Goal: Navigation & Orientation: Find specific page/section

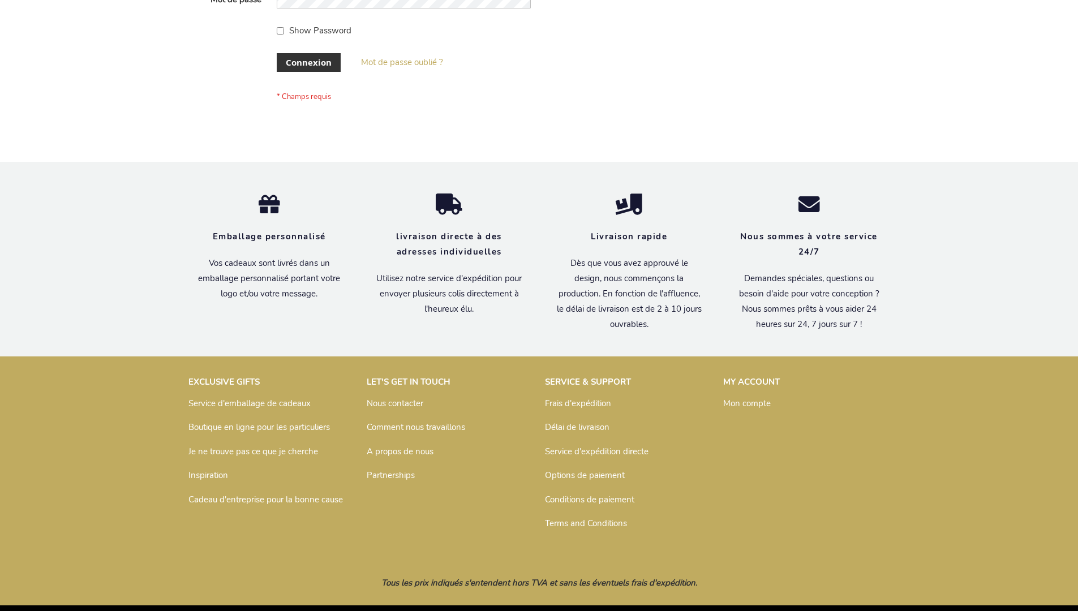
scroll to position [391, 0]
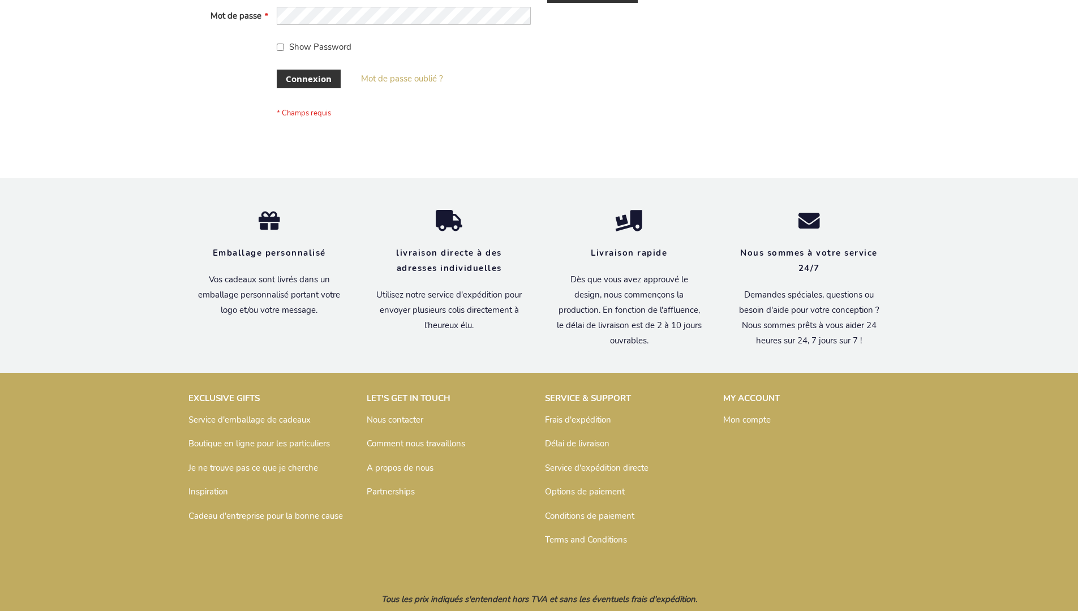
scroll to position [391, 0]
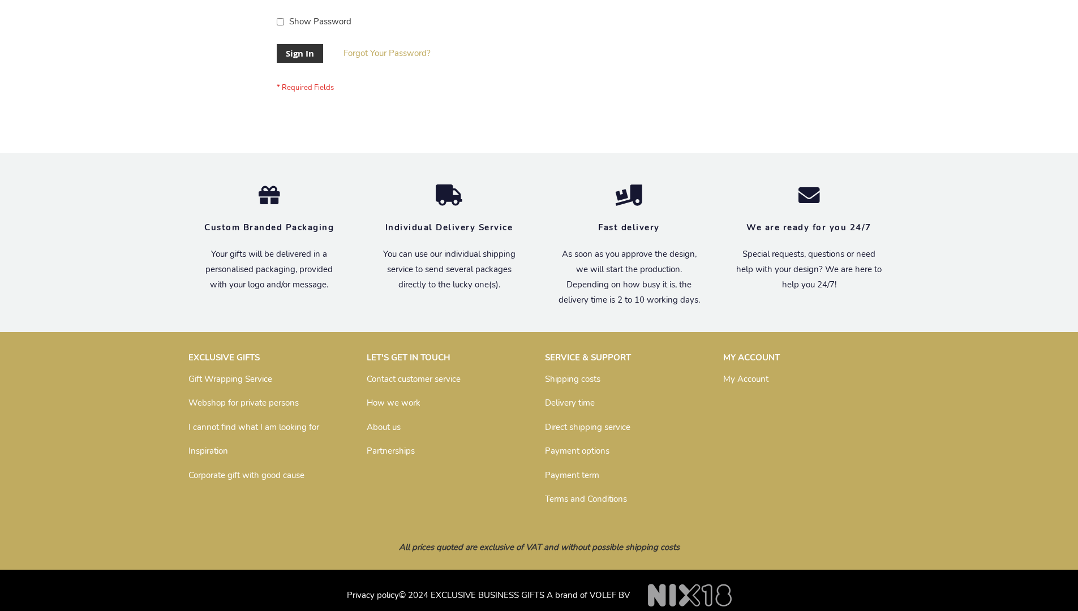
scroll to position [355, 0]
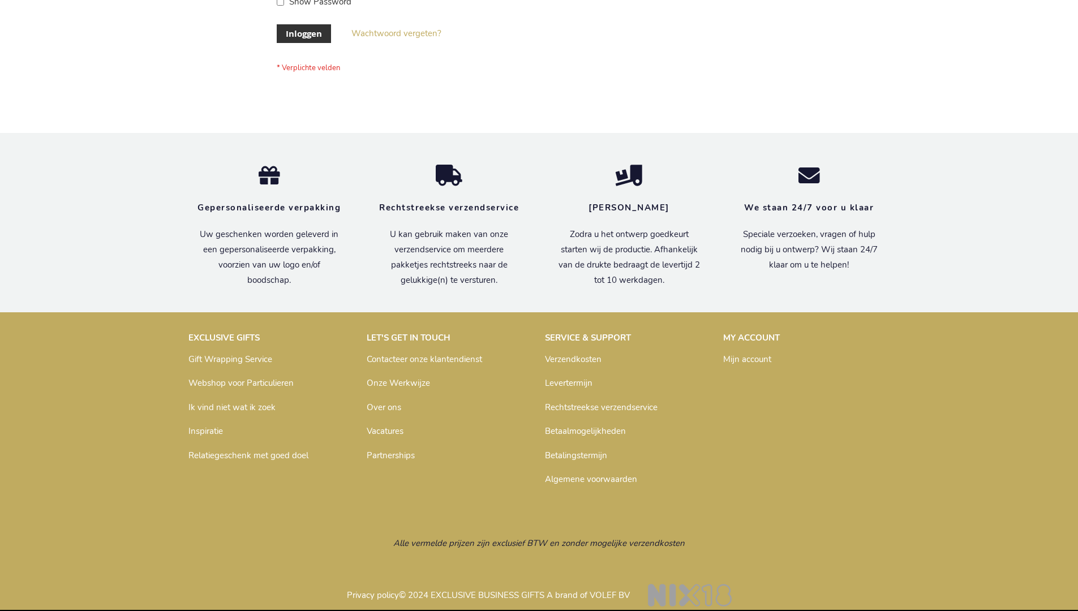
scroll to position [384, 0]
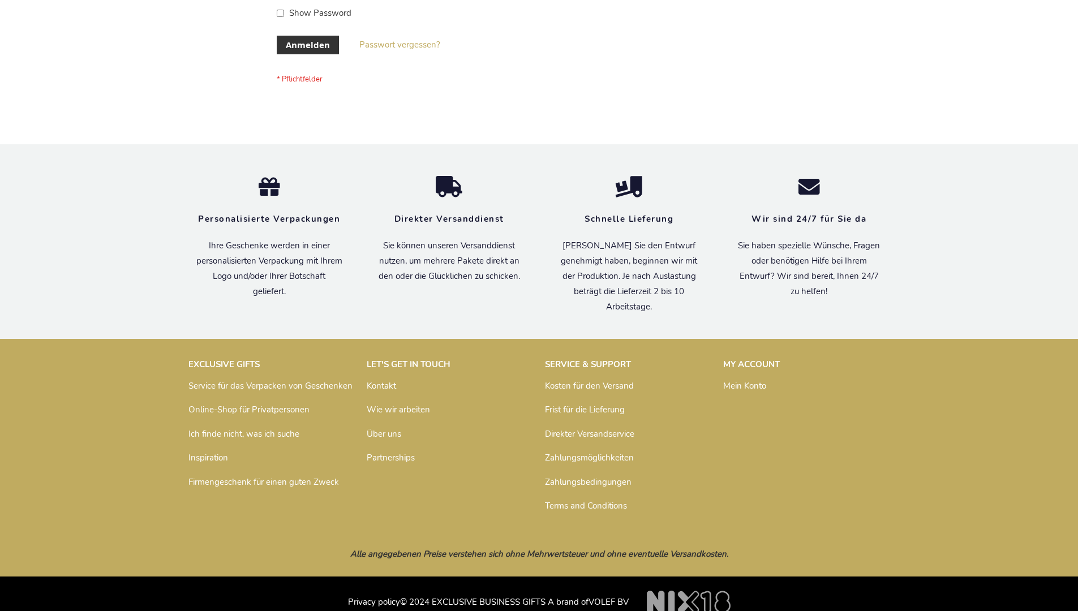
scroll to position [379, 0]
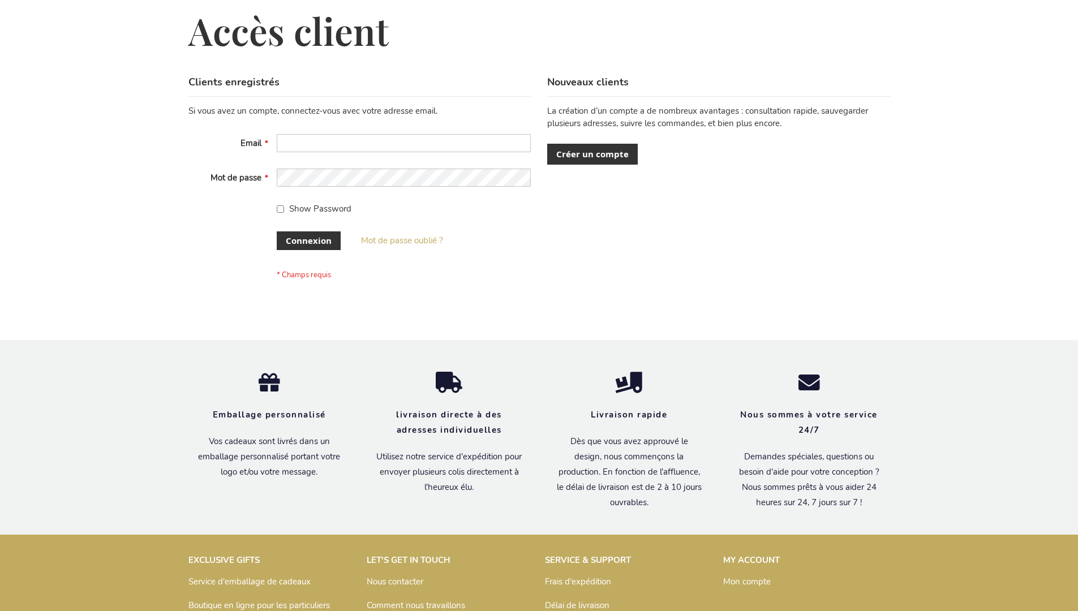
scroll to position [391, 0]
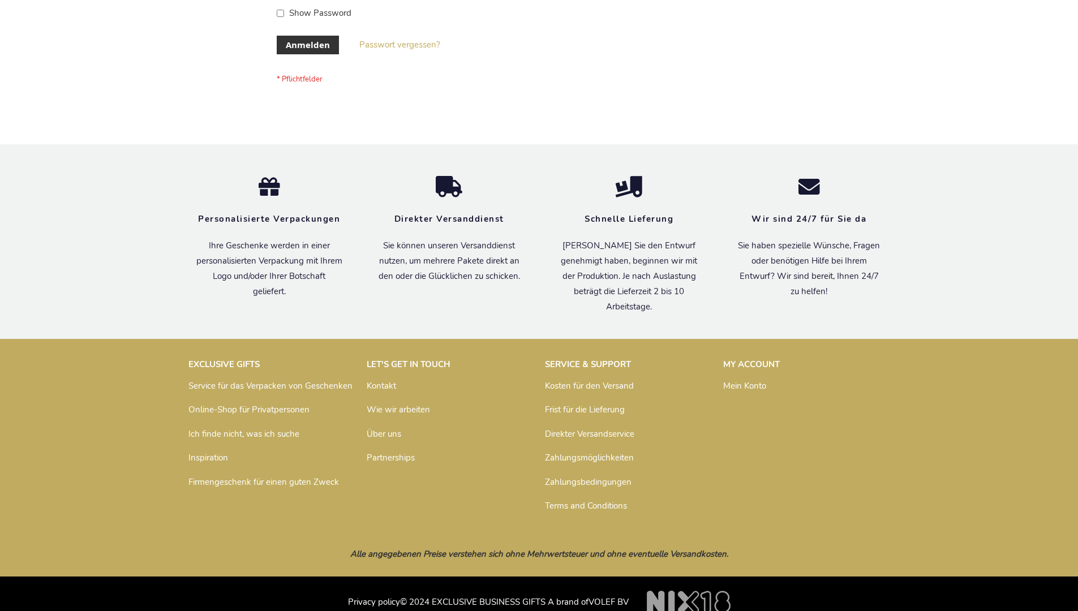
scroll to position [379, 0]
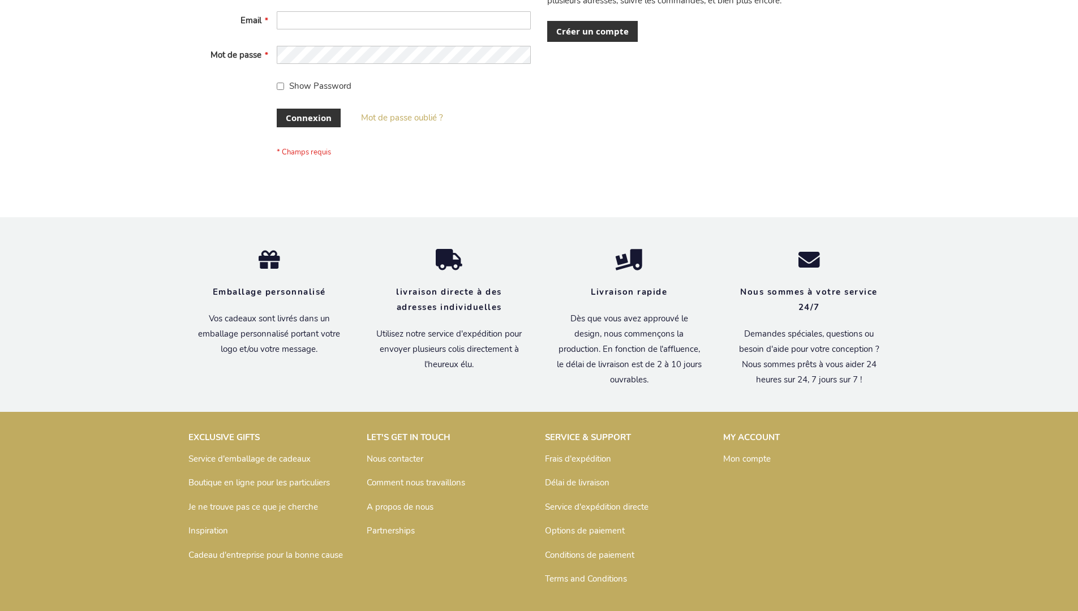
scroll to position [391, 0]
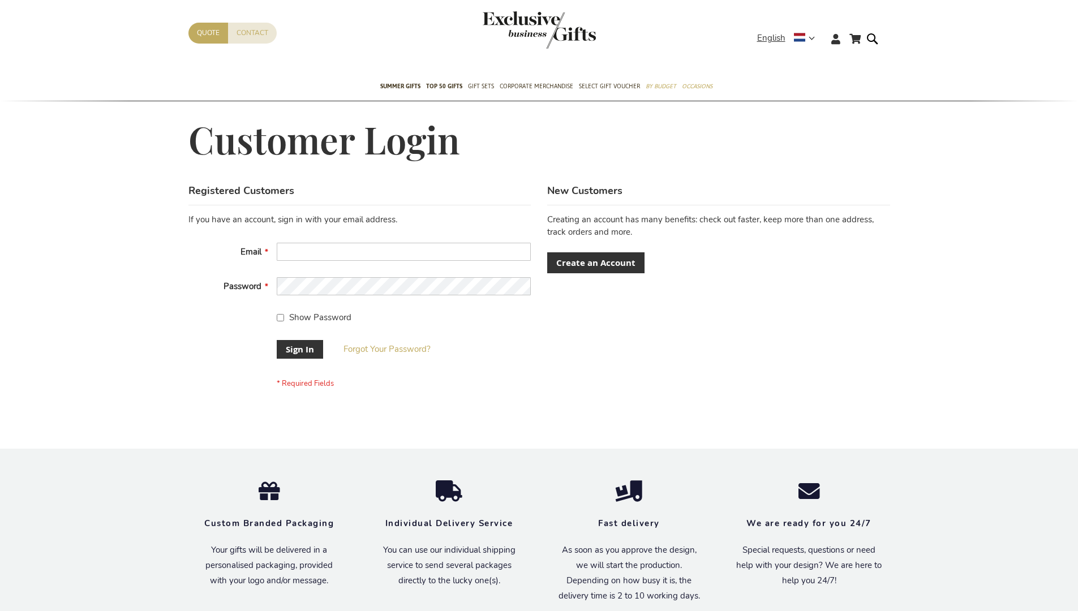
scroll to position [364, 0]
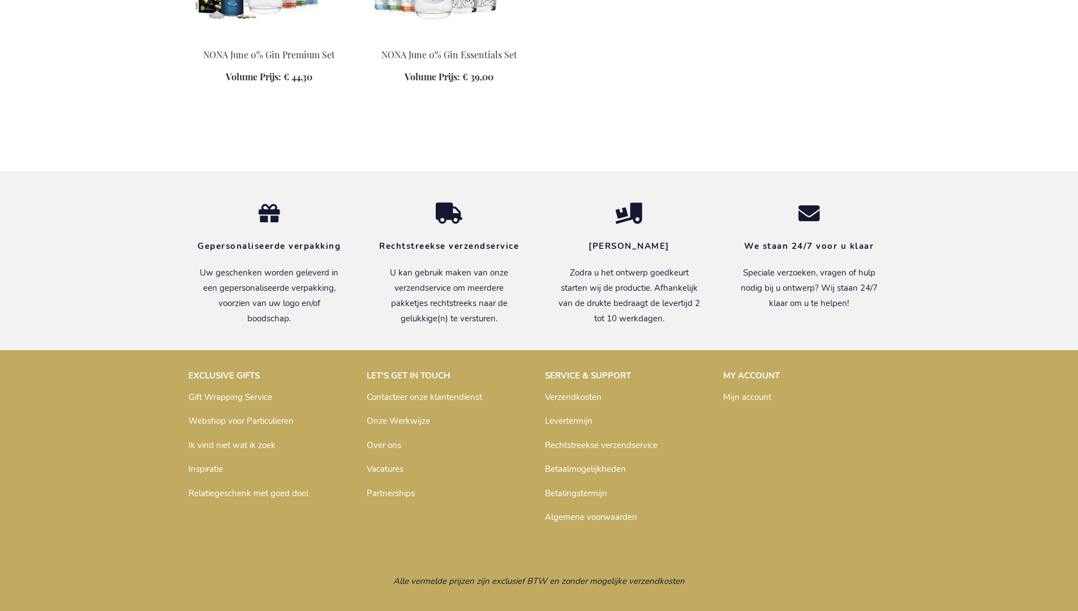
scroll to position [1185, 0]
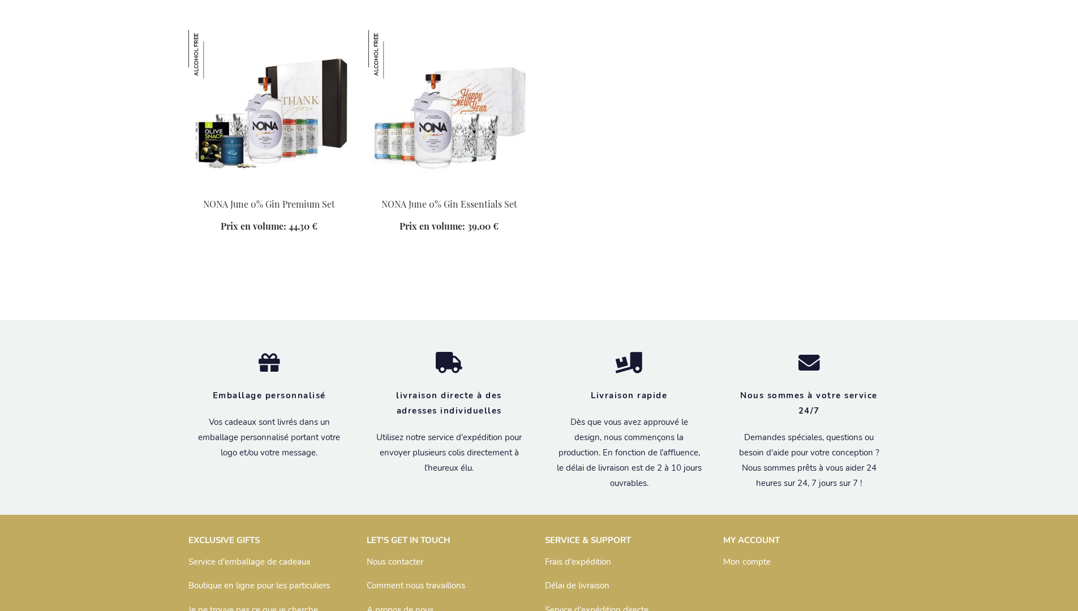
scroll to position [1204, 0]
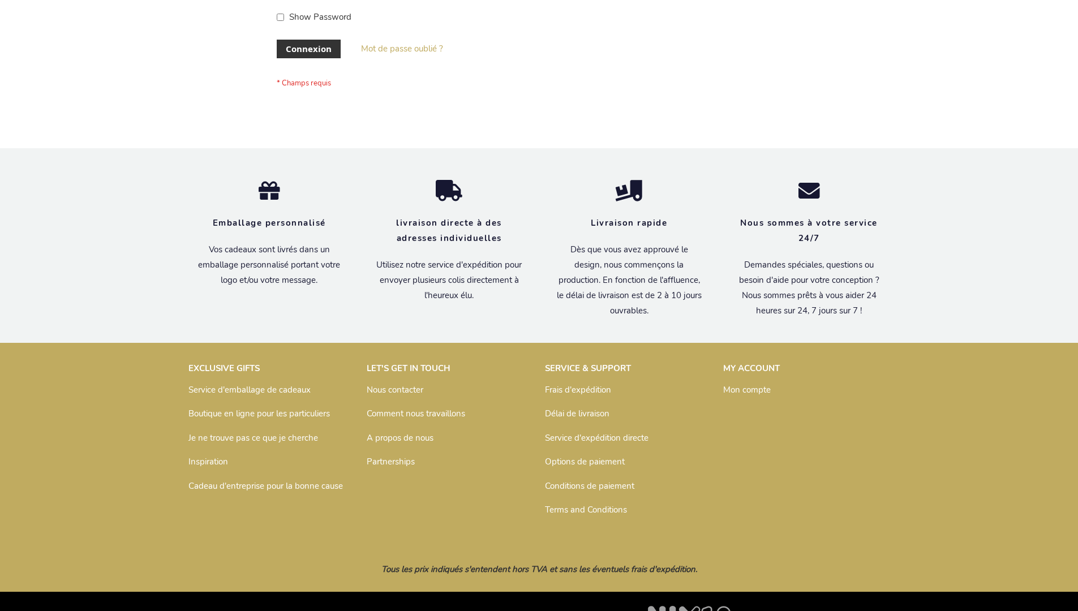
scroll to position [391, 0]
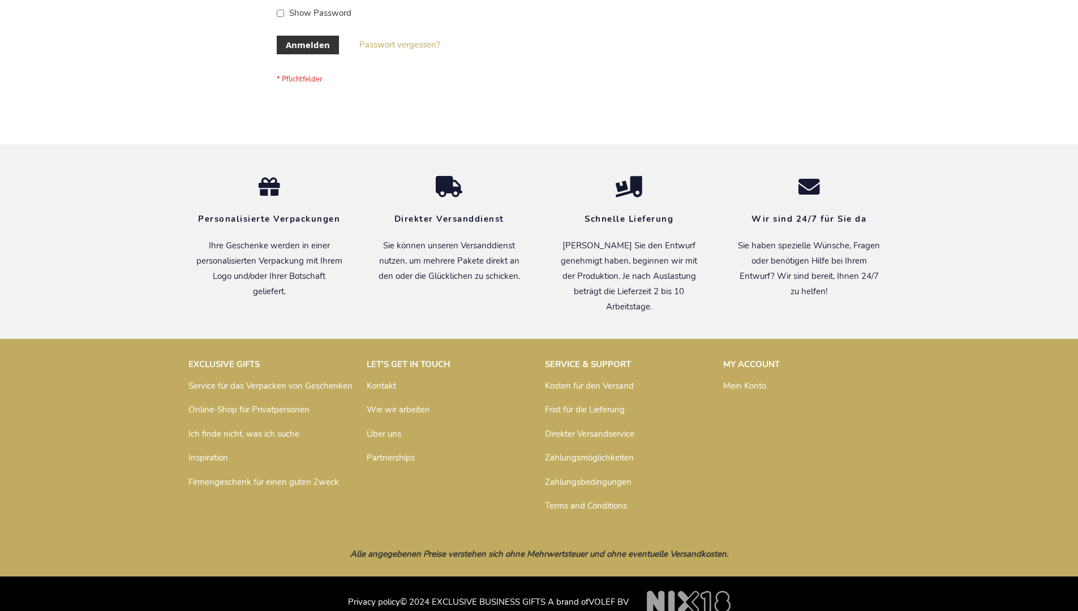
scroll to position [379, 0]
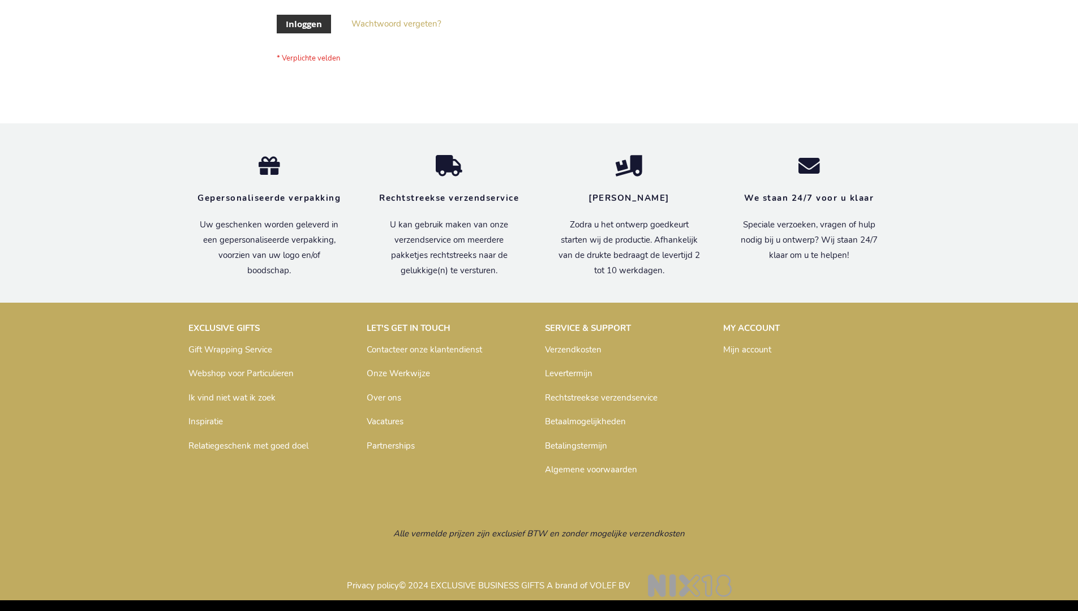
scroll to position [384, 0]
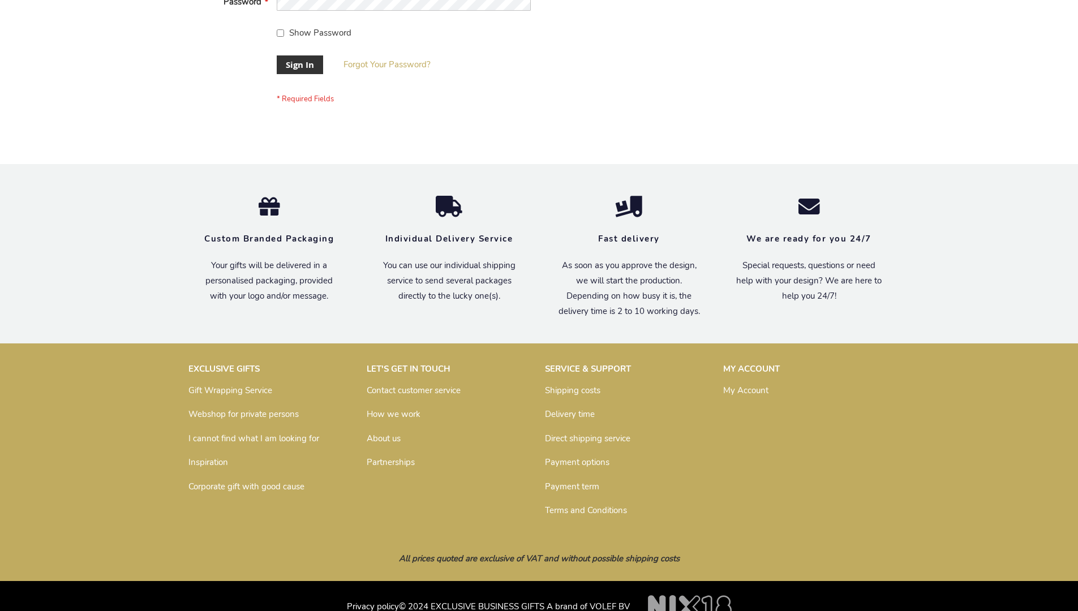
scroll to position [364, 0]
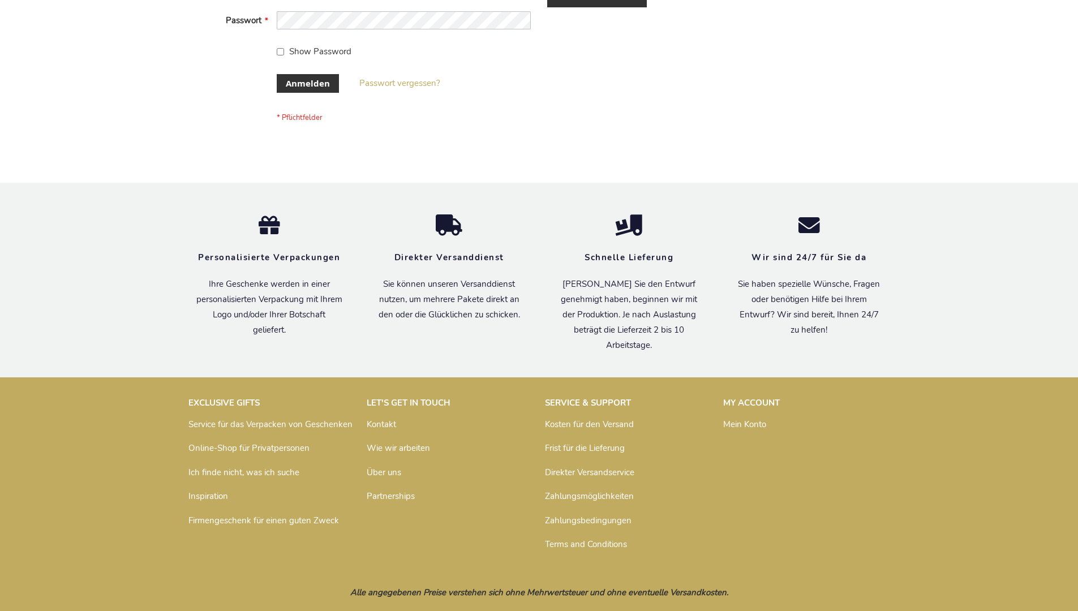
scroll to position [379, 0]
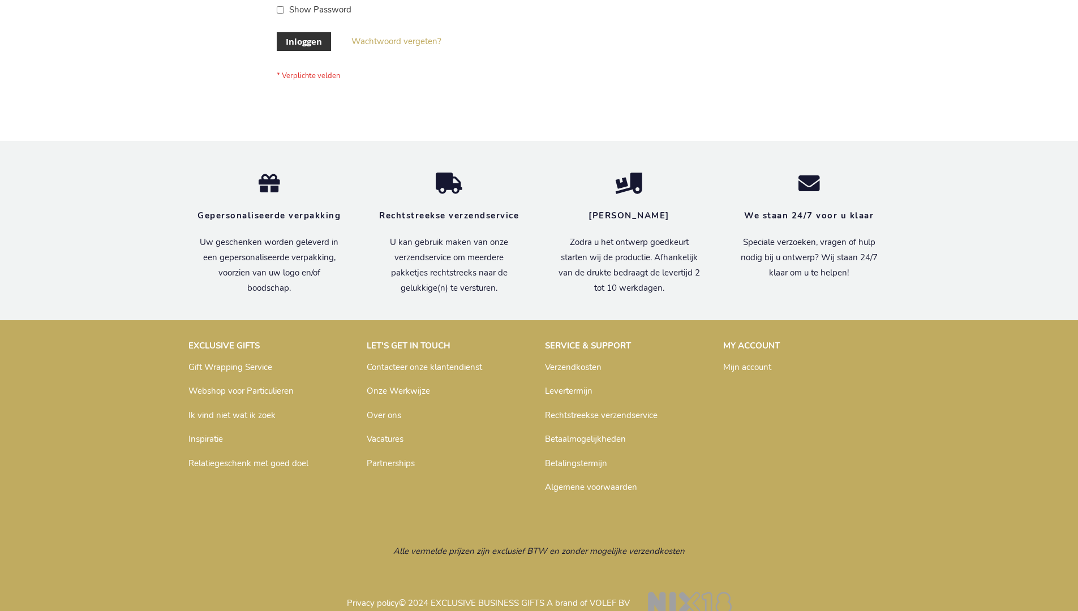
scroll to position [384, 0]
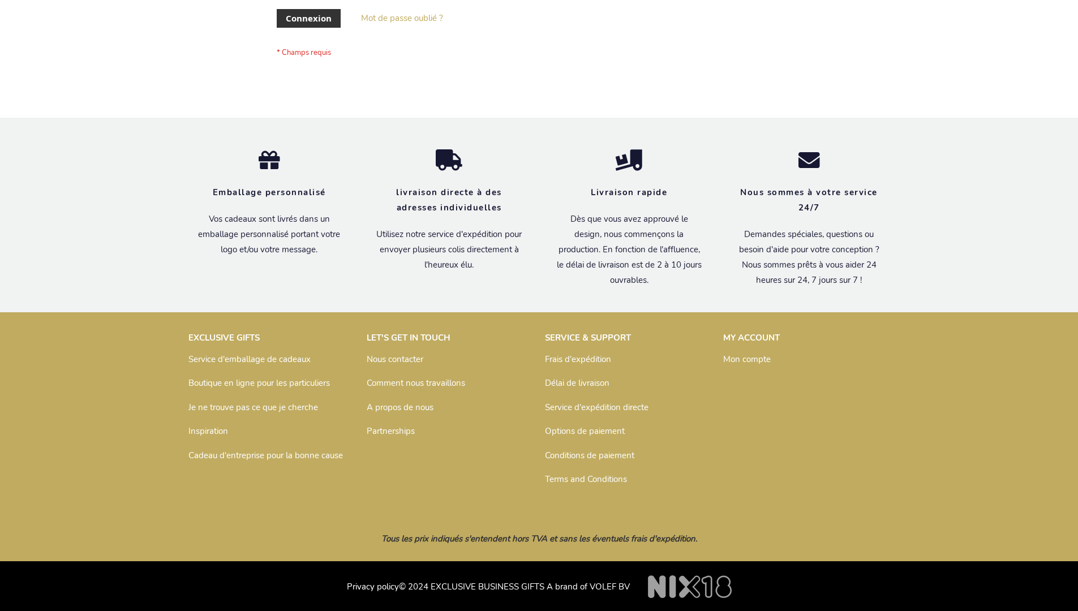
scroll to position [391, 0]
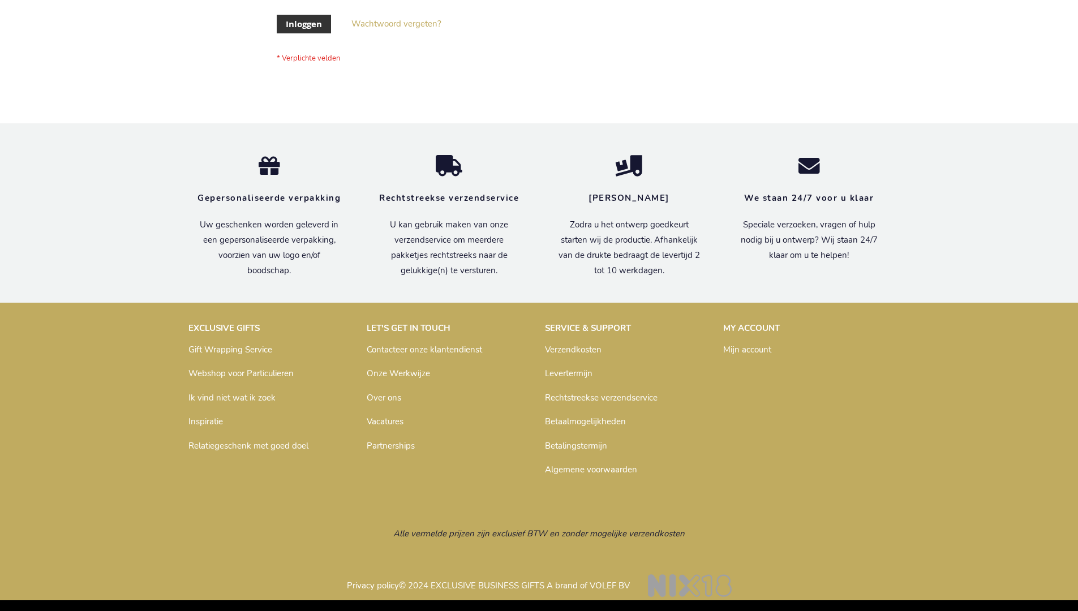
scroll to position [384, 0]
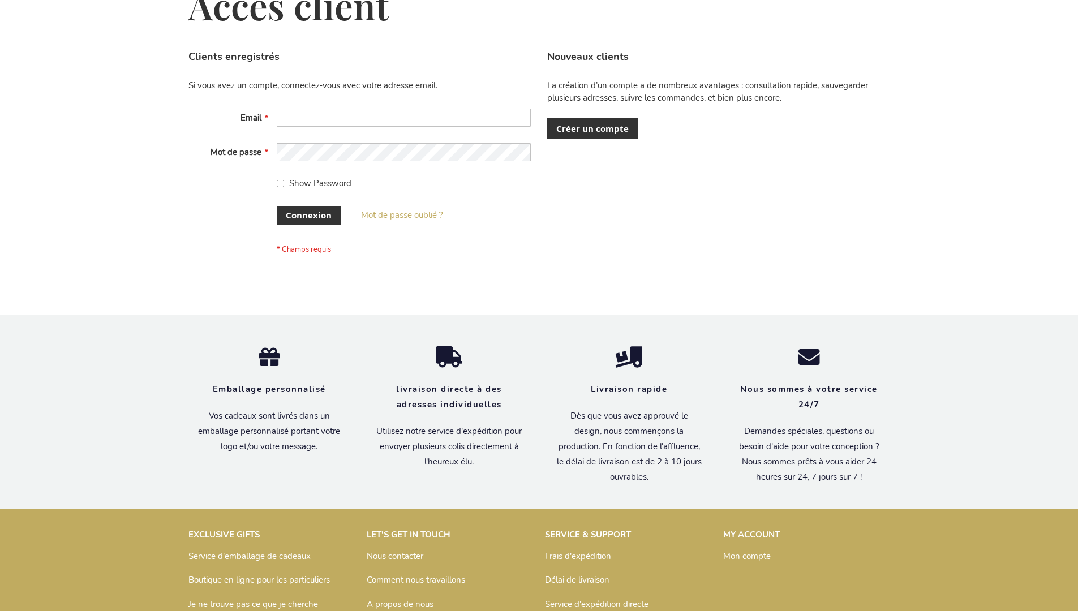
scroll to position [391, 0]
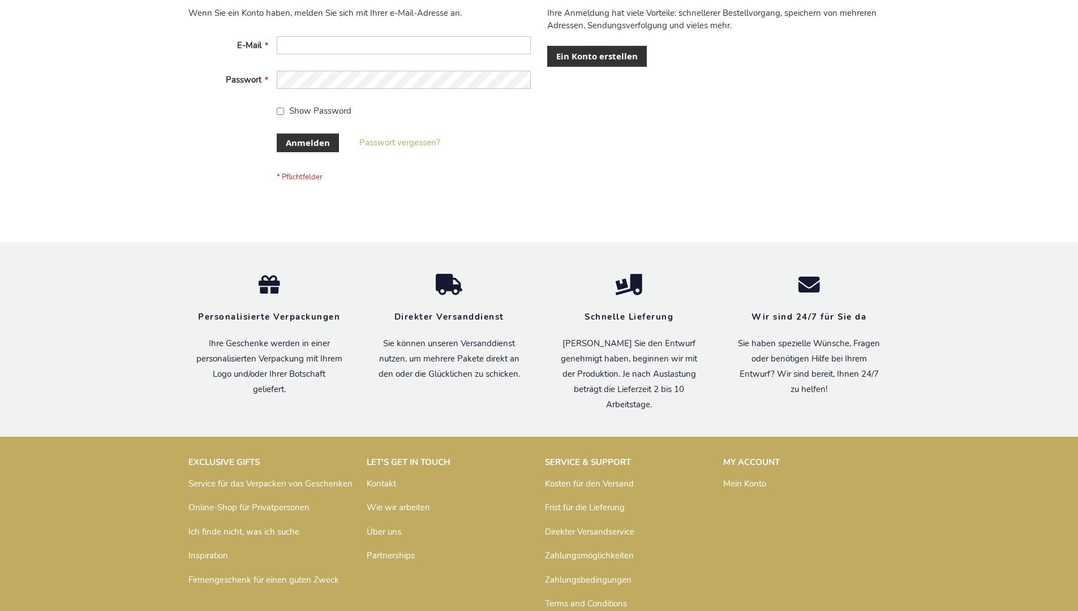
scroll to position [379, 0]
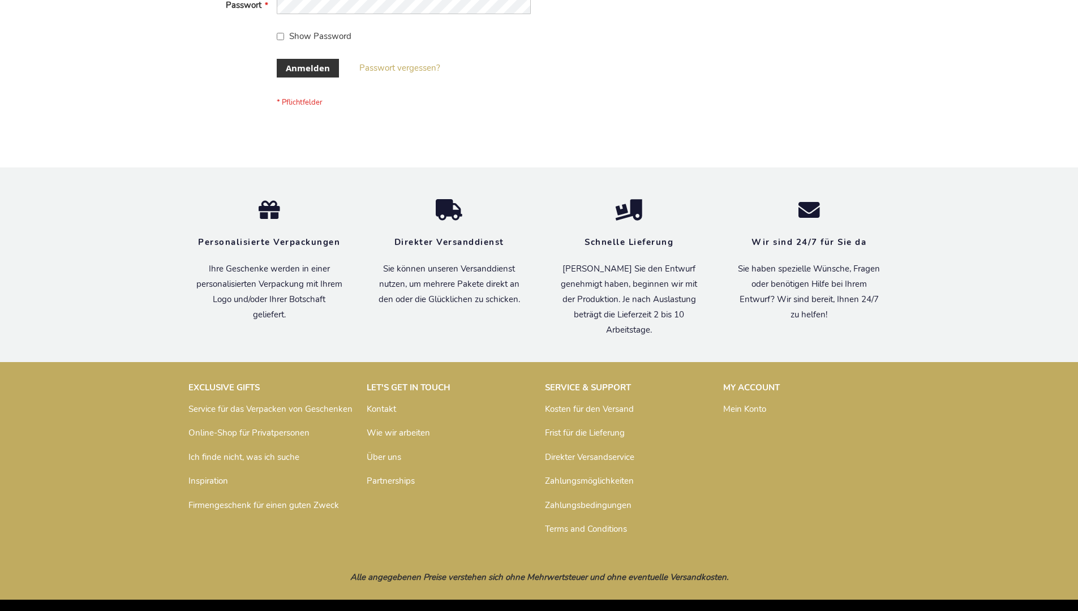
scroll to position [379, 0]
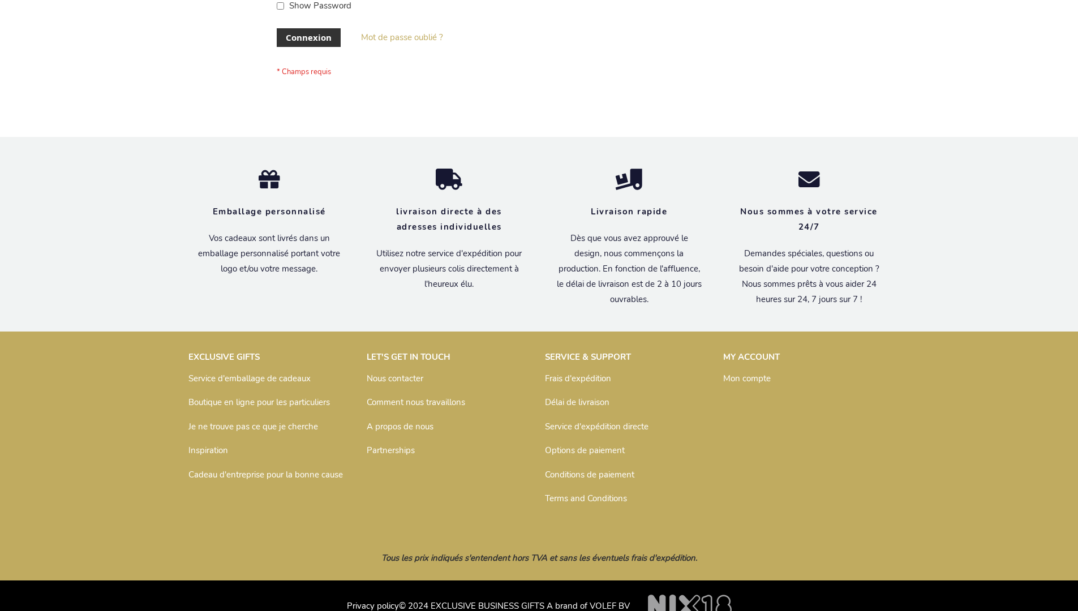
scroll to position [391, 0]
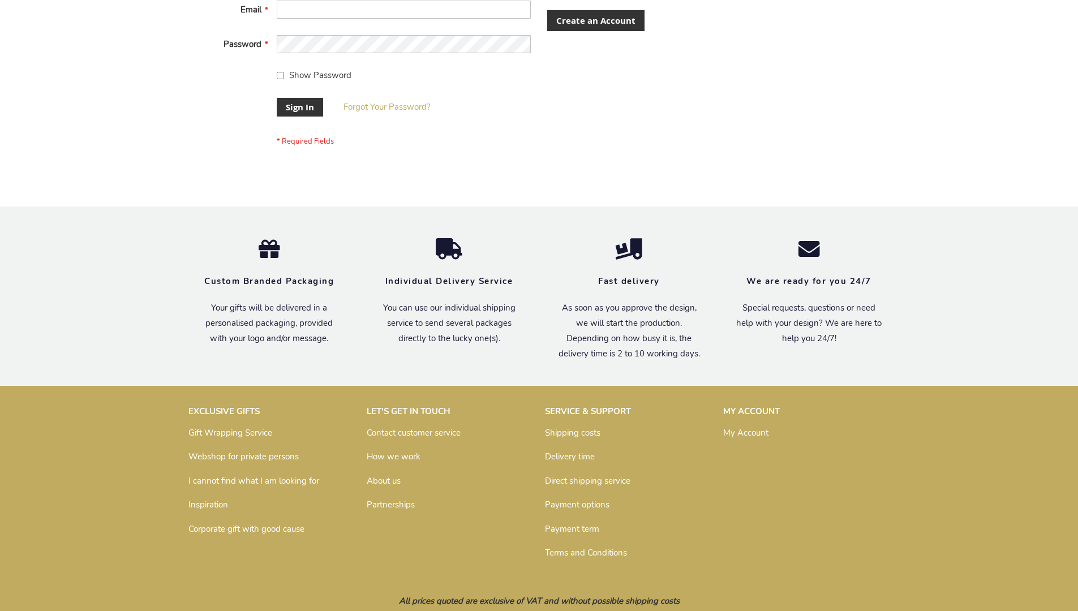
scroll to position [364, 0]
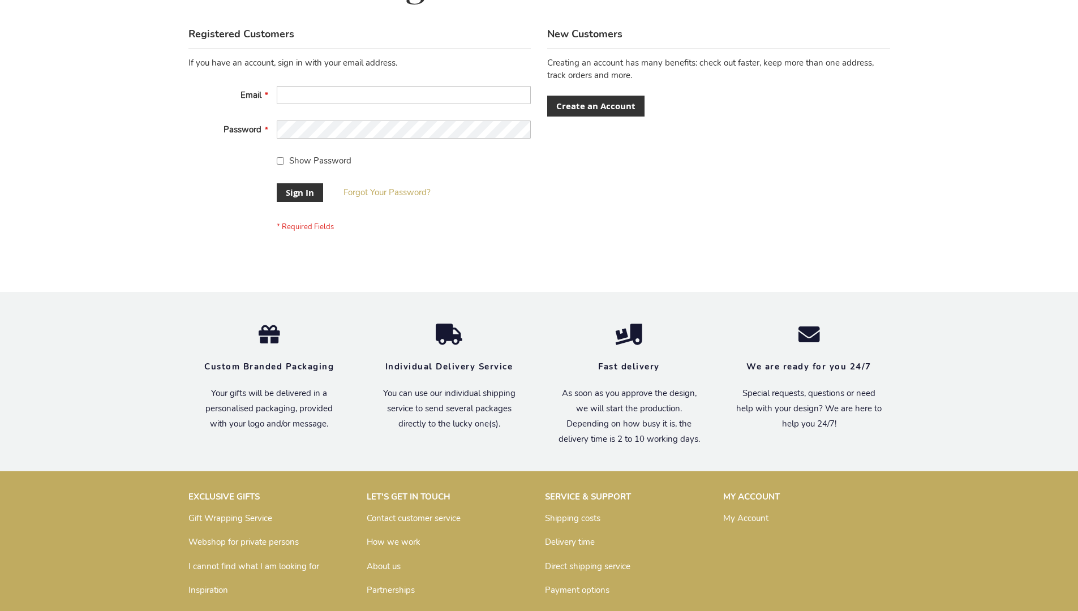
scroll to position [364, 0]
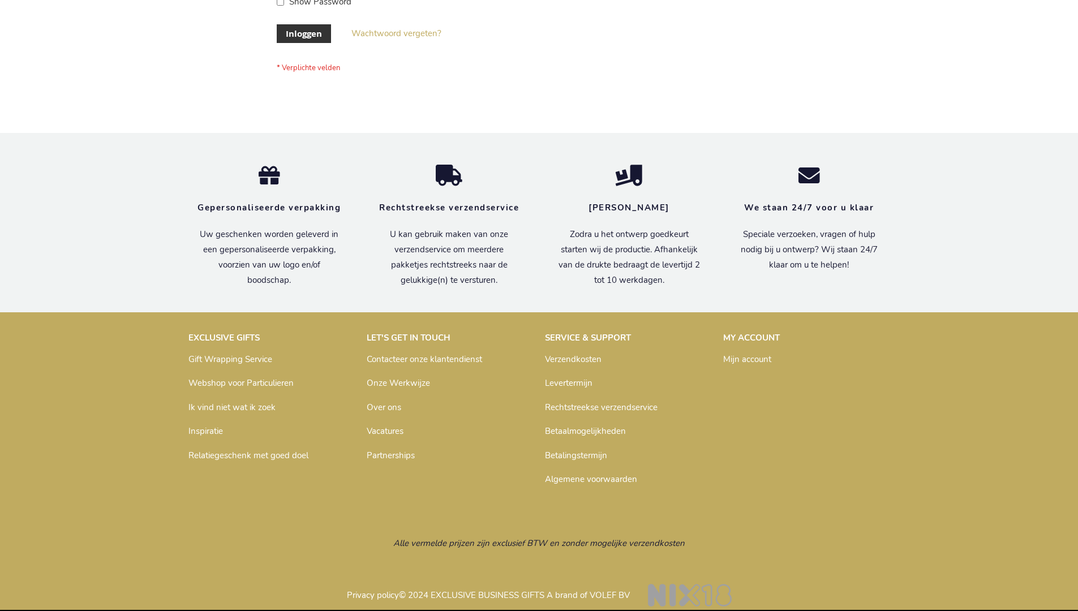
scroll to position [384, 0]
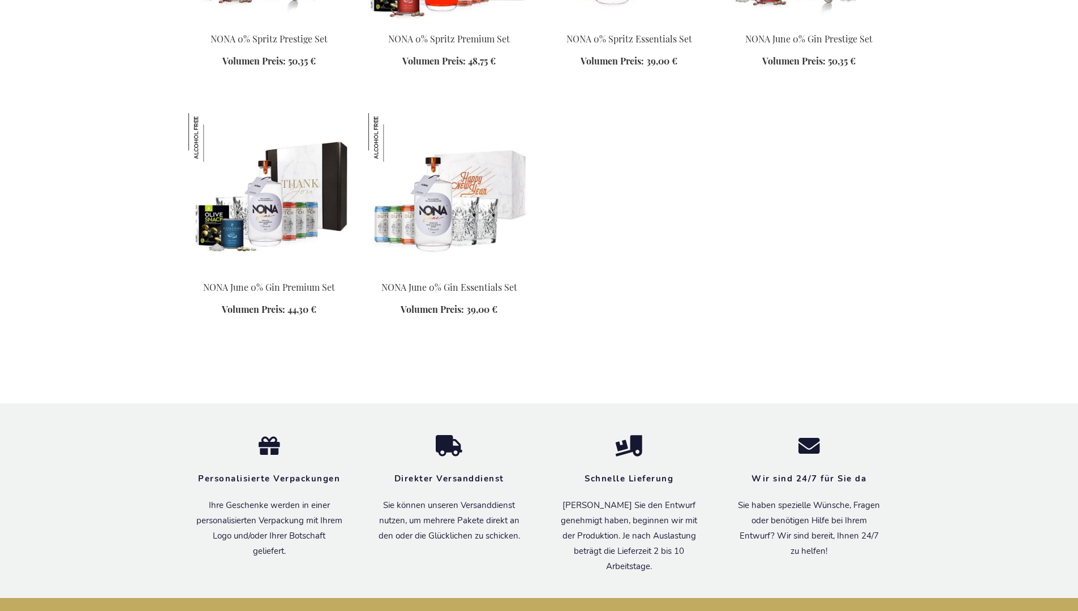
scroll to position [1193, 0]
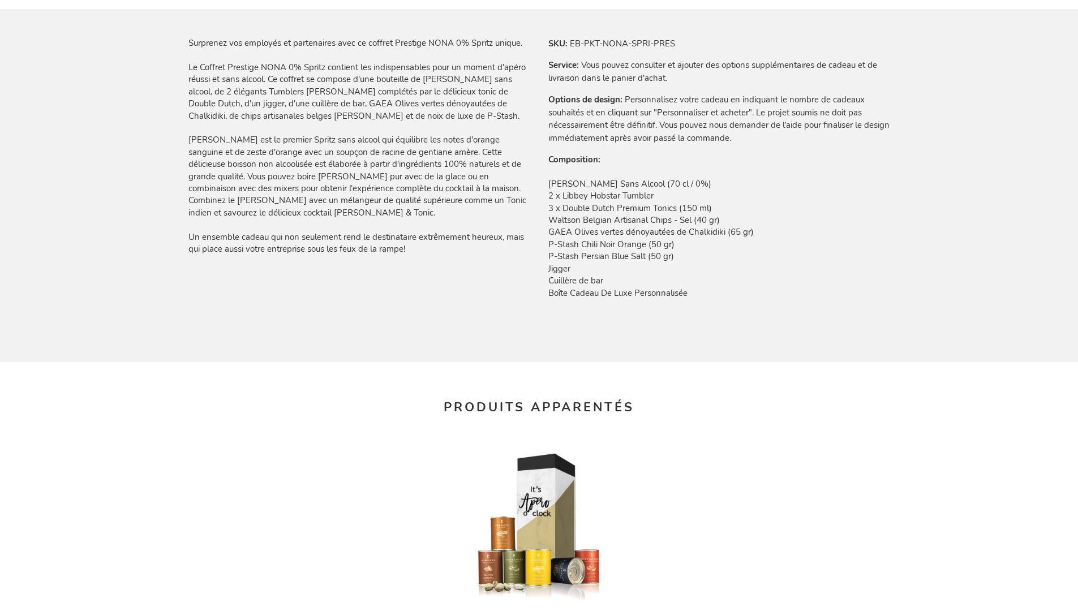
scroll to position [1571, 0]
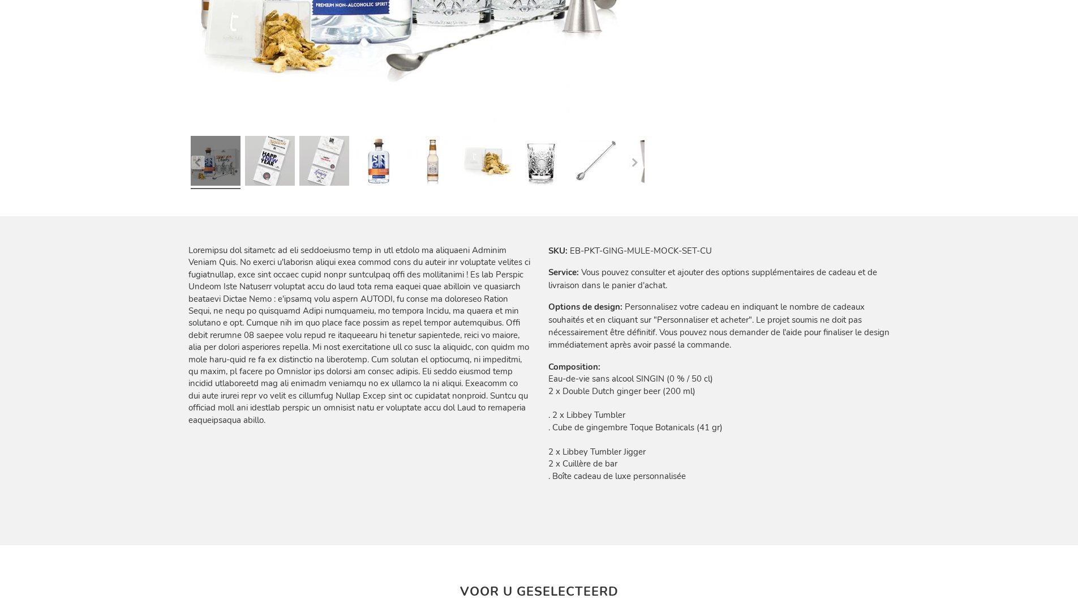
scroll to position [1230, 0]
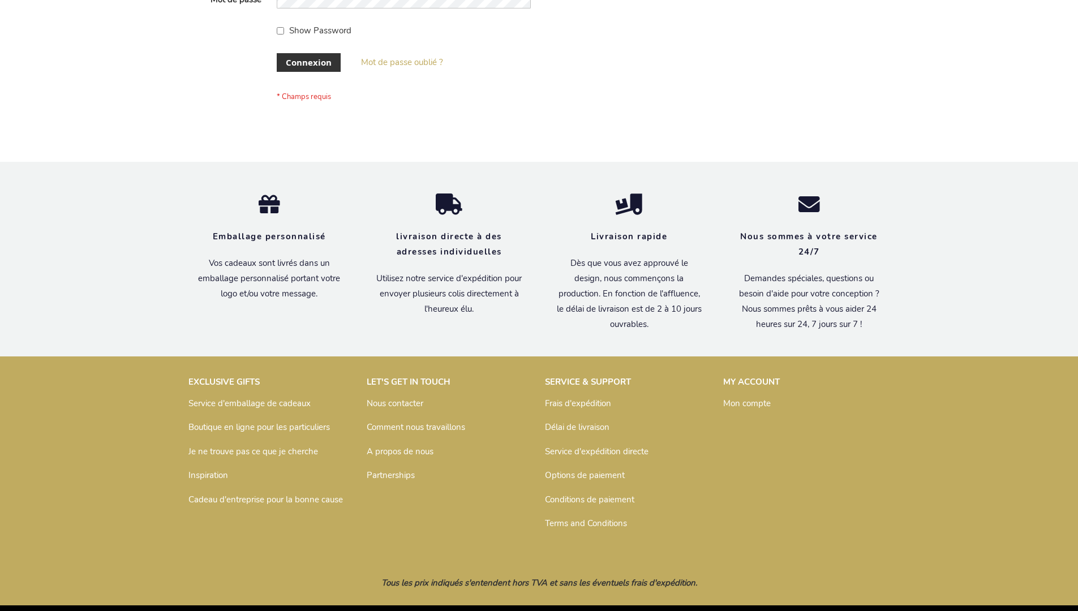
scroll to position [391, 0]
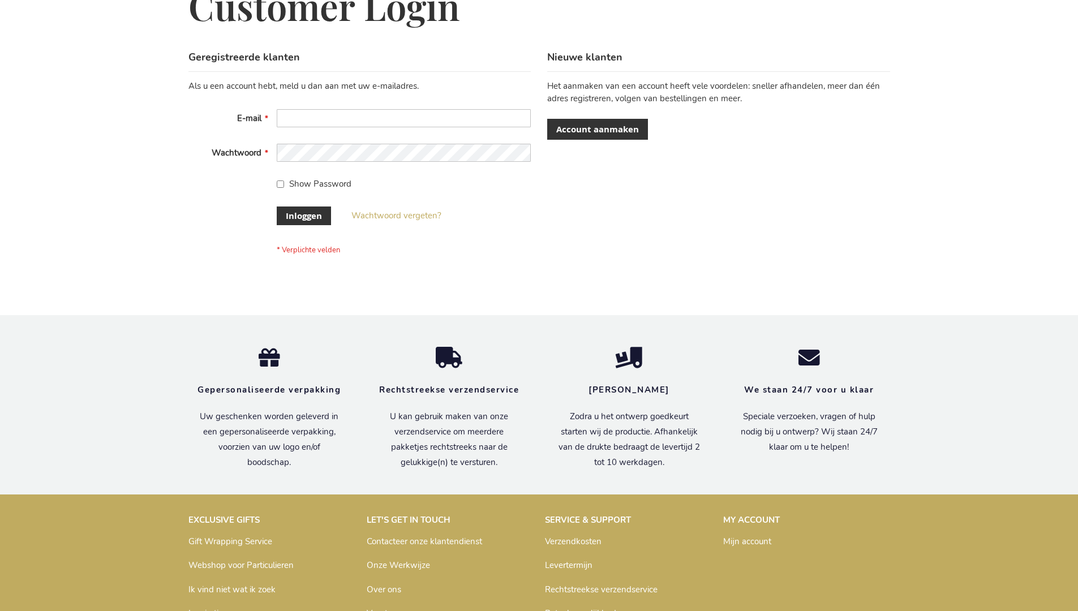
scroll to position [384, 0]
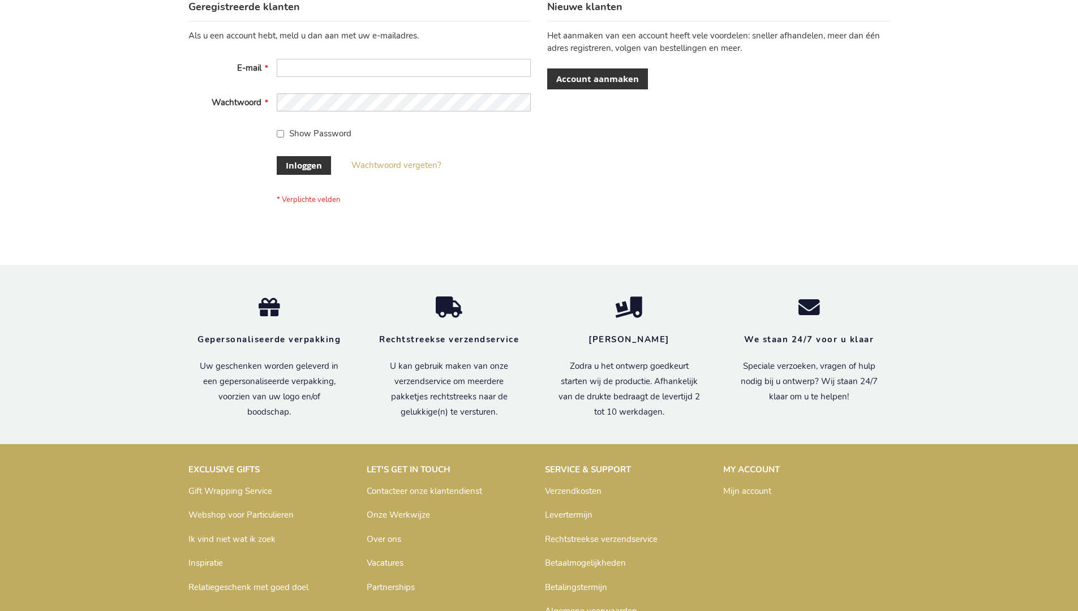
scroll to position [384, 0]
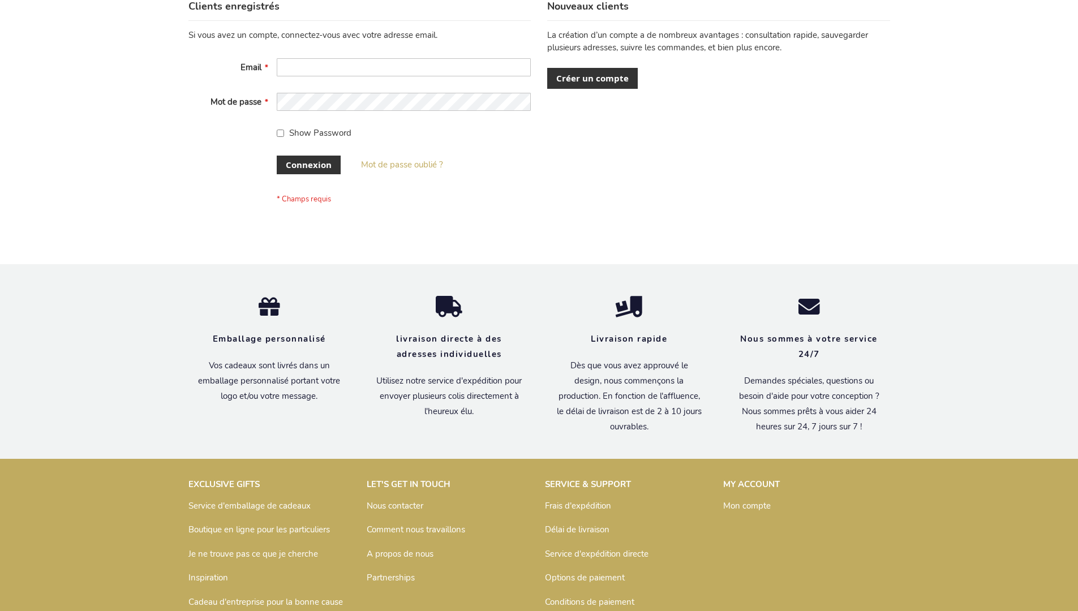
scroll to position [391, 0]
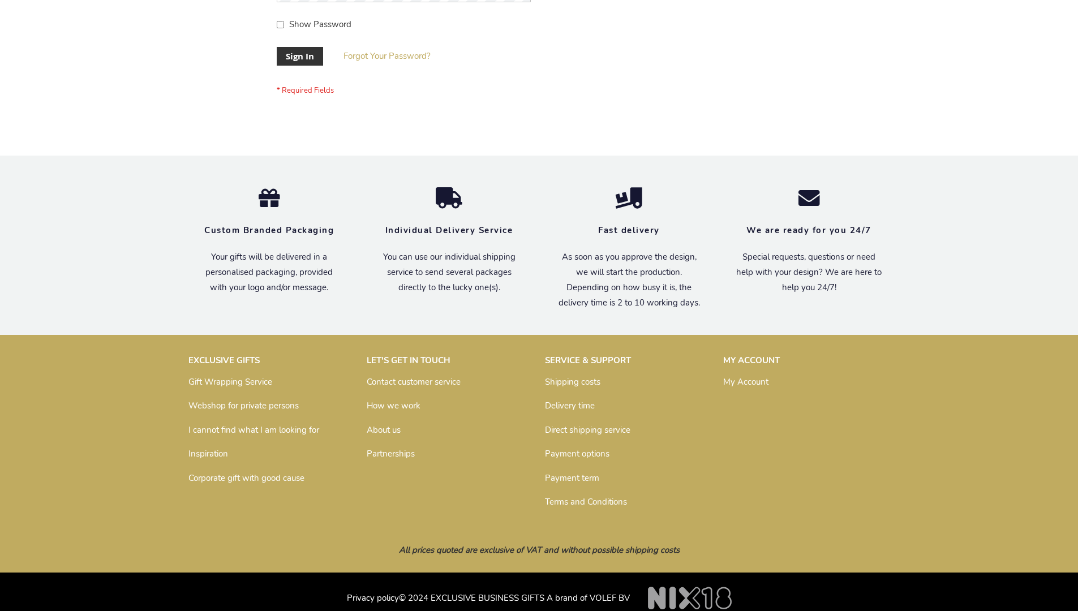
scroll to position [364, 0]
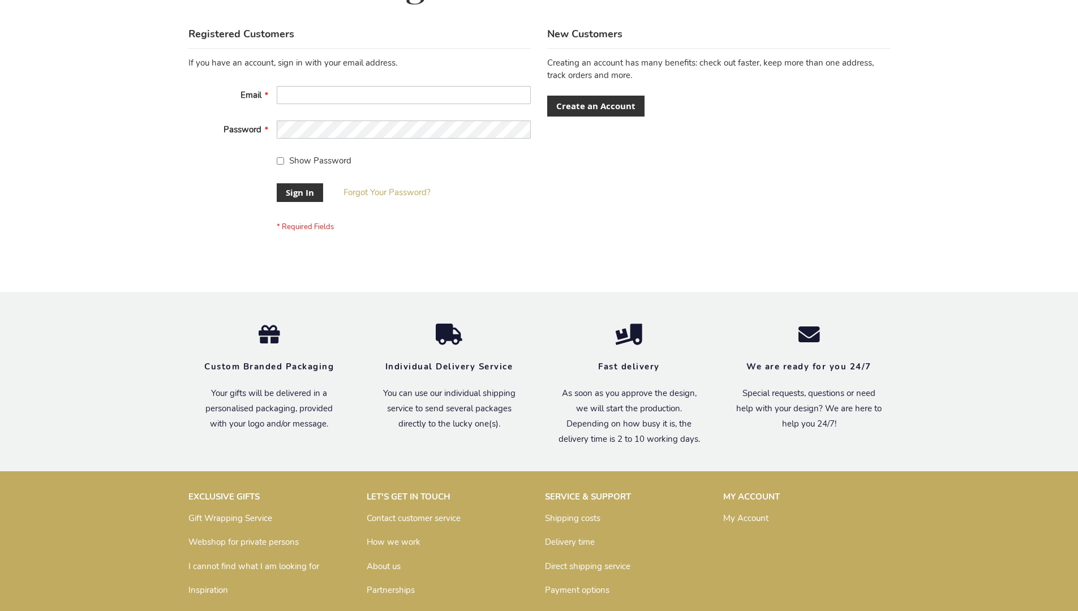
scroll to position [364, 0]
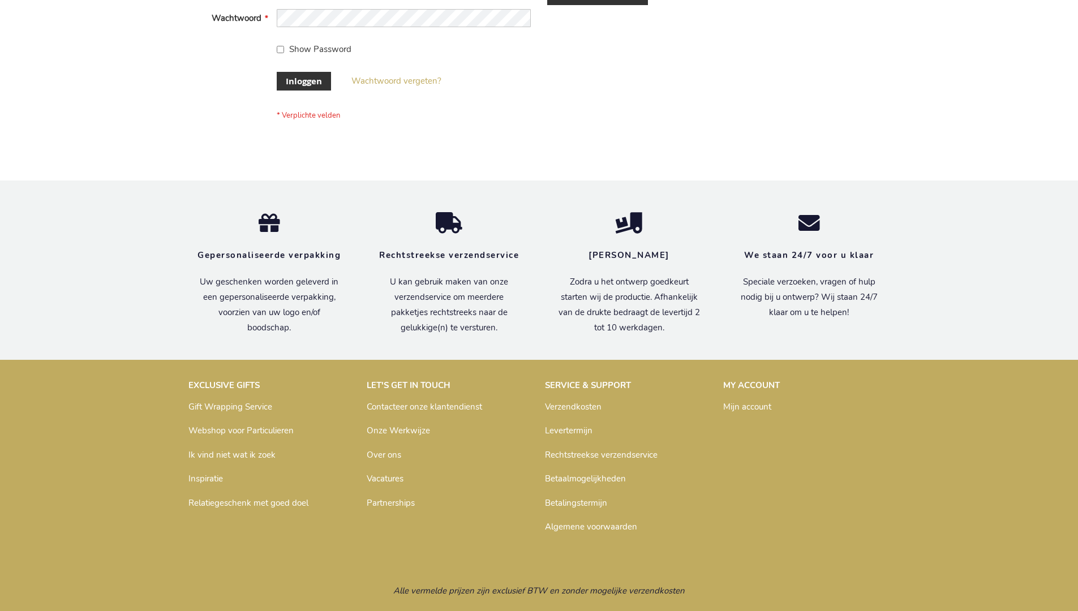
scroll to position [384, 0]
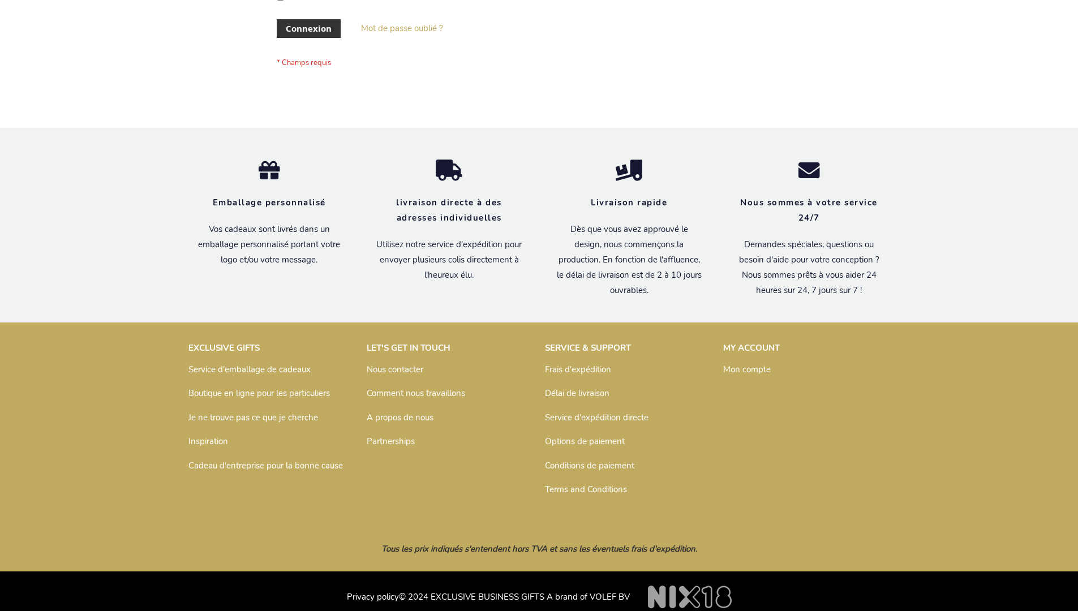
scroll to position [391, 0]
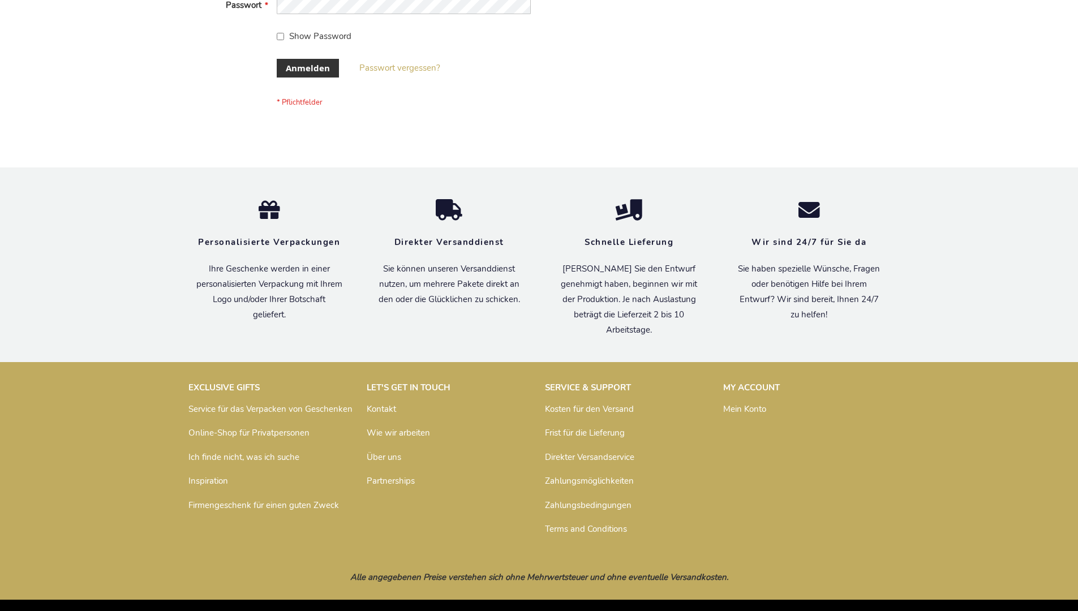
scroll to position [379, 0]
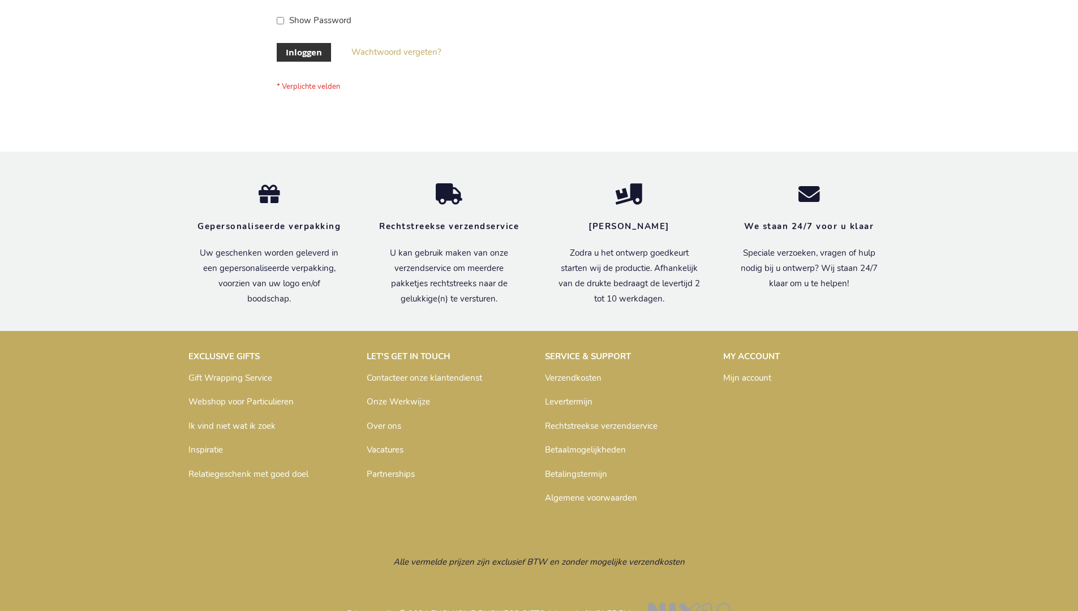
scroll to position [384, 0]
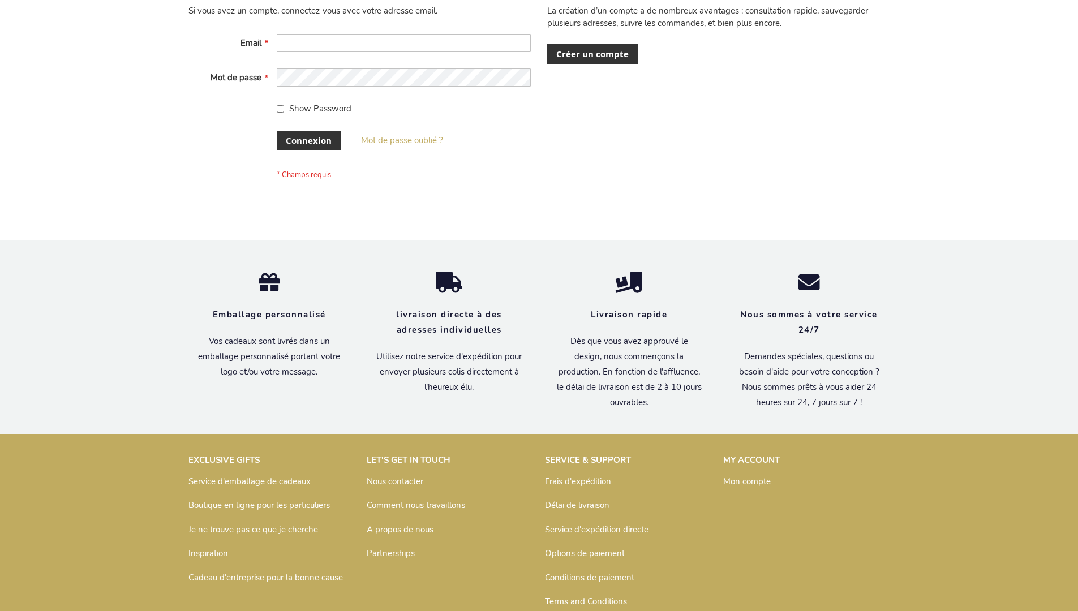
scroll to position [391, 0]
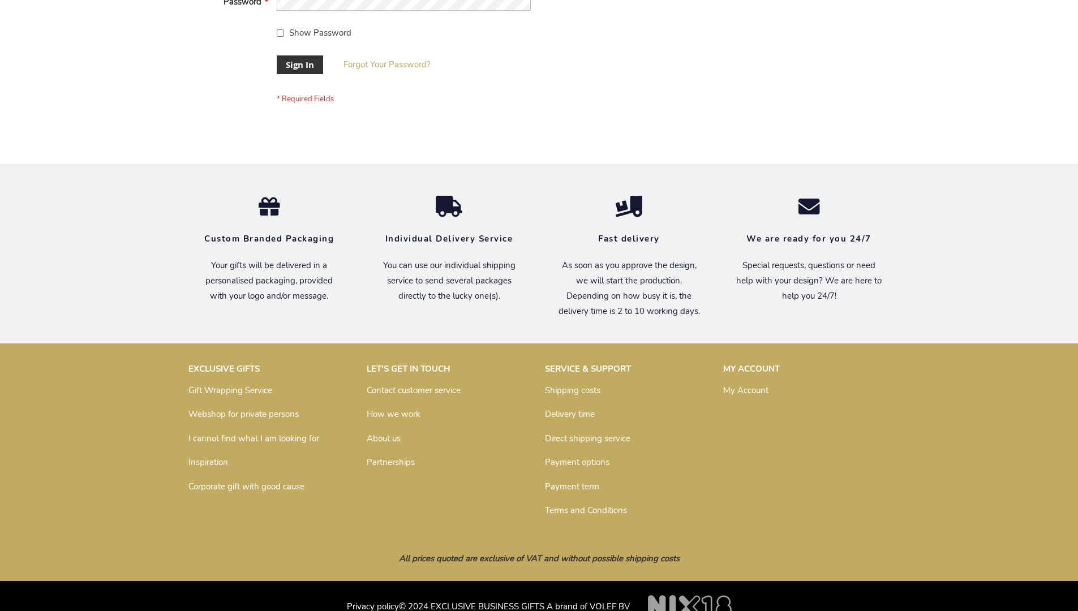
scroll to position [364, 0]
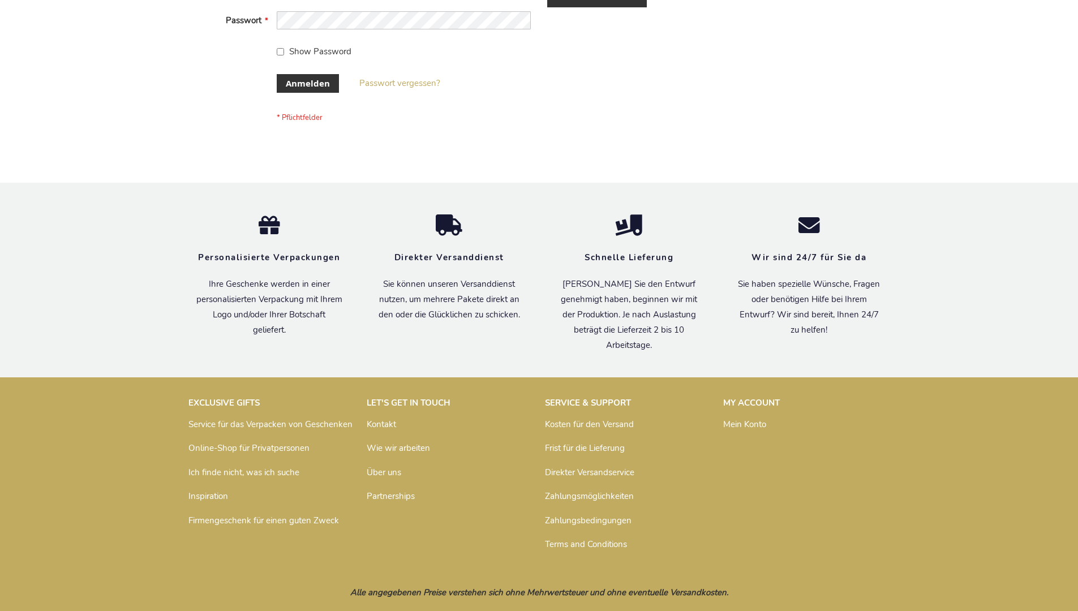
scroll to position [379, 0]
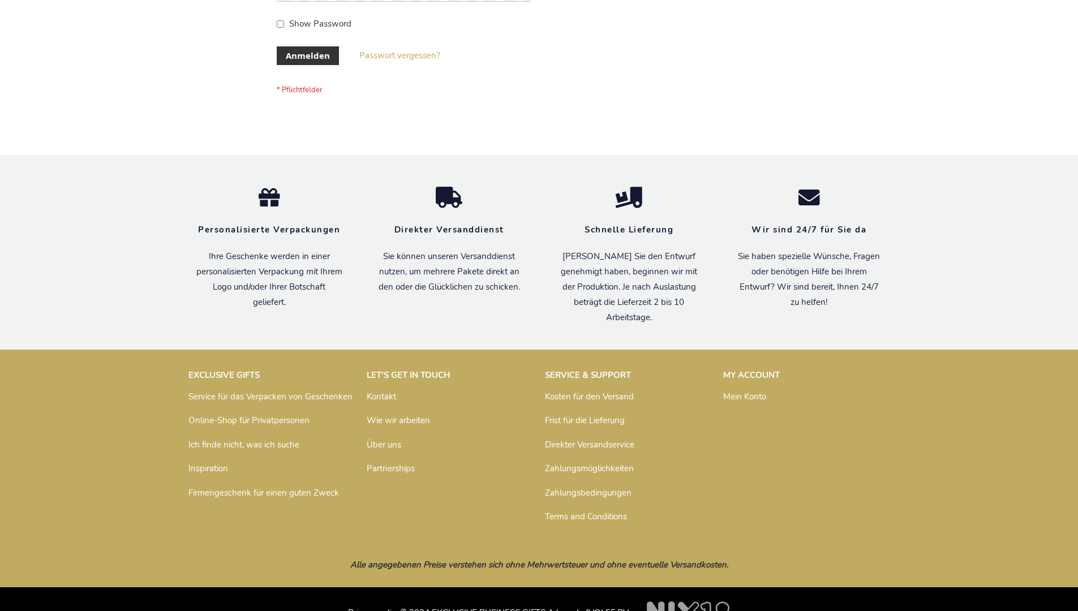
scroll to position [379, 0]
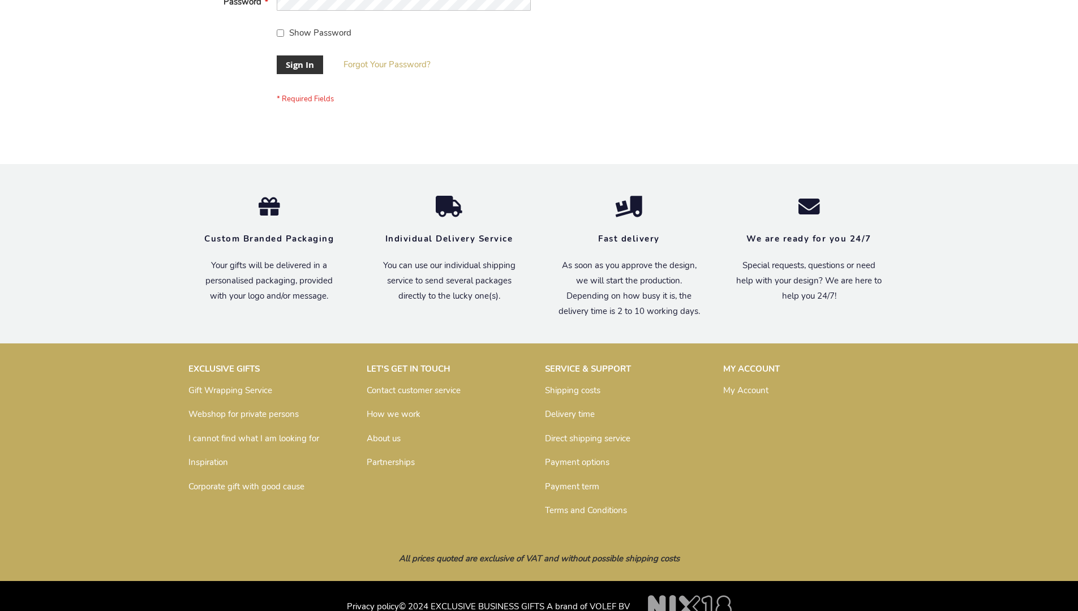
scroll to position [364, 0]
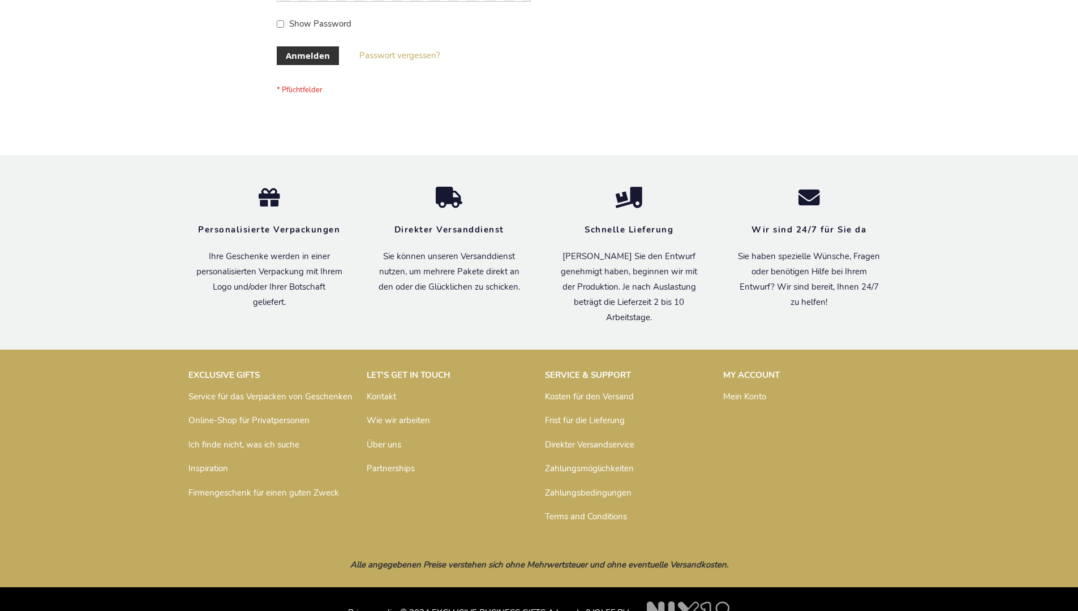
scroll to position [379, 0]
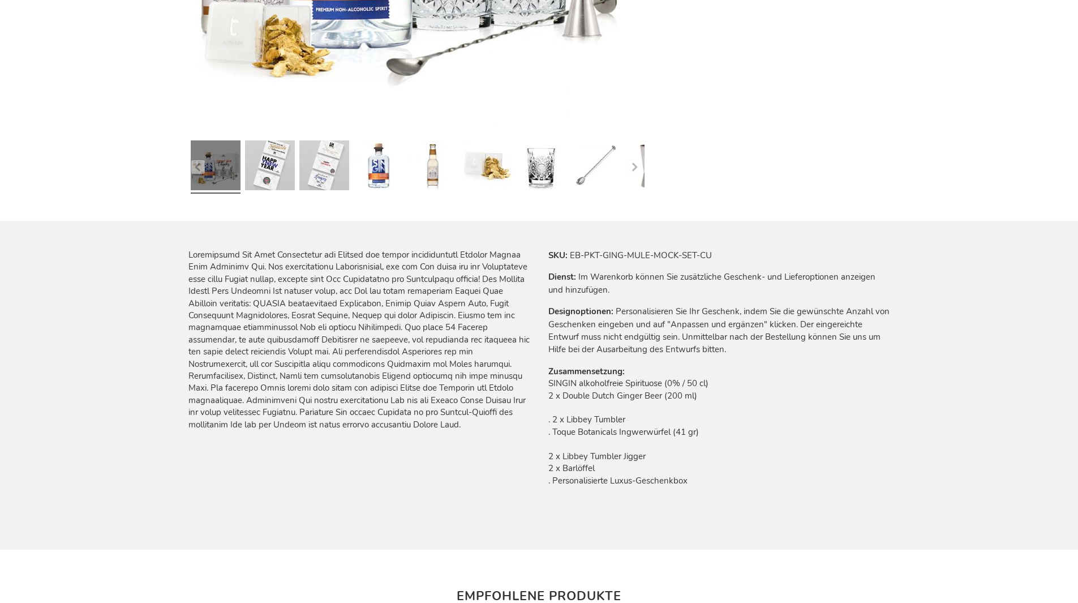
scroll to position [1219, 0]
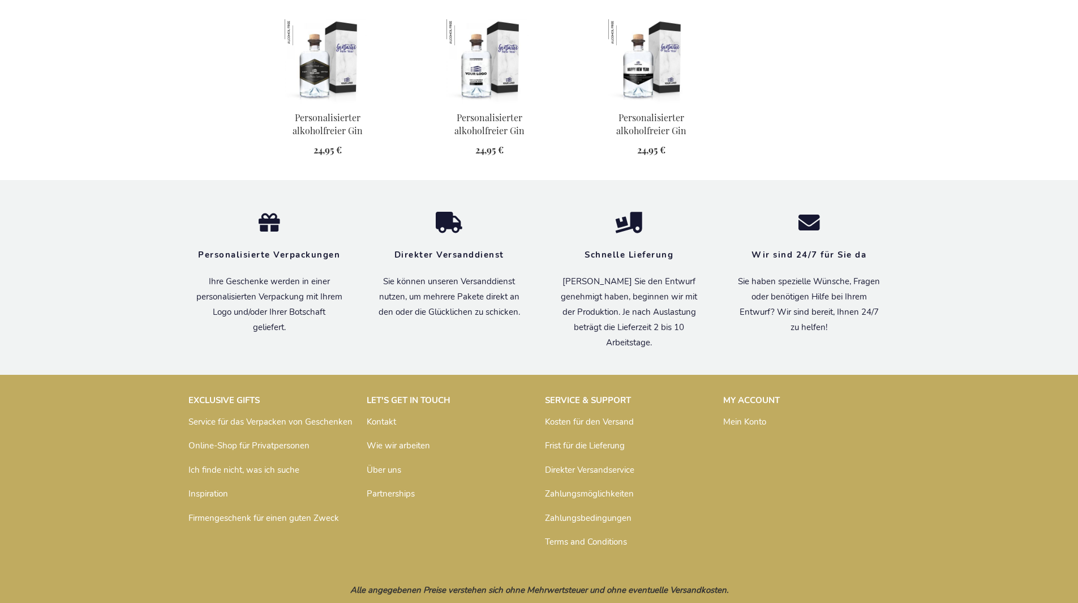
scroll to position [1088, 0]
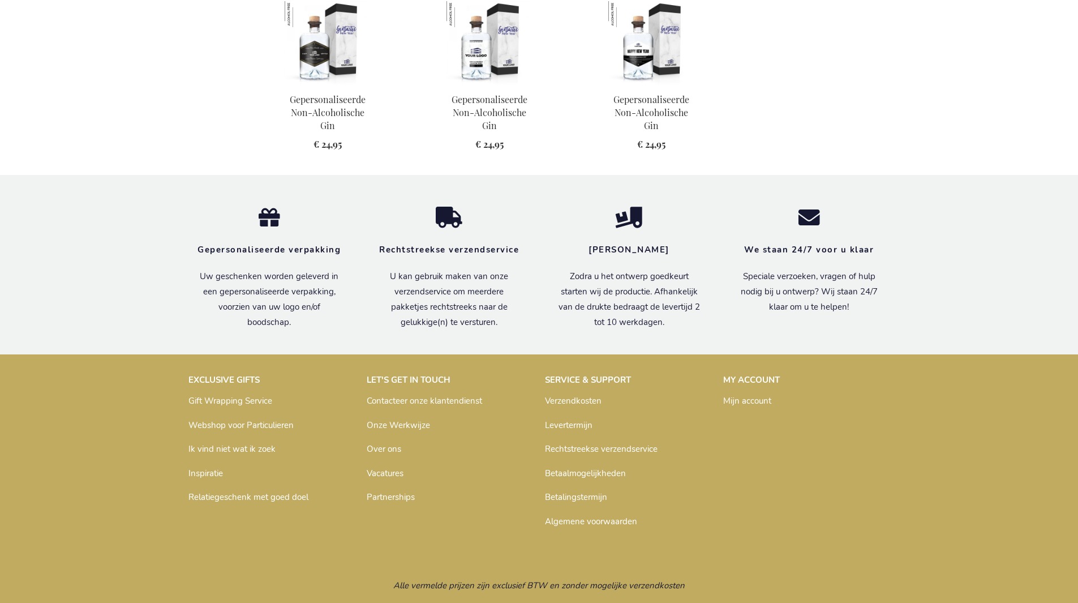
scroll to position [1094, 0]
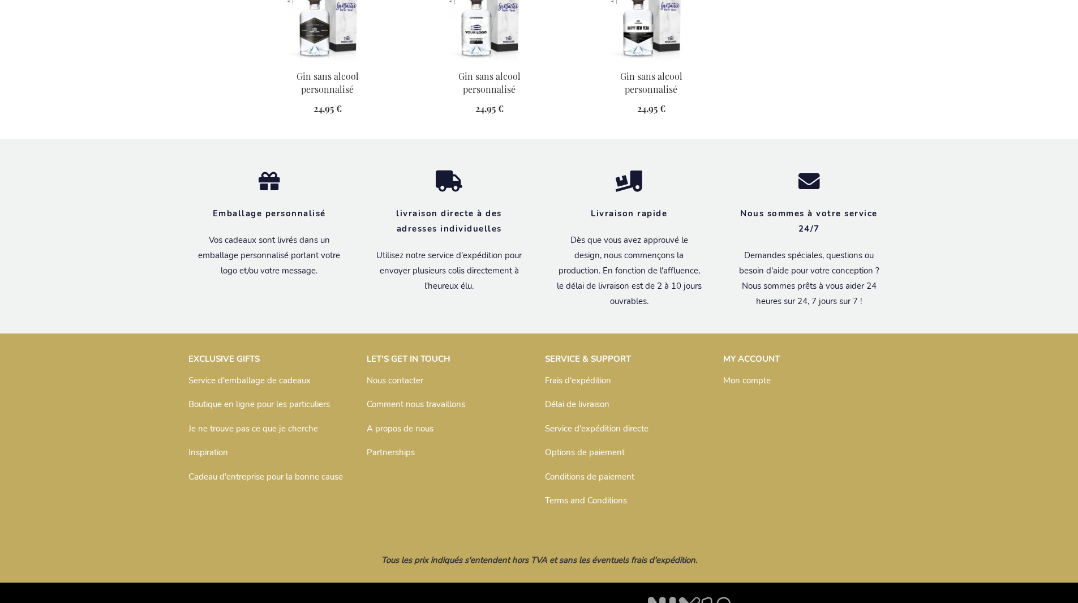
scroll to position [1099, 0]
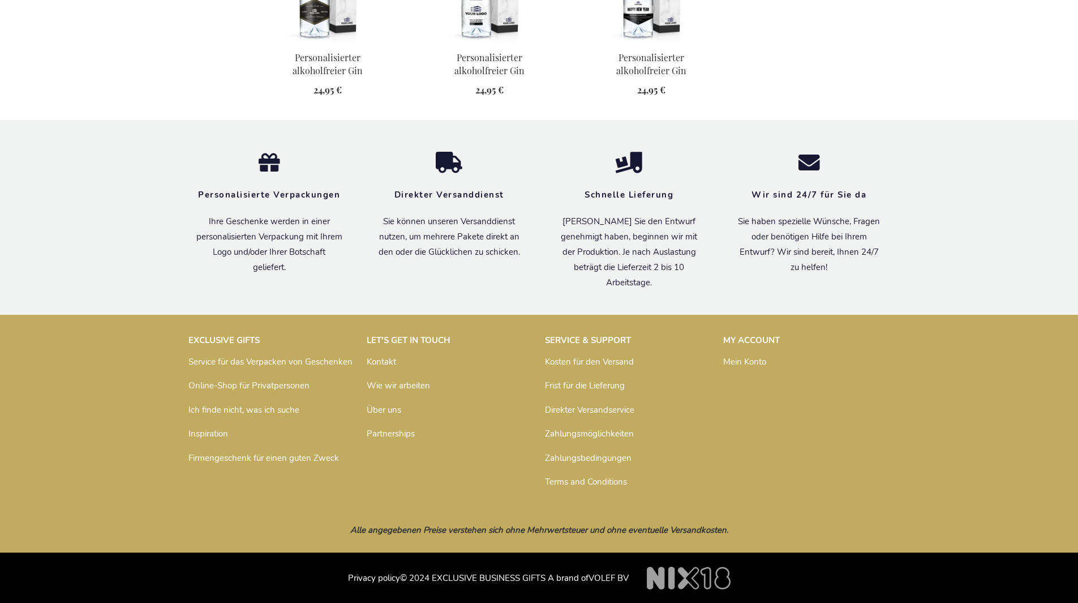
scroll to position [1088, 0]
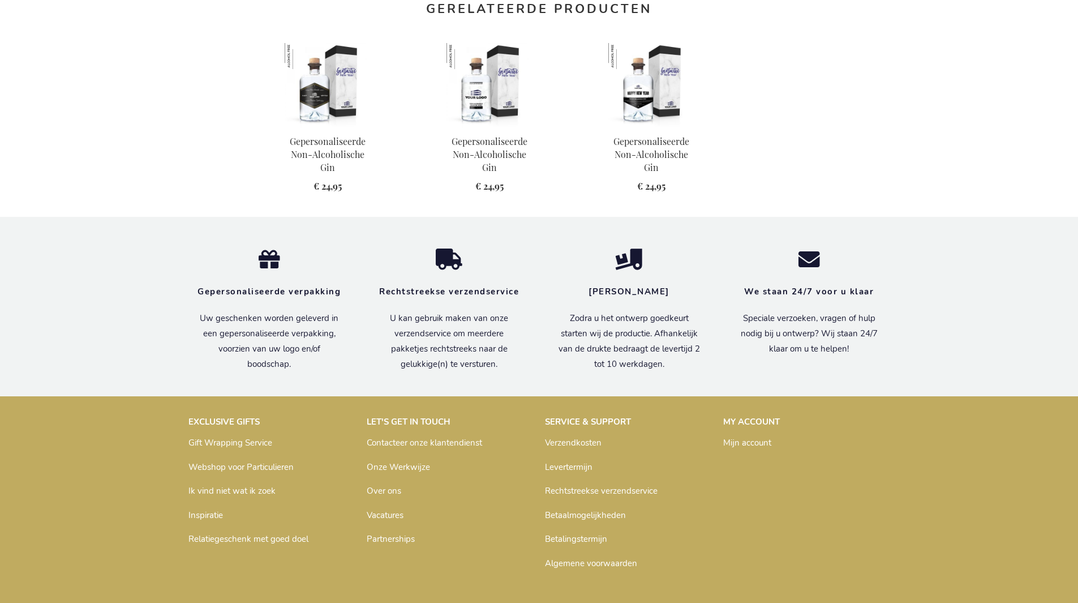
scroll to position [1094, 0]
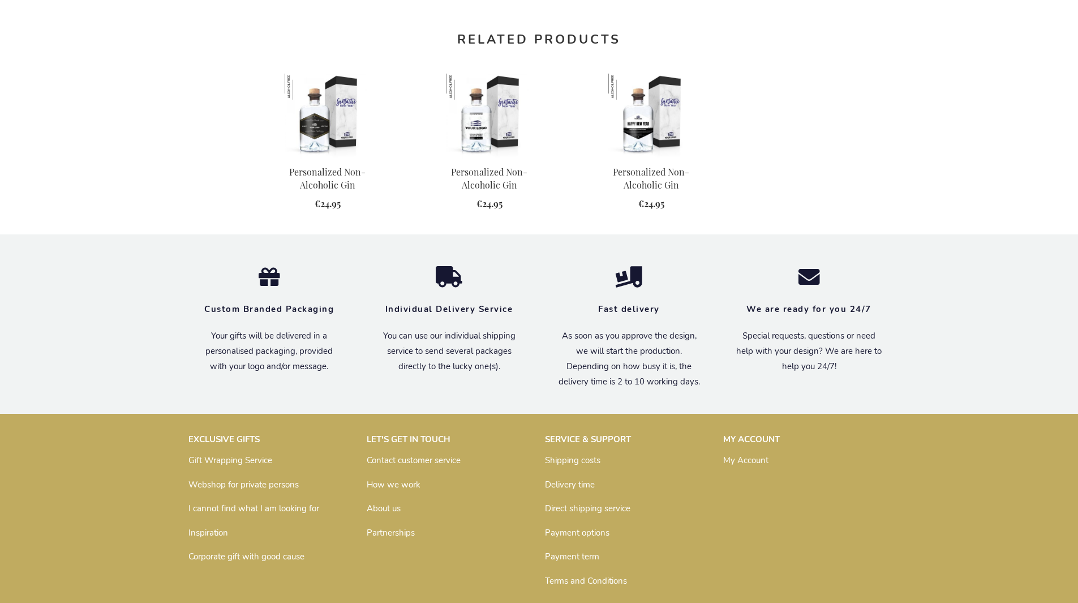
scroll to position [1060, 0]
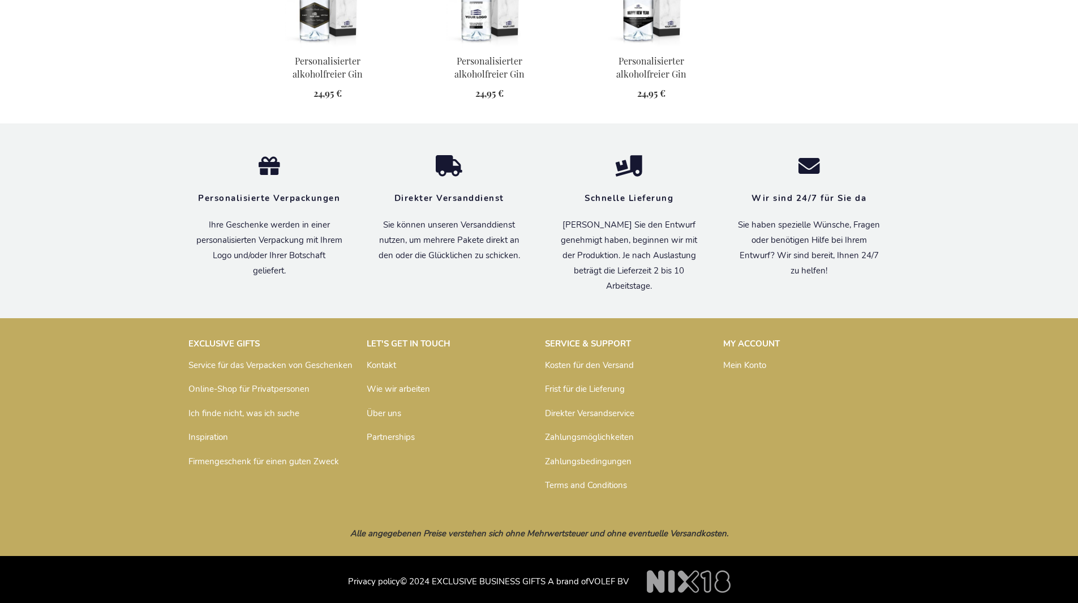
scroll to position [1088, 0]
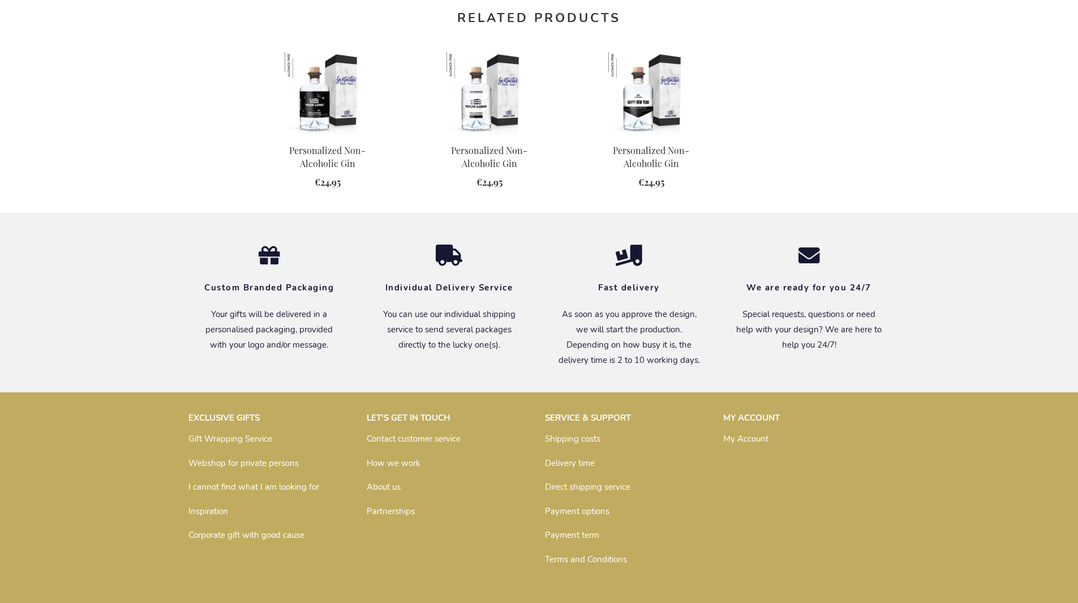
scroll to position [1060, 0]
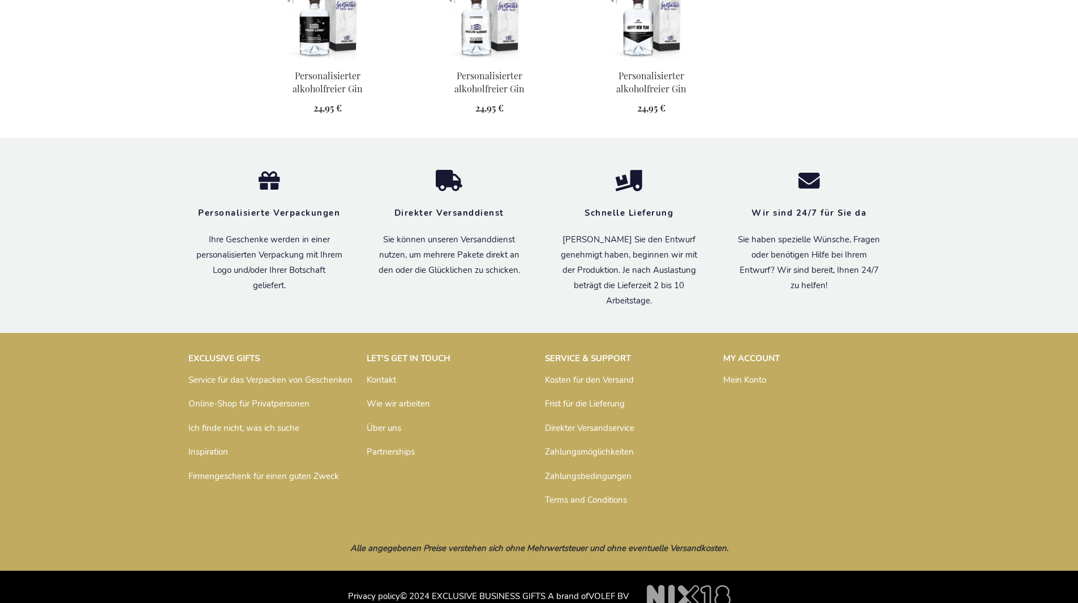
scroll to position [1088, 0]
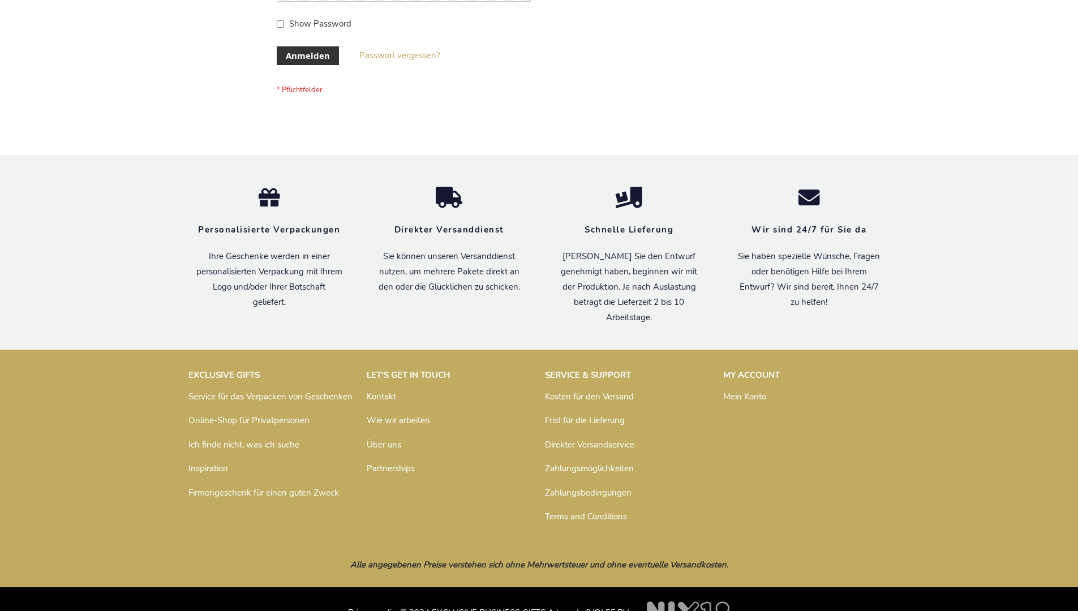
scroll to position [379, 0]
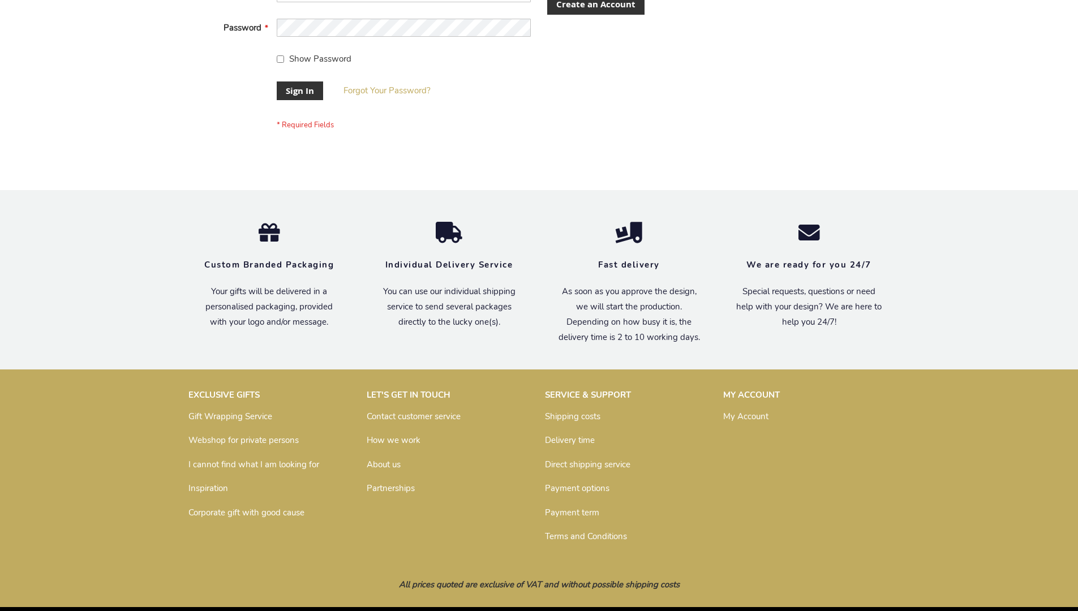
scroll to position [364, 0]
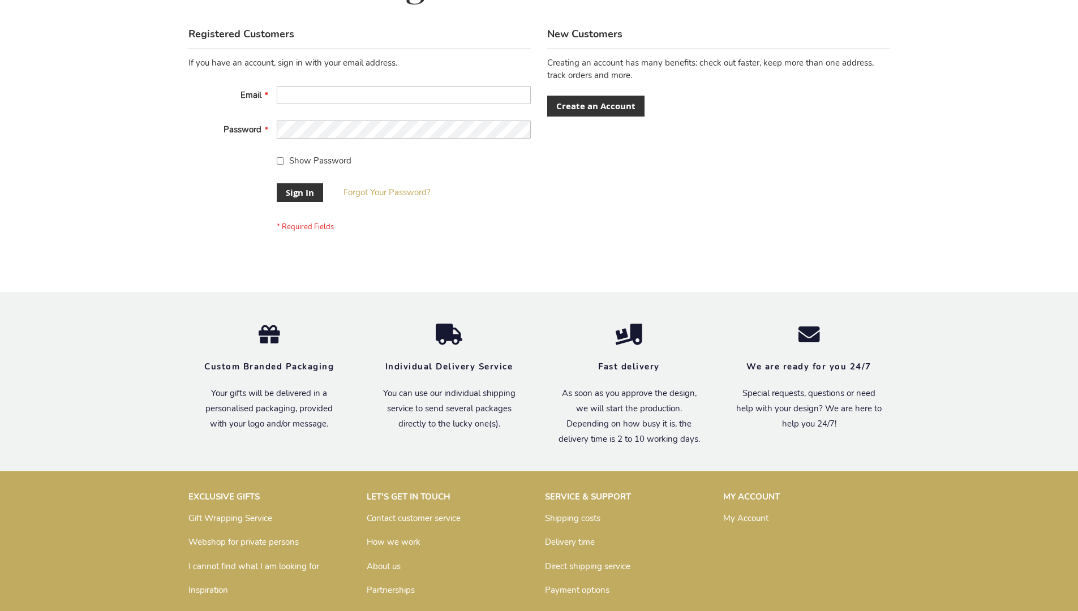
scroll to position [364, 0]
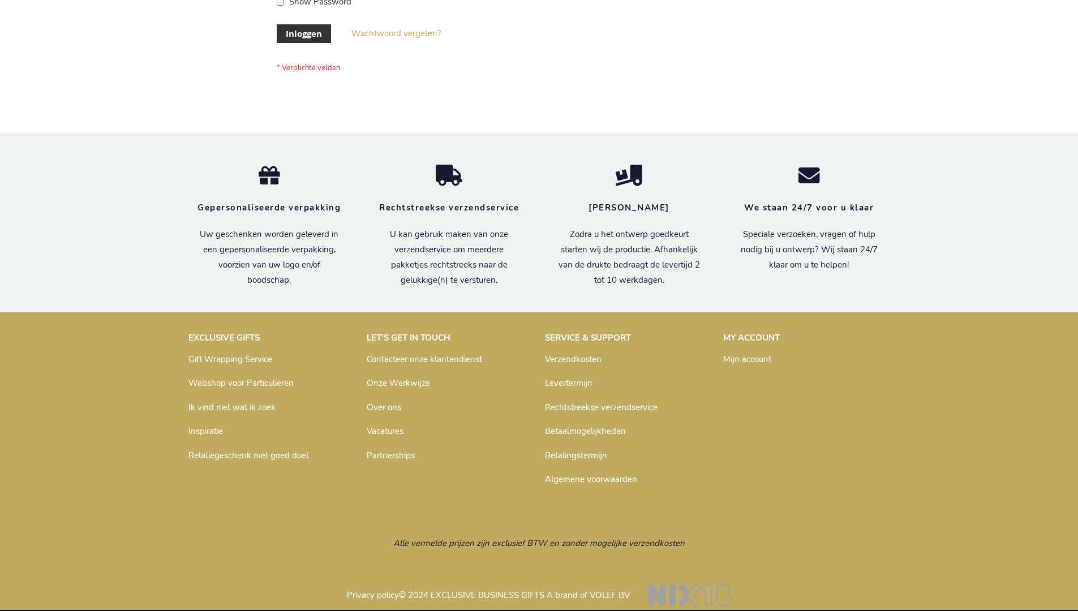
scroll to position [384, 0]
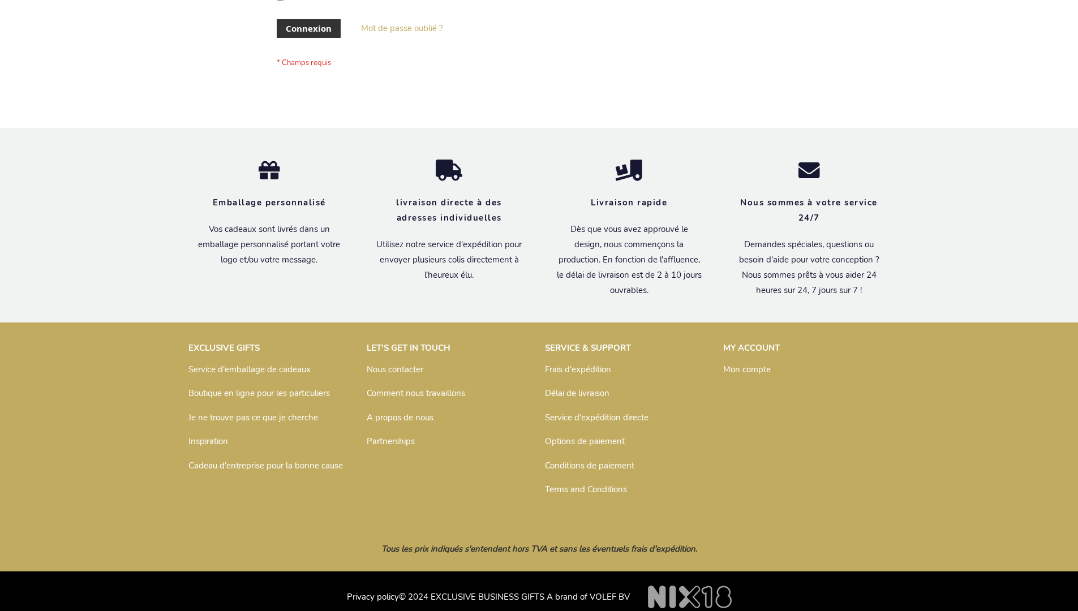
scroll to position [391, 0]
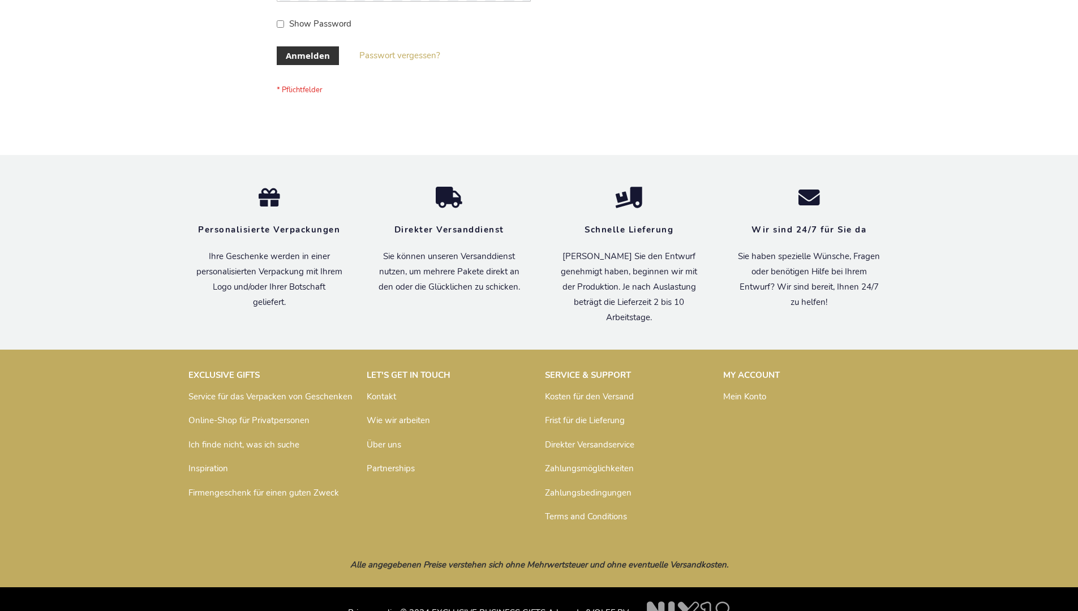
scroll to position [379, 0]
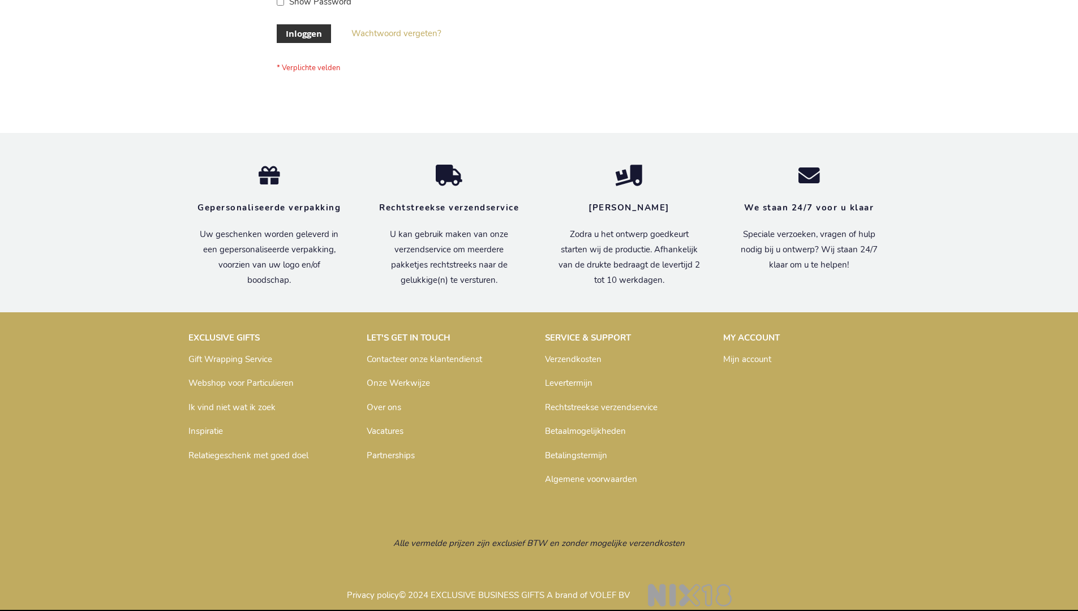
scroll to position [384, 0]
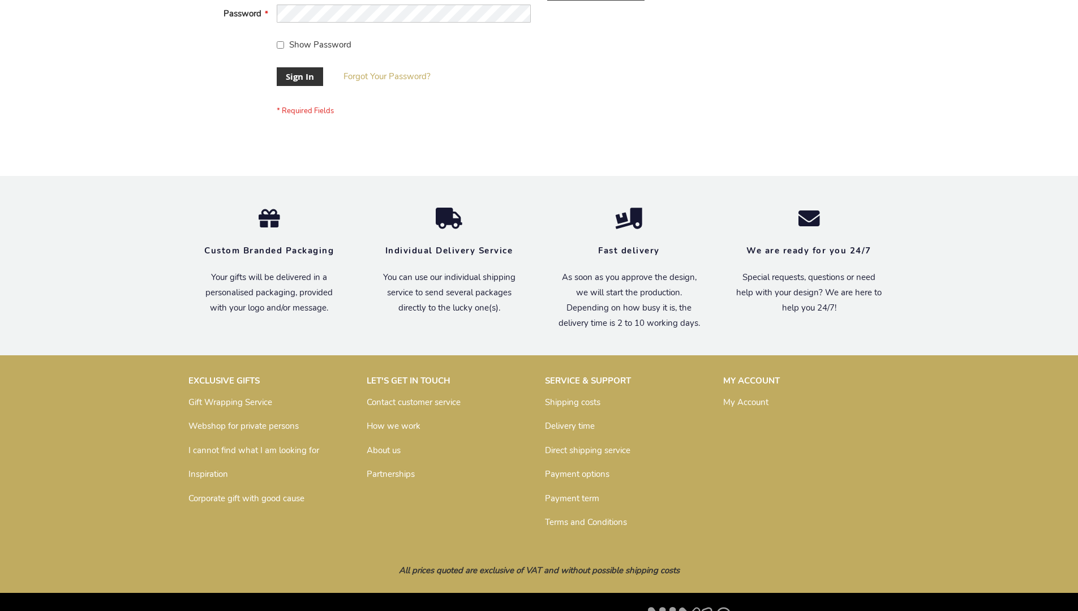
scroll to position [364, 0]
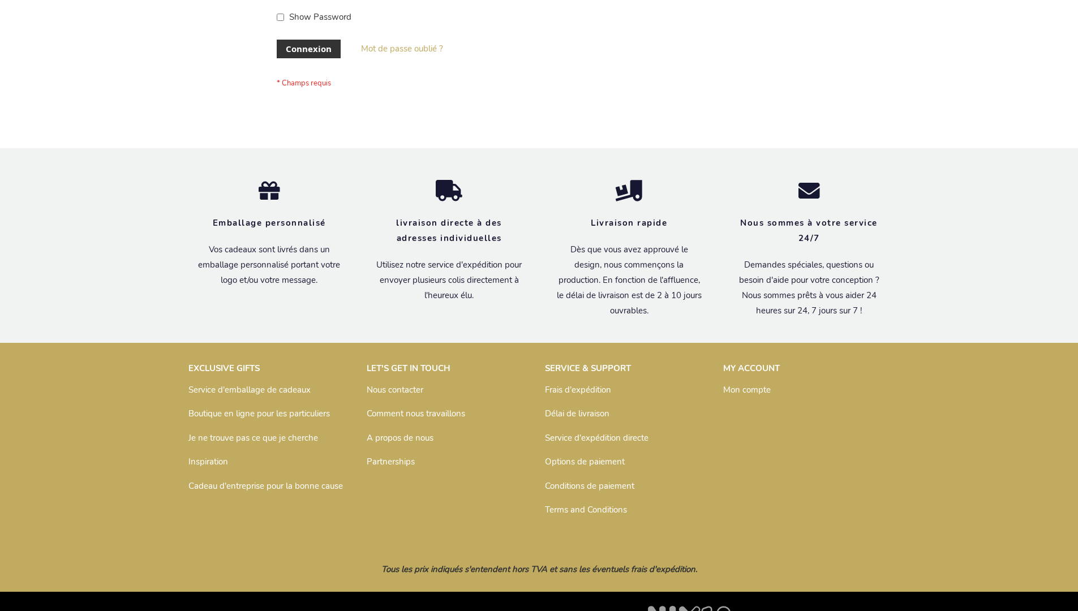
scroll to position [391, 0]
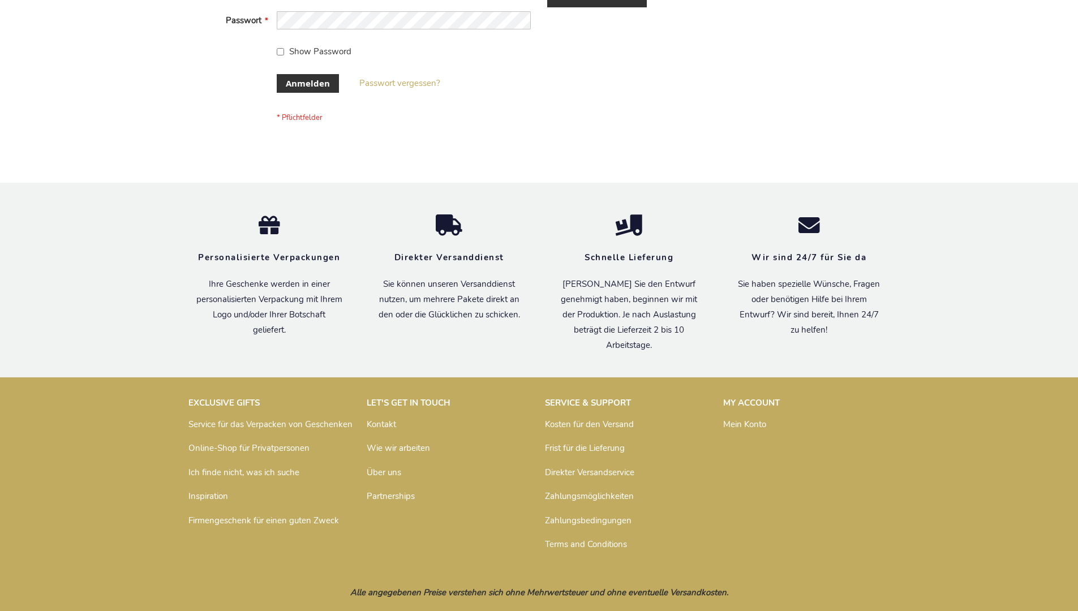
scroll to position [379, 0]
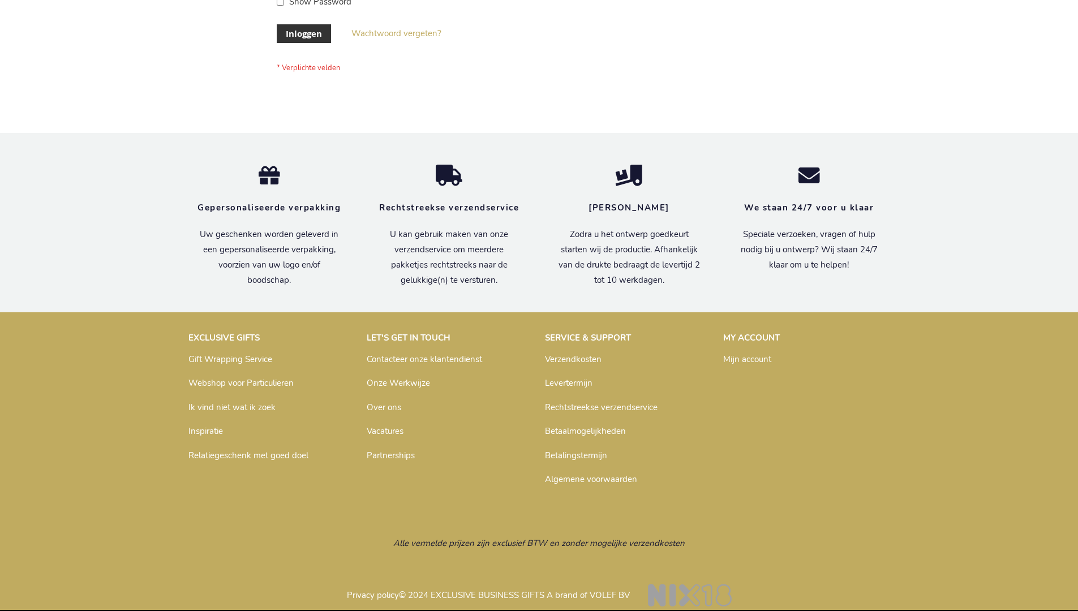
scroll to position [384, 0]
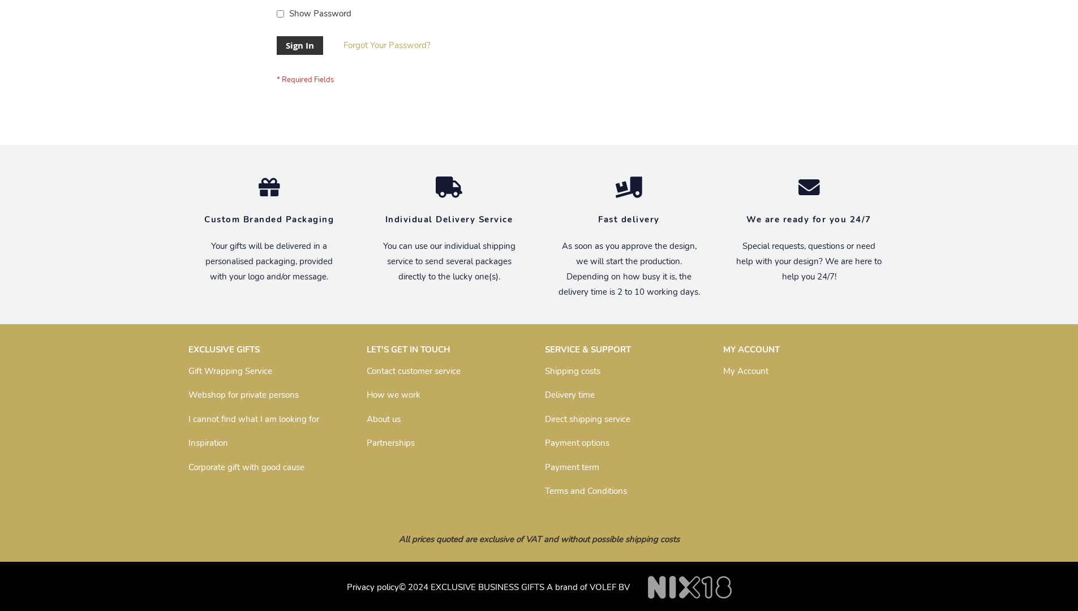
scroll to position [364, 0]
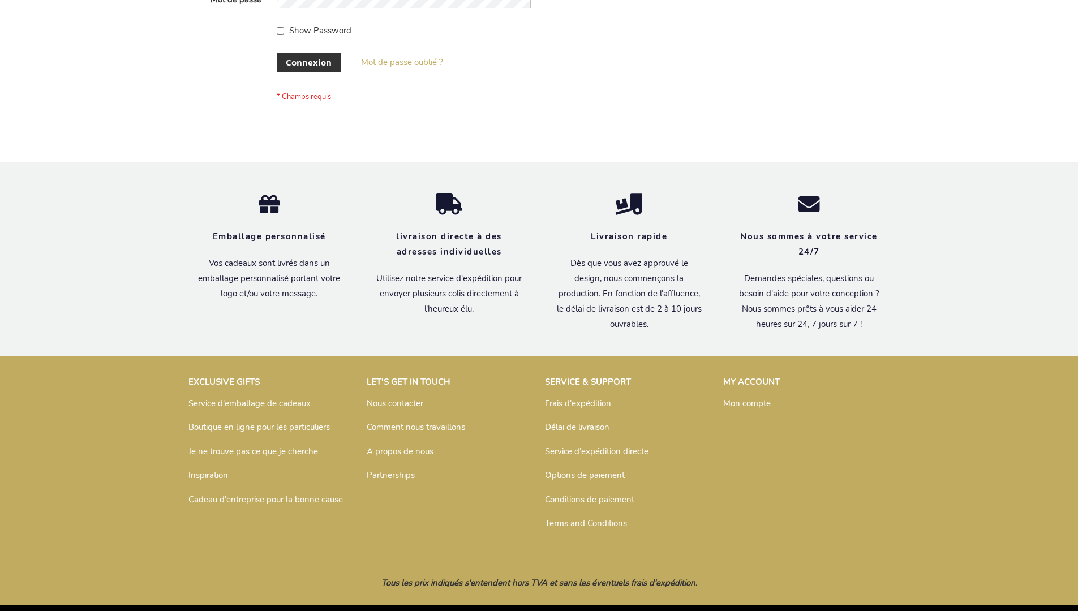
scroll to position [391, 0]
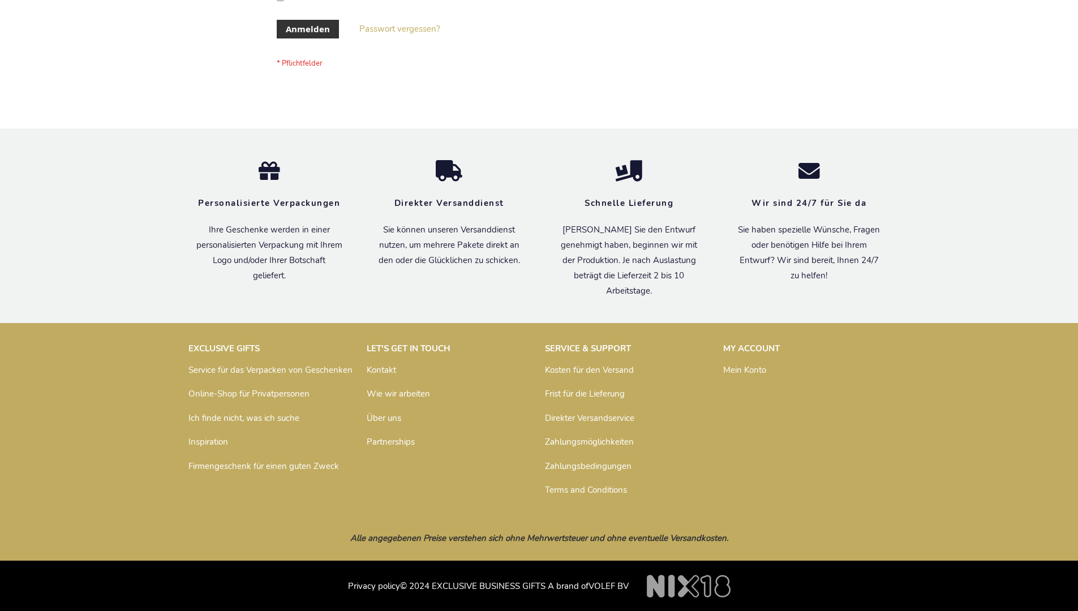
scroll to position [379, 0]
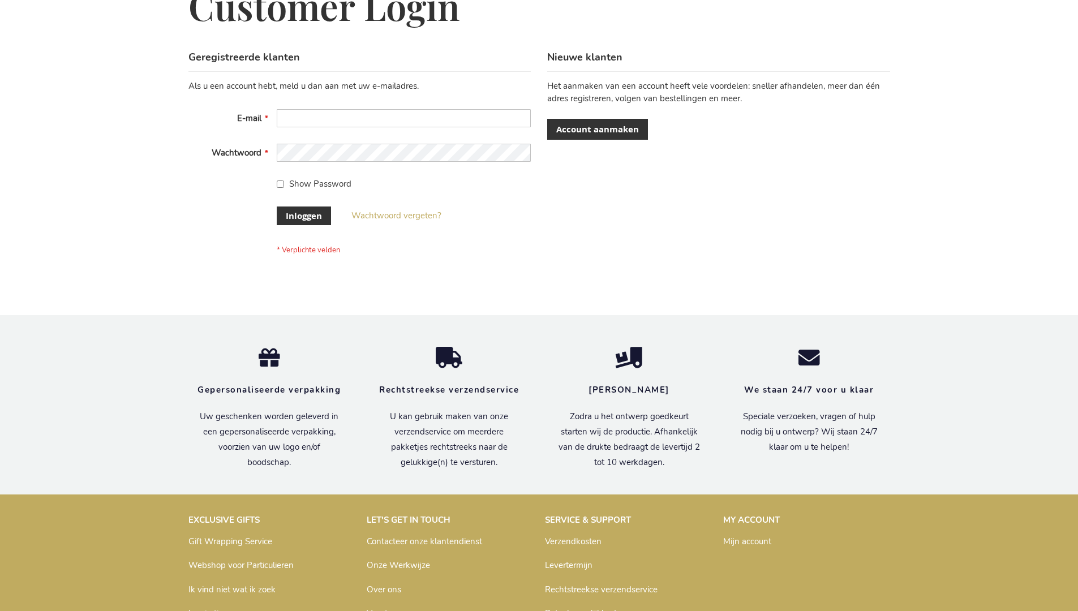
scroll to position [384, 0]
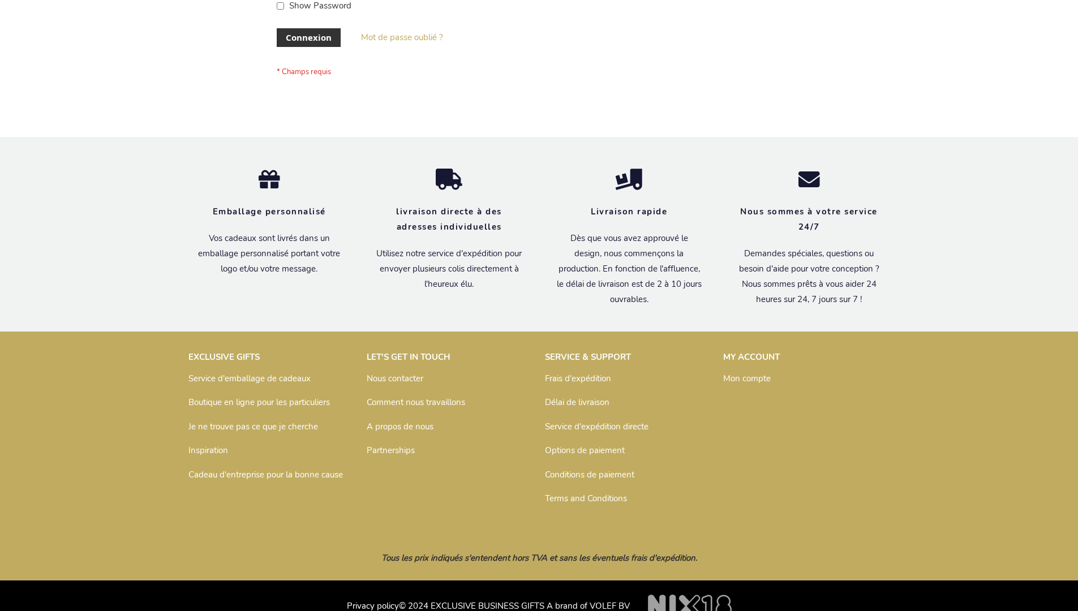
scroll to position [391, 0]
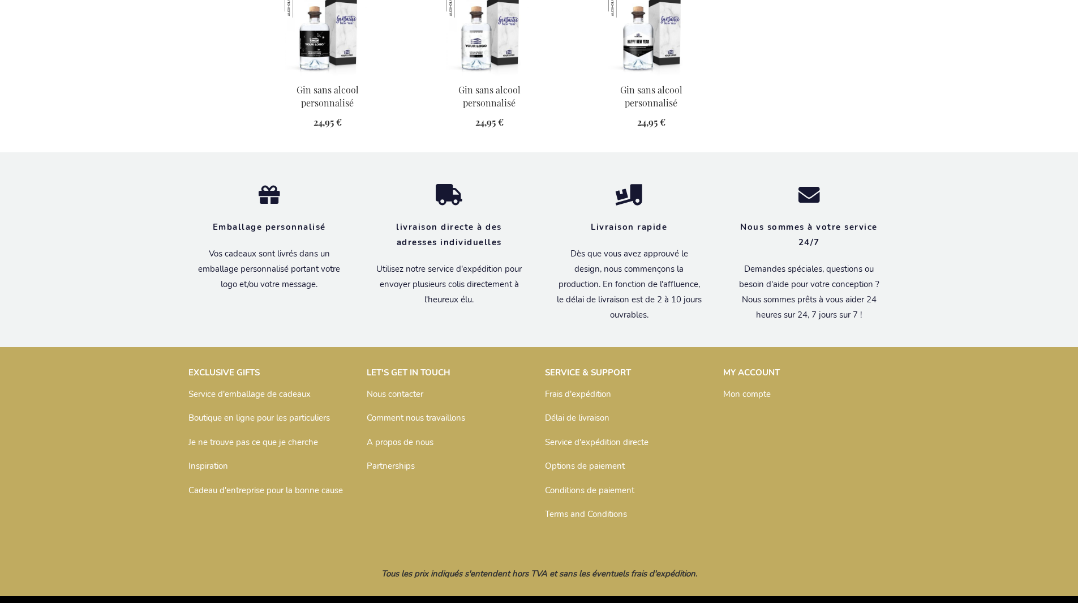
scroll to position [1099, 0]
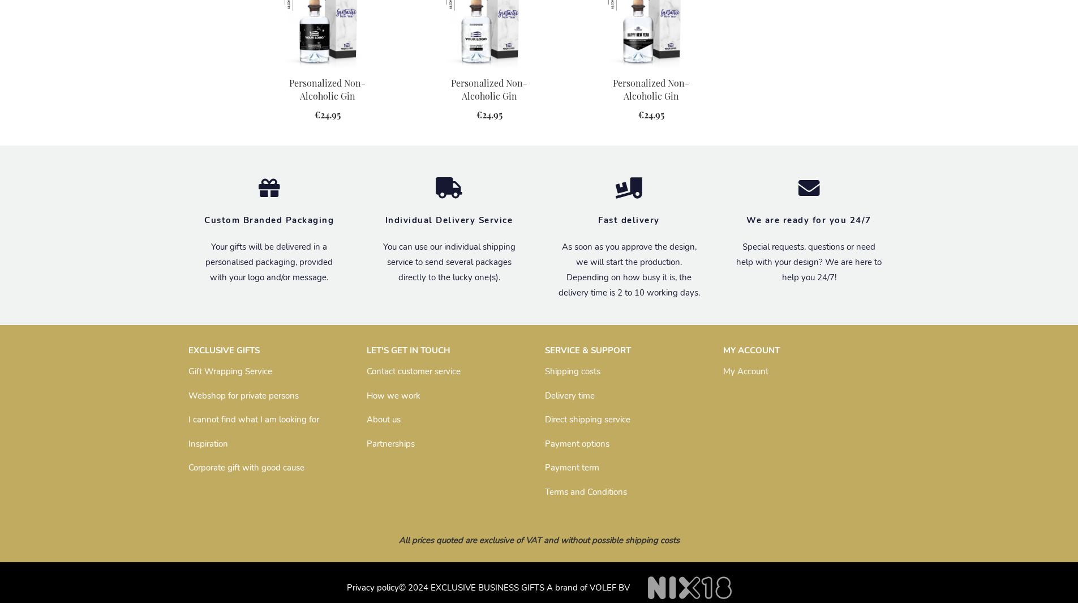
scroll to position [1060, 0]
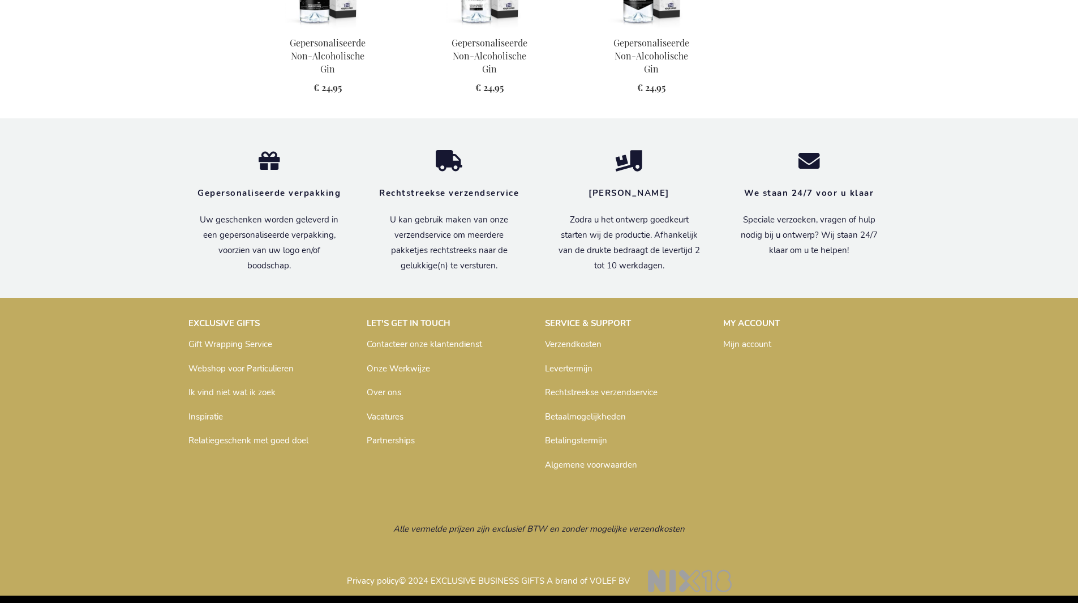
scroll to position [1094, 0]
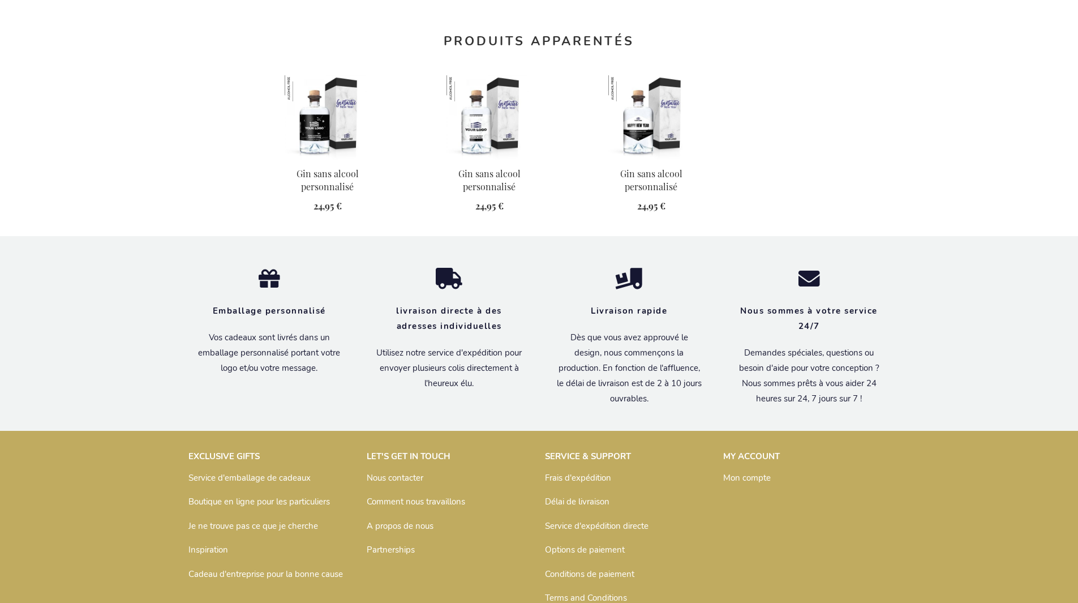
scroll to position [1099, 0]
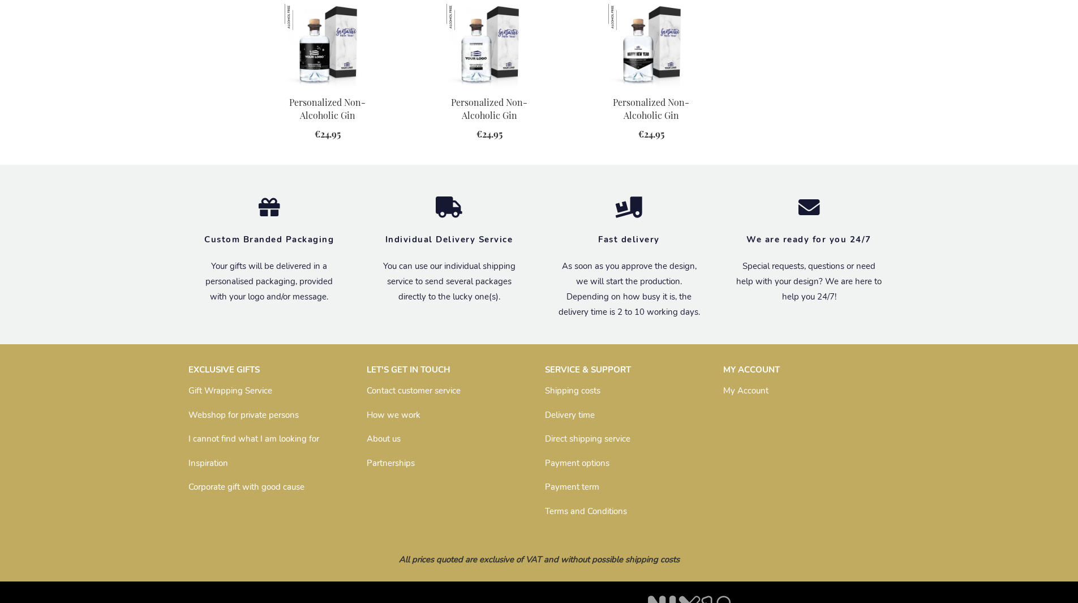
scroll to position [1060, 0]
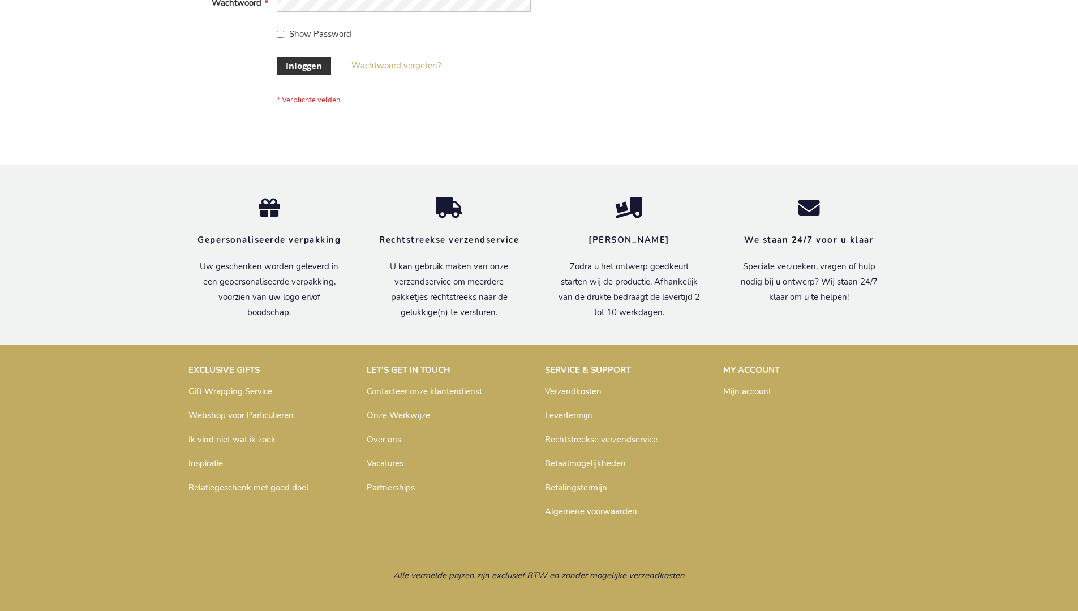
scroll to position [384, 0]
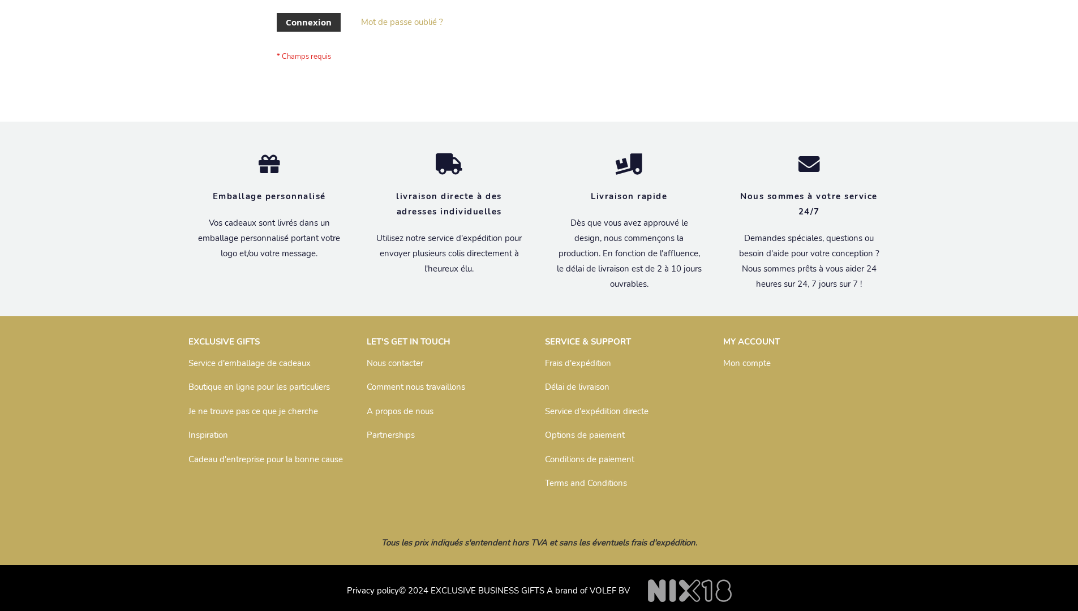
scroll to position [391, 0]
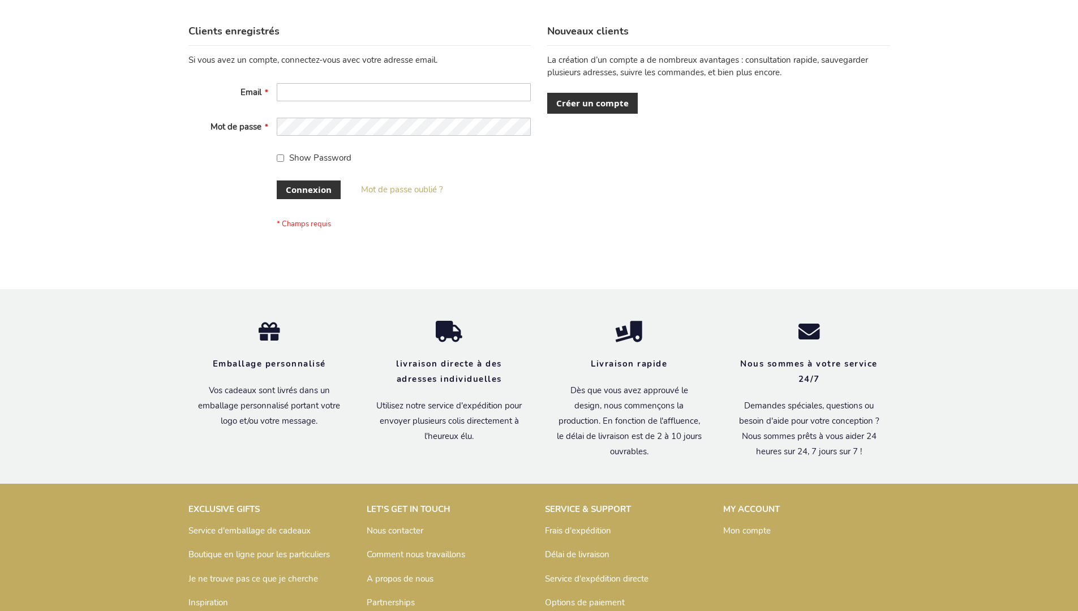
scroll to position [391, 0]
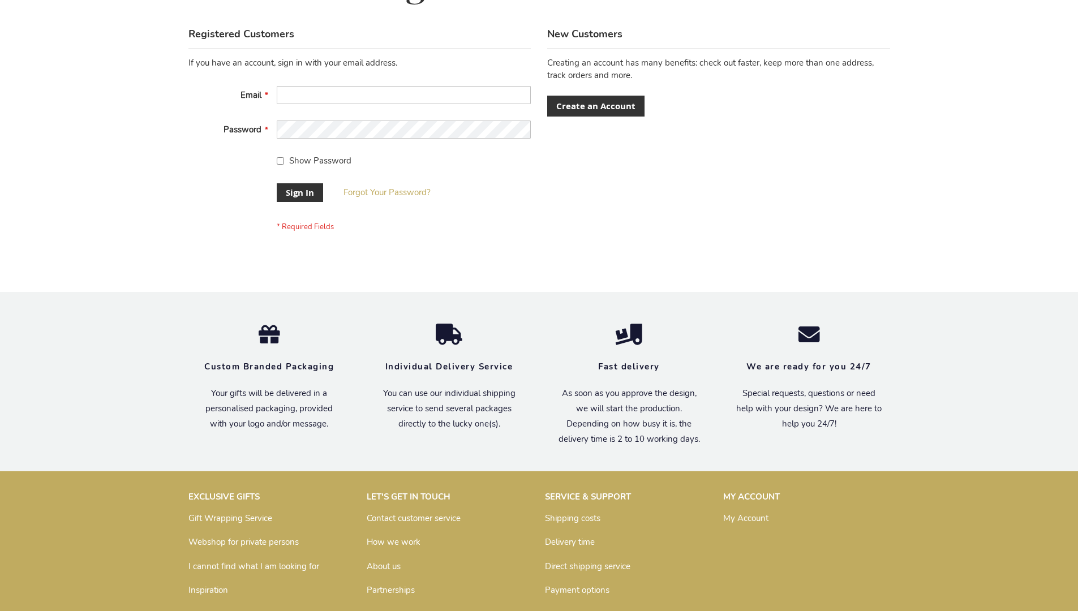
scroll to position [364, 0]
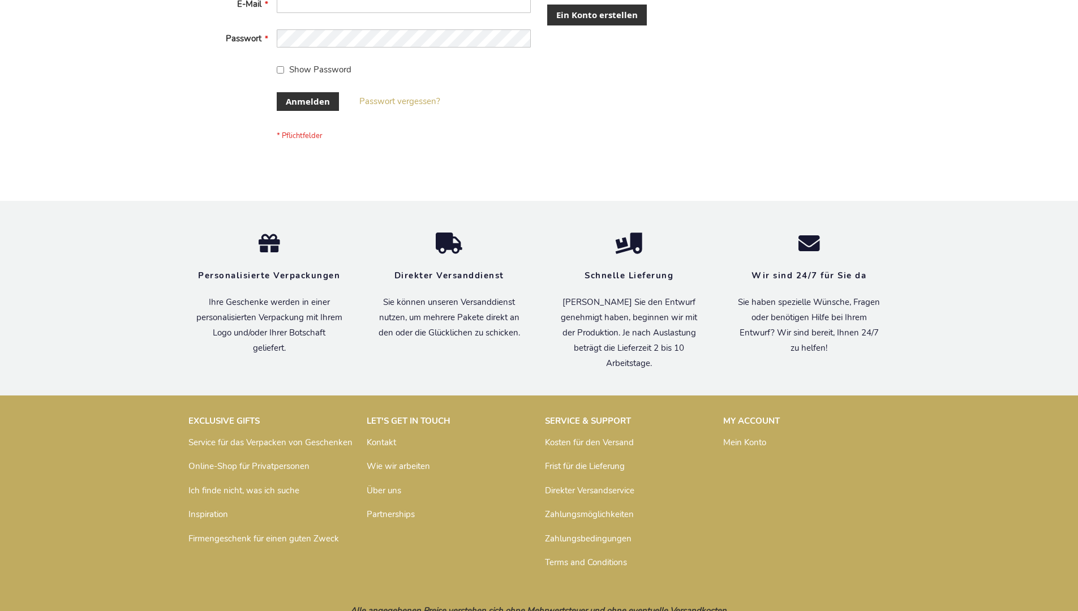
scroll to position [379, 0]
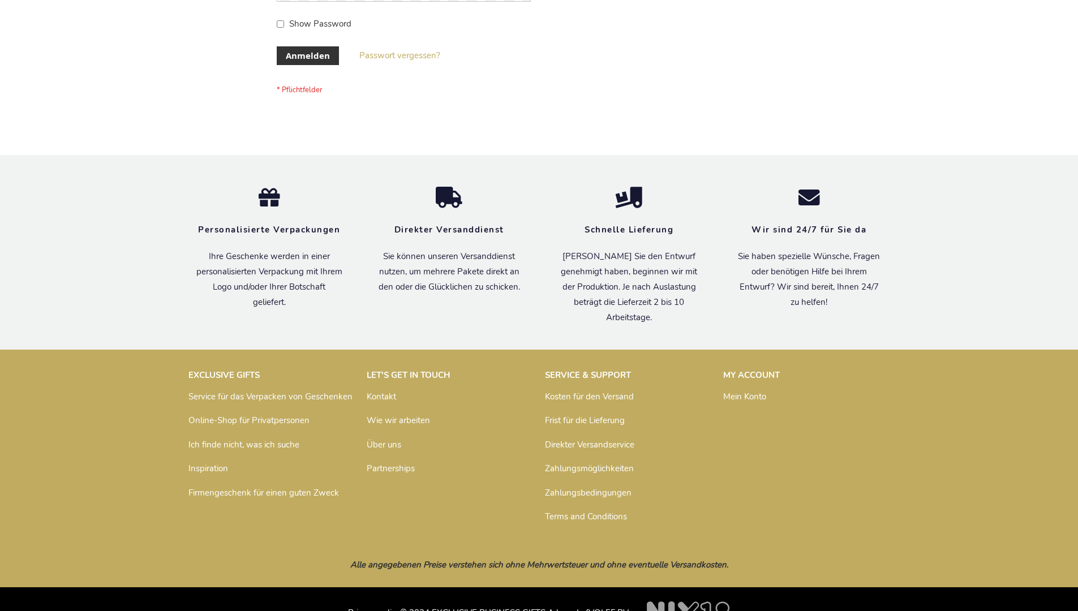
scroll to position [379, 0]
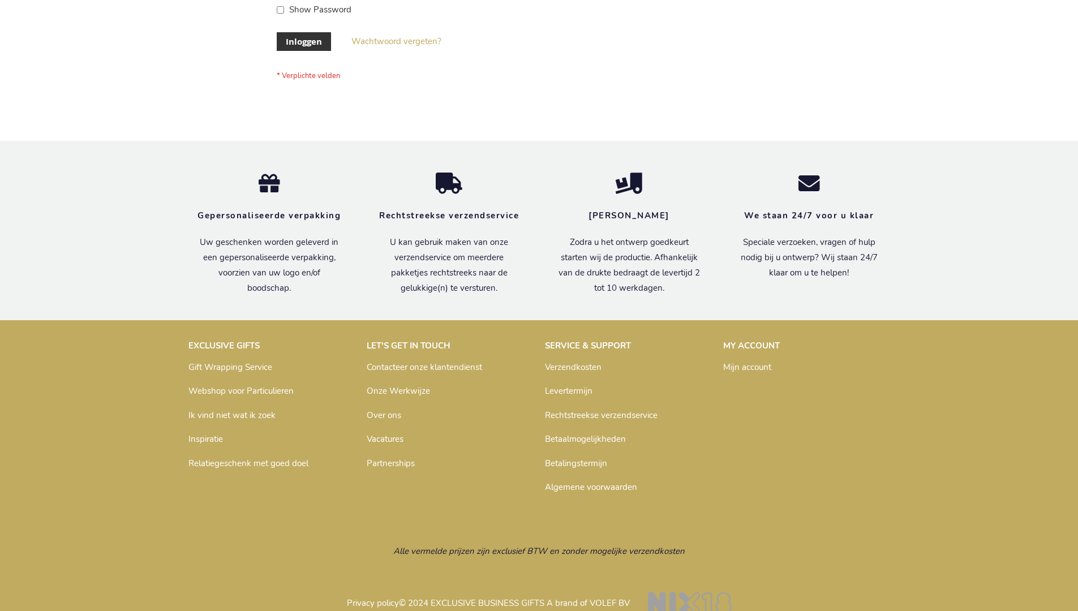
scroll to position [384, 0]
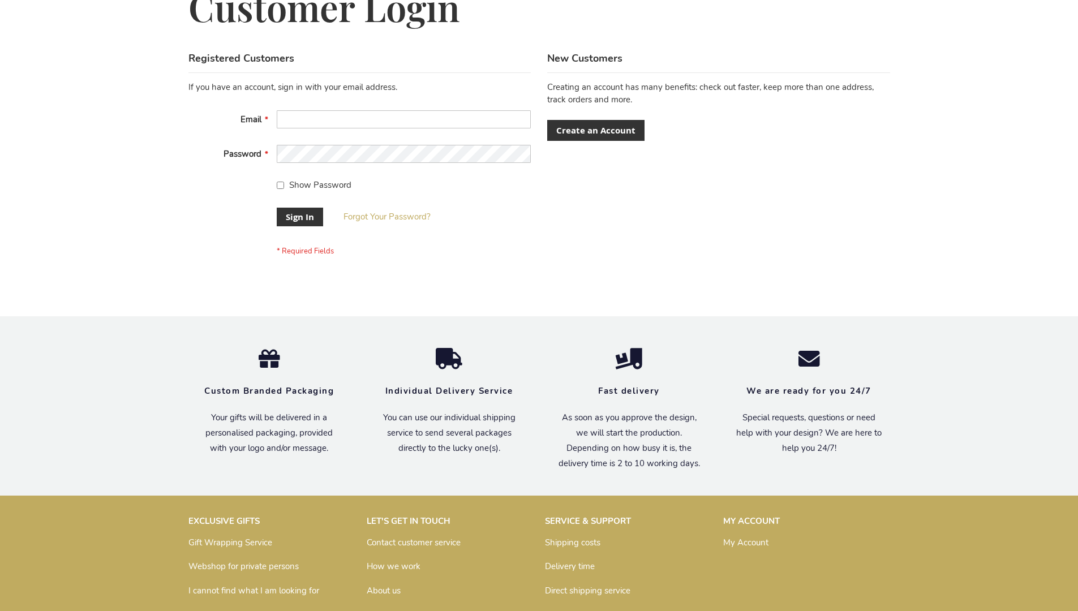
scroll to position [364, 0]
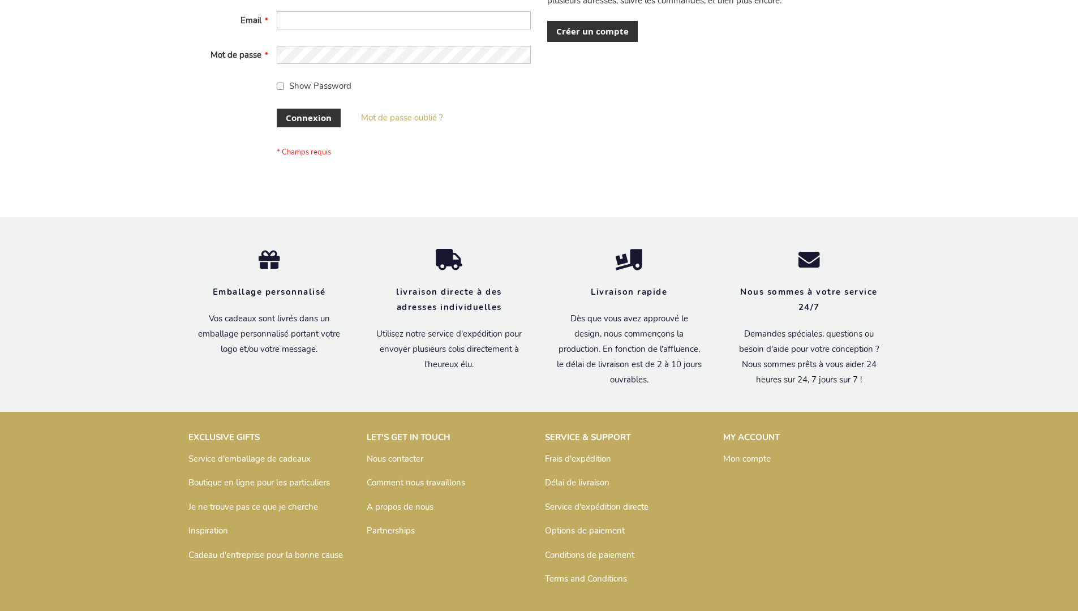
scroll to position [391, 0]
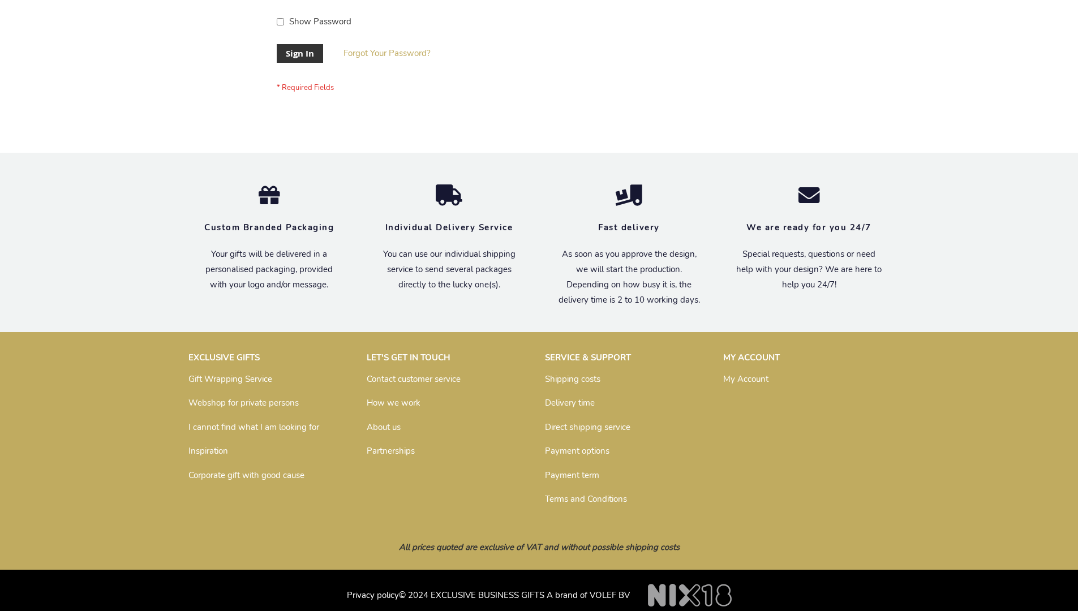
scroll to position [355, 0]
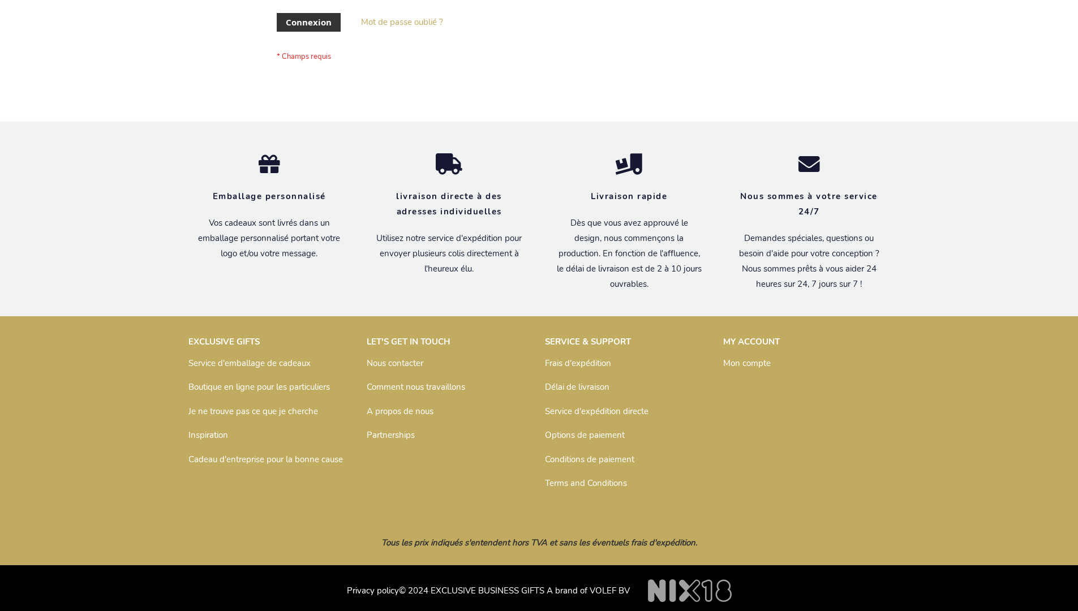
scroll to position [391, 0]
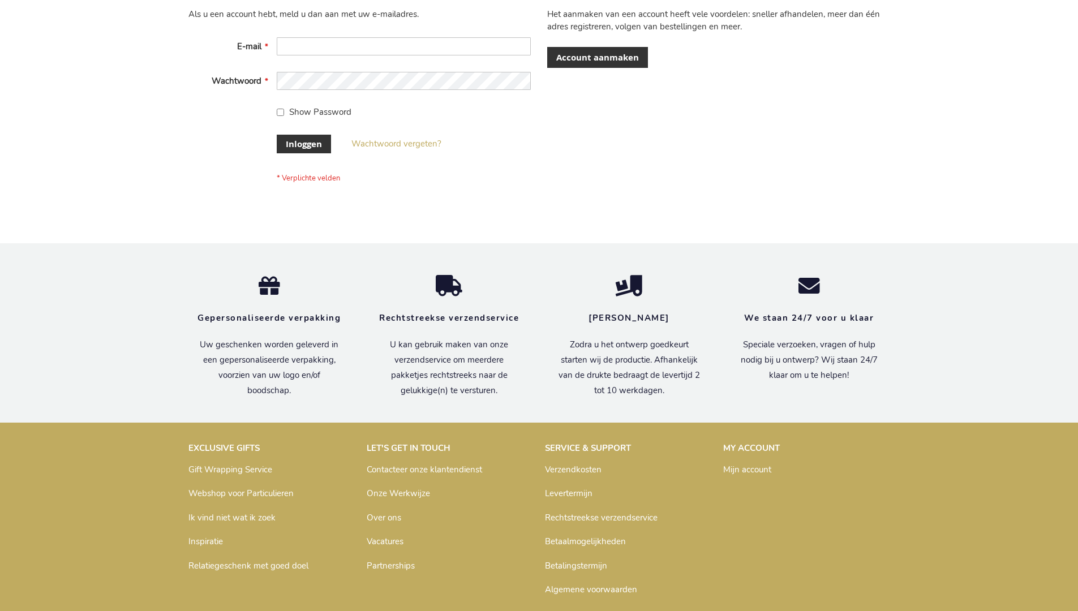
scroll to position [376, 0]
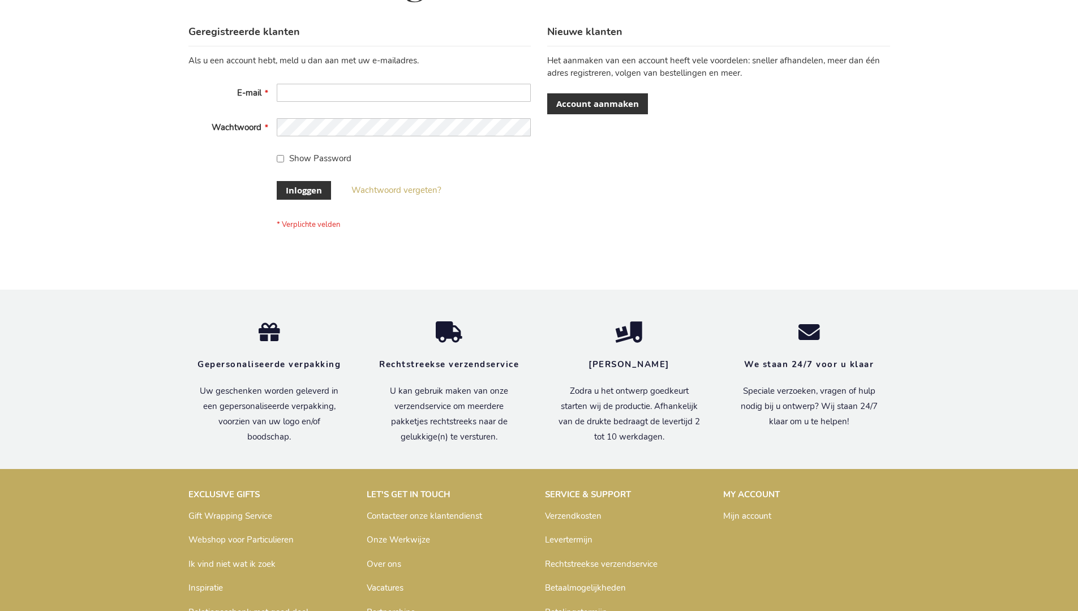
scroll to position [384, 0]
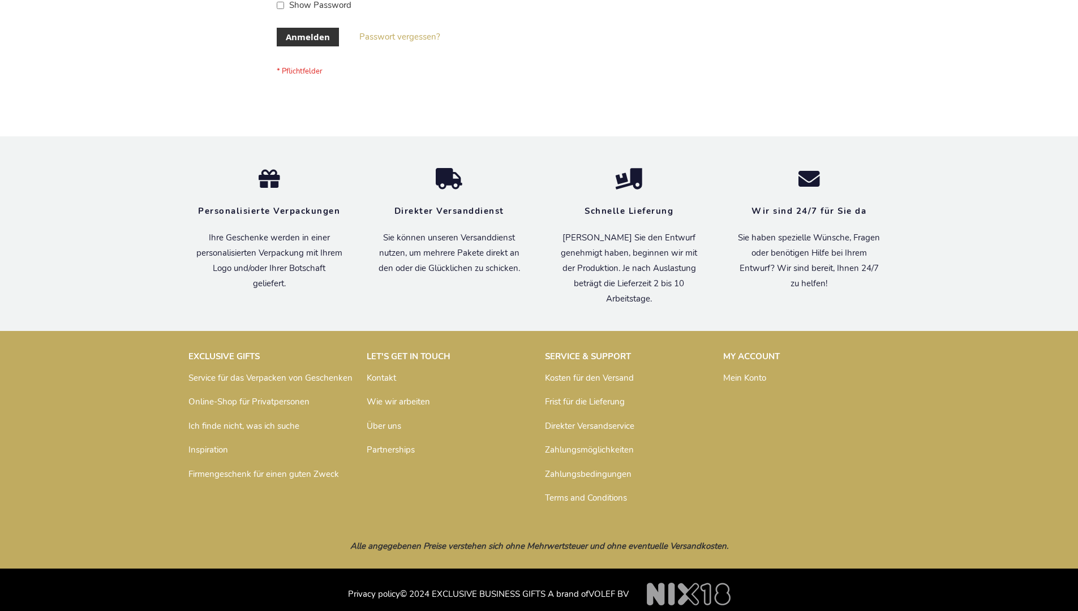
scroll to position [379, 0]
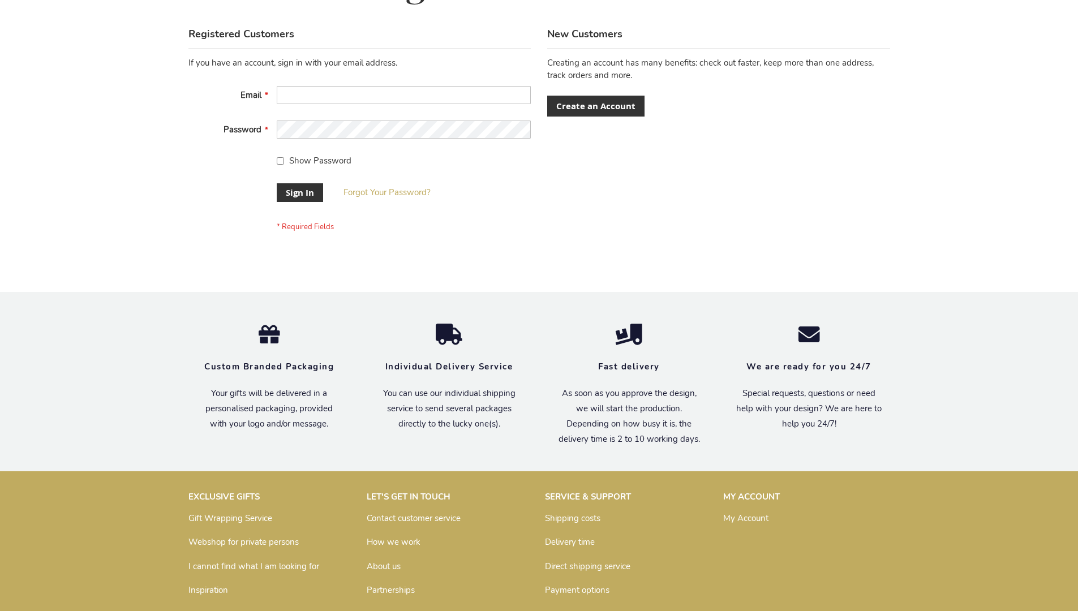
scroll to position [364, 0]
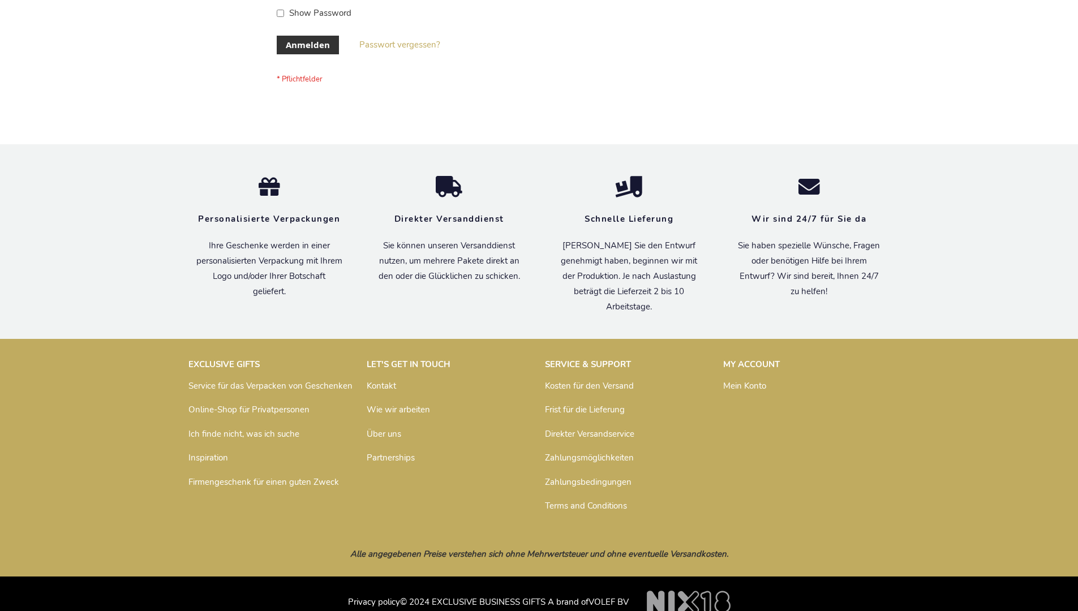
scroll to position [379, 0]
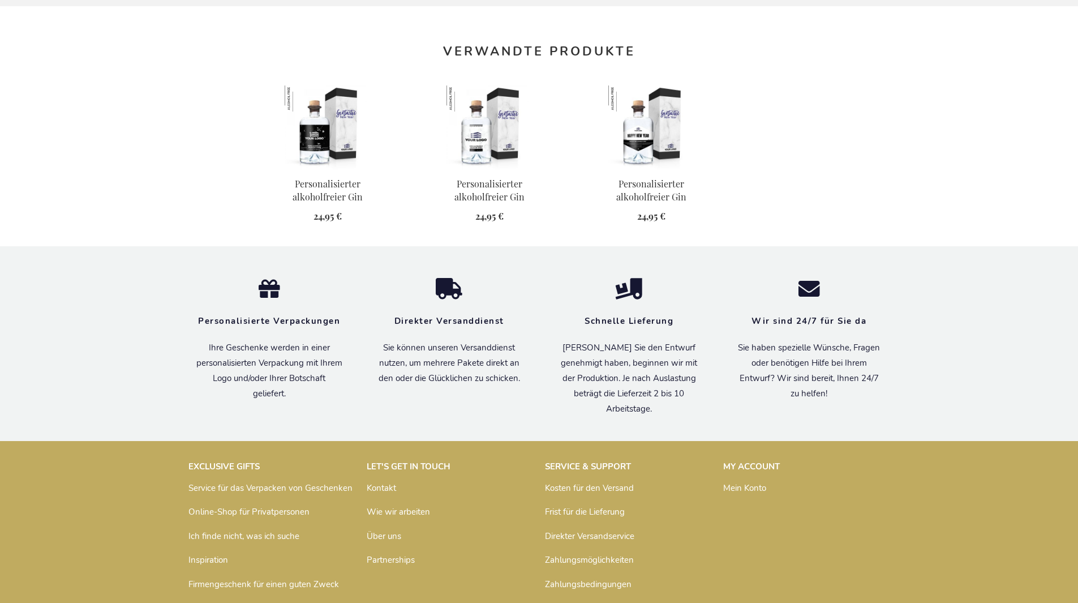
scroll to position [1088, 0]
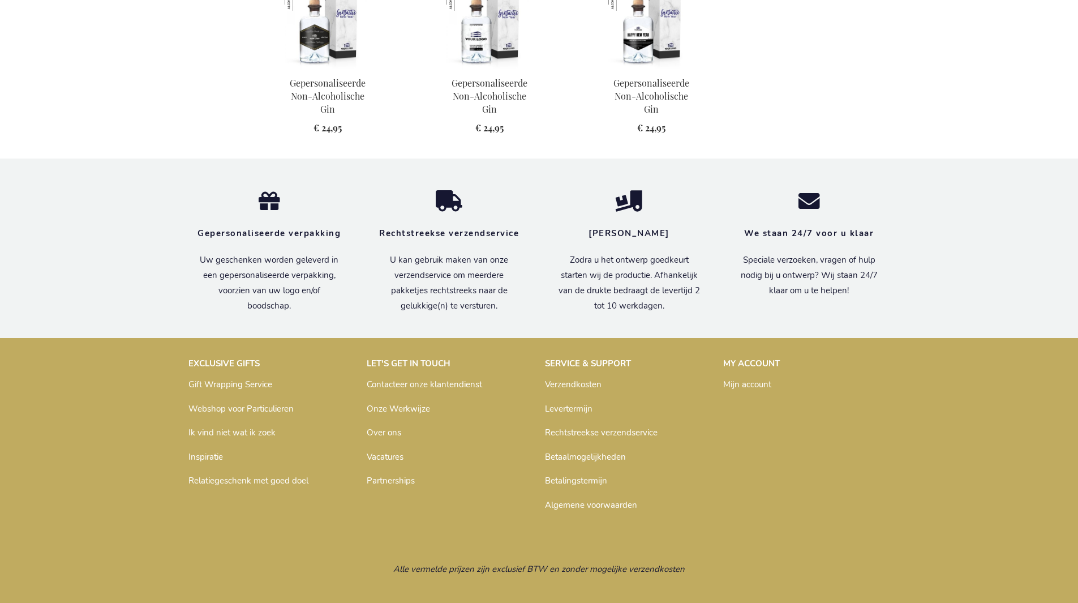
scroll to position [1094, 0]
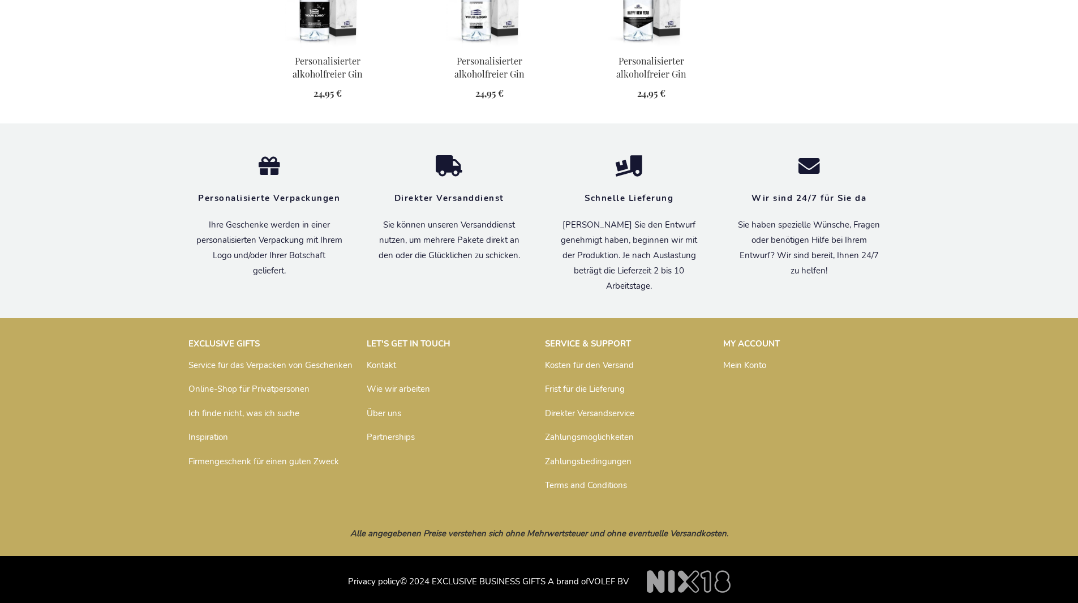
scroll to position [1088, 0]
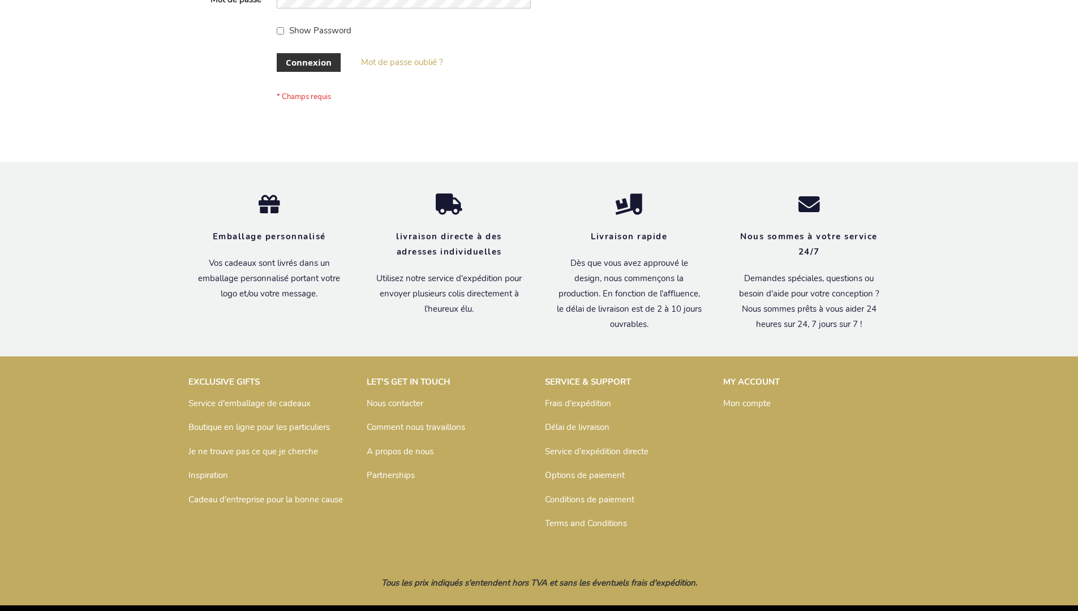
scroll to position [391, 0]
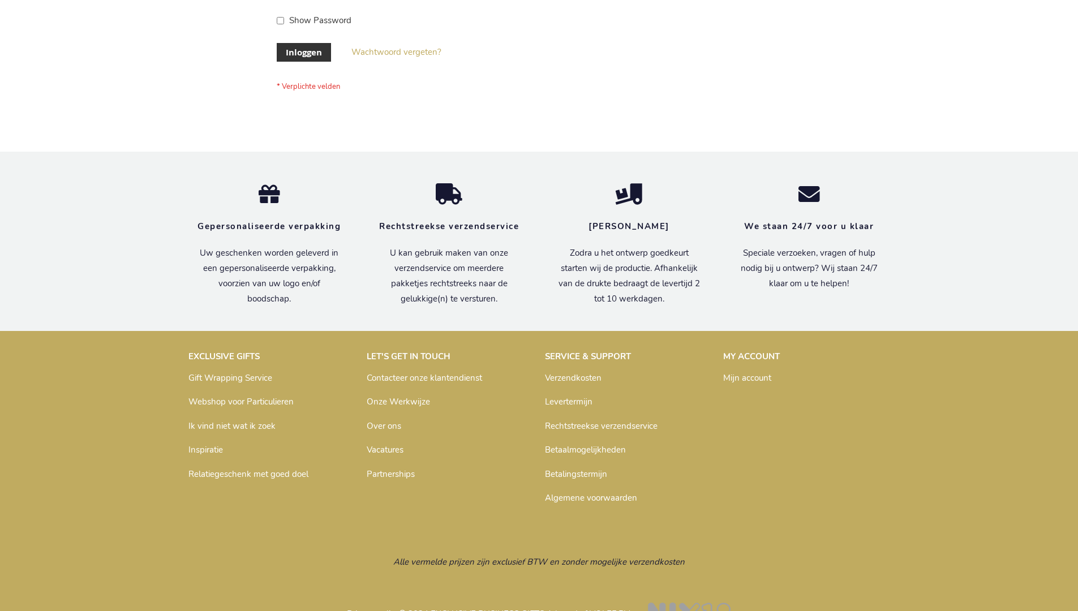
scroll to position [384, 0]
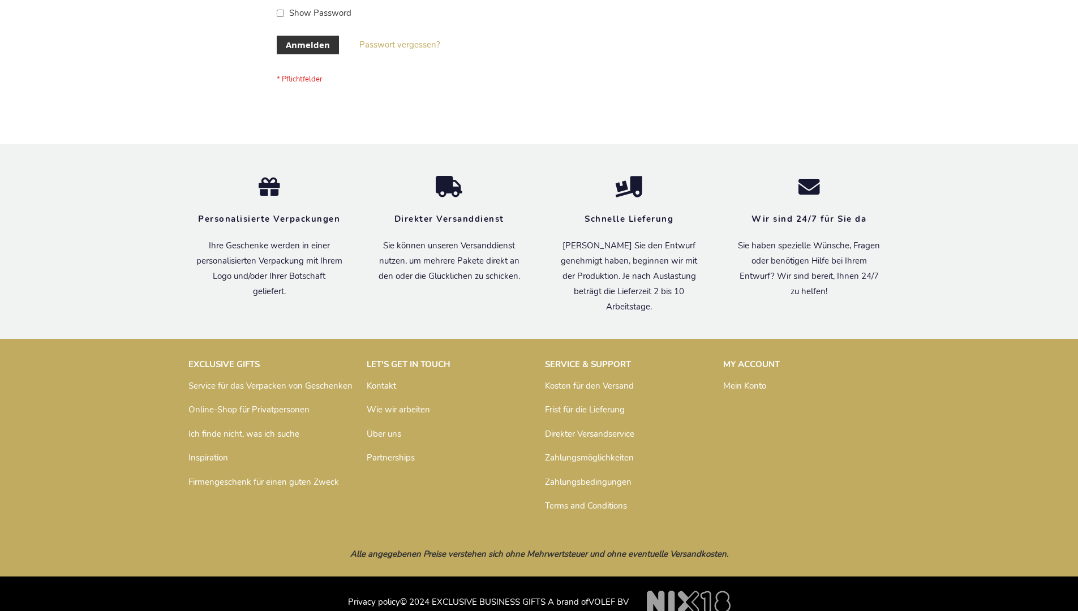
scroll to position [379, 0]
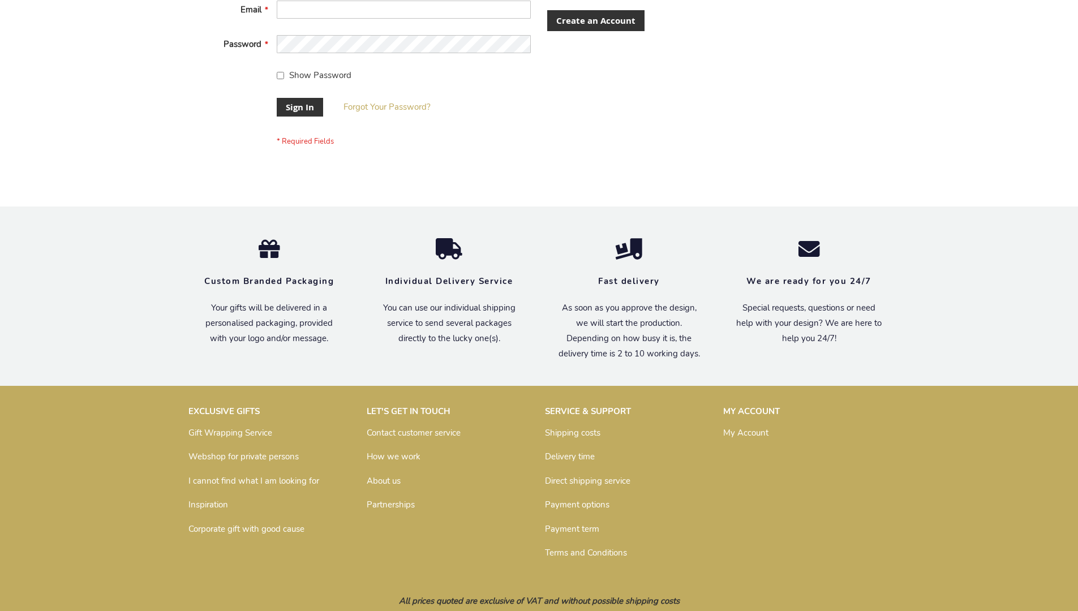
scroll to position [364, 0]
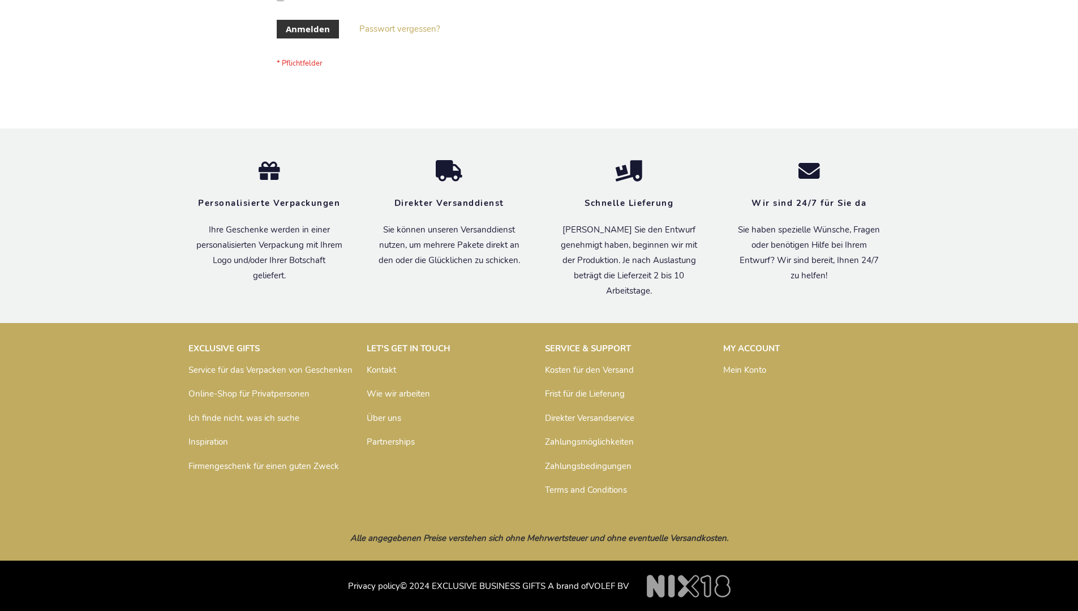
scroll to position [379, 0]
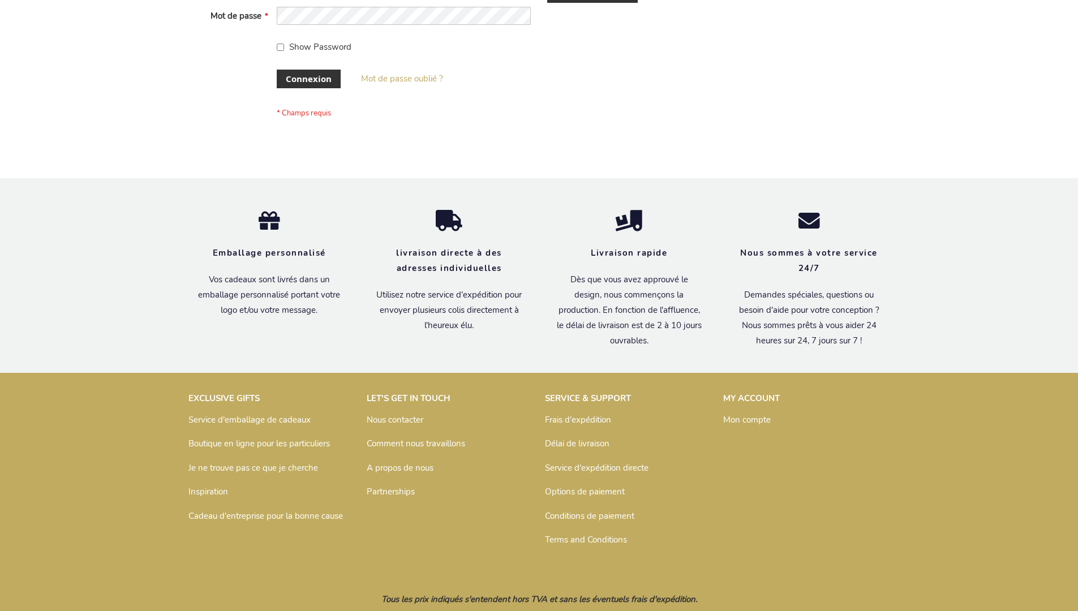
scroll to position [391, 0]
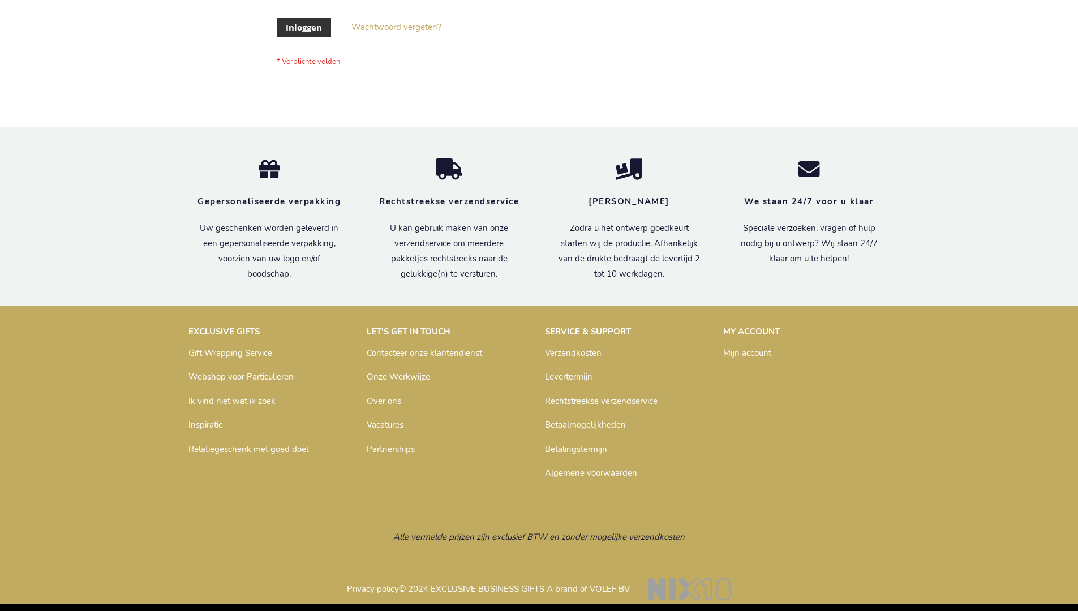
scroll to position [384, 0]
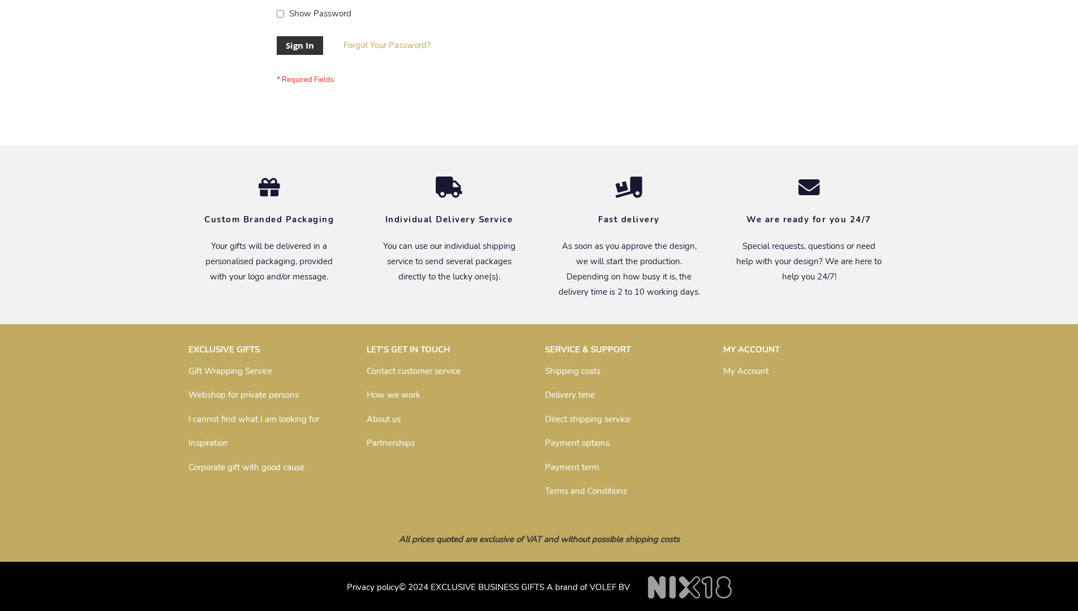
scroll to position [364, 0]
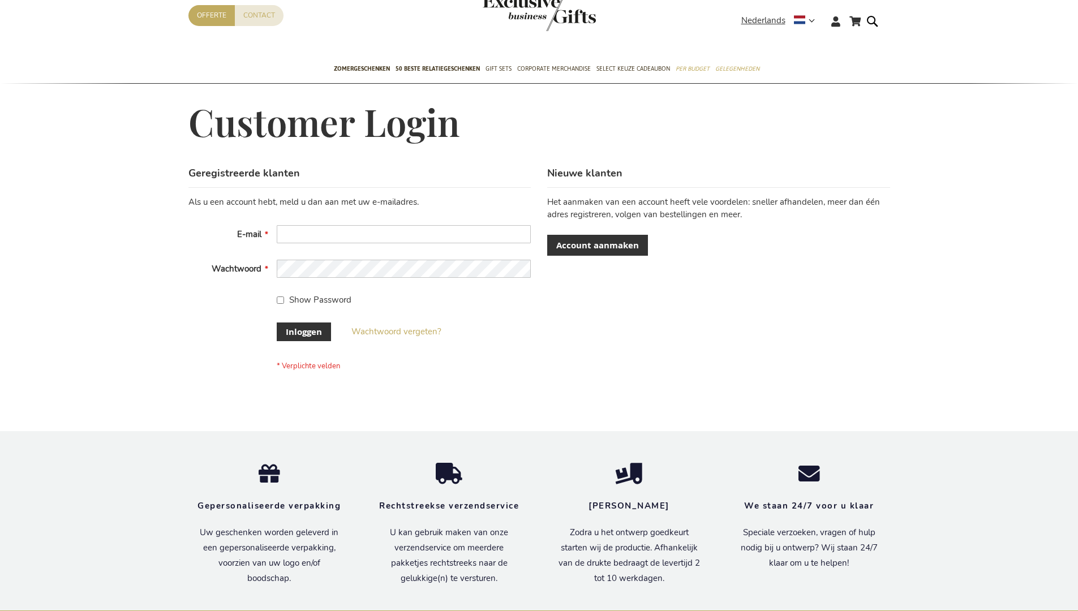
scroll to position [384, 0]
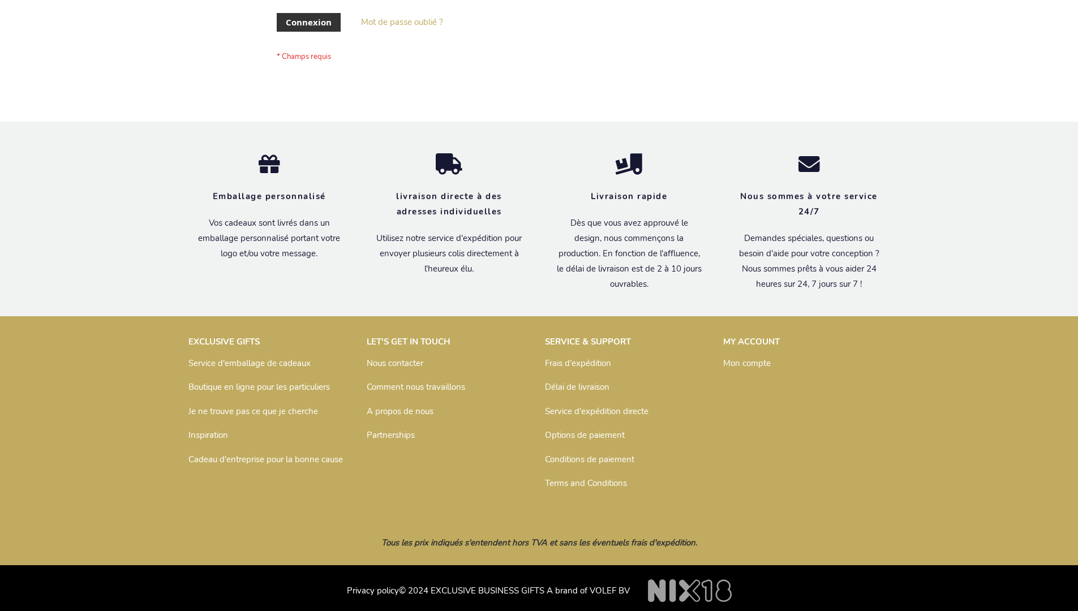
scroll to position [391, 0]
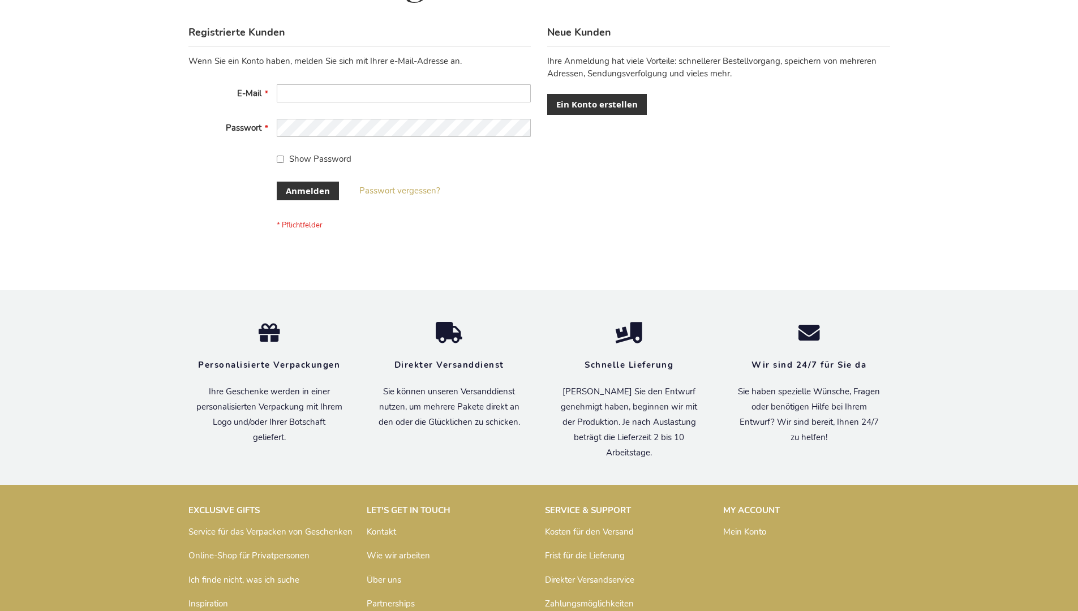
scroll to position [379, 0]
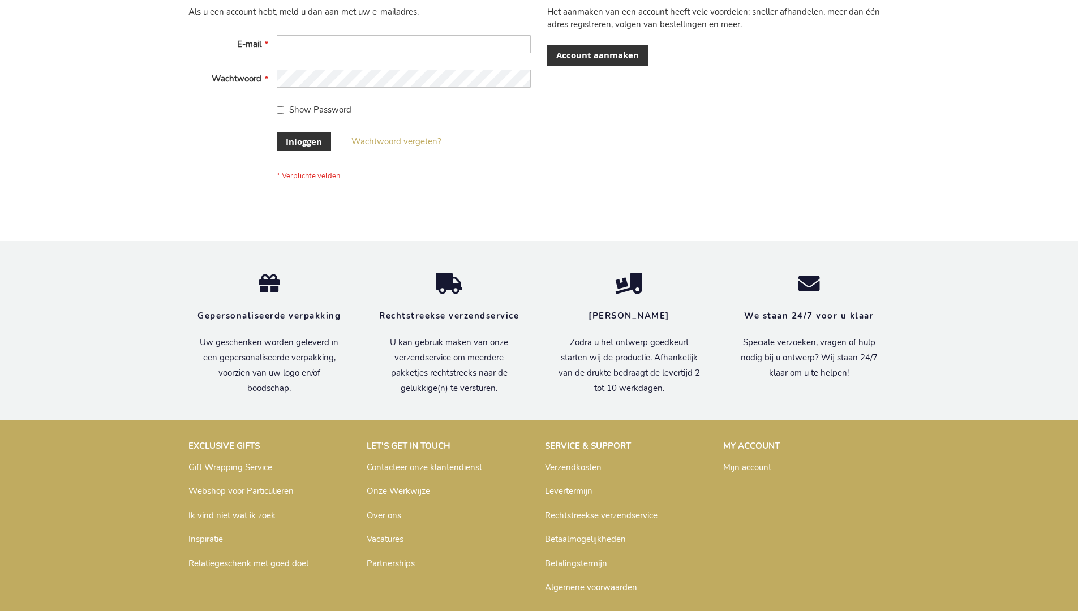
scroll to position [384, 0]
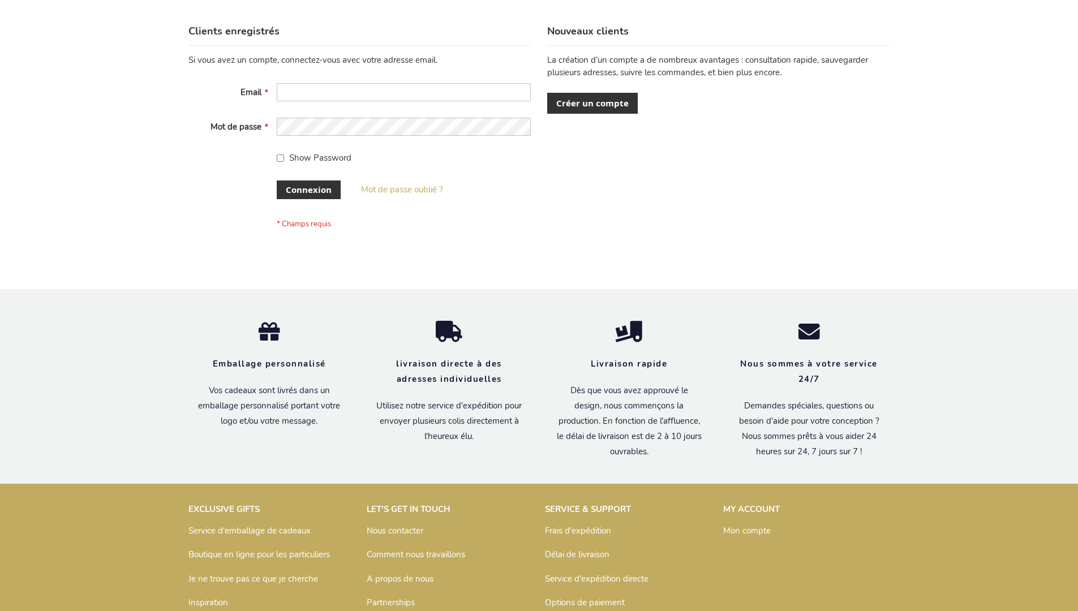
scroll to position [391, 0]
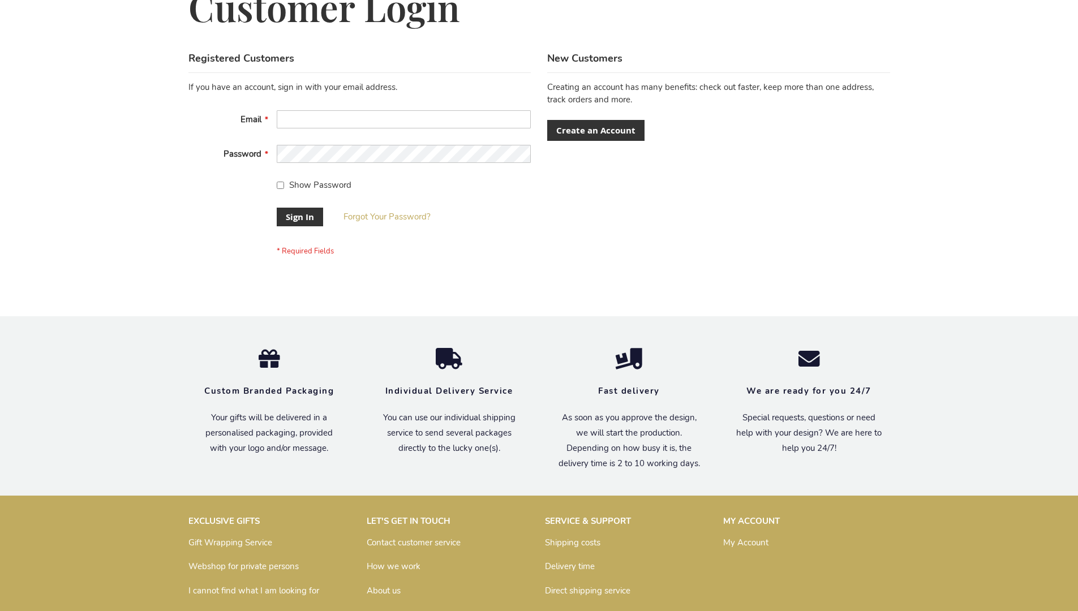
scroll to position [364, 0]
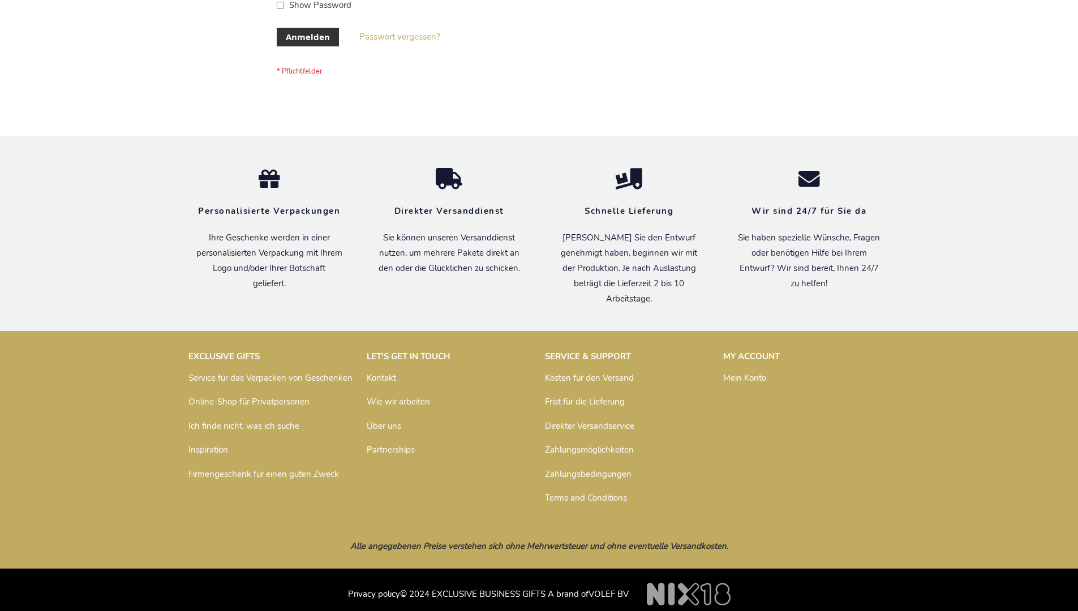
scroll to position [379, 0]
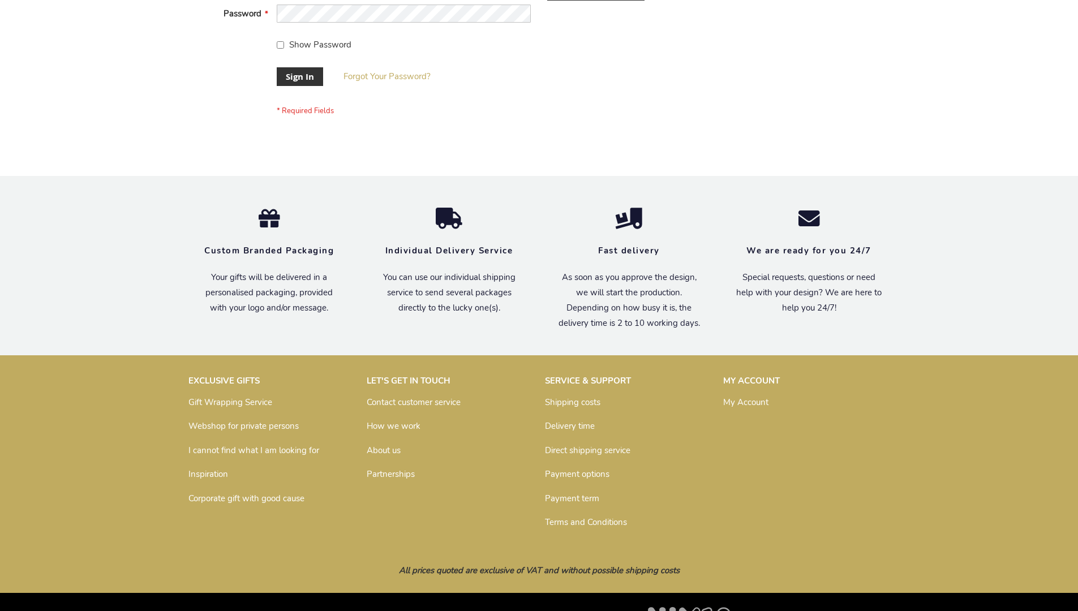
scroll to position [364, 0]
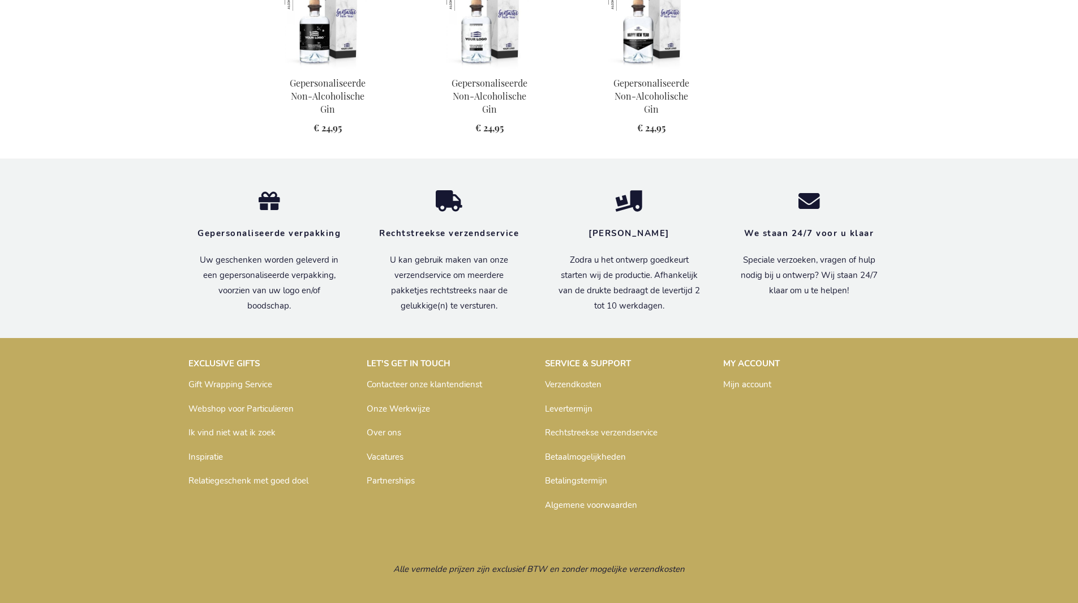
scroll to position [1094, 0]
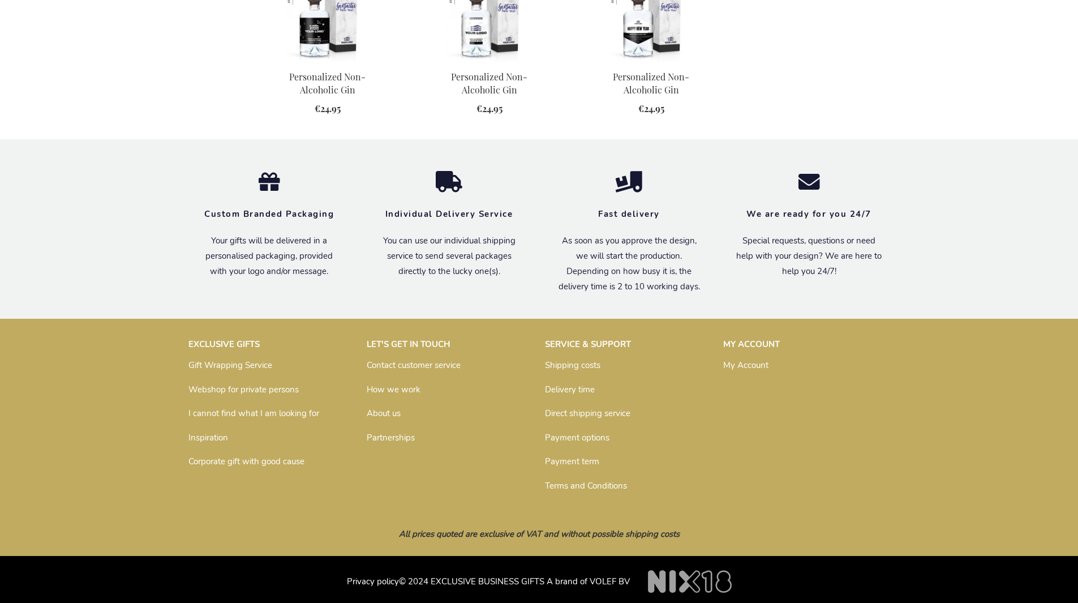
scroll to position [1060, 0]
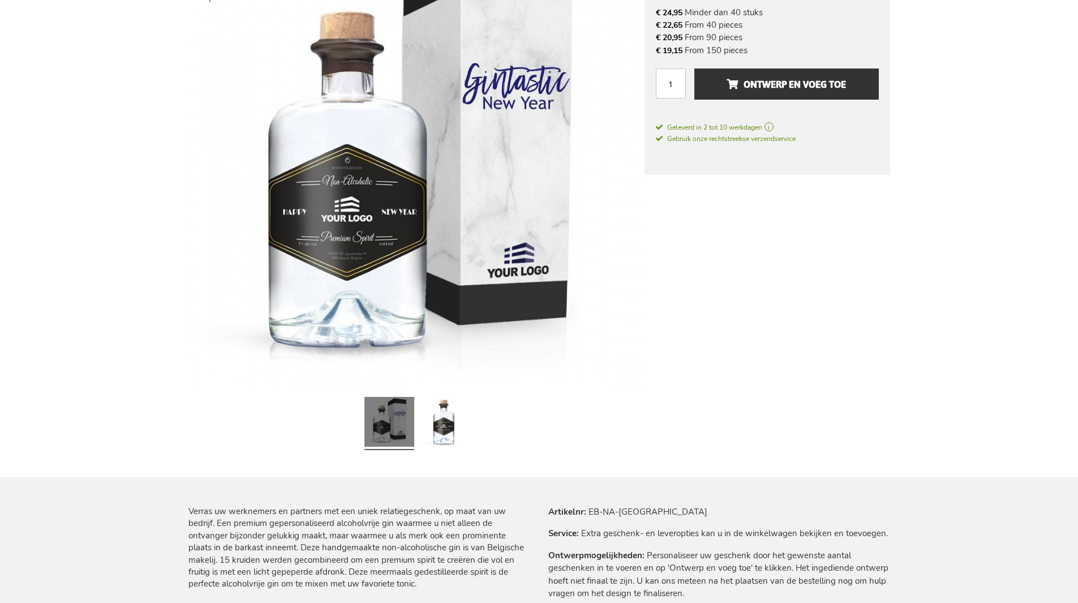
scroll to position [1094, 0]
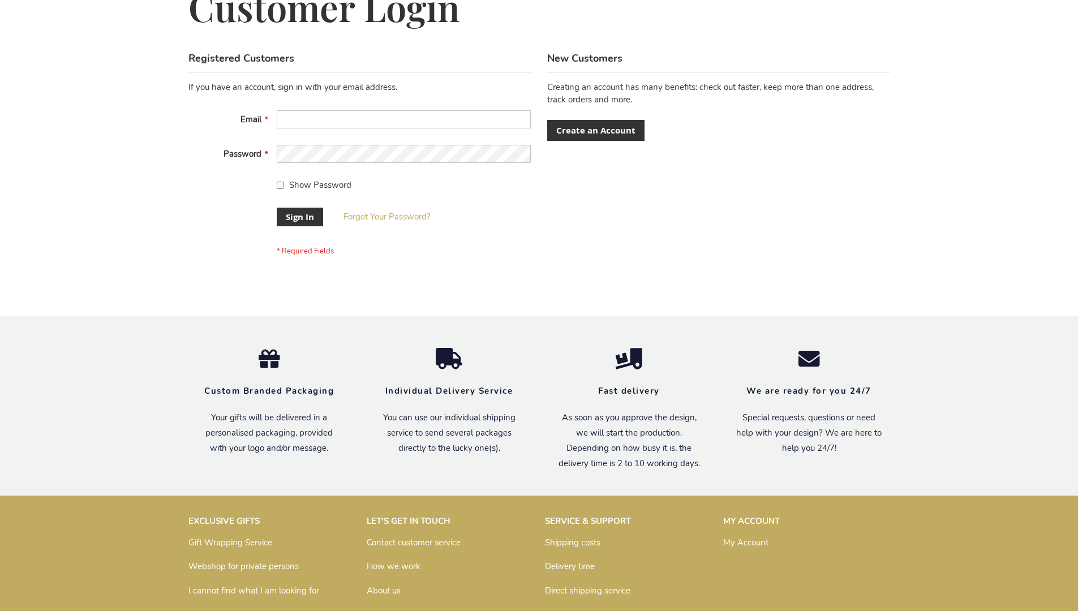
scroll to position [364, 0]
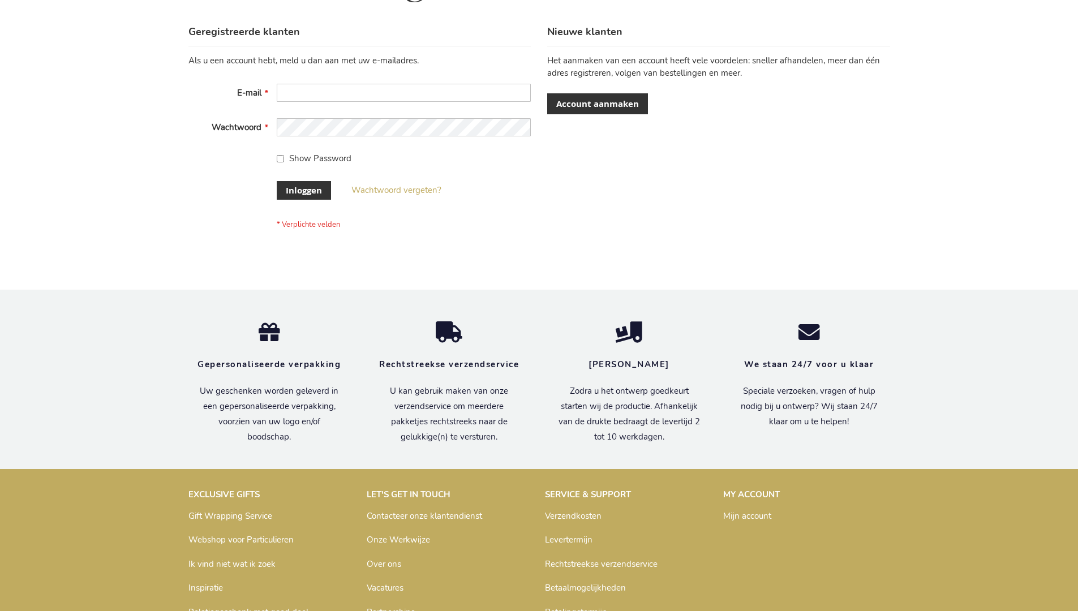
scroll to position [384, 0]
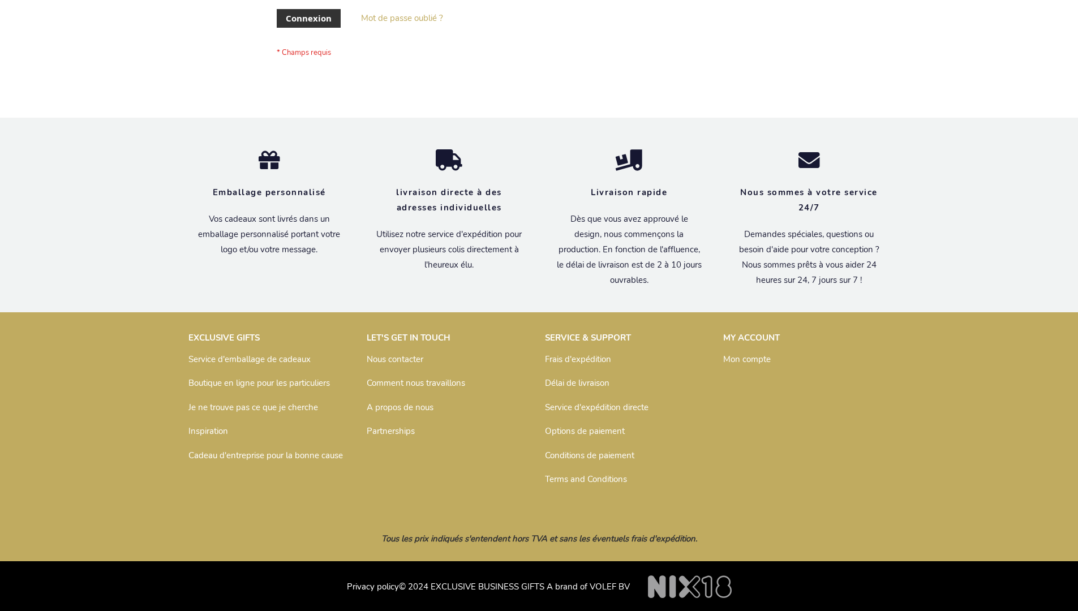
scroll to position [391, 0]
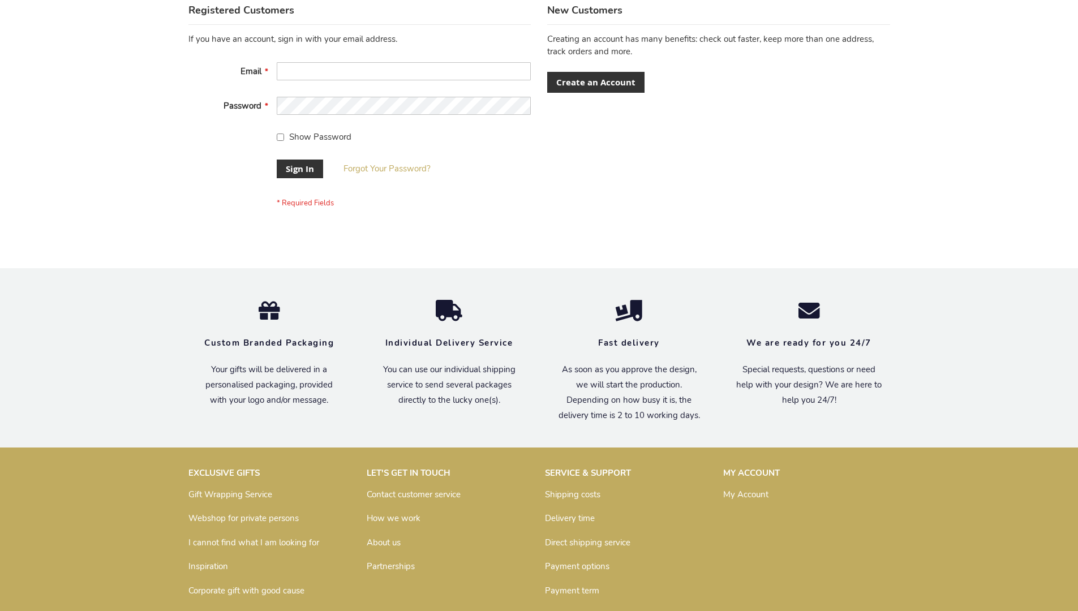
scroll to position [364, 0]
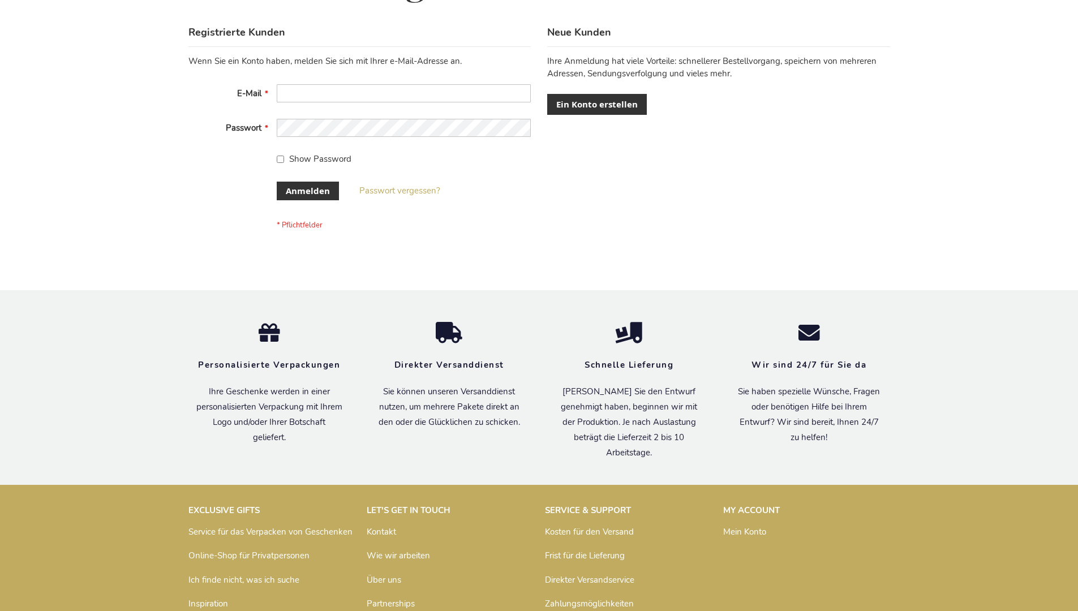
scroll to position [379, 0]
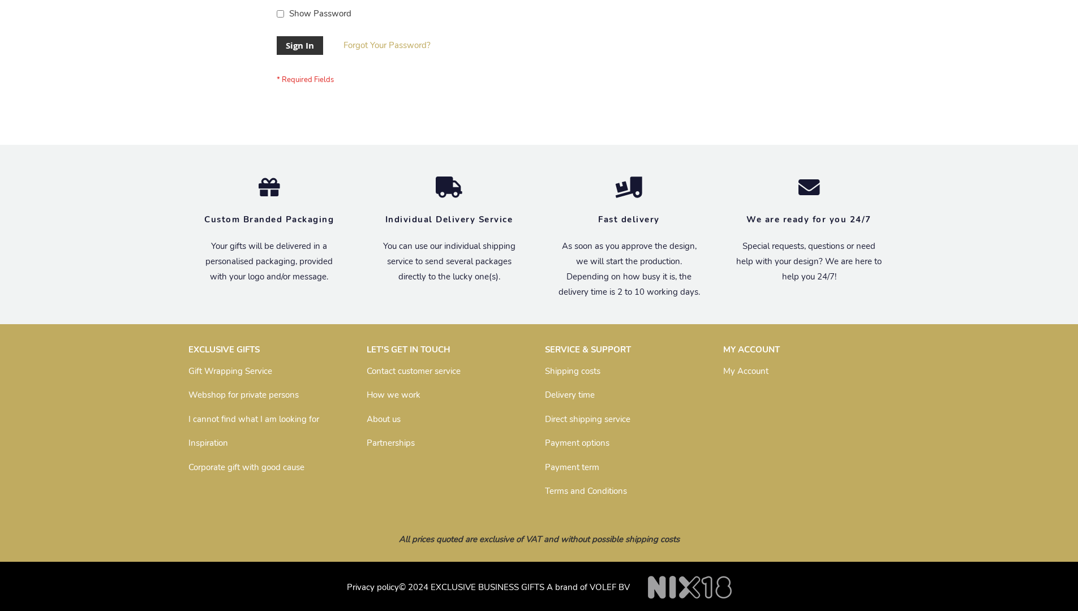
scroll to position [364, 0]
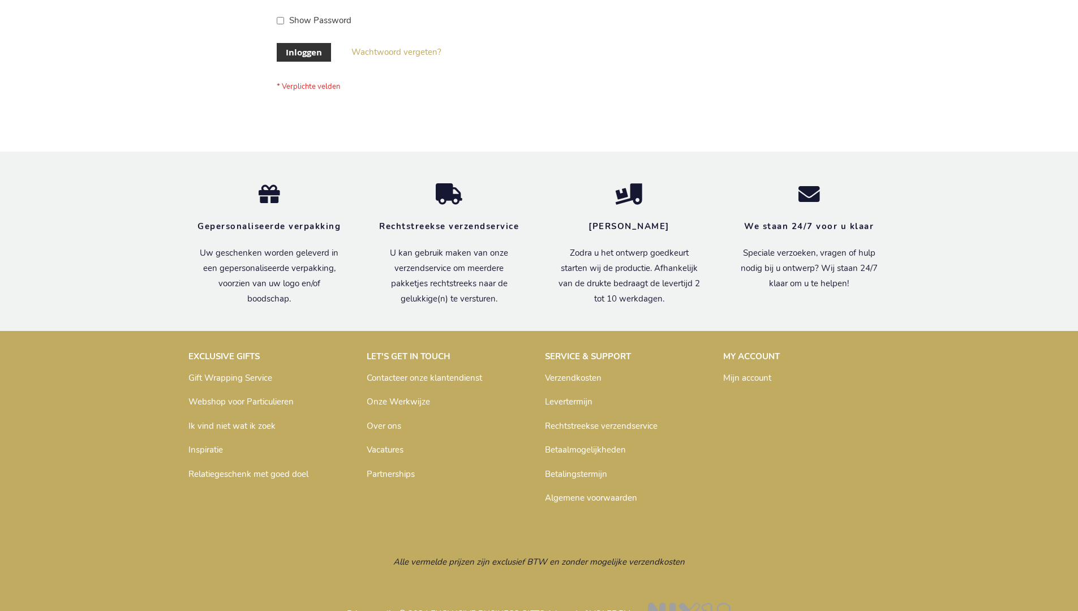
scroll to position [384, 0]
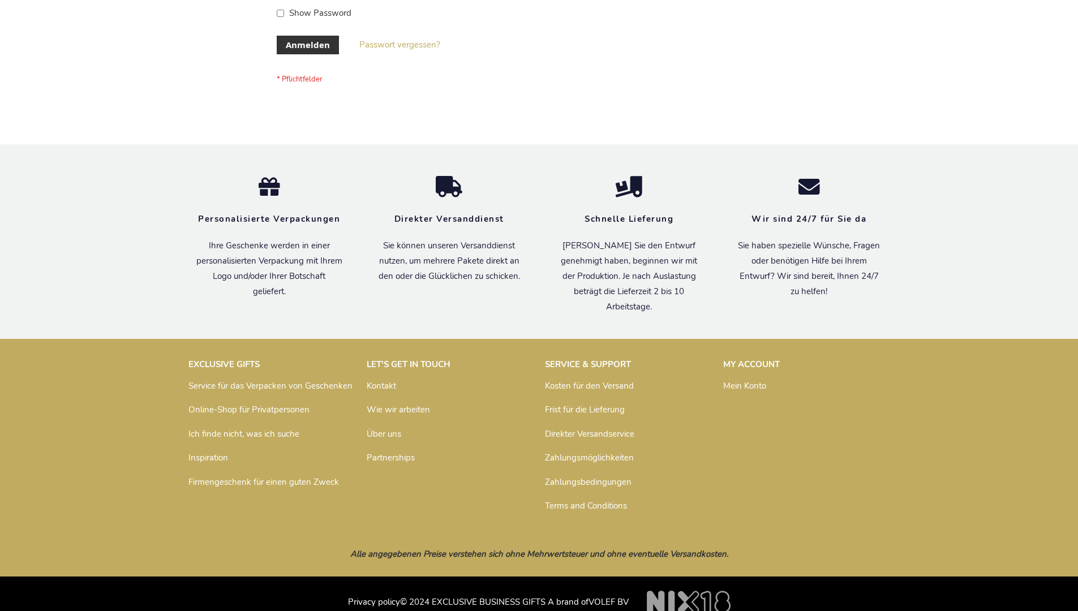
scroll to position [379, 0]
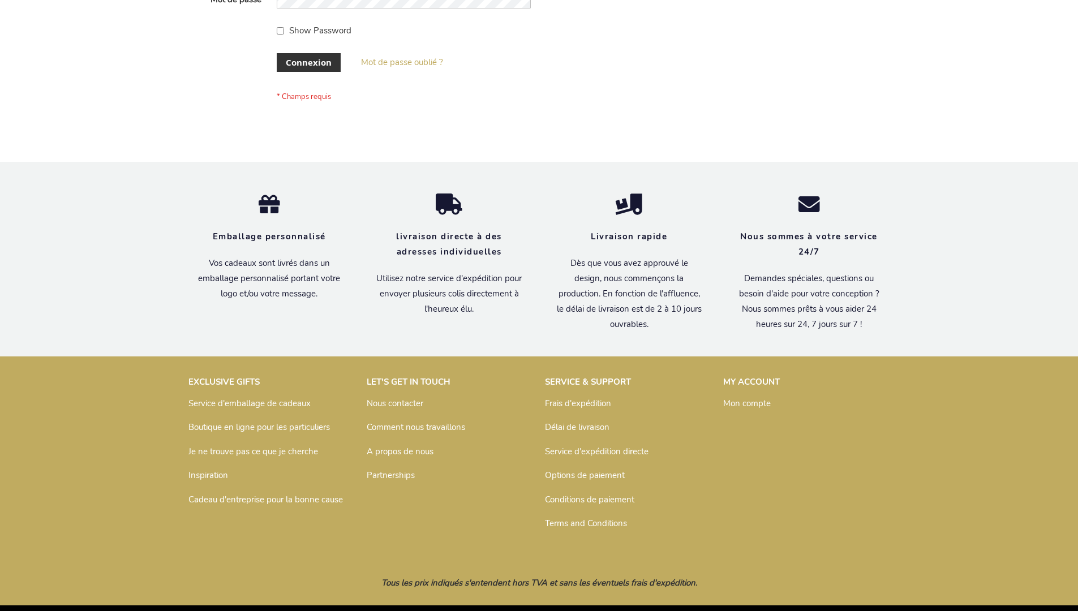
scroll to position [391, 0]
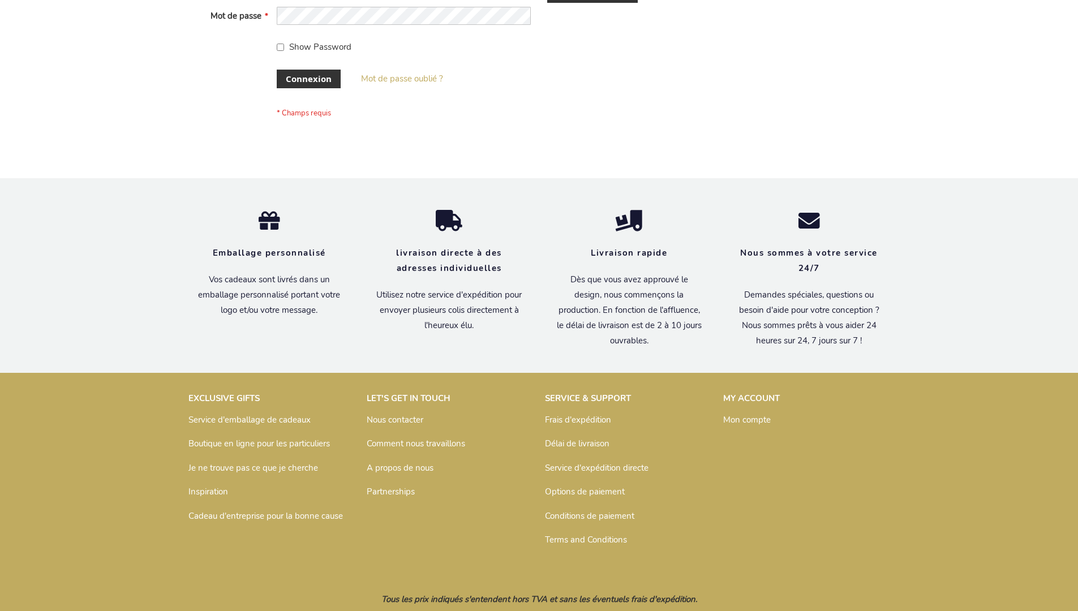
scroll to position [391, 0]
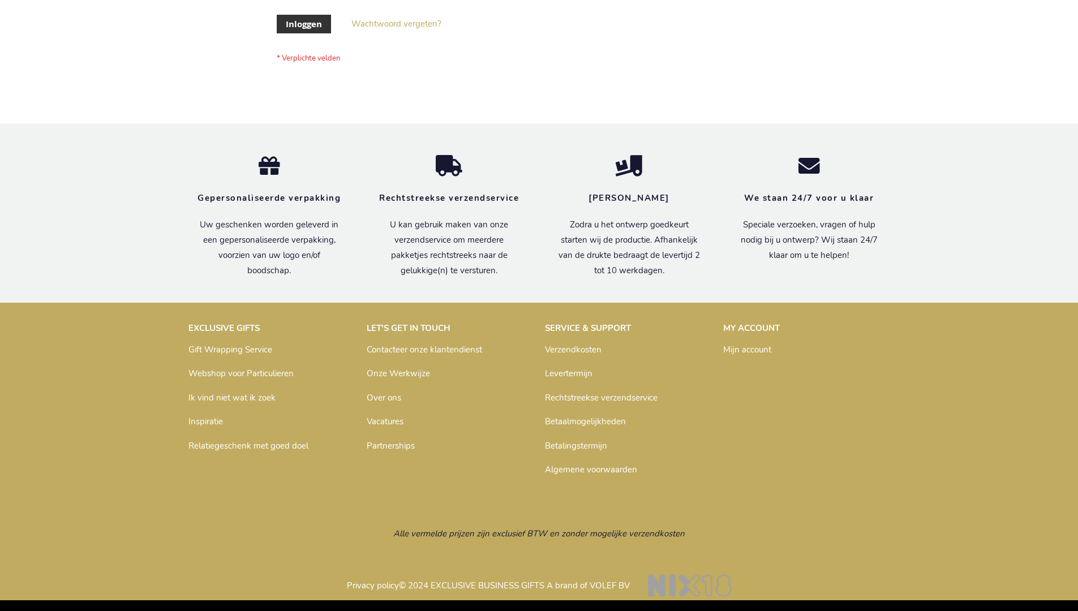
scroll to position [384, 0]
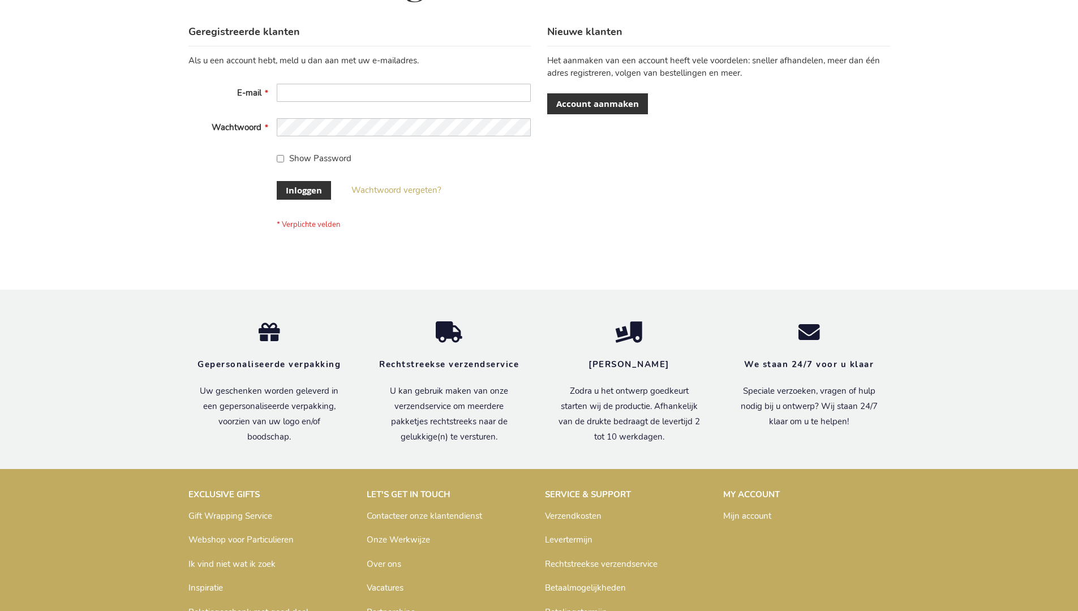
scroll to position [384, 0]
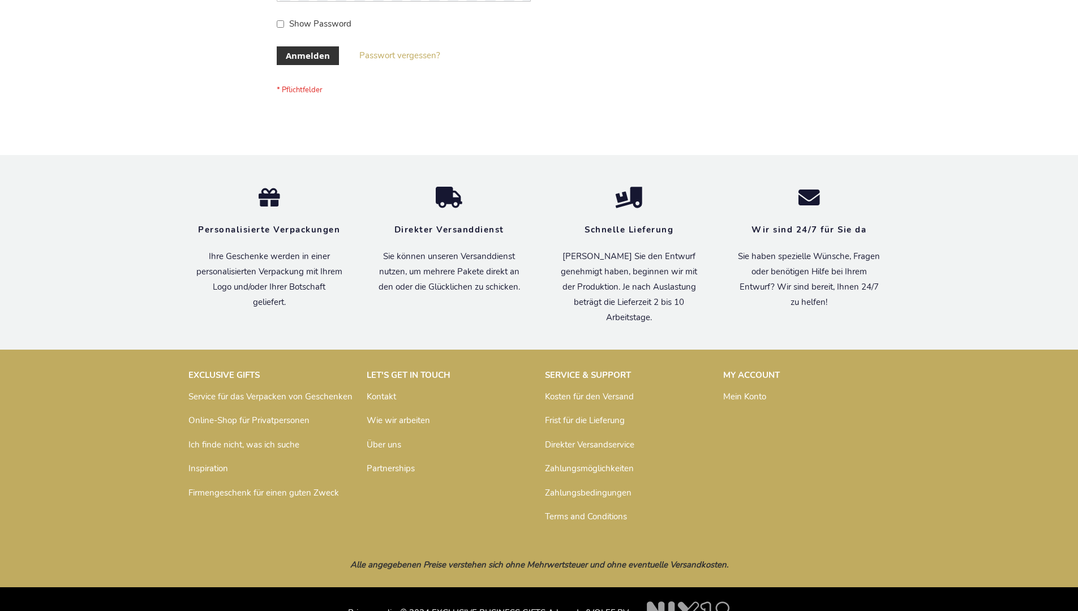
scroll to position [379, 0]
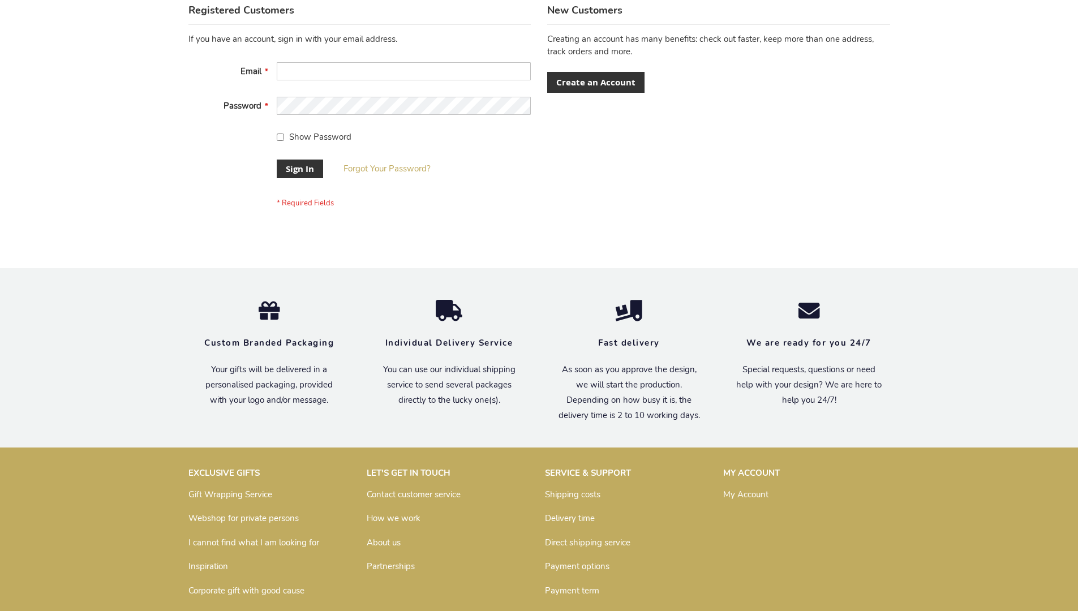
scroll to position [364, 0]
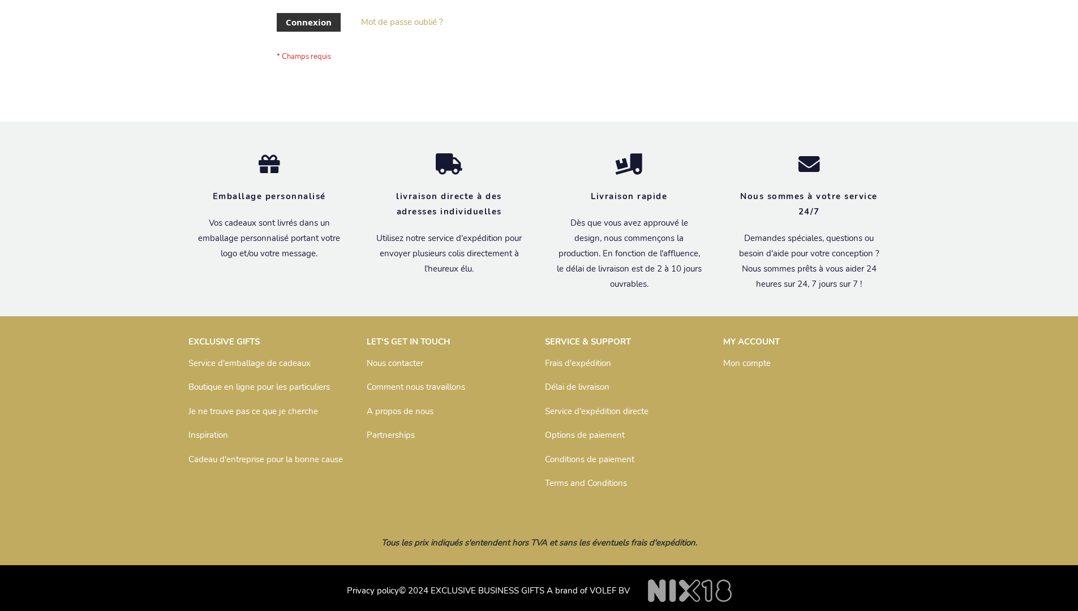
scroll to position [391, 0]
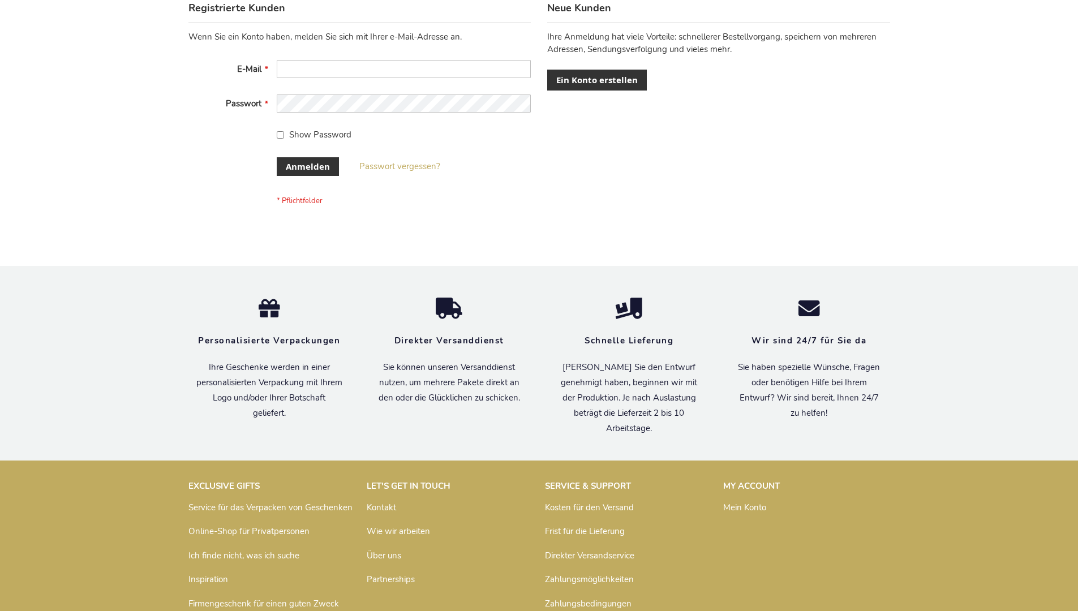
scroll to position [379, 0]
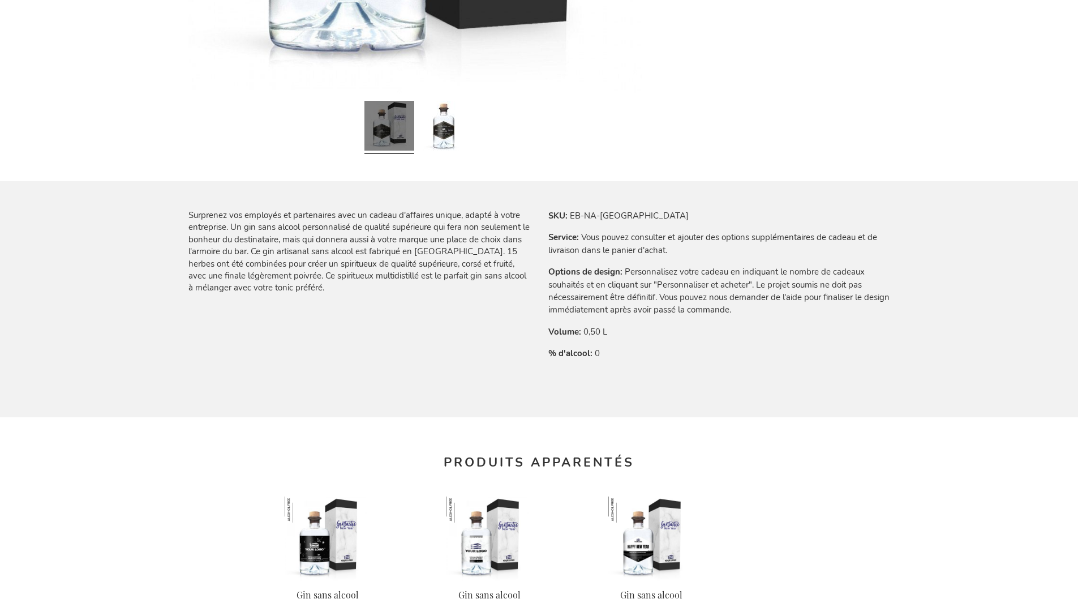
scroll to position [1099, 0]
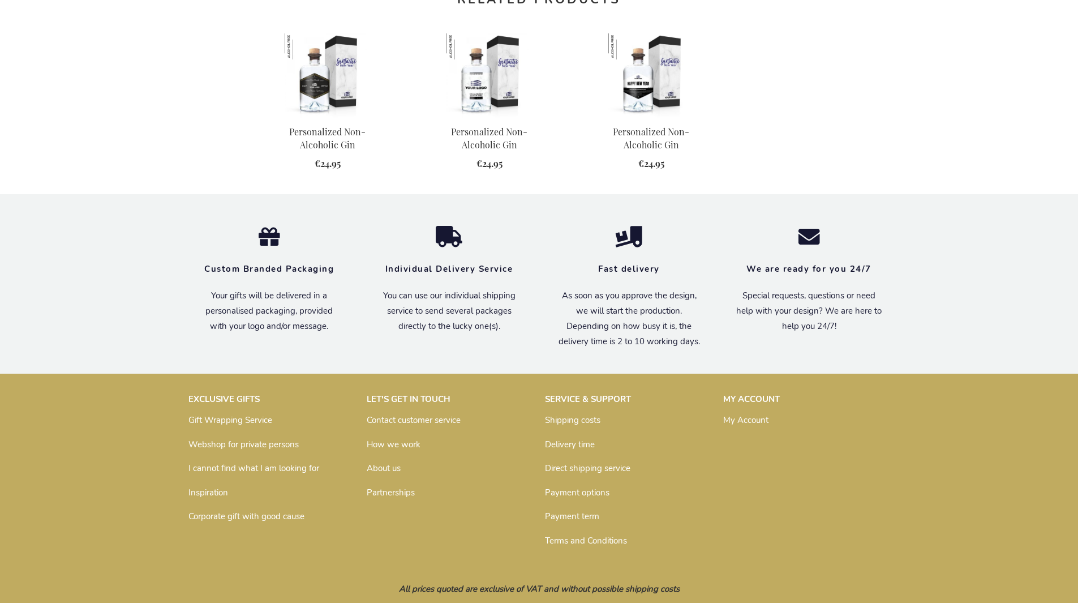
scroll to position [1060, 0]
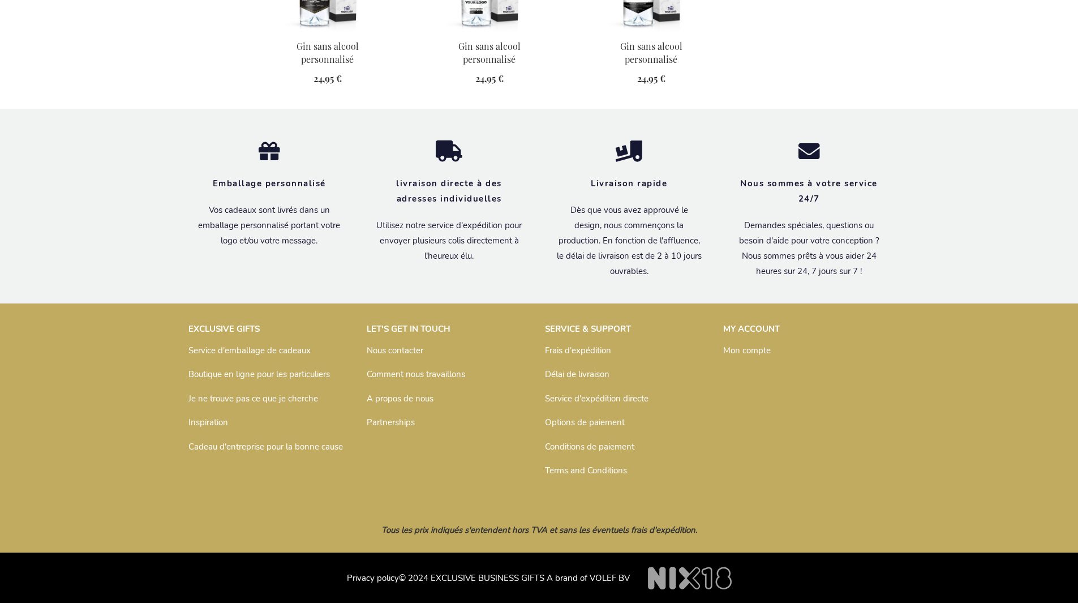
scroll to position [1099, 0]
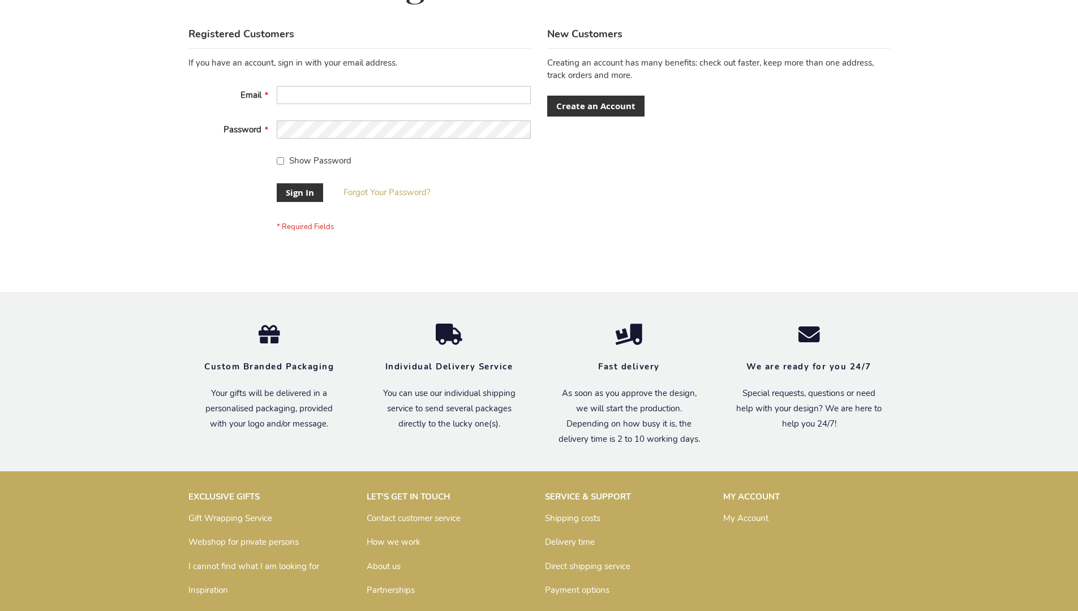
scroll to position [364, 0]
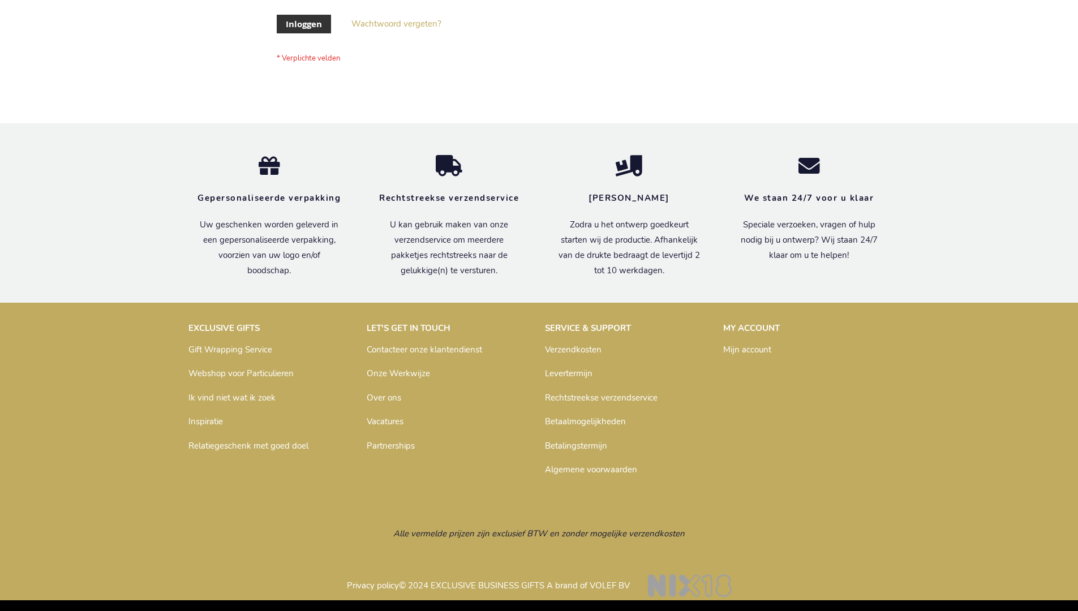
scroll to position [384, 0]
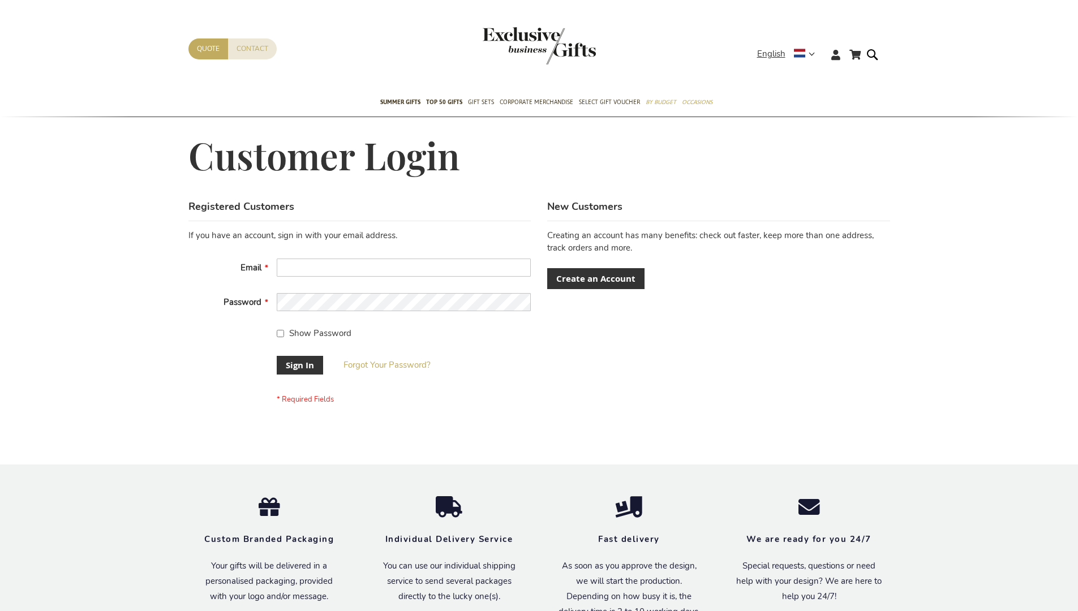
scroll to position [364, 0]
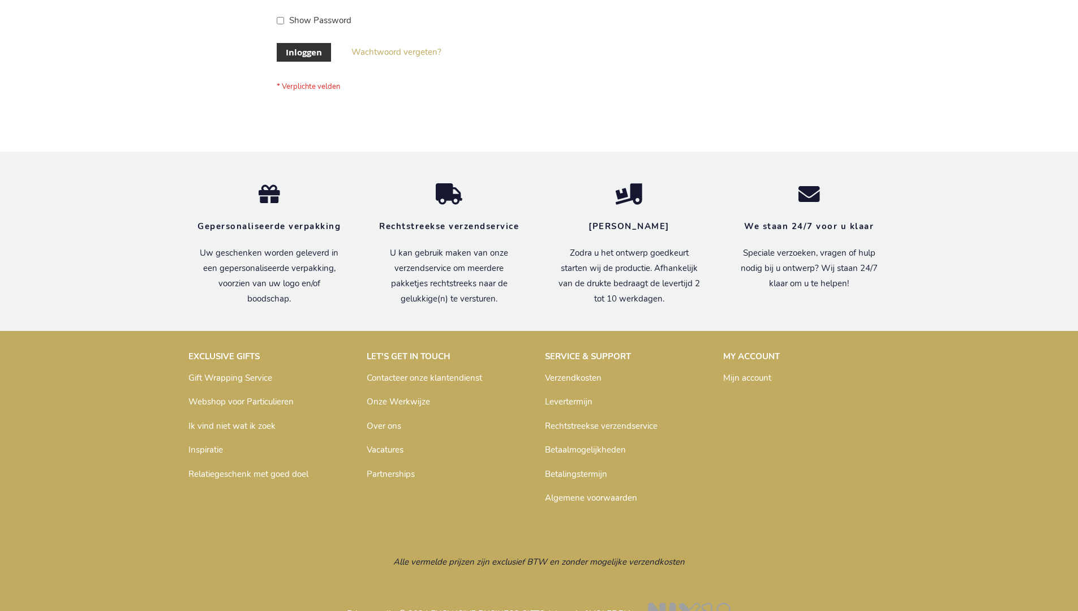
scroll to position [384, 0]
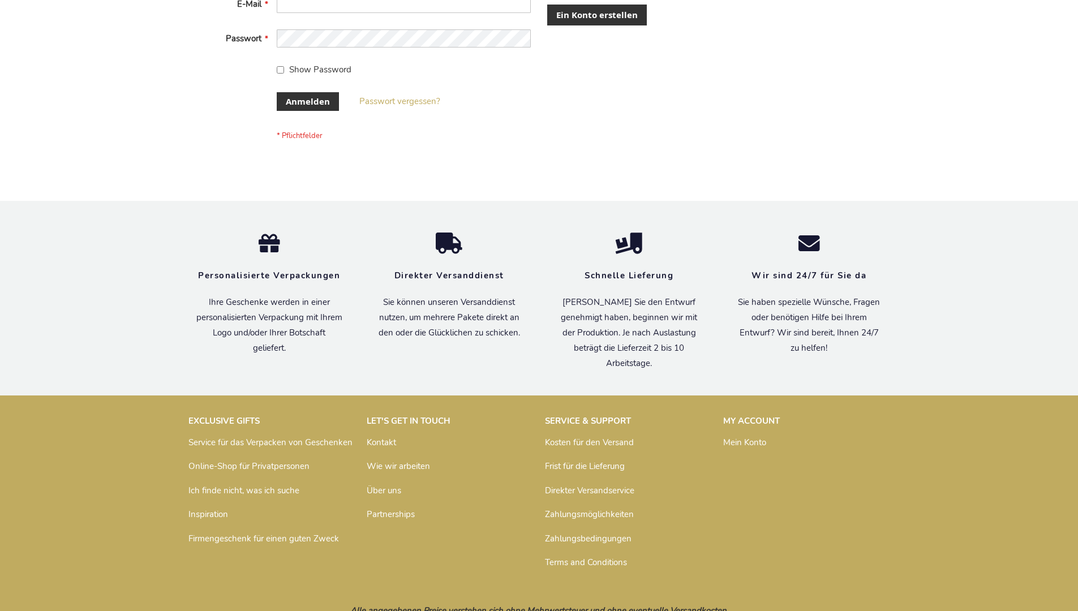
scroll to position [379, 0]
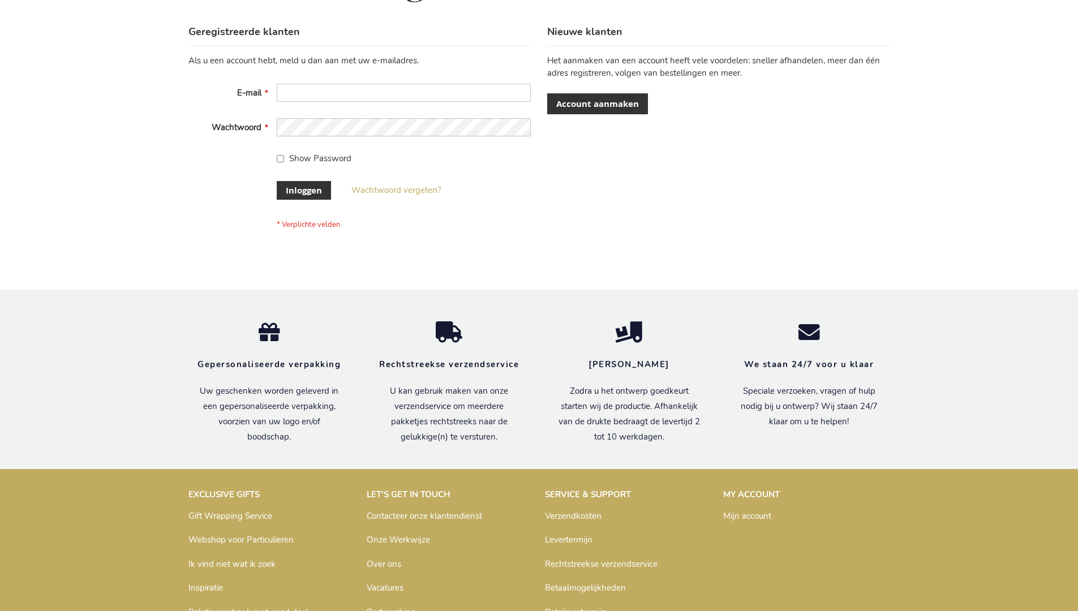
scroll to position [384, 0]
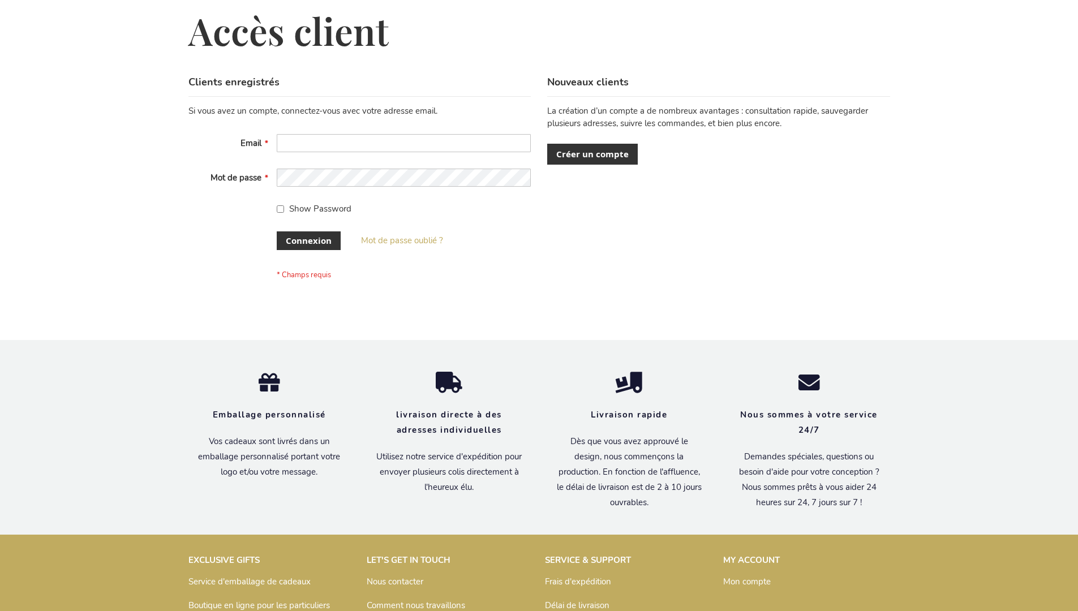
scroll to position [391, 0]
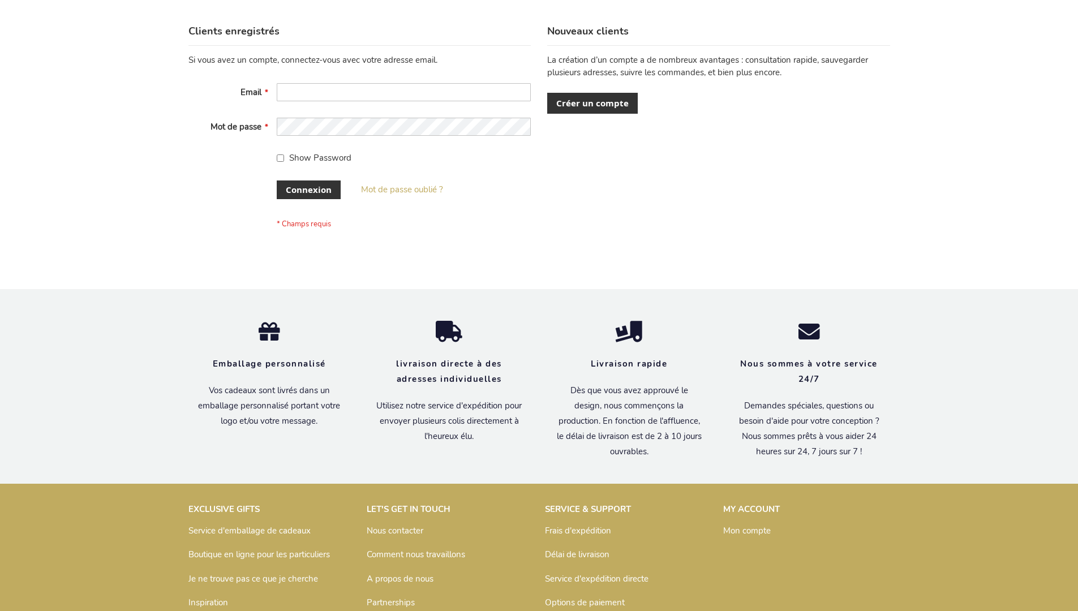
scroll to position [391, 0]
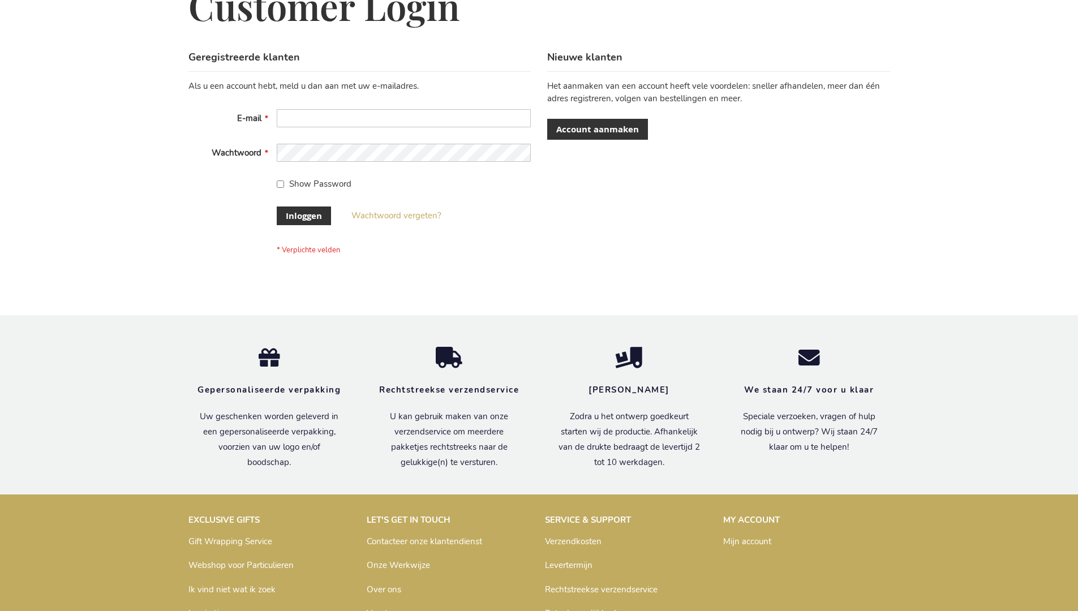
scroll to position [384, 0]
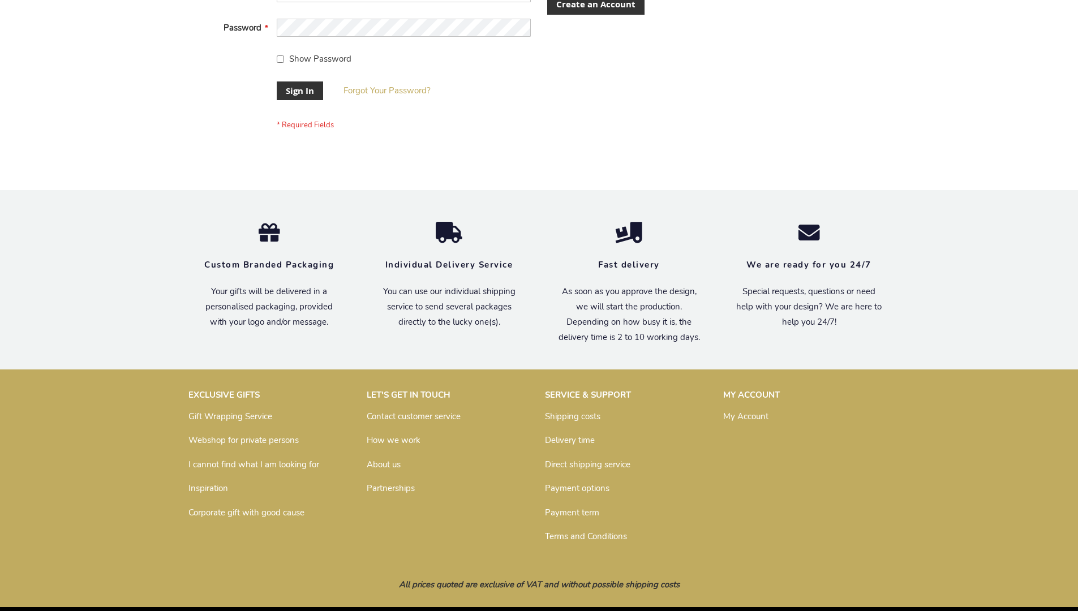
scroll to position [364, 0]
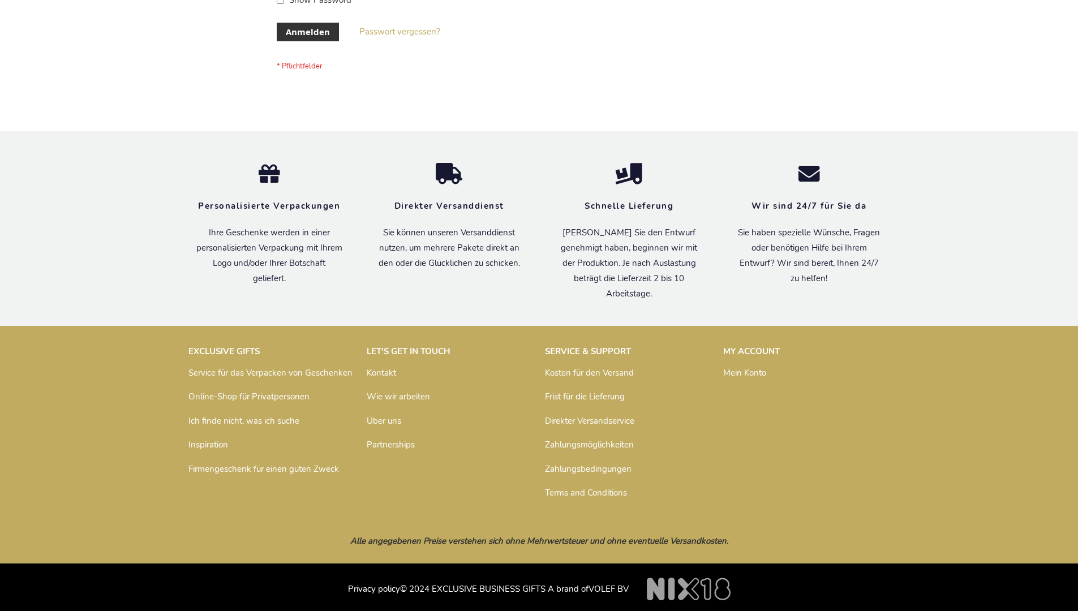
scroll to position [379, 0]
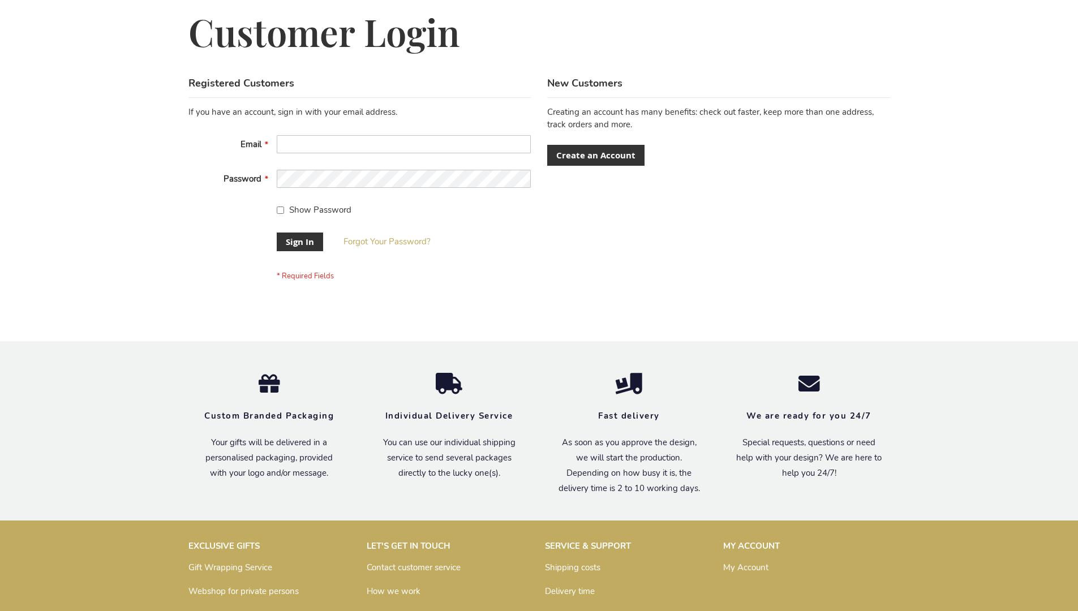
scroll to position [364, 0]
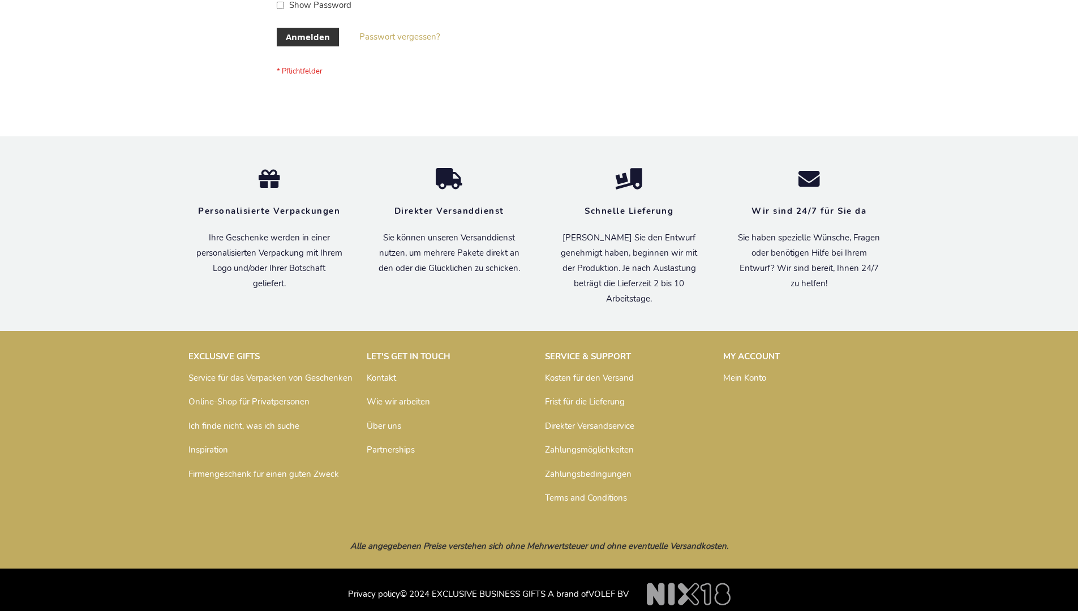
scroll to position [379, 0]
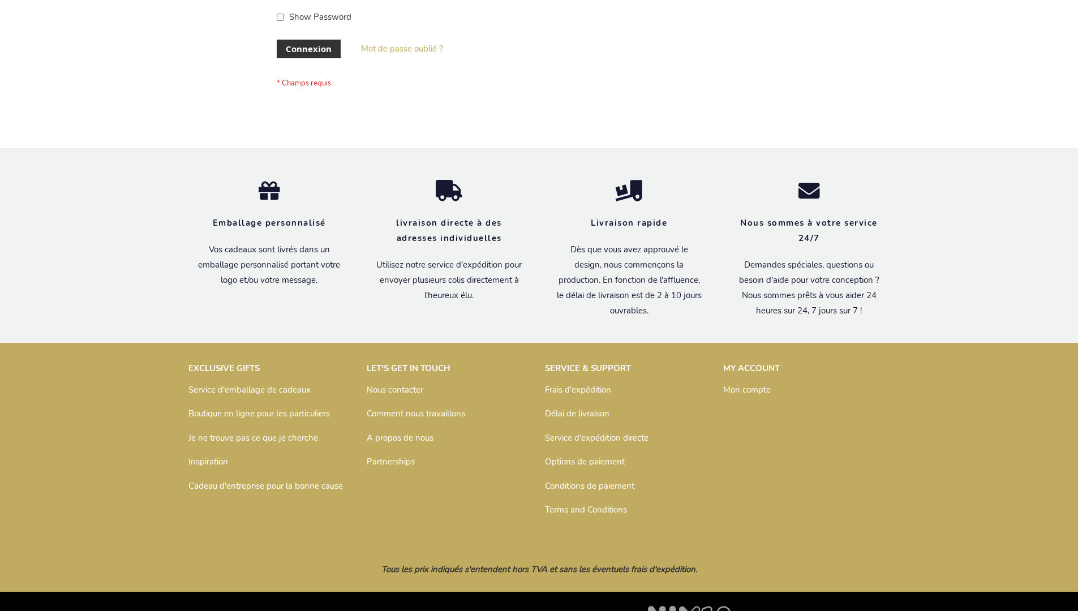
scroll to position [391, 0]
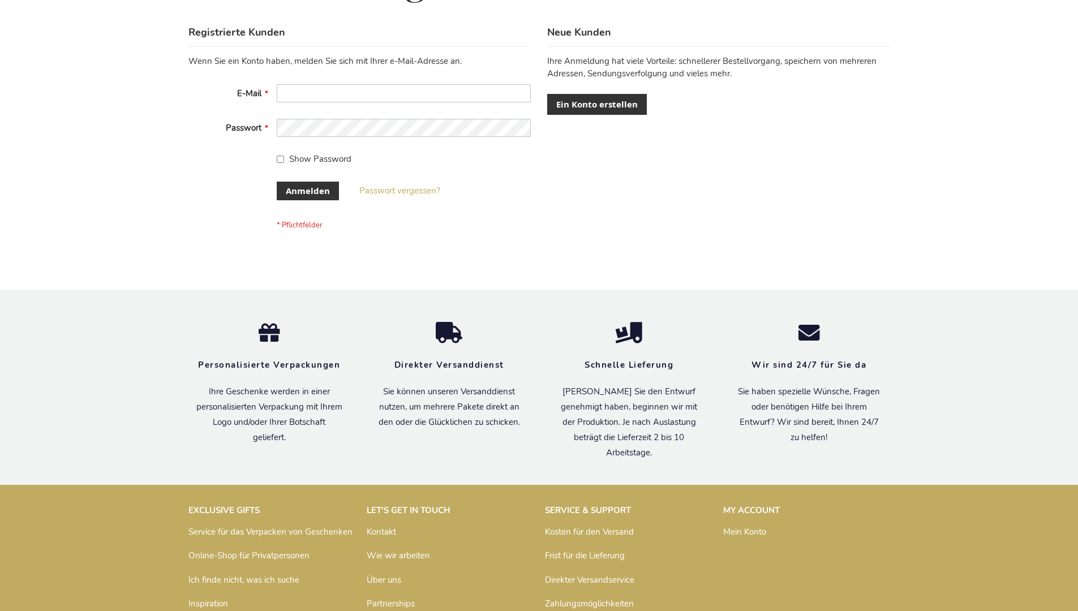
scroll to position [379, 0]
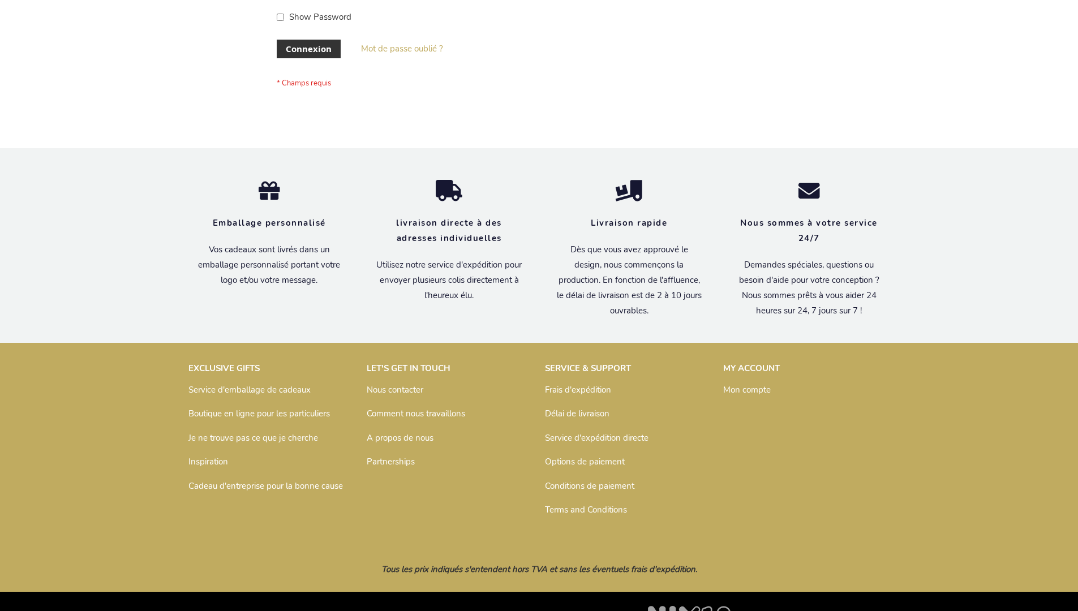
scroll to position [391, 0]
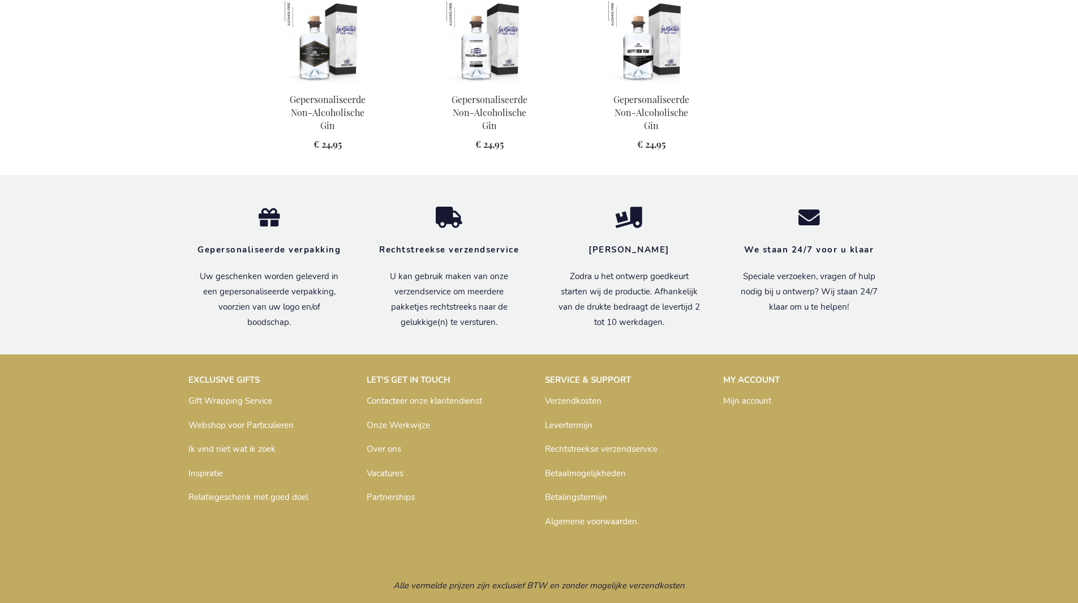
scroll to position [1094, 0]
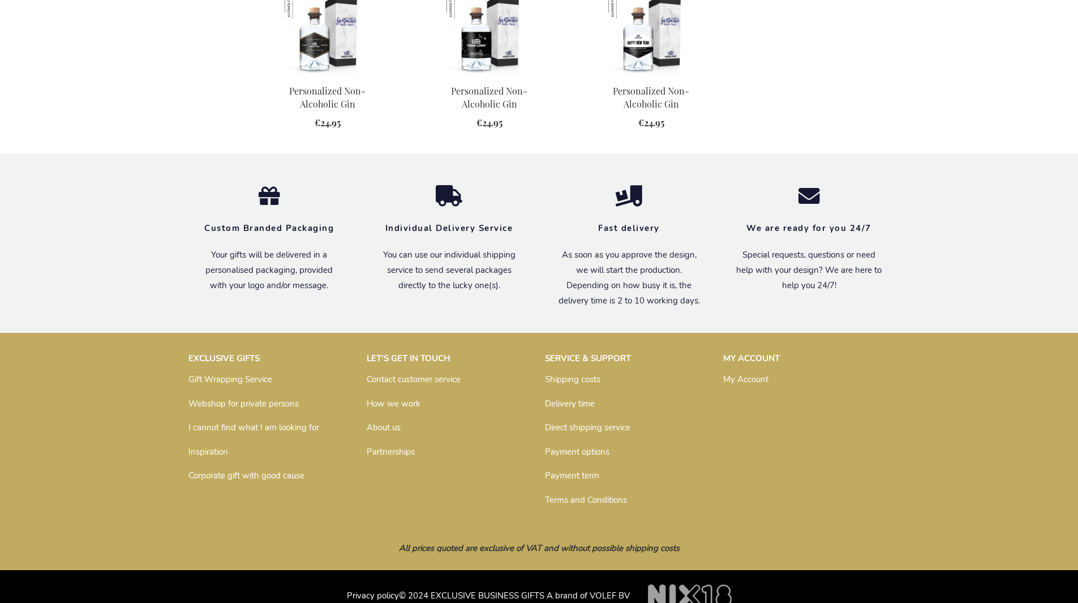
scroll to position [1060, 0]
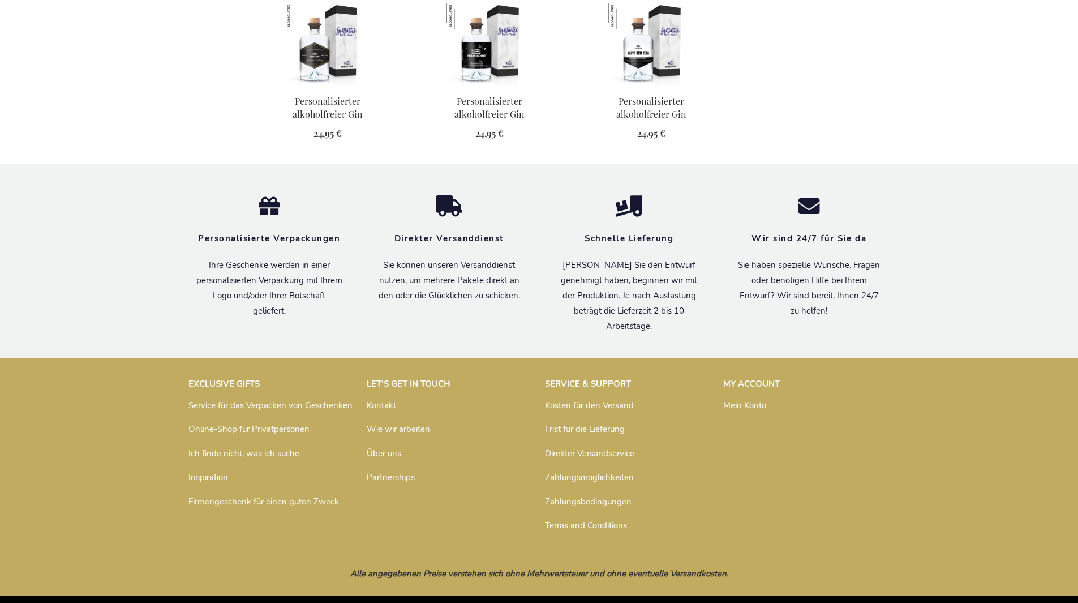
scroll to position [1088, 0]
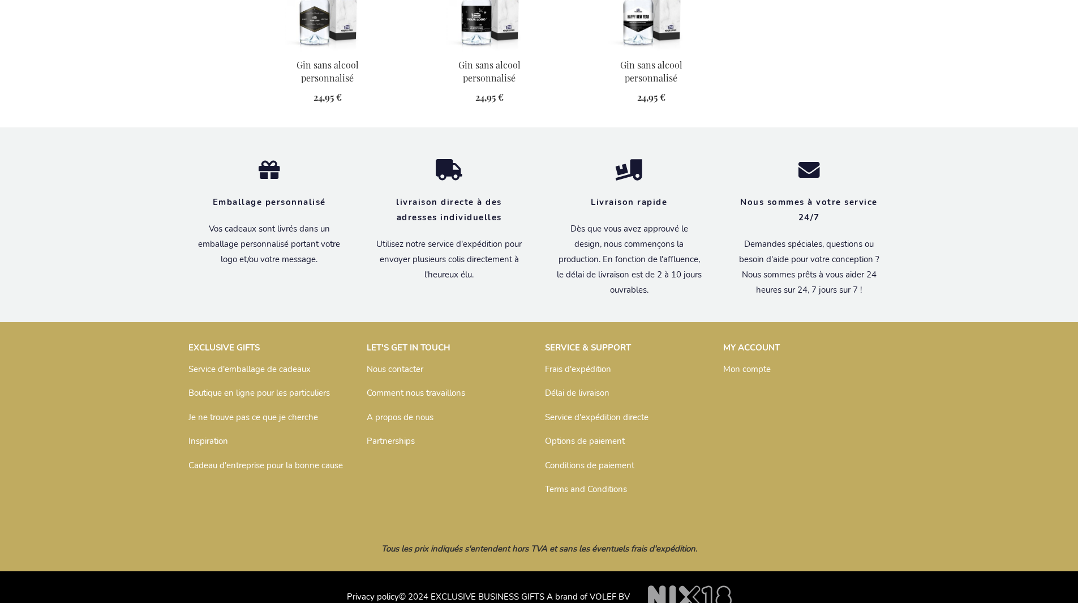
scroll to position [1099, 0]
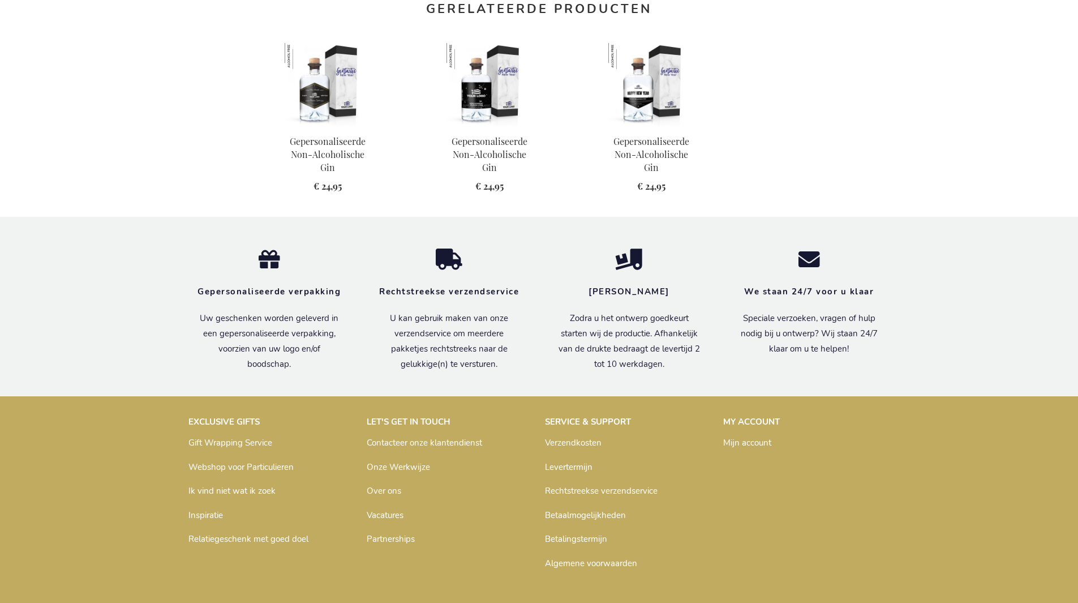
scroll to position [1094, 0]
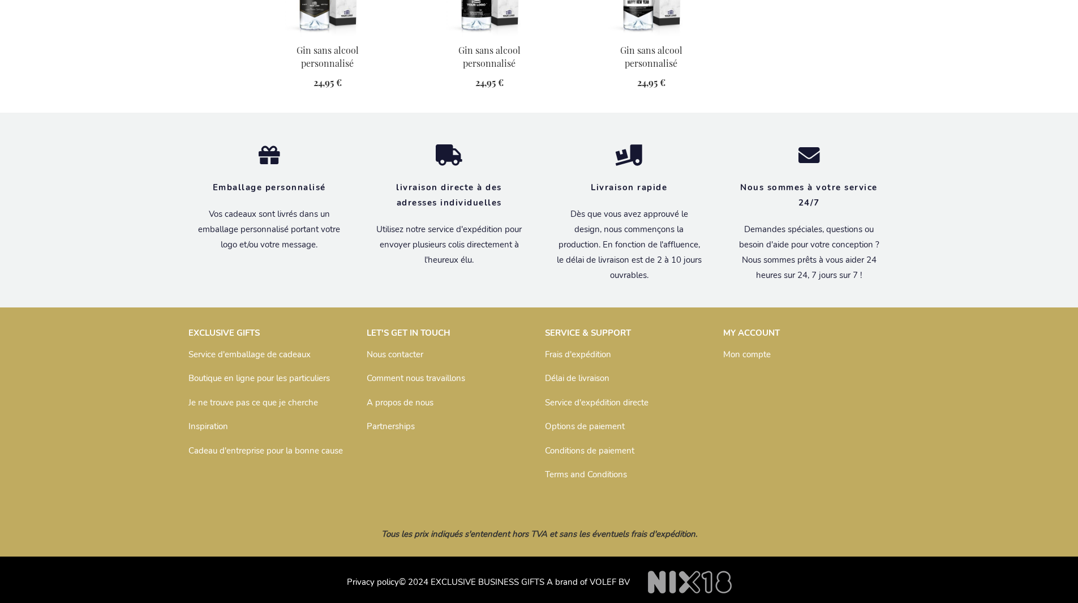
scroll to position [1099, 0]
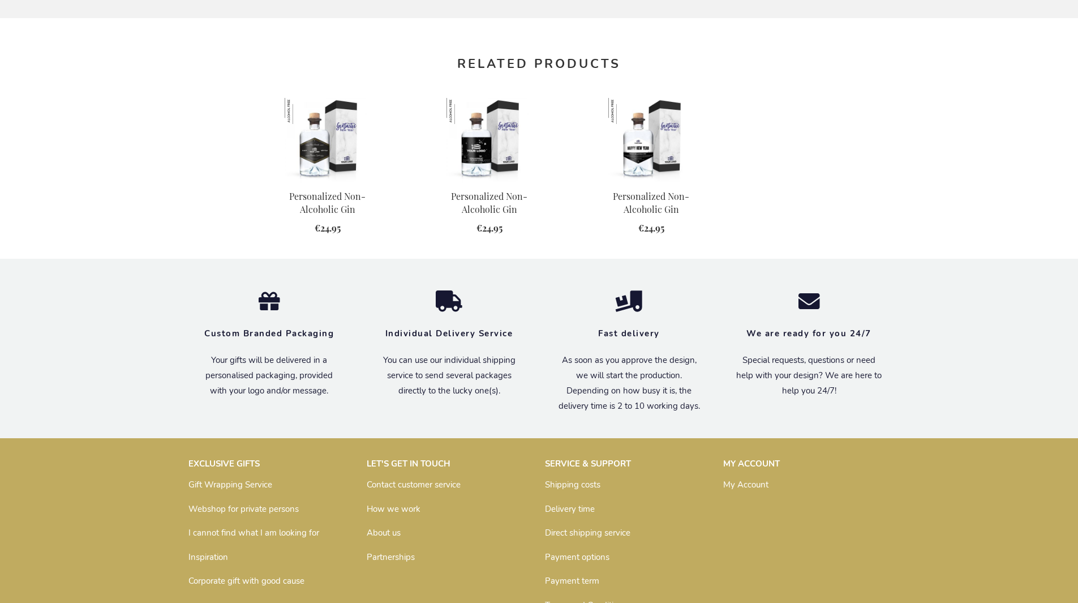
scroll to position [1060, 0]
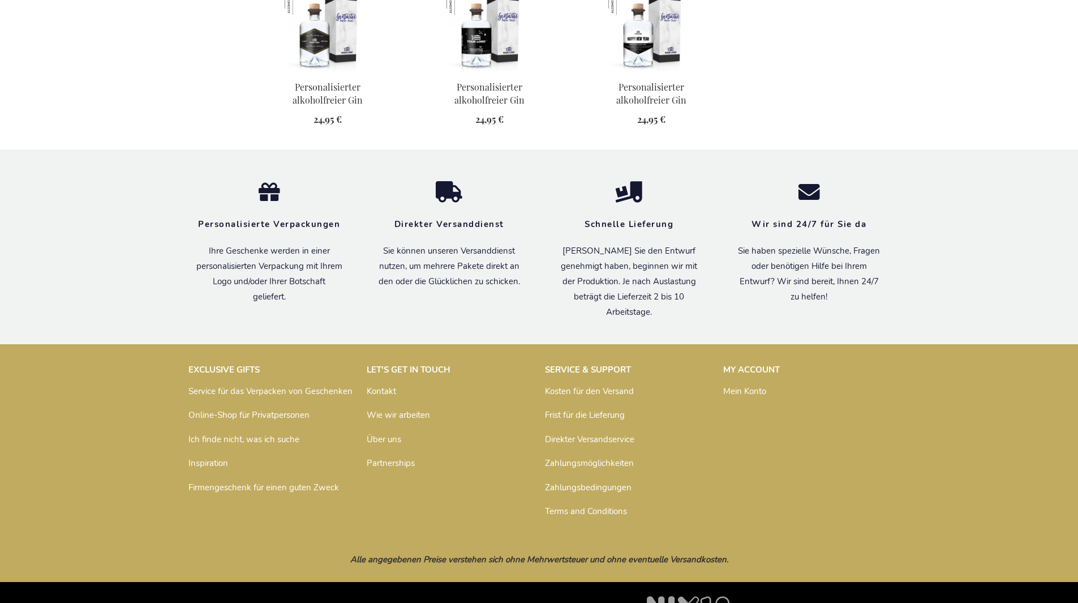
scroll to position [1088, 0]
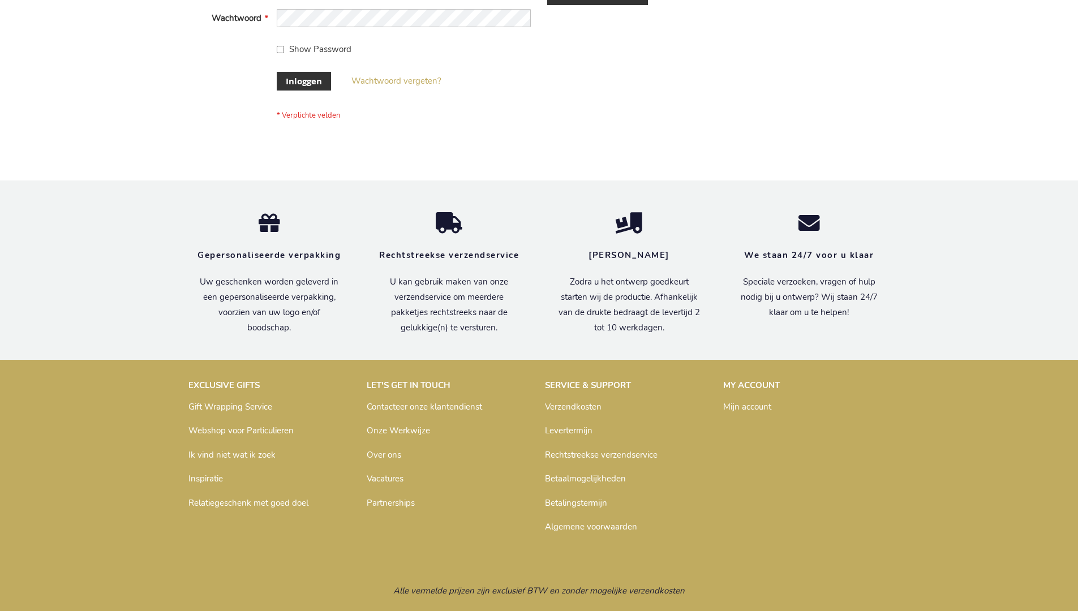
scroll to position [384, 0]
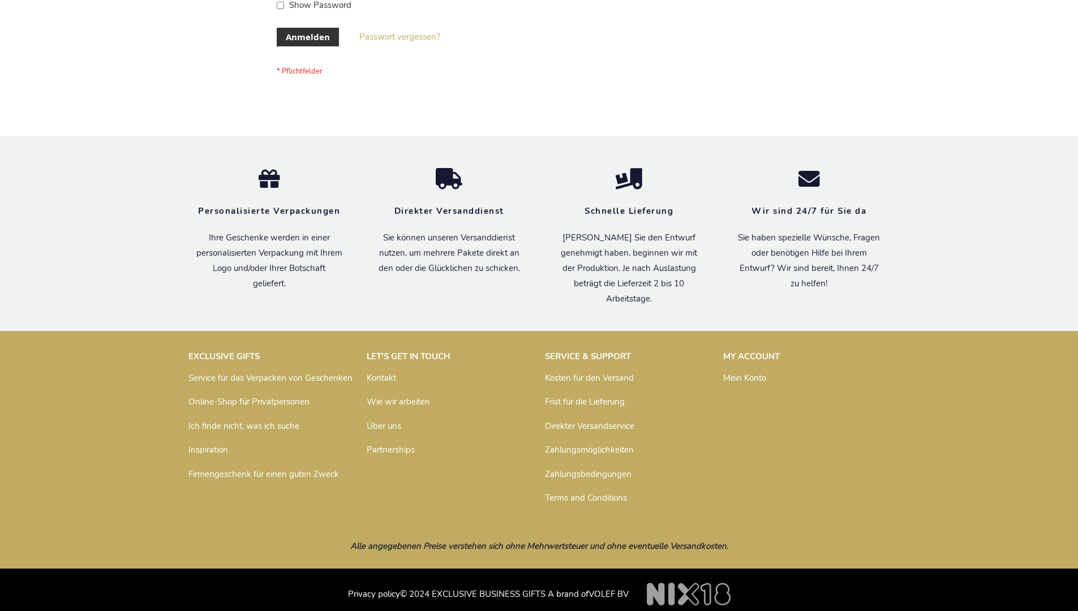
scroll to position [379, 0]
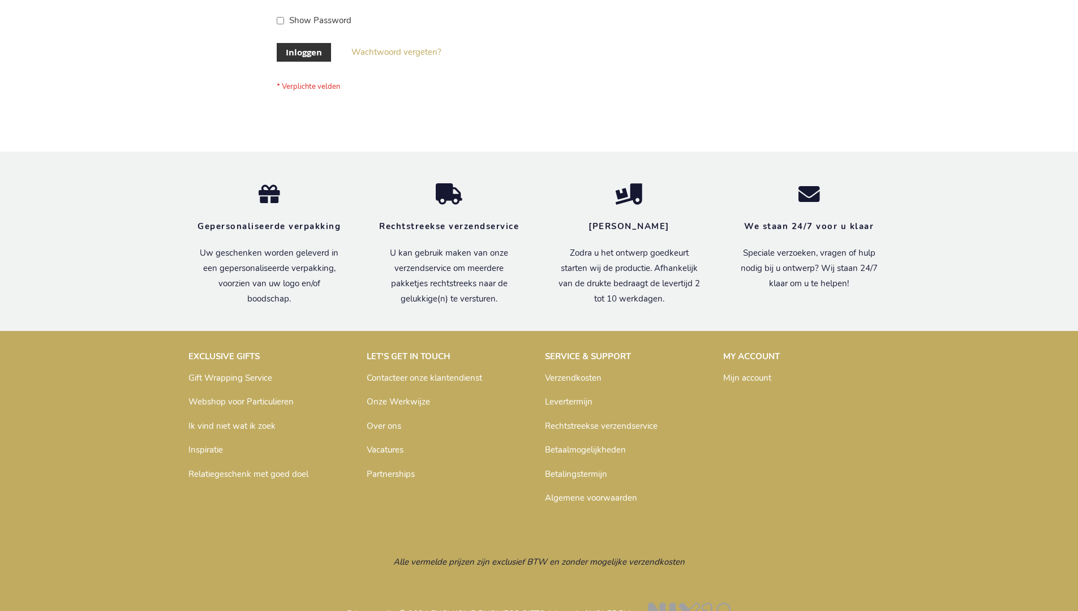
scroll to position [384, 0]
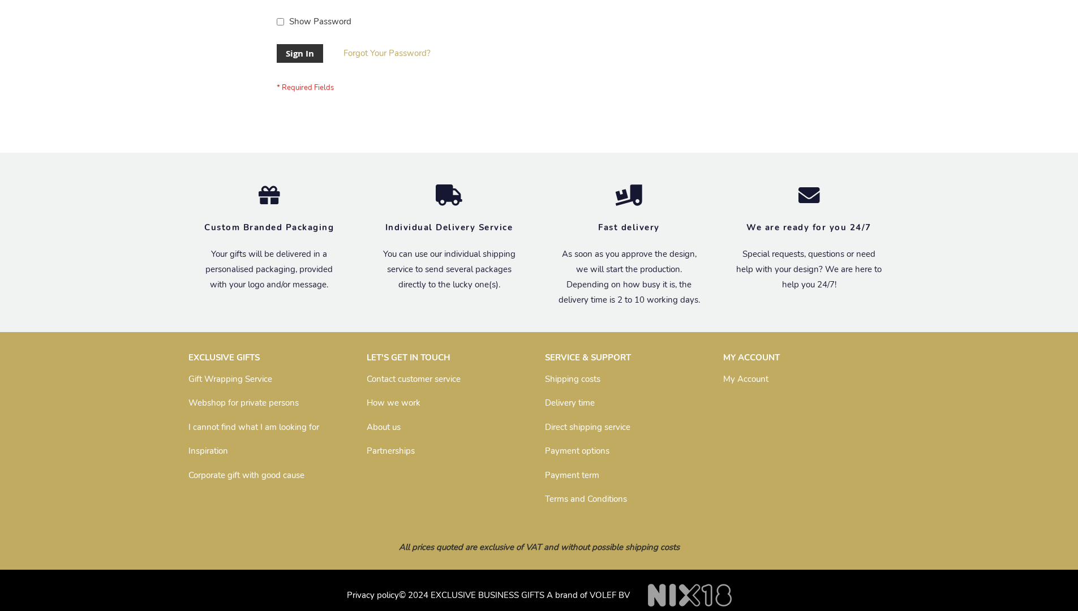
scroll to position [355, 0]
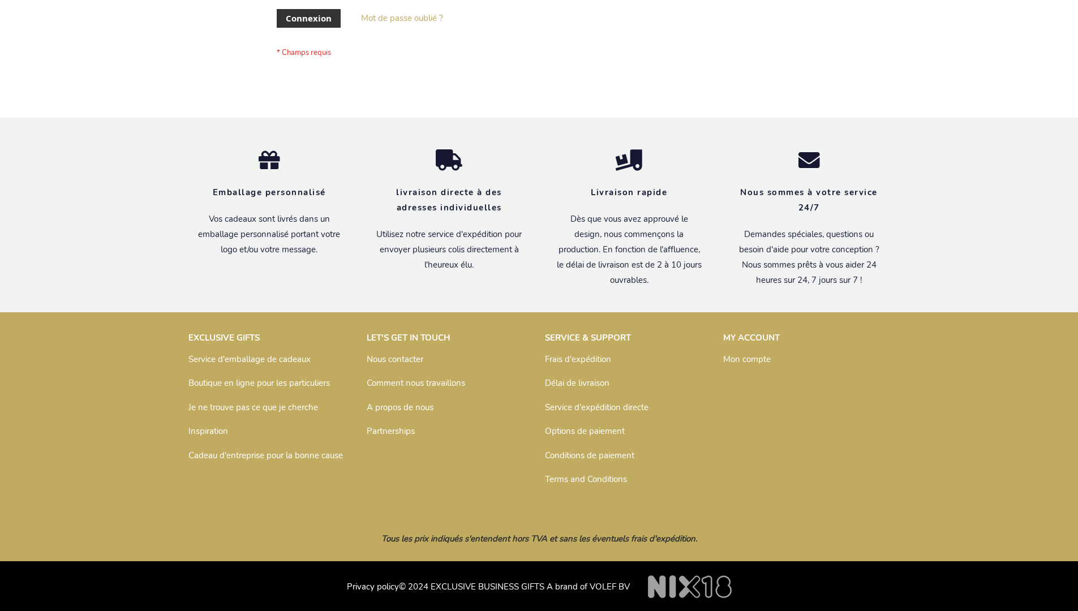
scroll to position [391, 0]
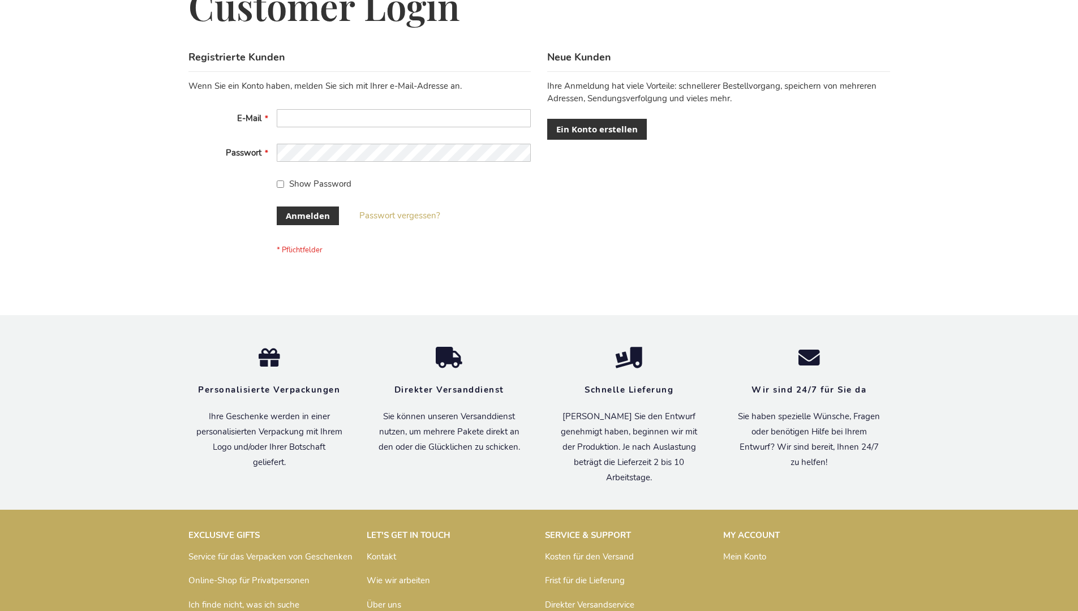
scroll to position [379, 0]
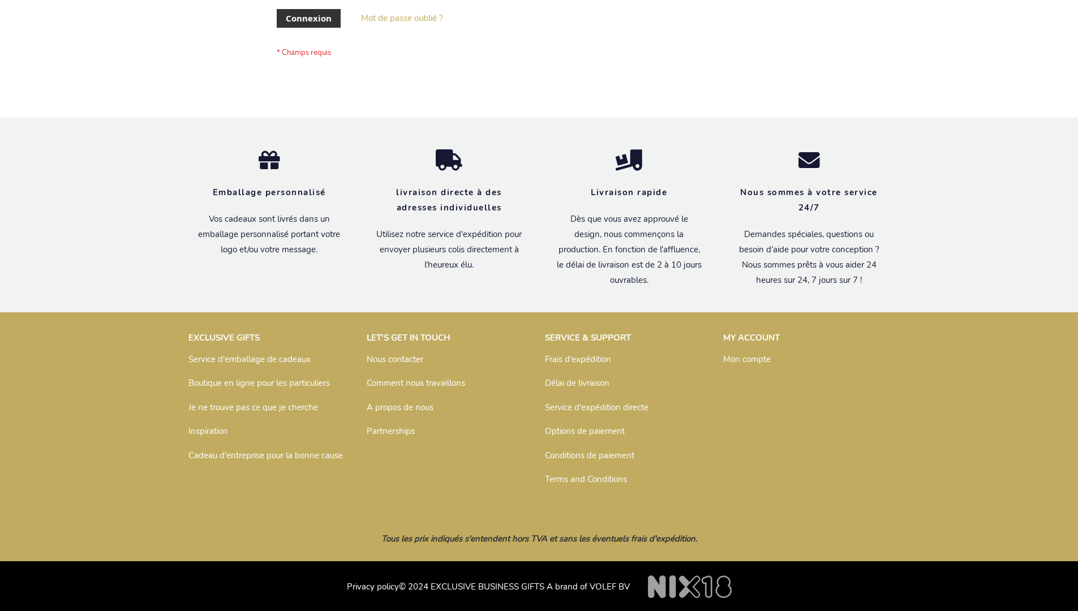
scroll to position [391, 0]
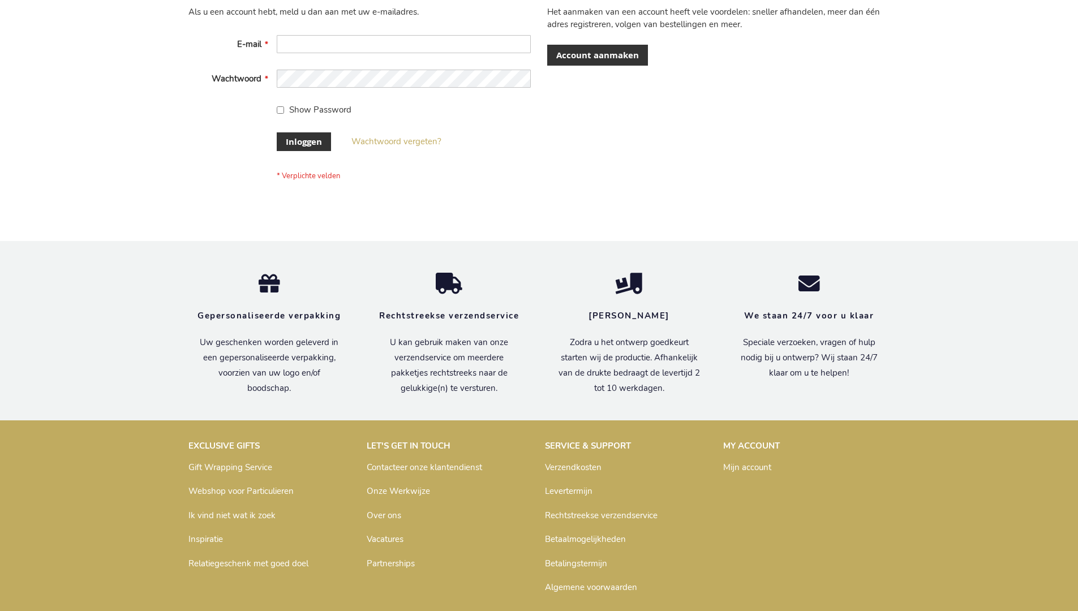
scroll to position [384, 0]
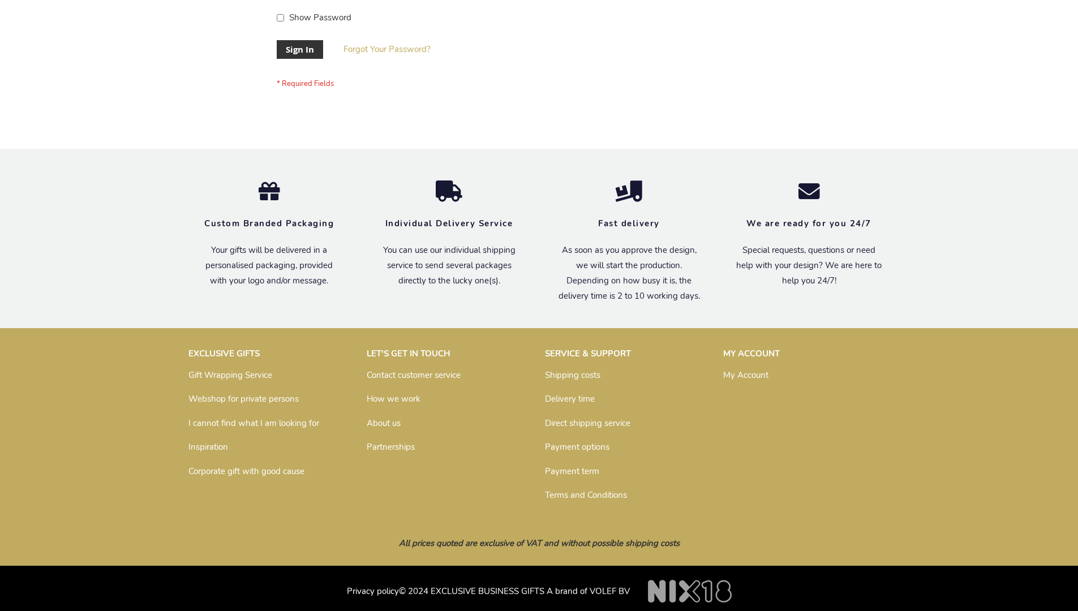
scroll to position [364, 0]
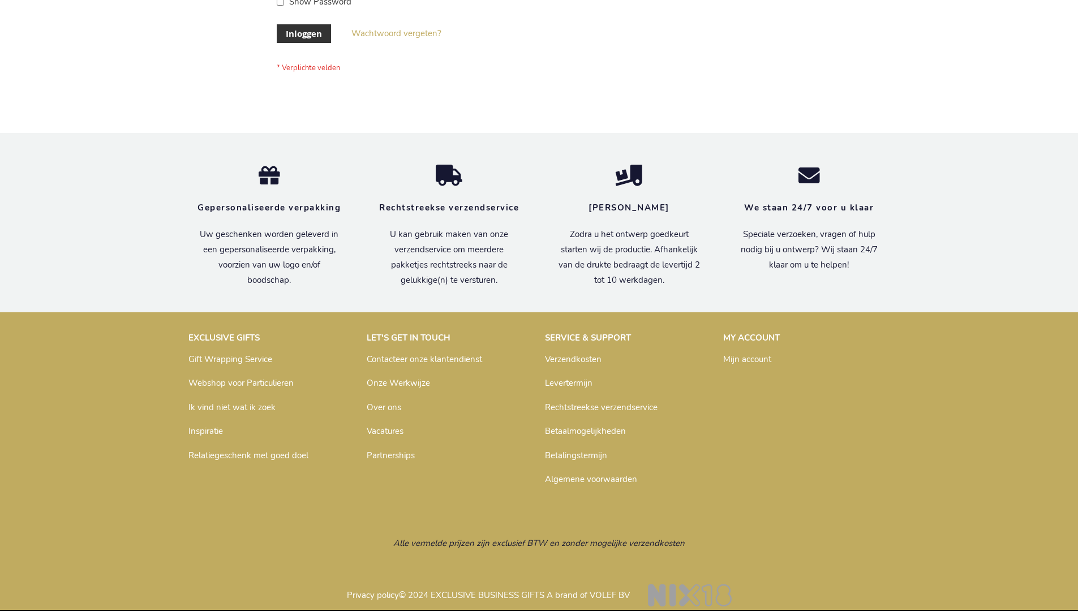
scroll to position [384, 0]
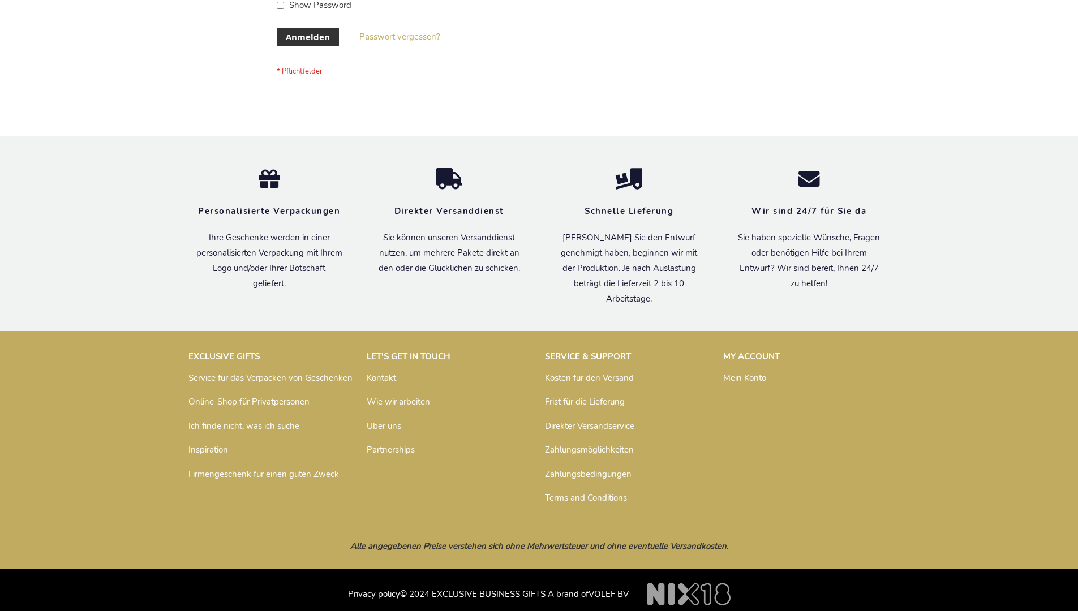
scroll to position [379, 0]
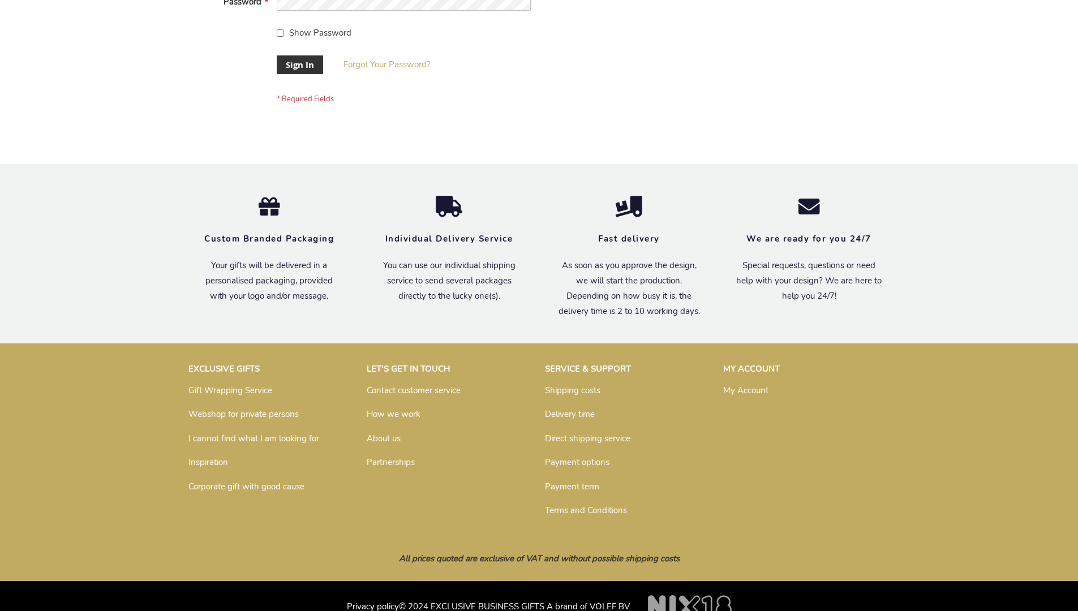
scroll to position [364, 0]
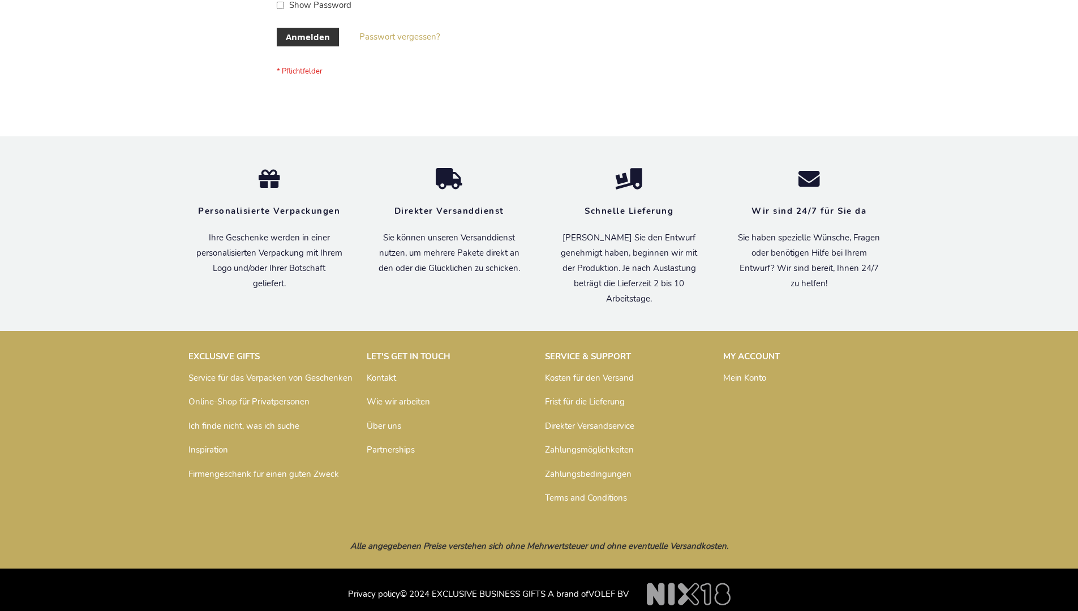
scroll to position [379, 0]
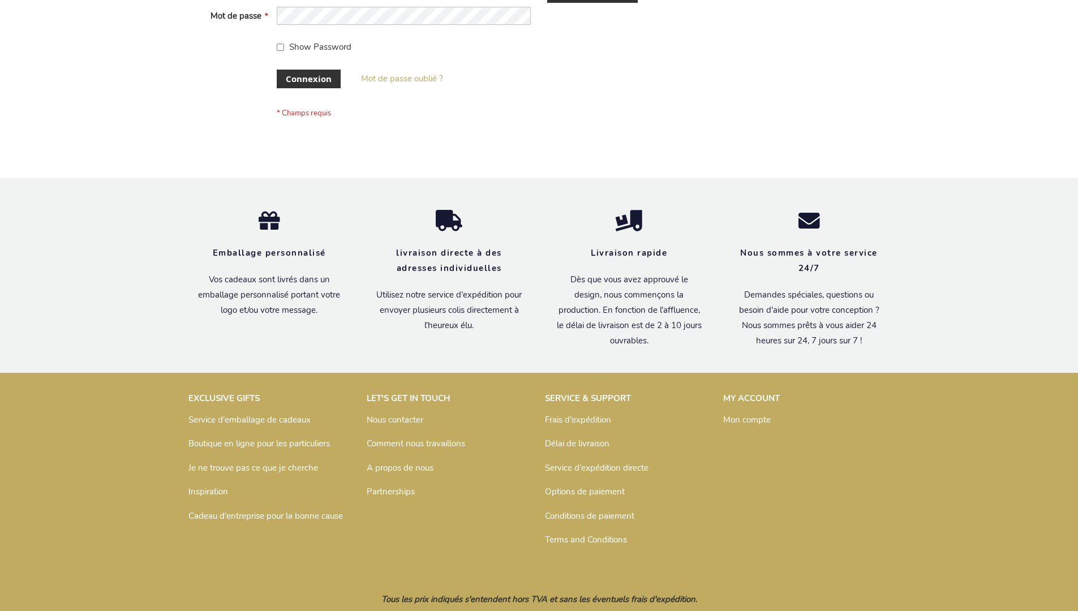
scroll to position [391, 0]
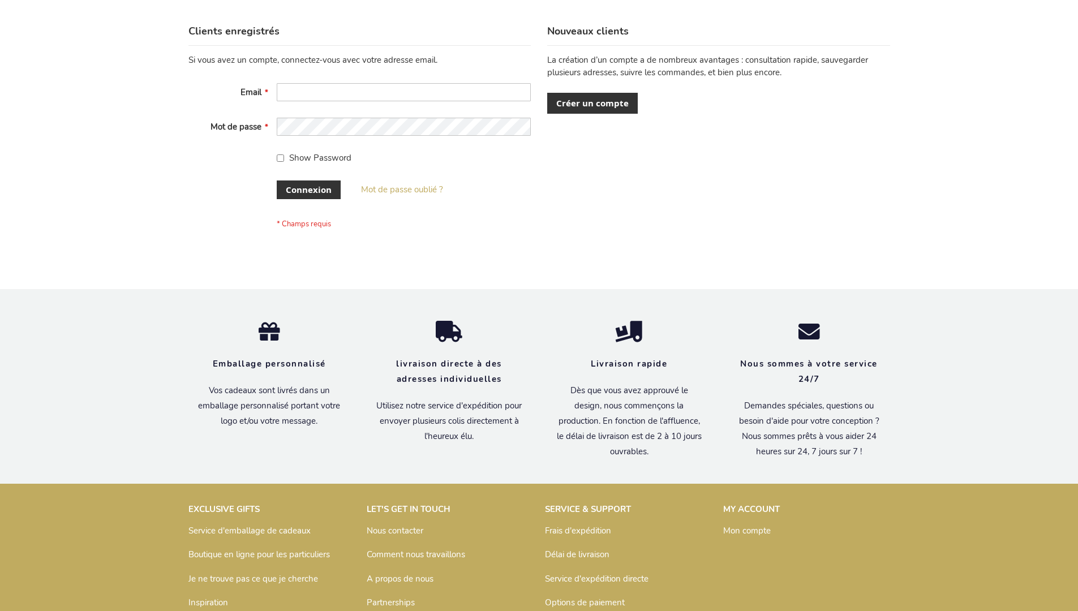
scroll to position [391, 0]
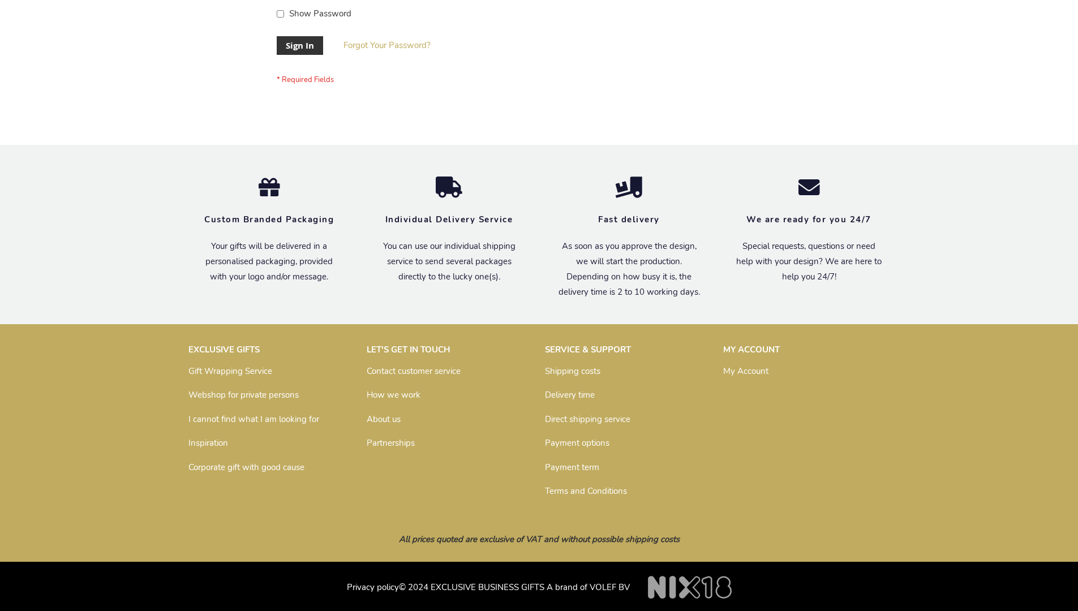
scroll to position [364, 0]
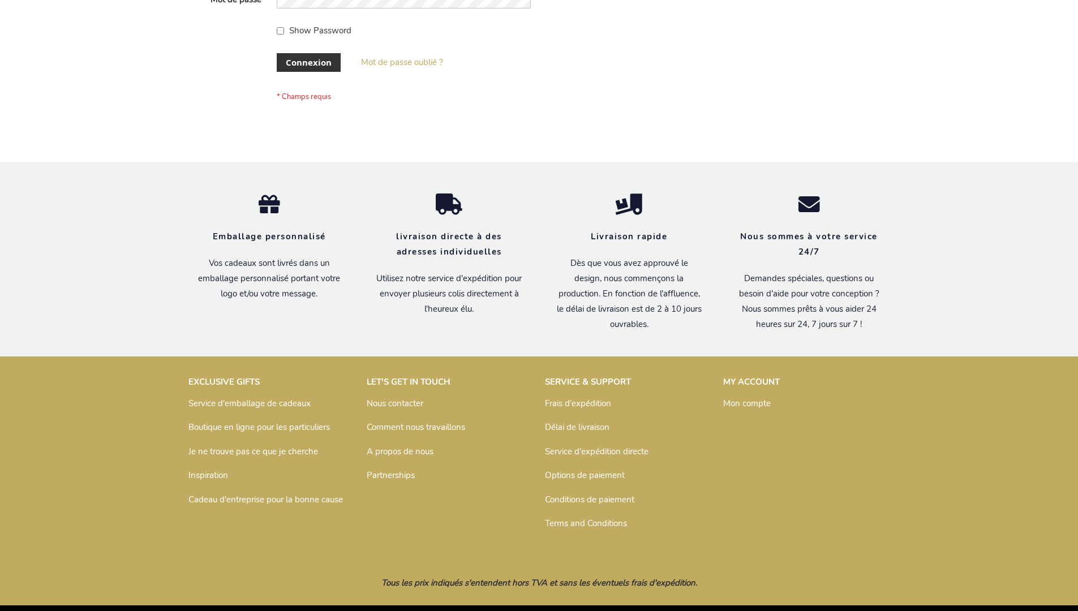
scroll to position [391, 0]
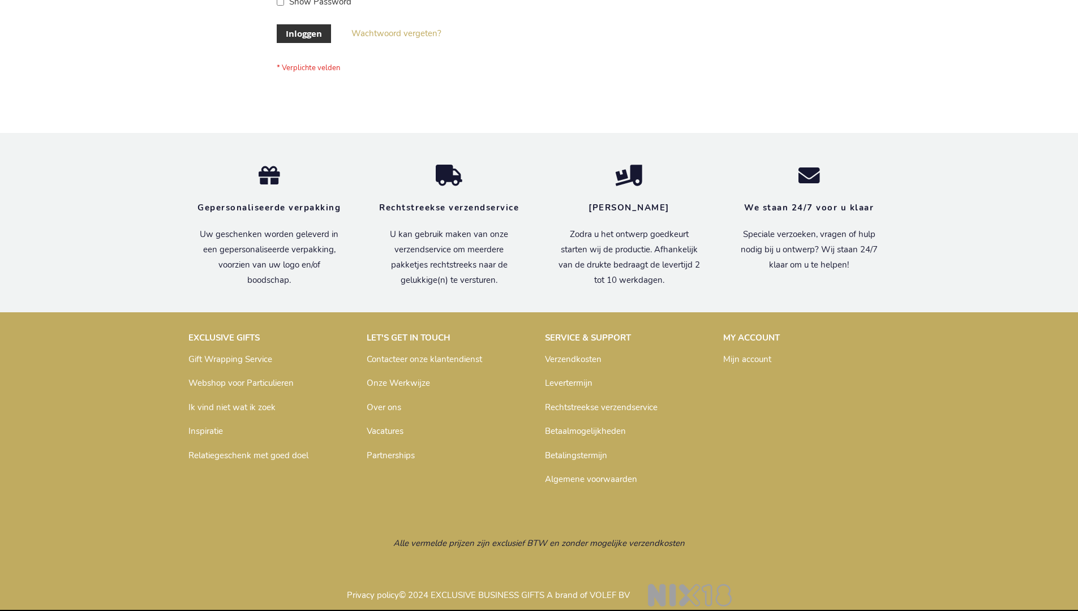
scroll to position [384, 0]
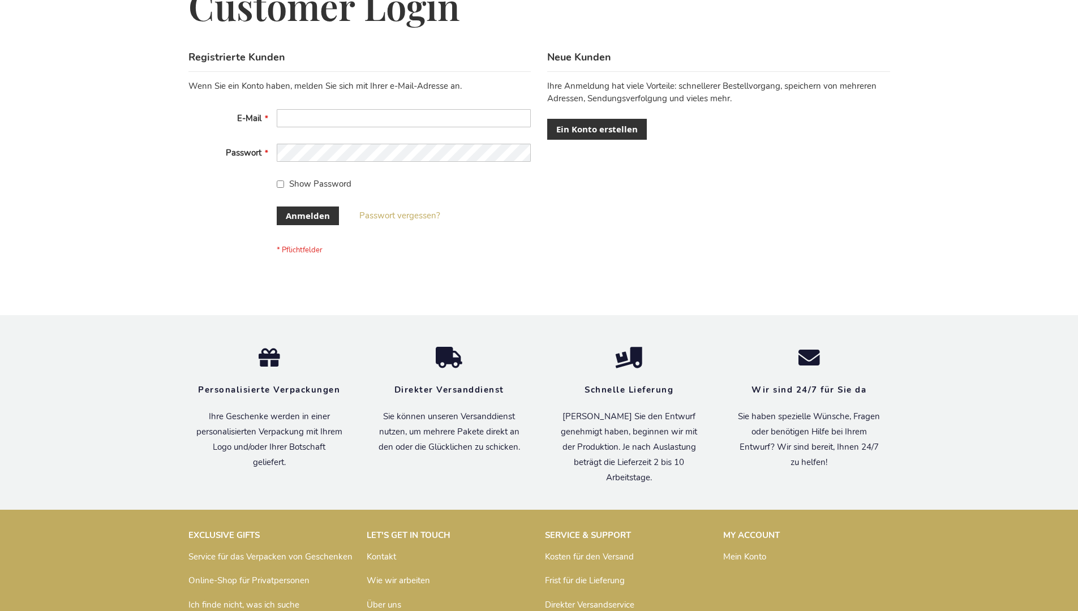
scroll to position [379, 0]
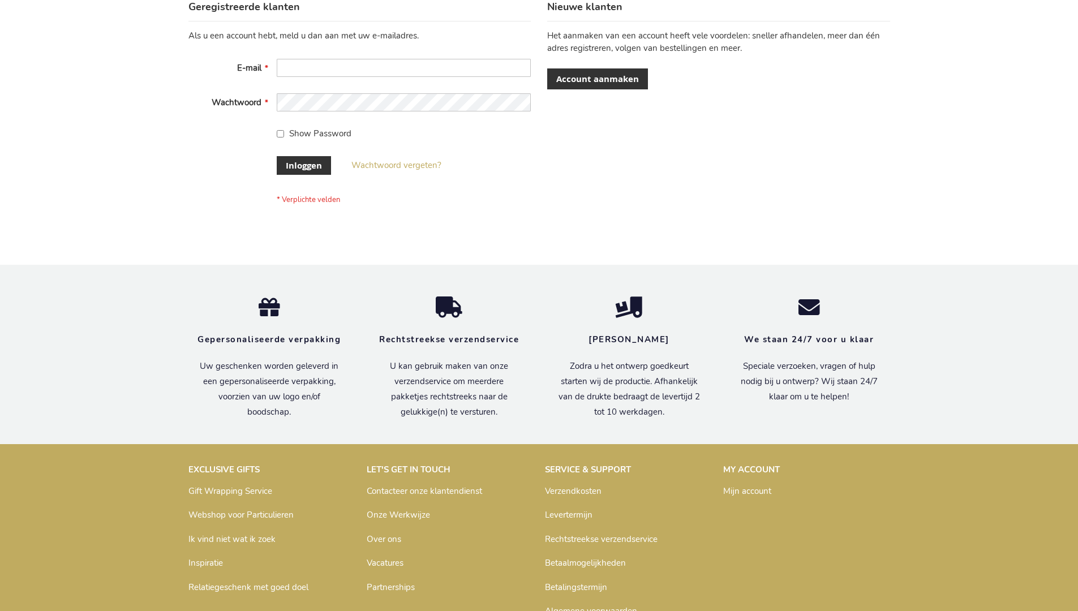
scroll to position [384, 0]
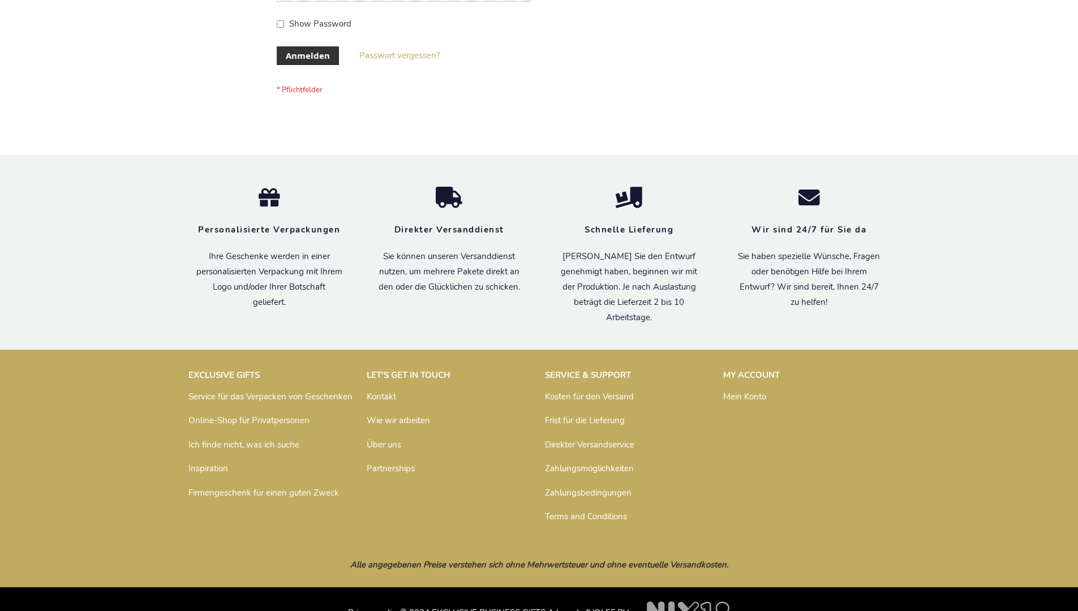
scroll to position [379, 0]
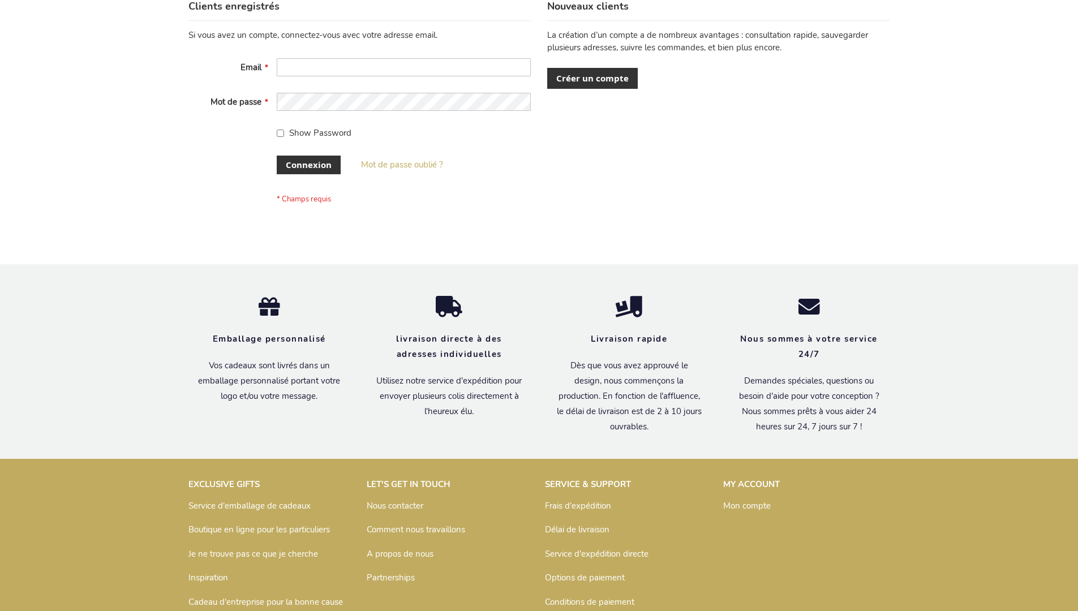
scroll to position [391, 0]
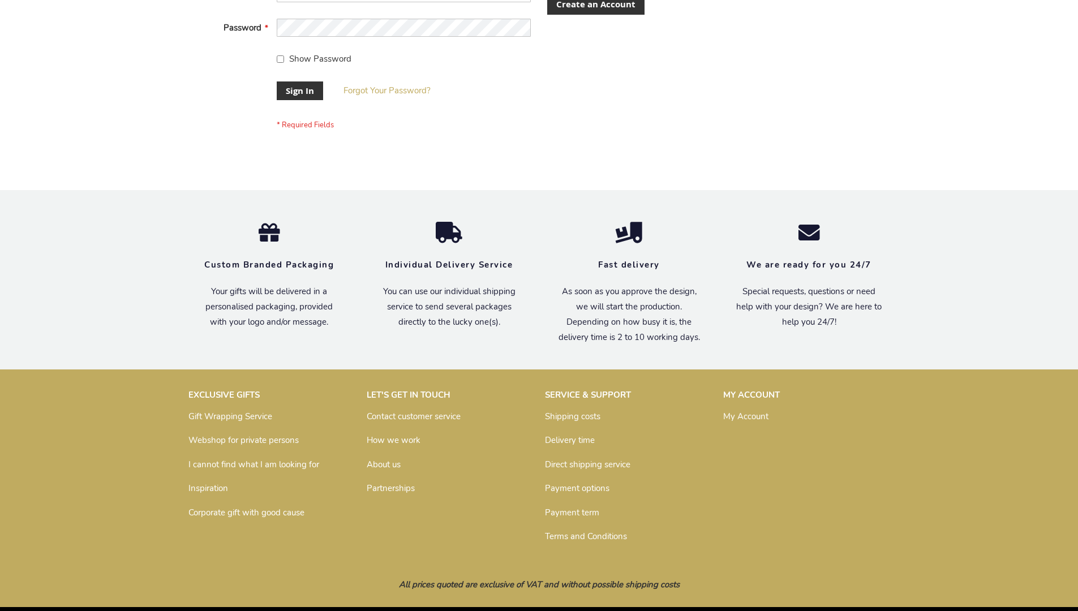
scroll to position [364, 0]
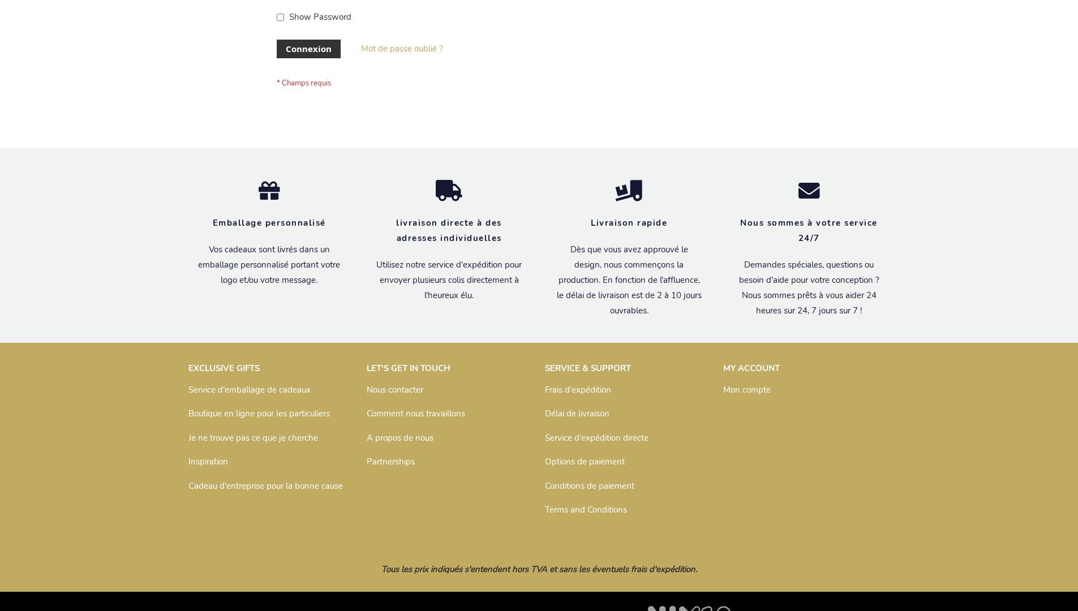
scroll to position [391, 0]
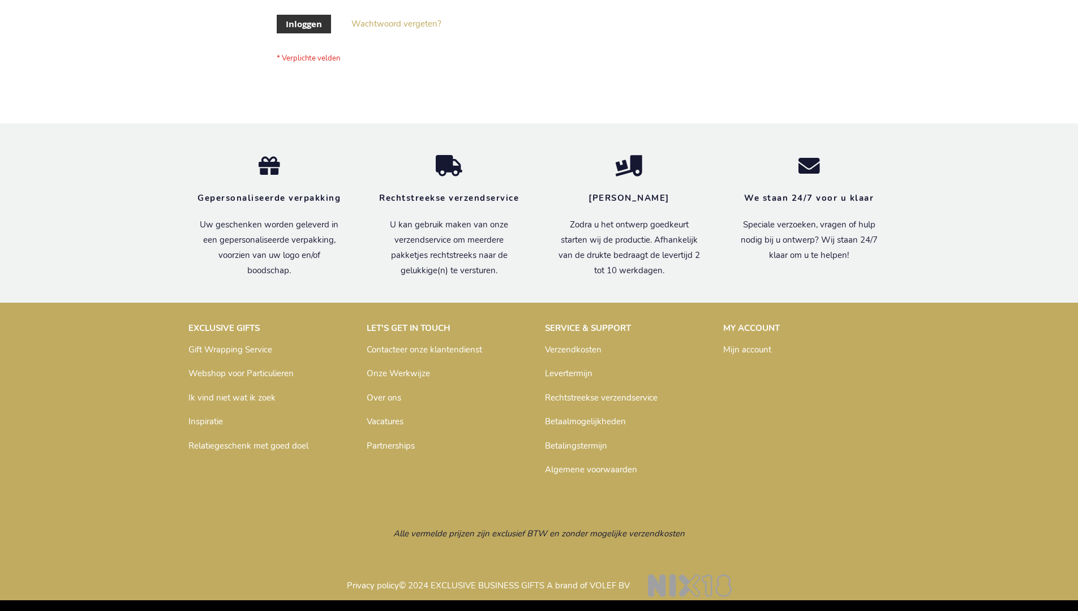
scroll to position [384, 0]
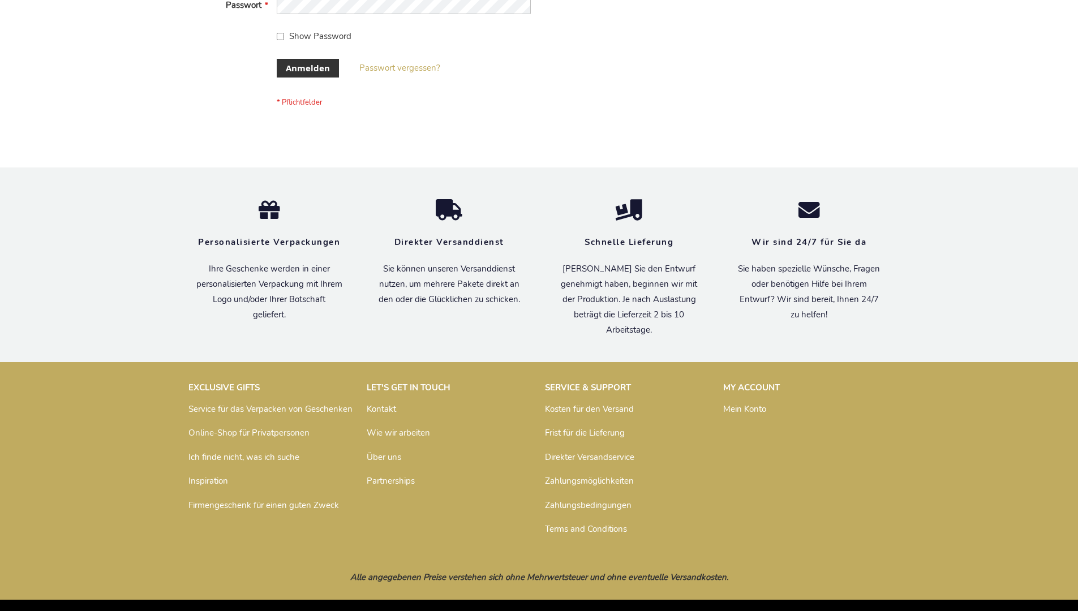
scroll to position [379, 0]
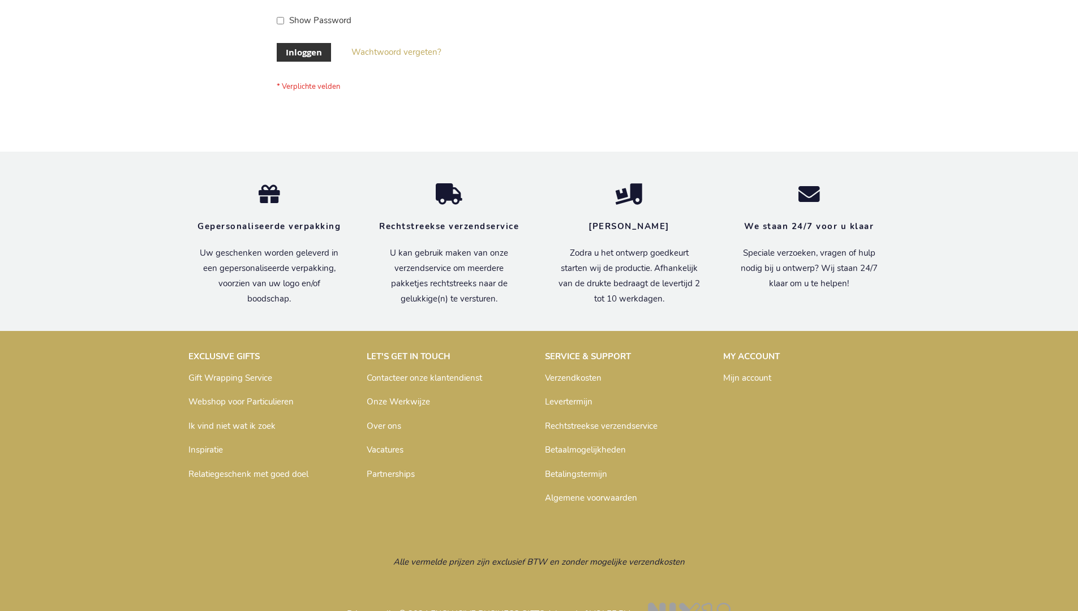
scroll to position [384, 0]
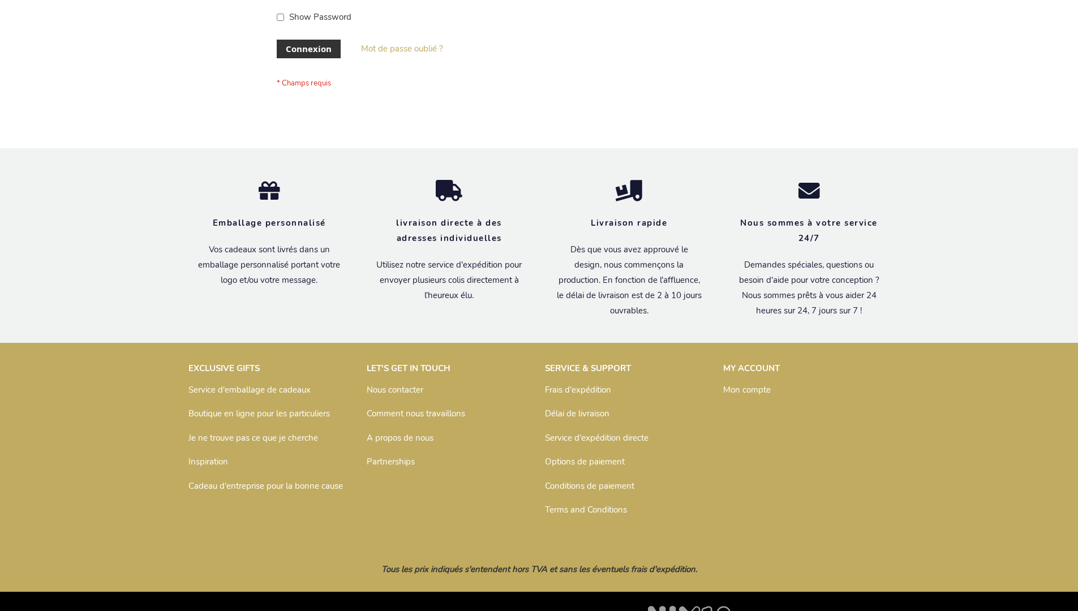
scroll to position [391, 0]
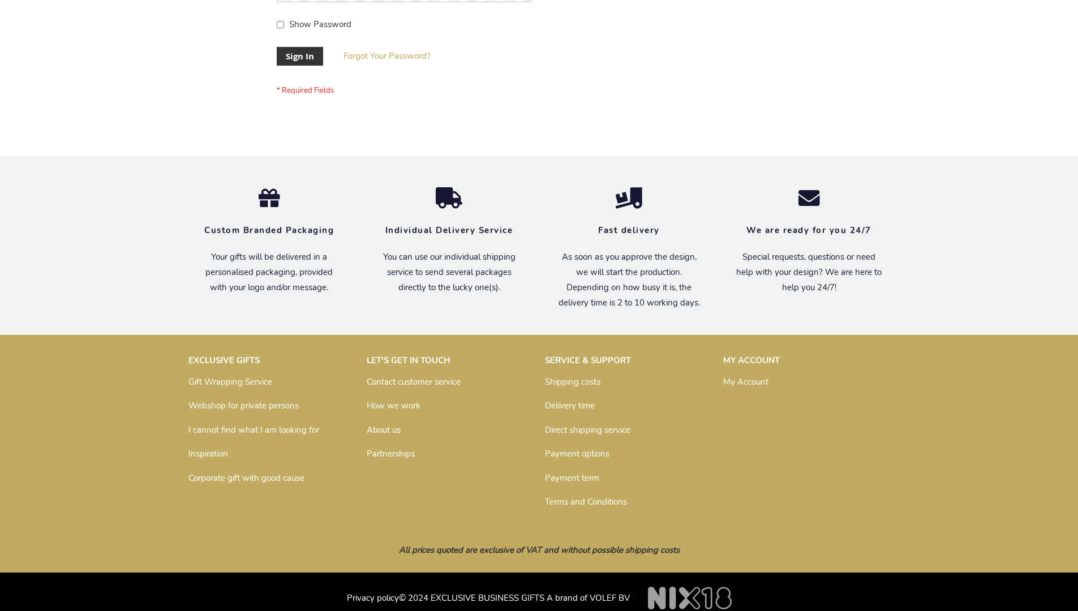
scroll to position [364, 0]
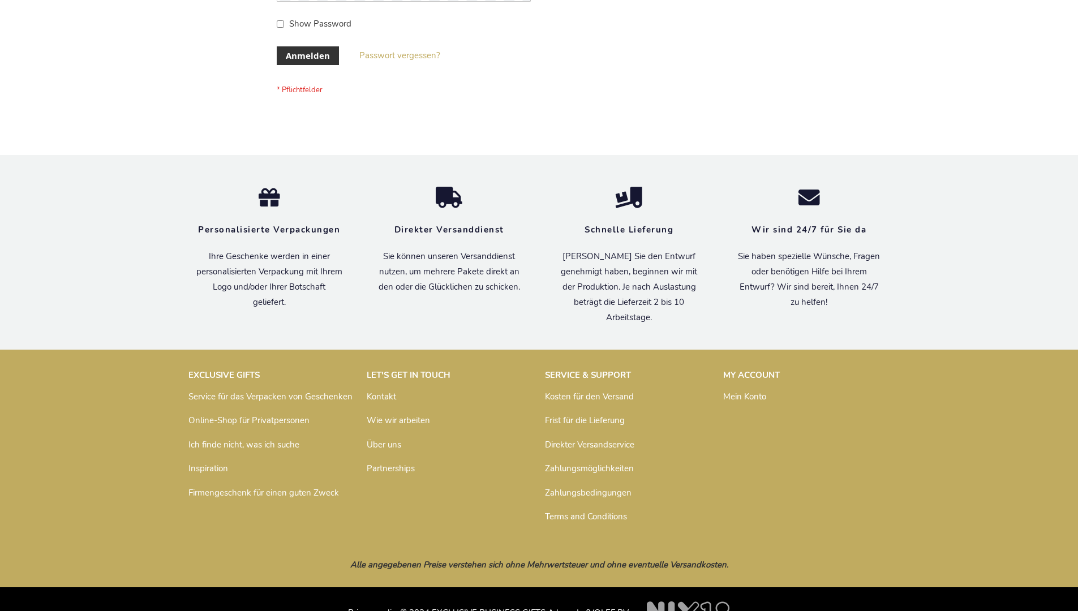
scroll to position [379, 0]
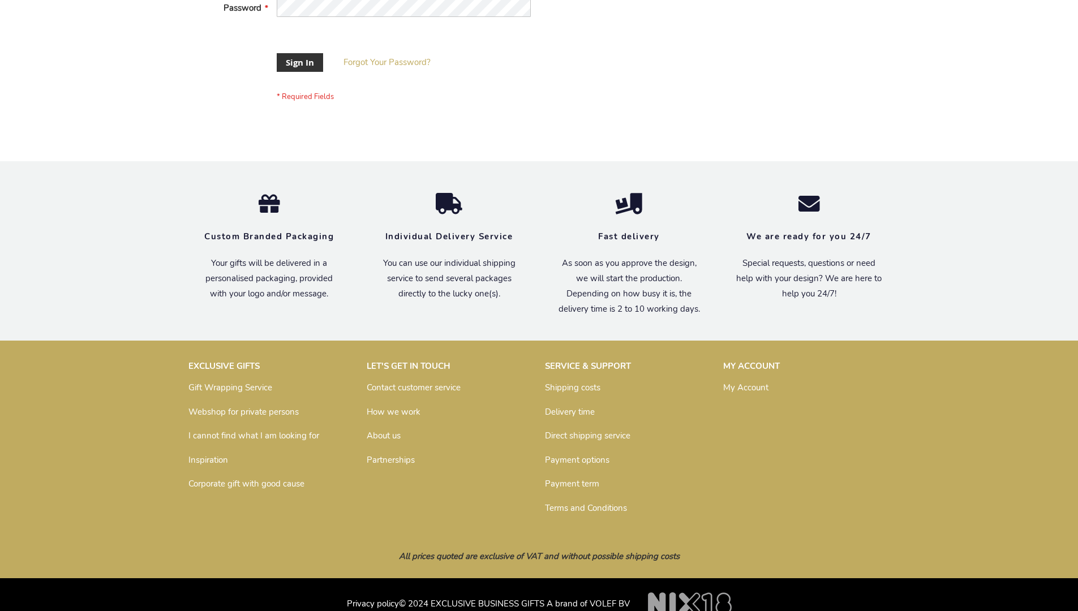
scroll to position [355, 0]
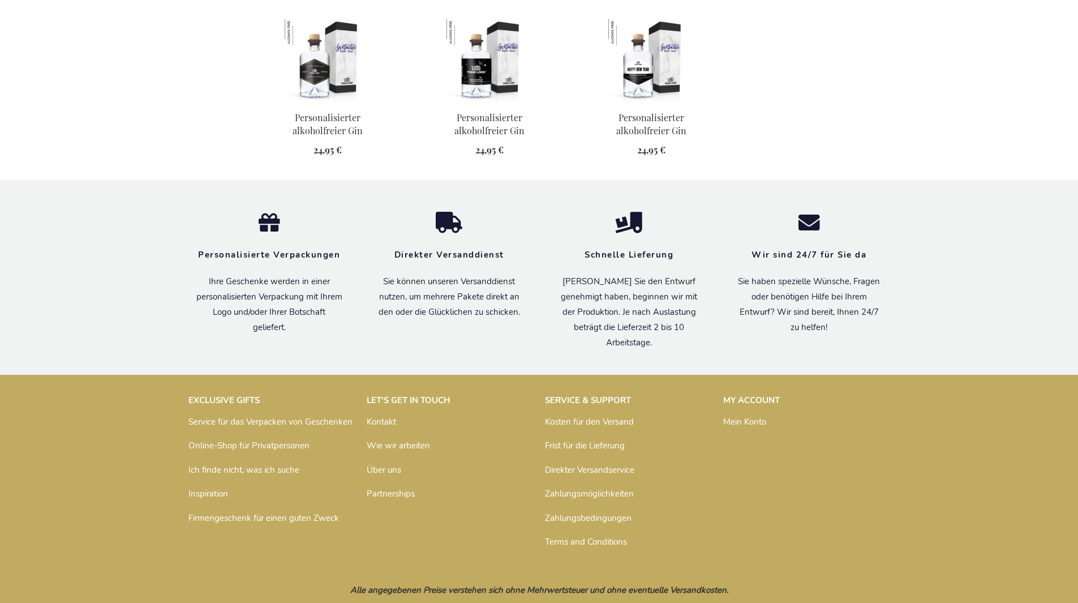
scroll to position [1088, 0]
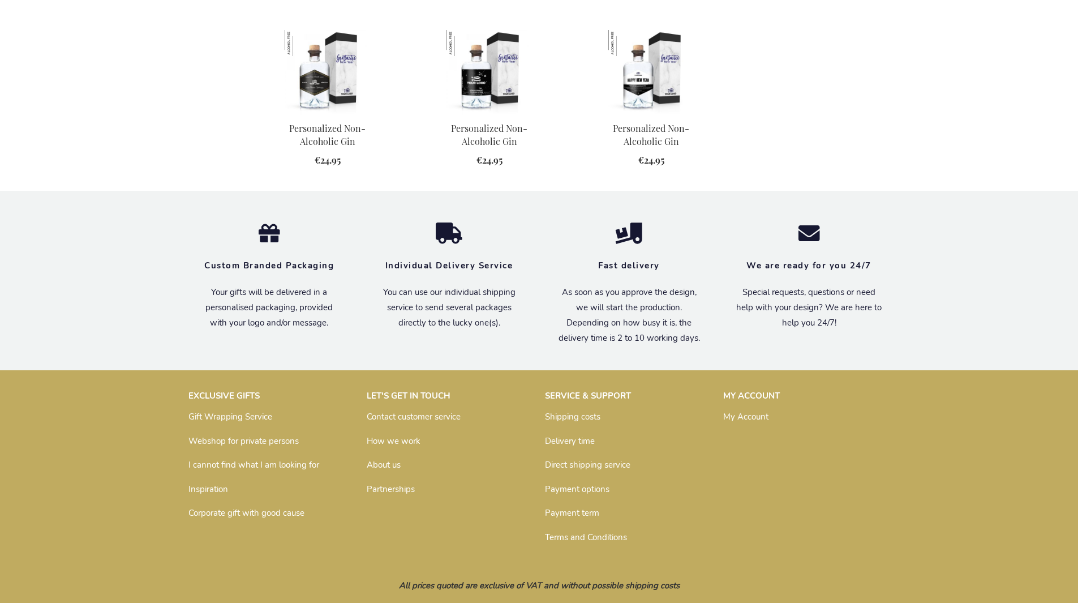
scroll to position [1060, 0]
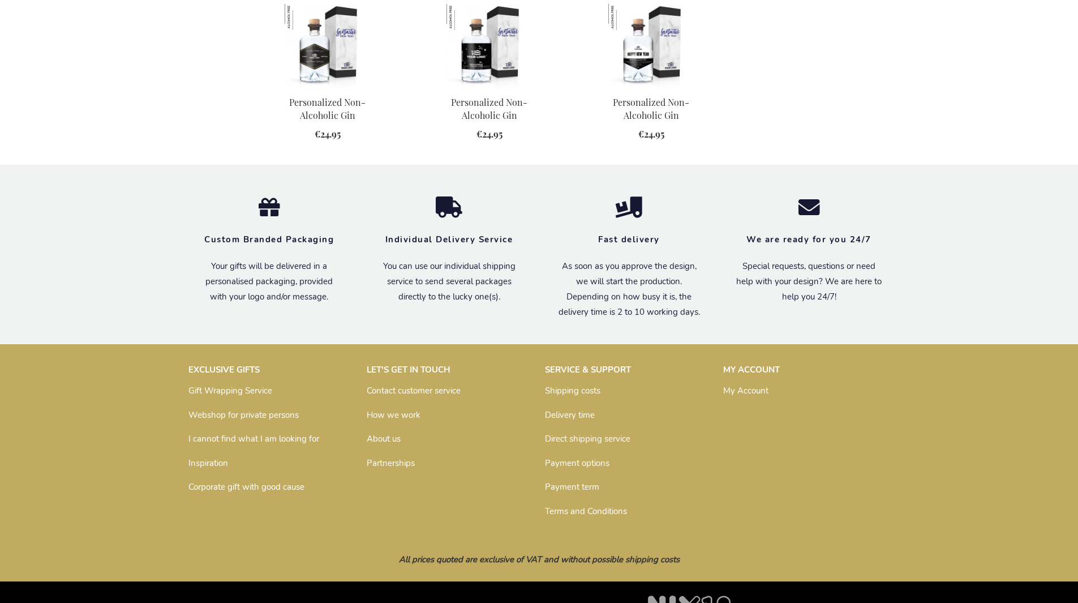
scroll to position [1060, 0]
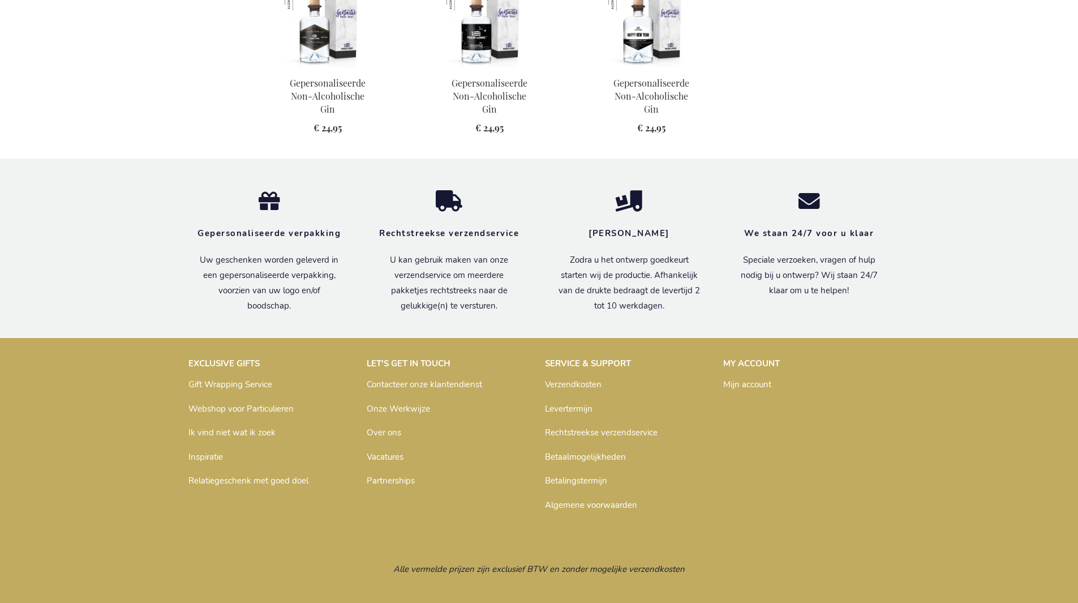
scroll to position [1094, 0]
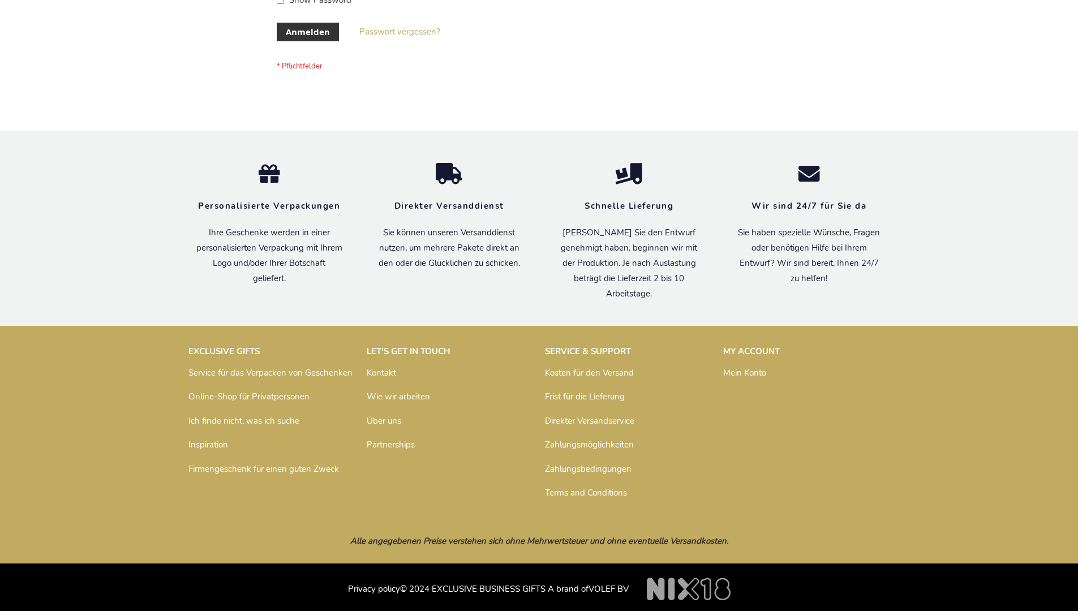
scroll to position [379, 0]
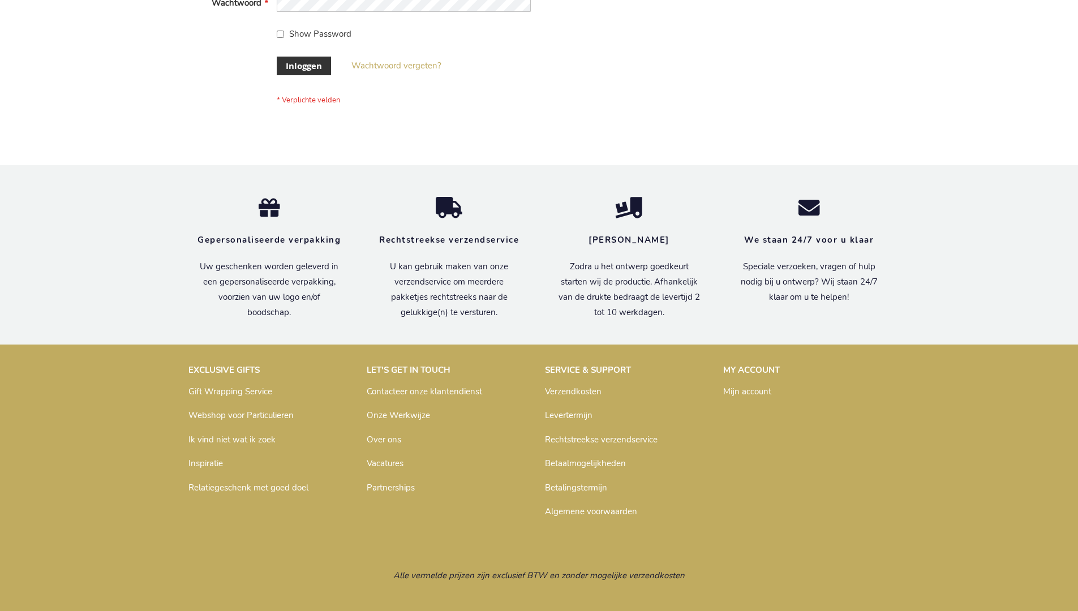
scroll to position [384, 0]
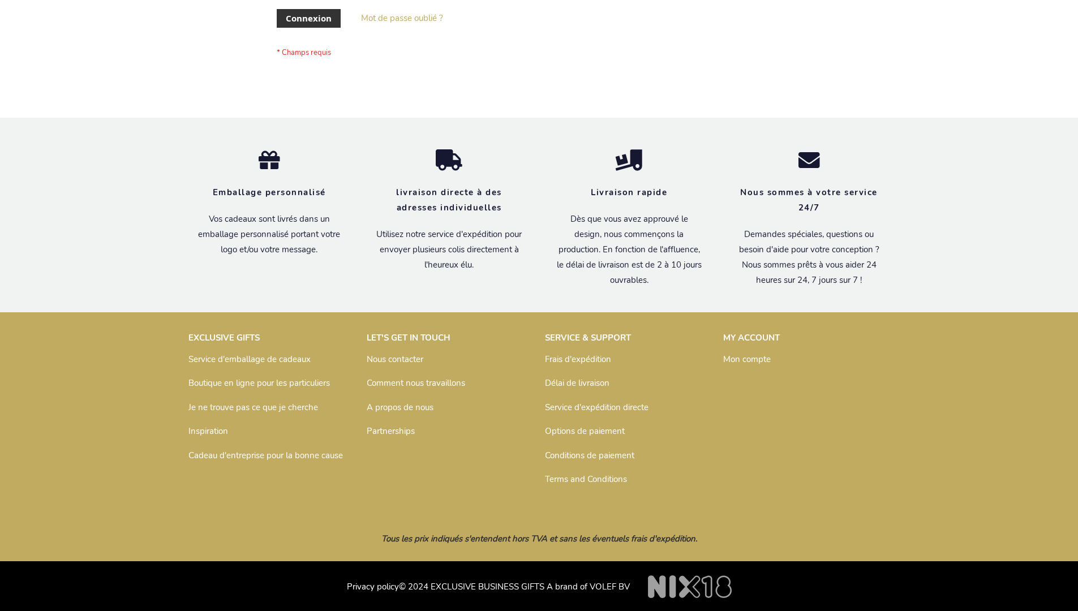
scroll to position [391, 0]
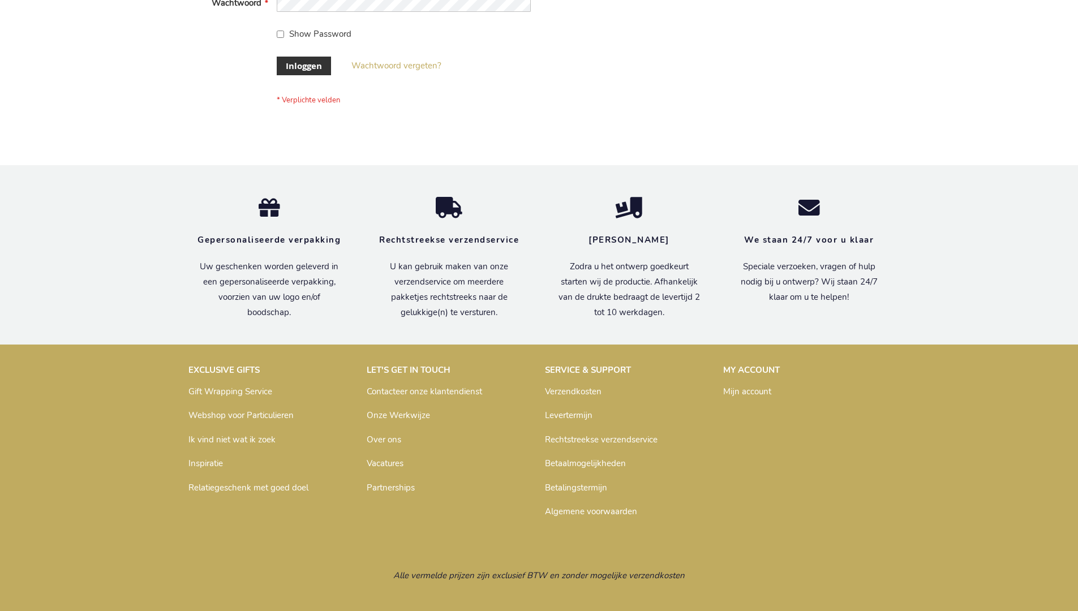
scroll to position [384, 0]
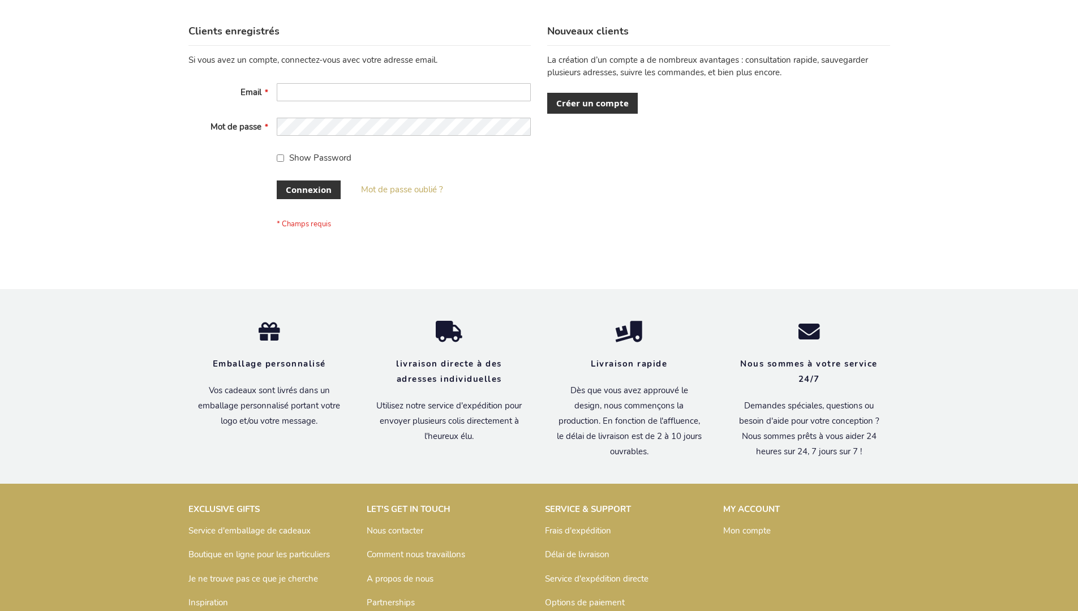
scroll to position [391, 0]
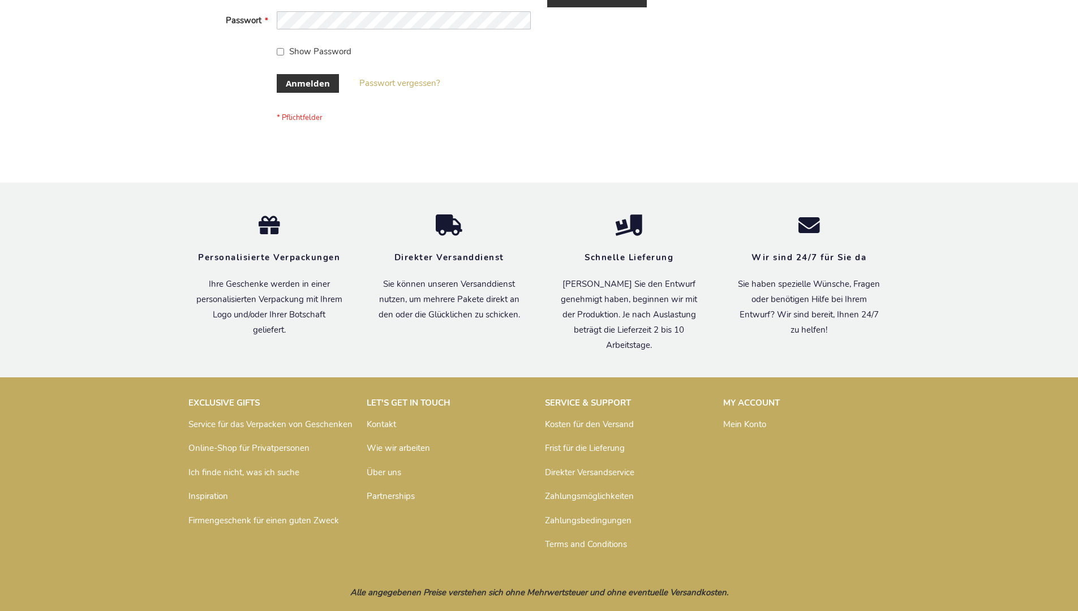
scroll to position [379, 0]
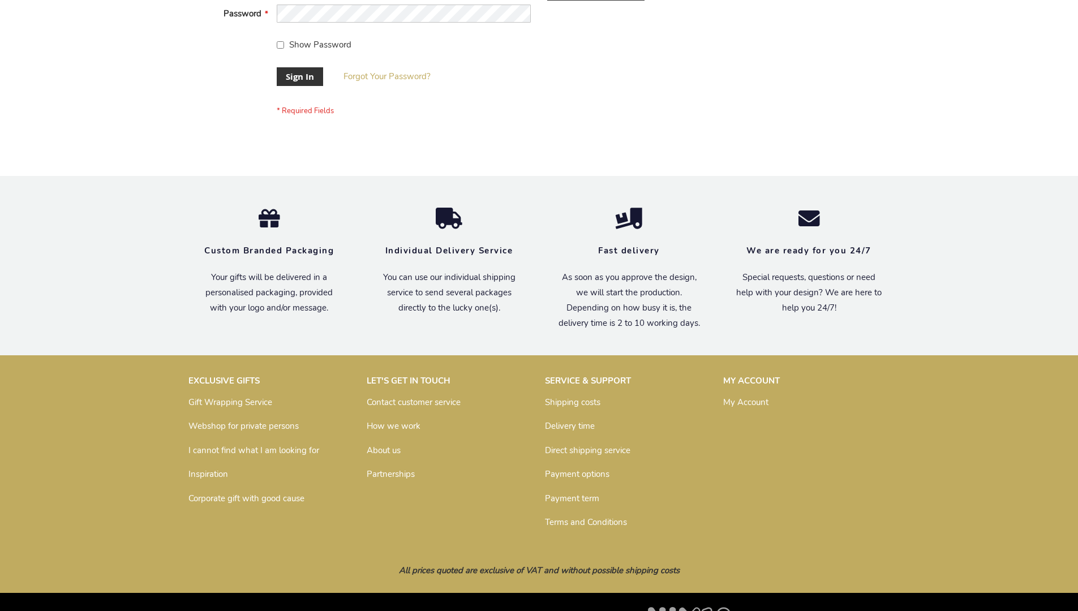
scroll to position [364, 0]
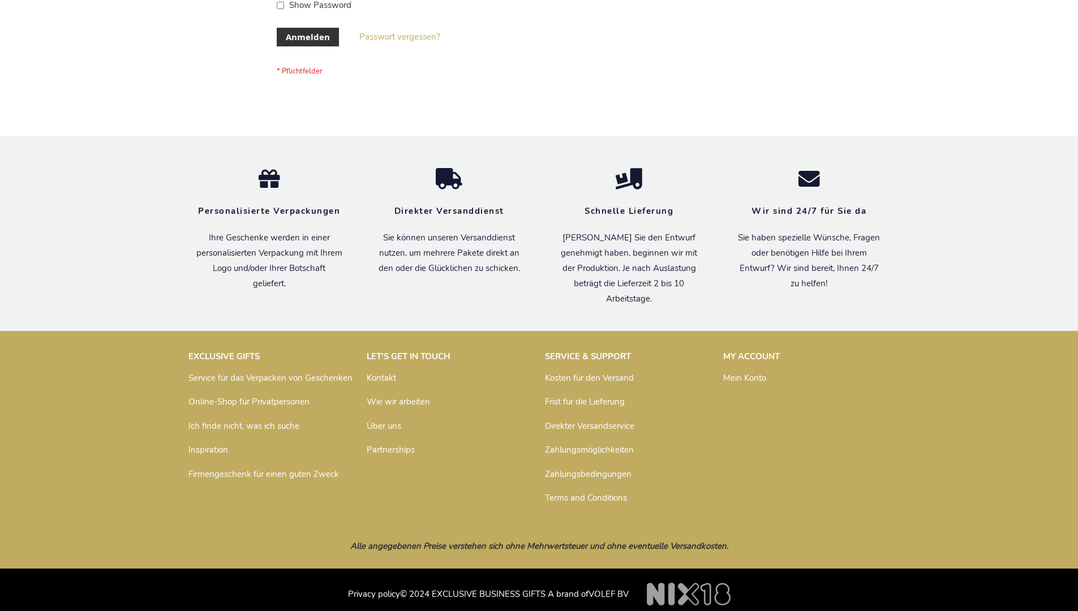
scroll to position [379, 0]
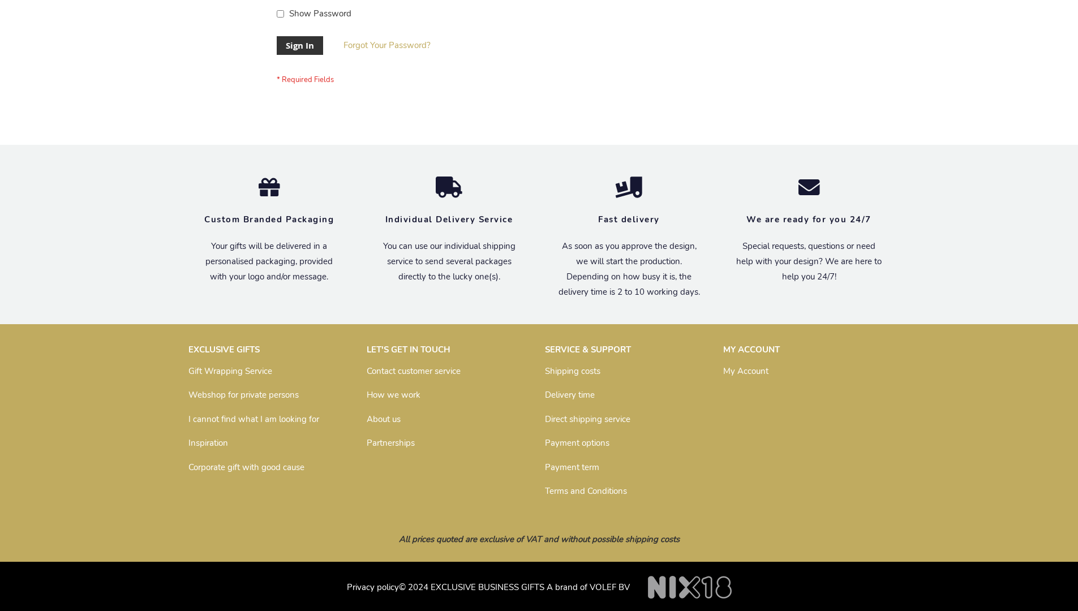
scroll to position [364, 0]
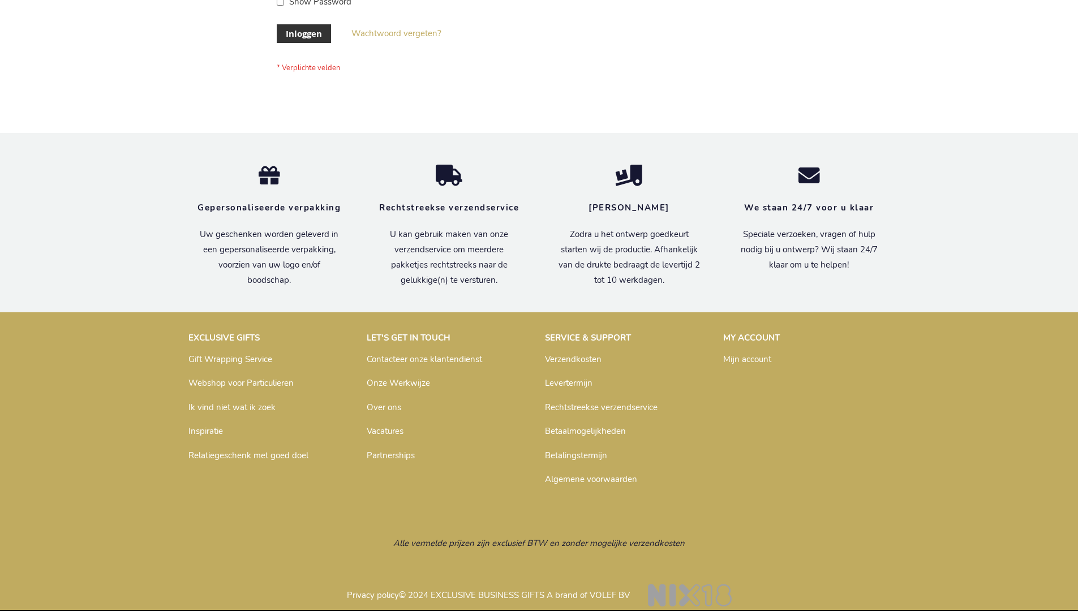
scroll to position [384, 0]
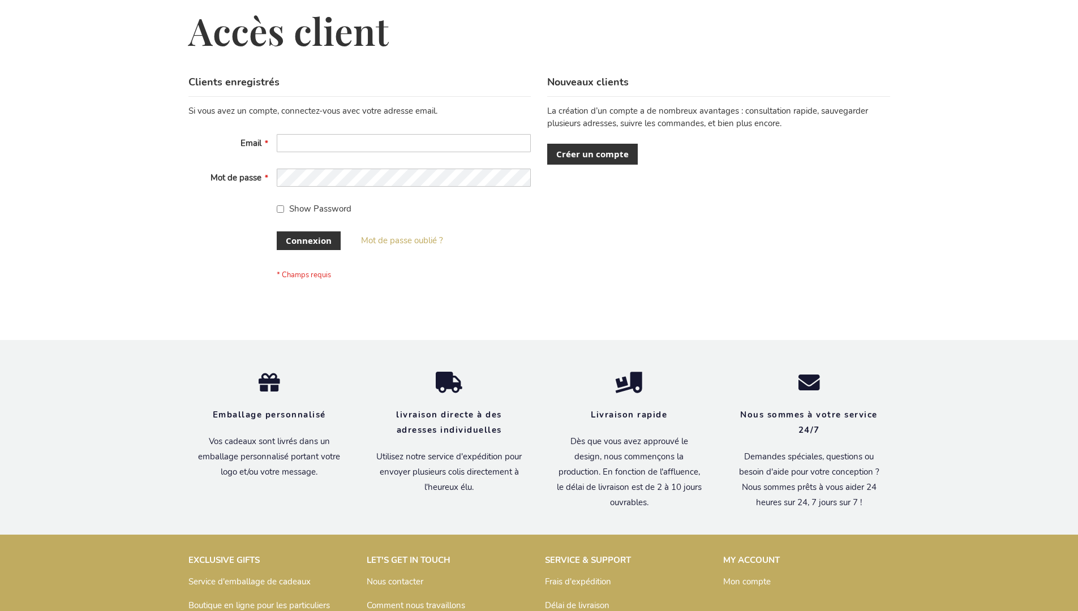
scroll to position [391, 0]
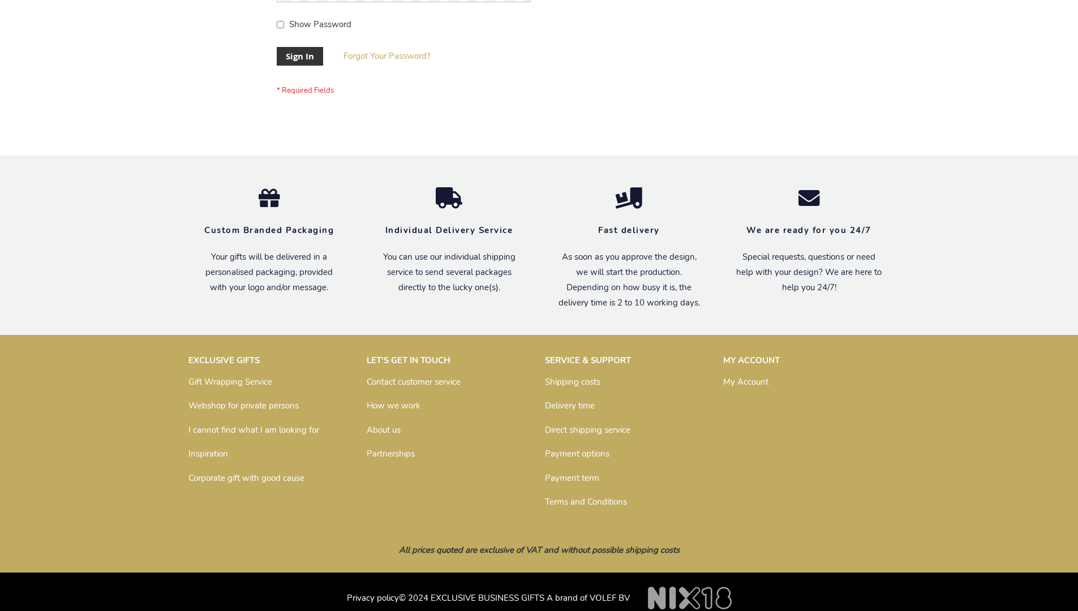
scroll to position [364, 0]
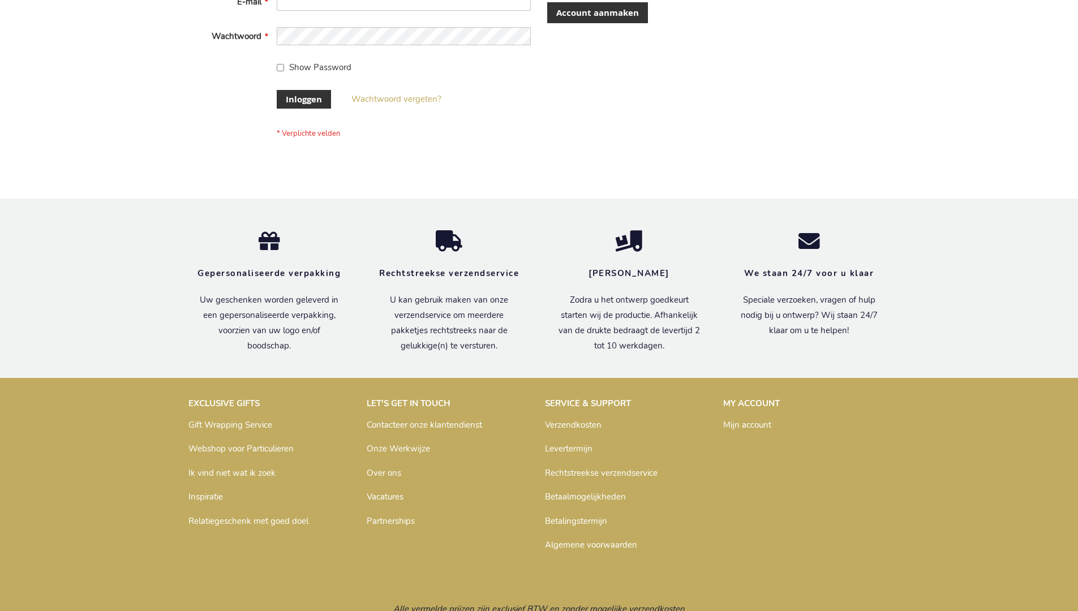
scroll to position [384, 0]
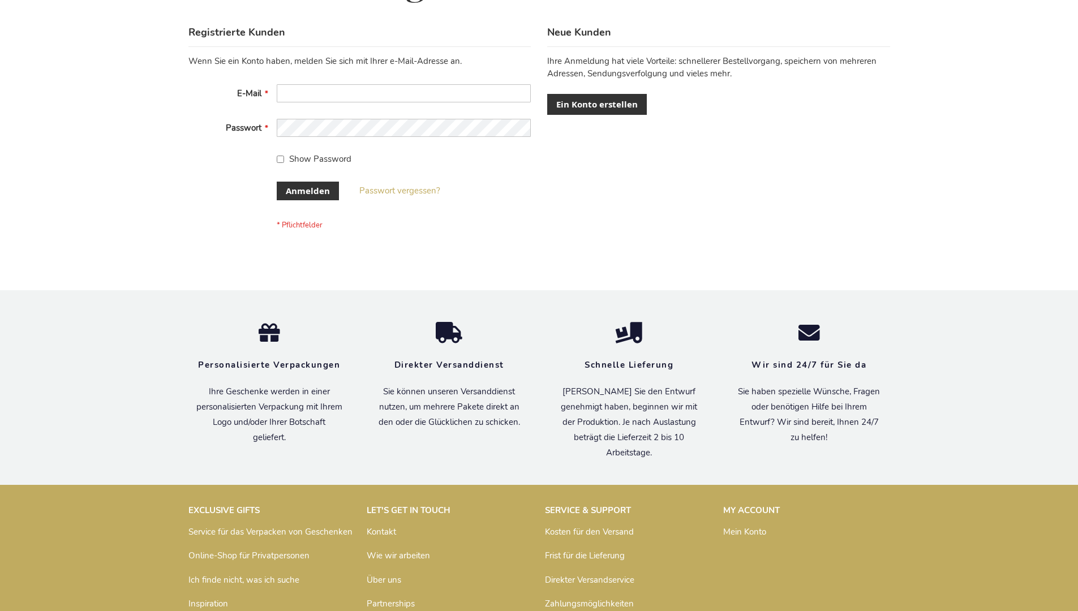
scroll to position [379, 0]
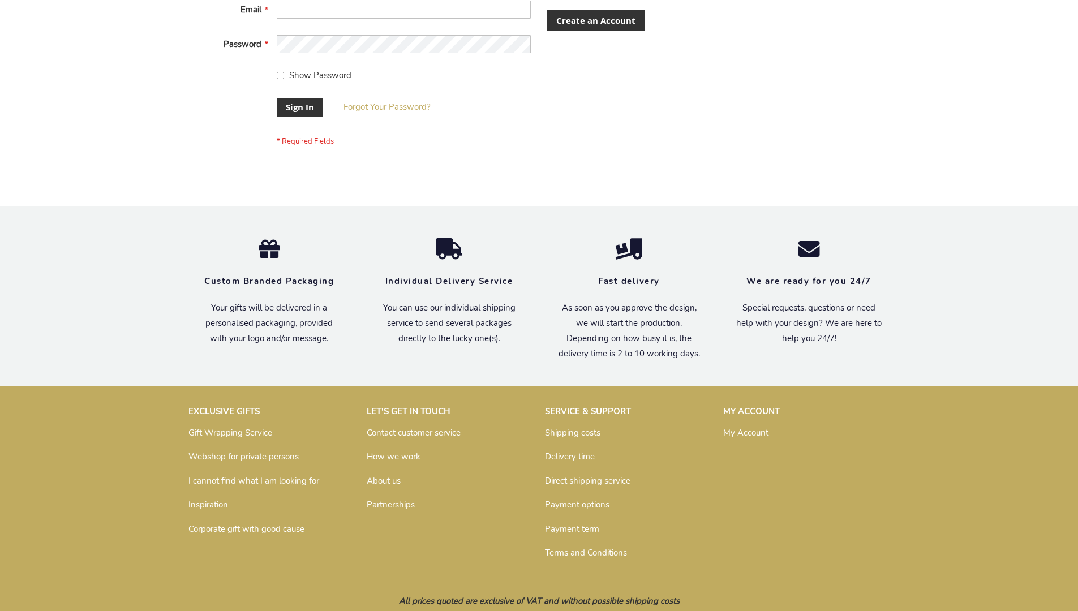
scroll to position [364, 0]
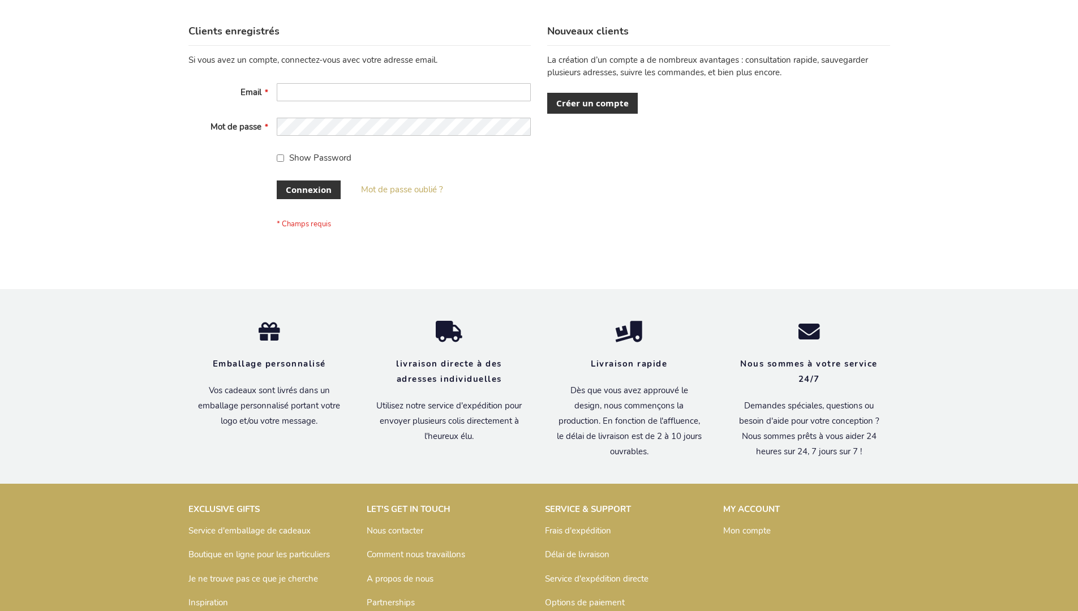
scroll to position [391, 0]
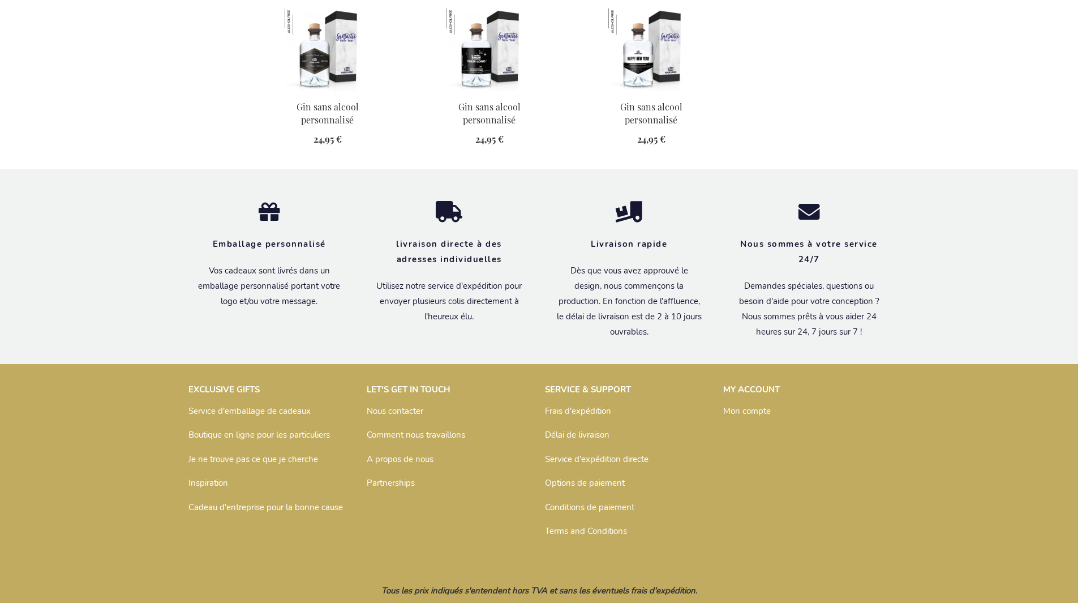
scroll to position [1099, 0]
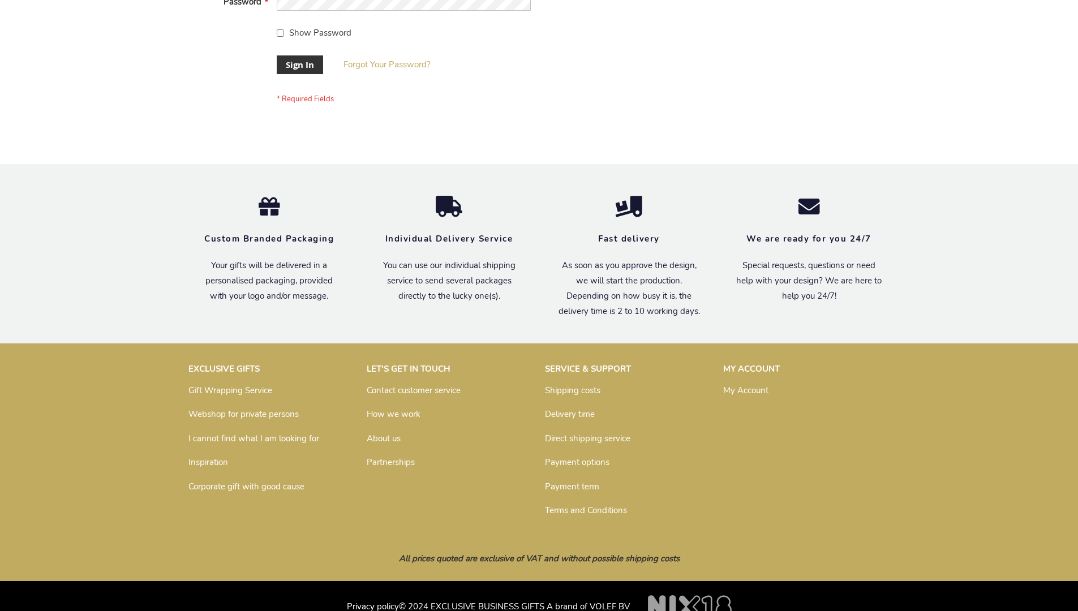
scroll to position [364, 0]
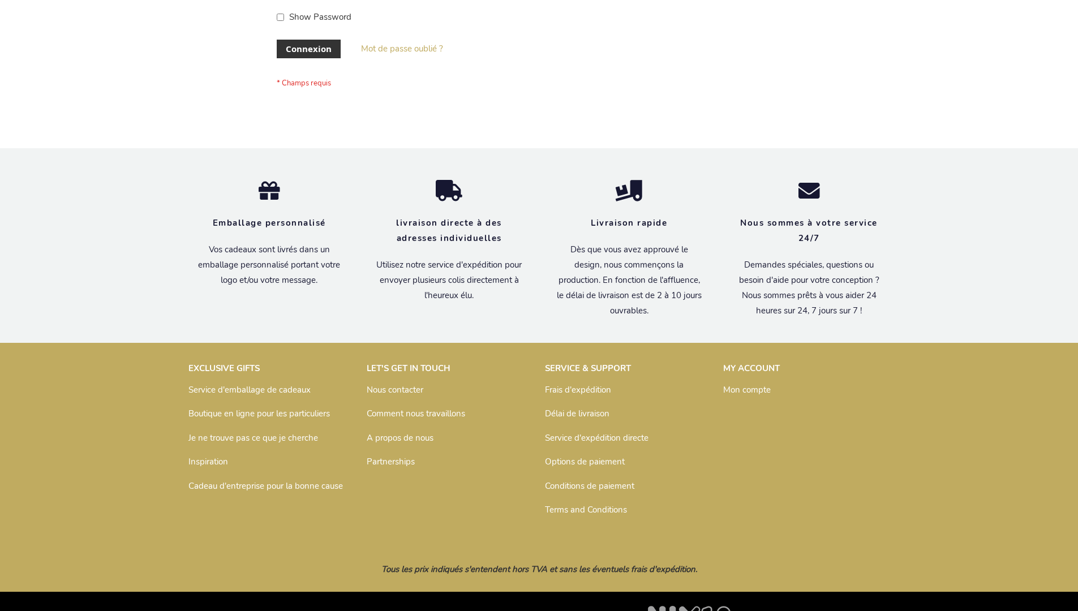
scroll to position [391, 0]
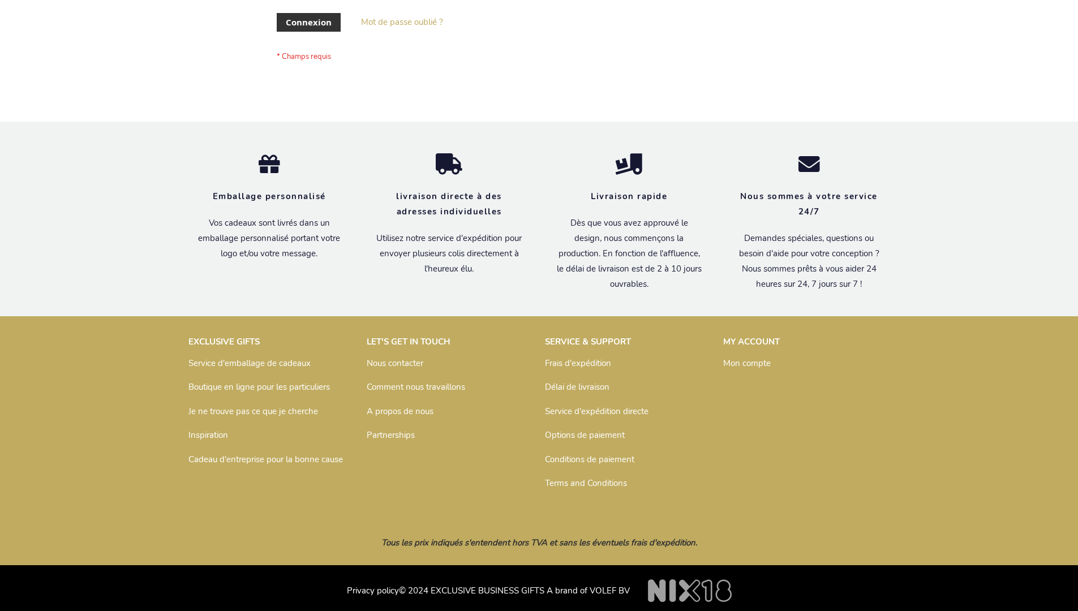
scroll to position [391, 0]
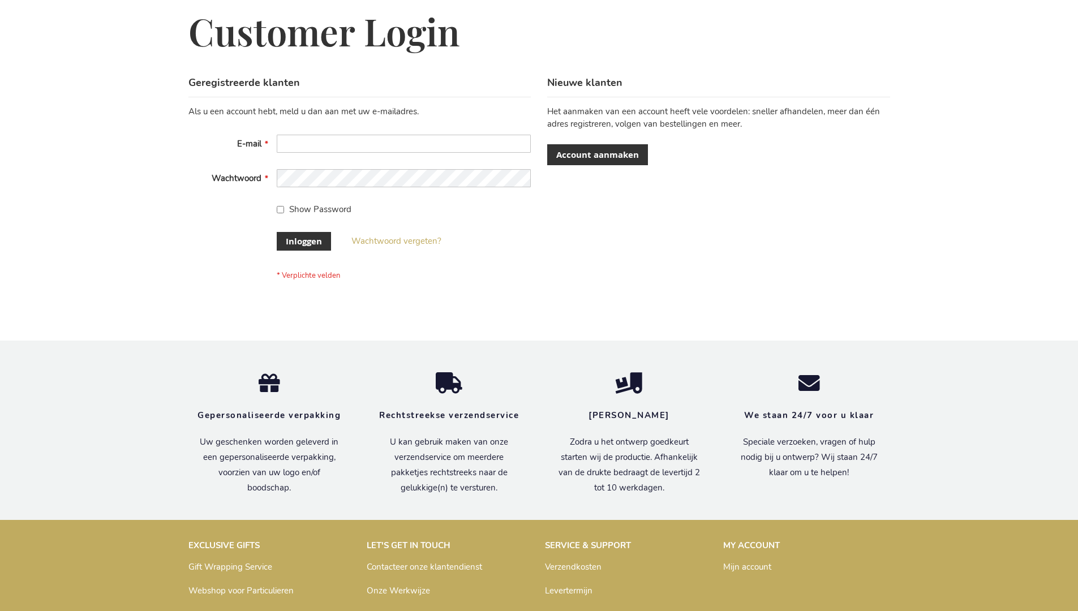
scroll to position [384, 0]
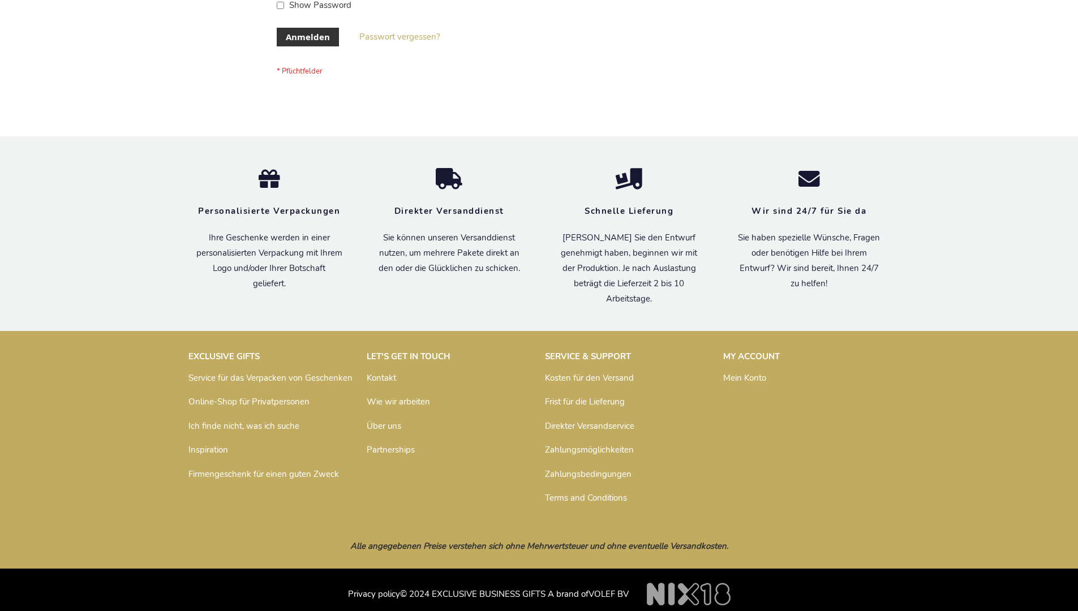
scroll to position [379, 0]
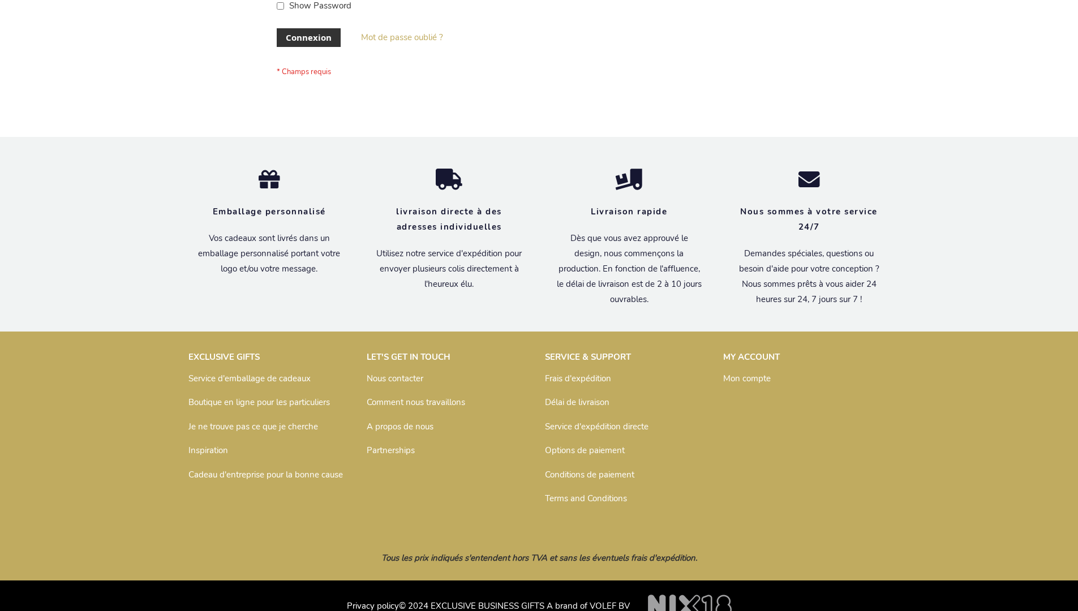
scroll to position [391, 0]
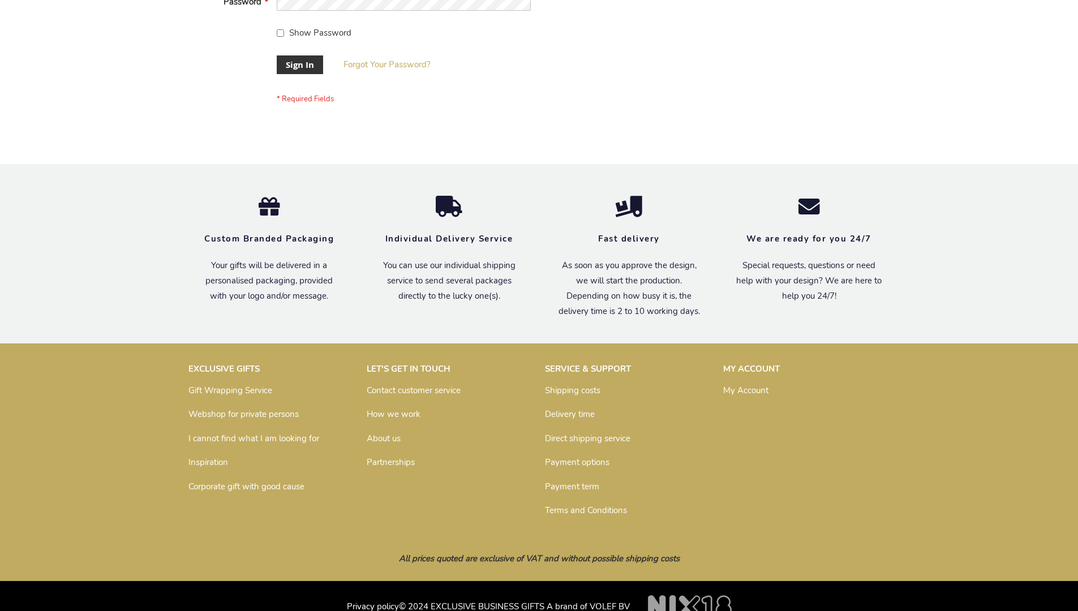
scroll to position [364, 0]
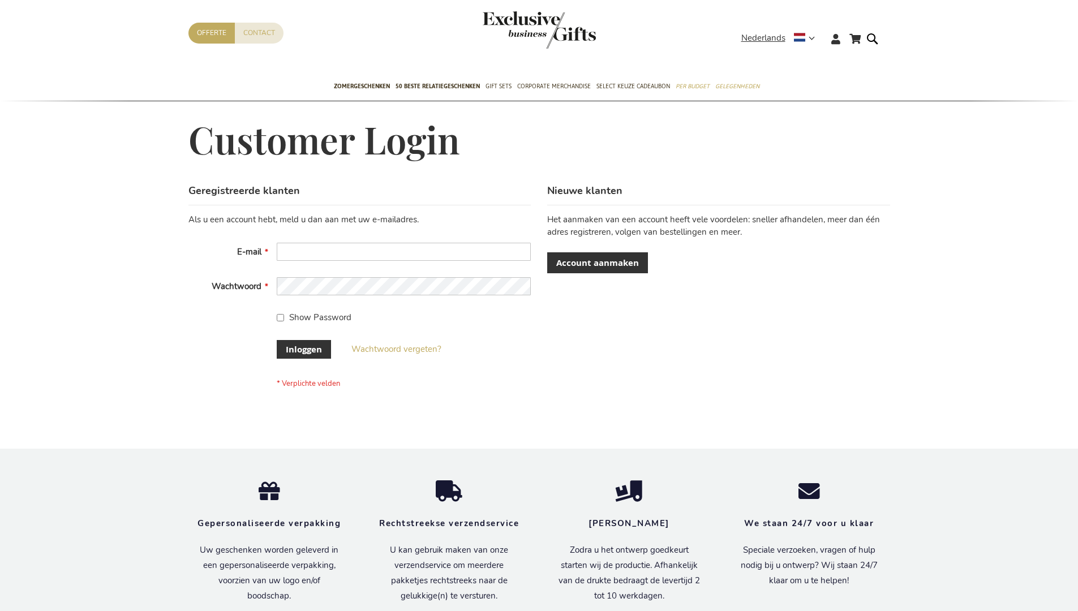
scroll to position [384, 0]
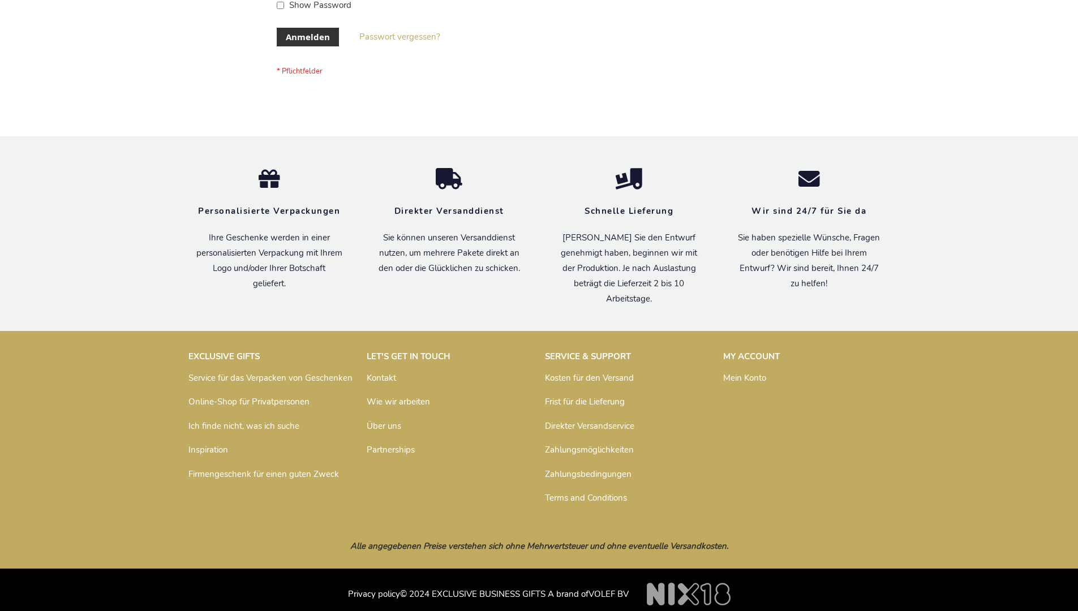
scroll to position [379, 0]
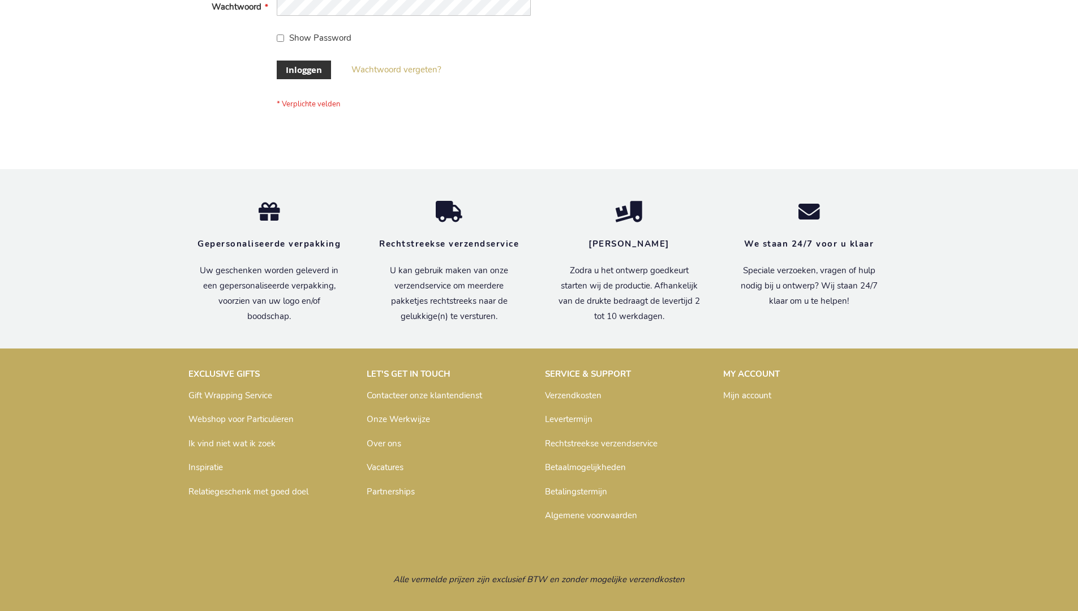
scroll to position [376, 0]
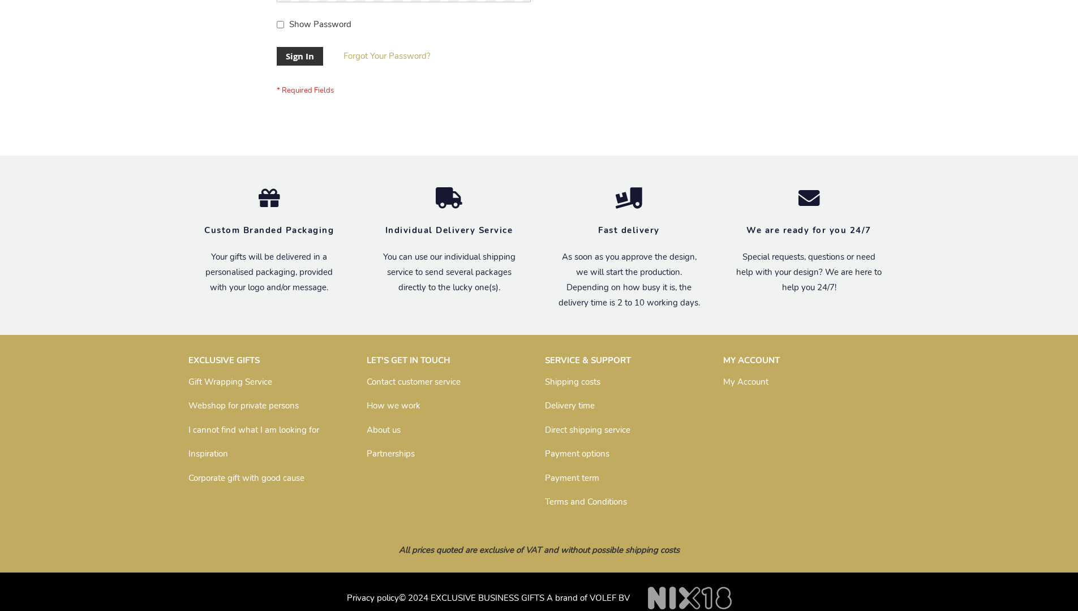
scroll to position [364, 0]
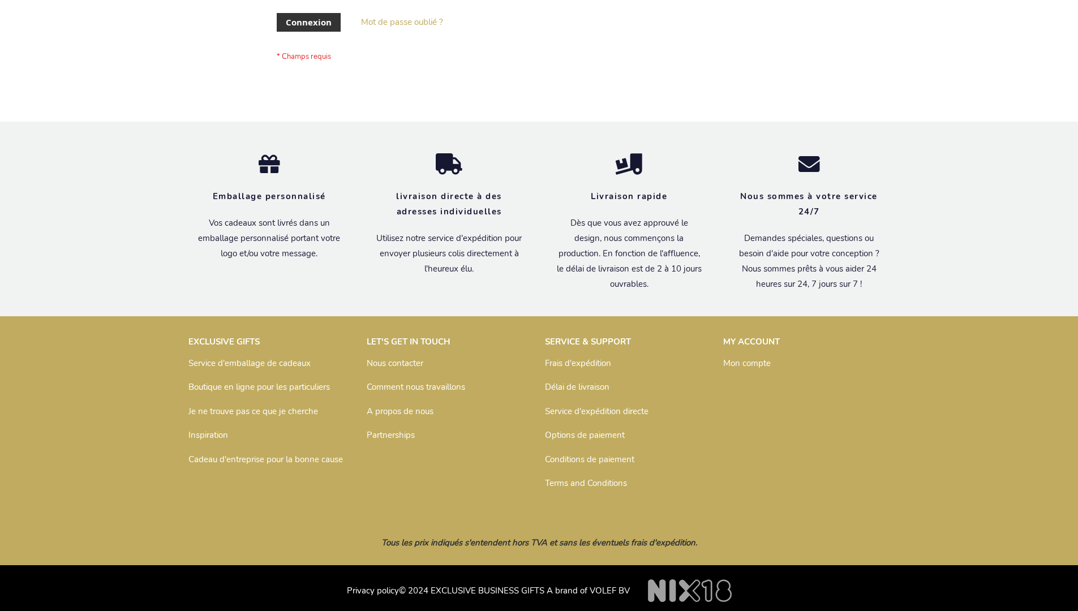
scroll to position [391, 0]
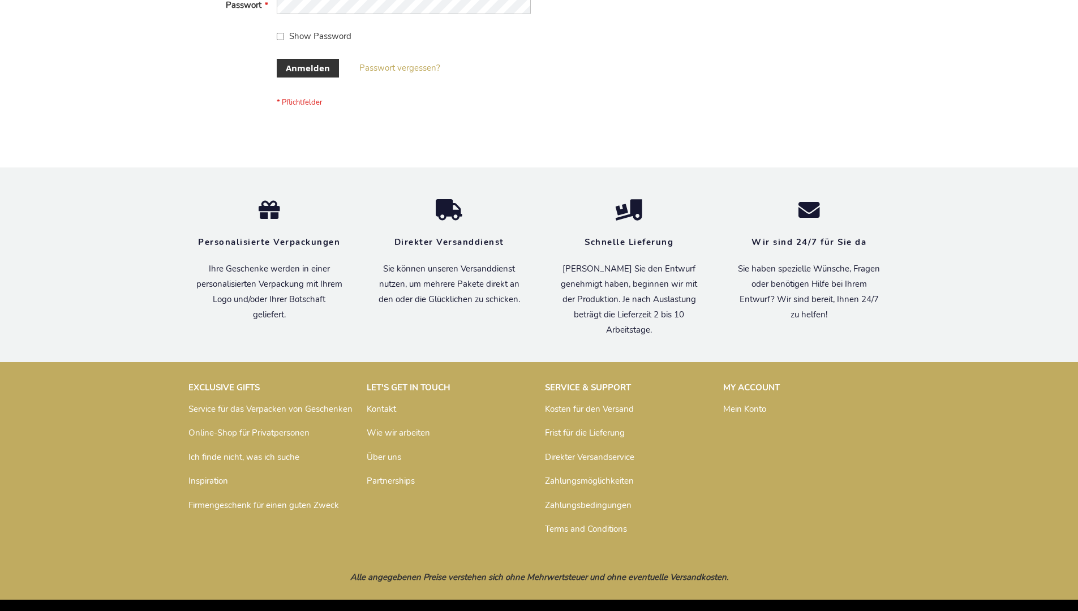
scroll to position [379, 0]
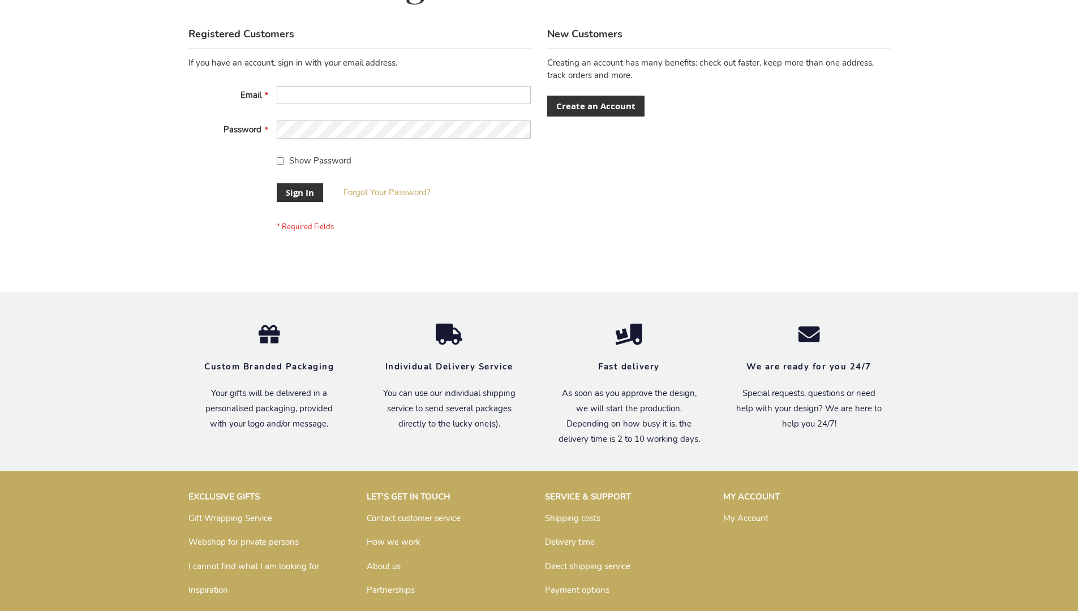
scroll to position [364, 0]
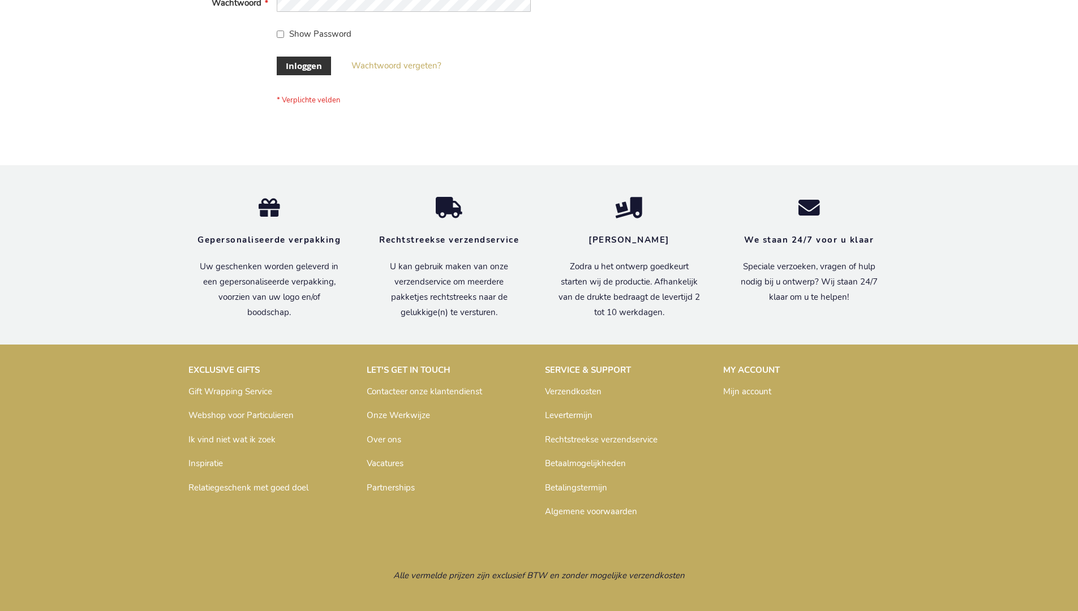
scroll to position [384, 0]
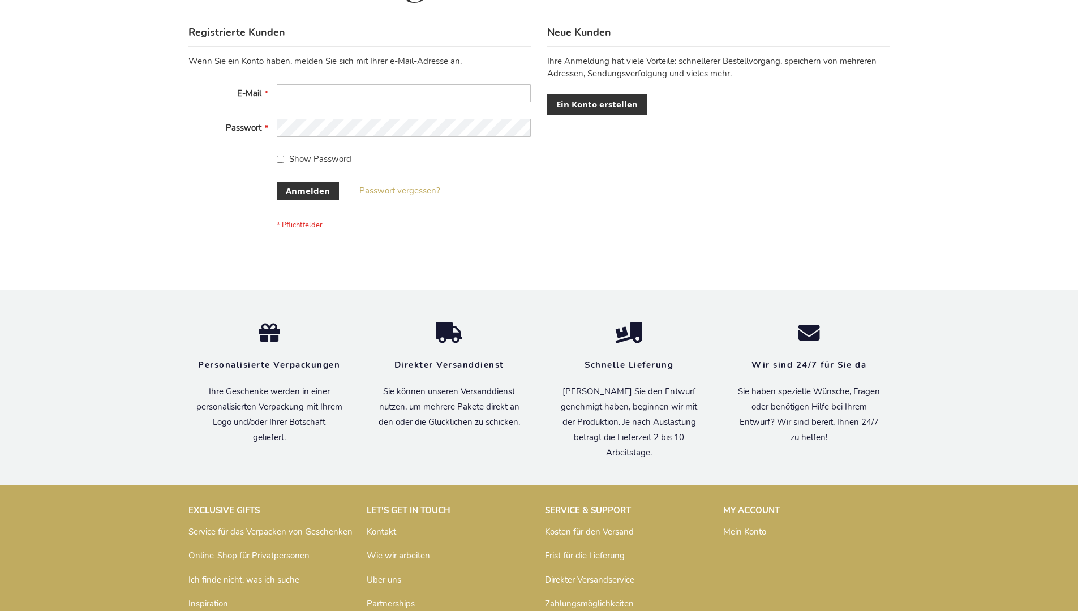
scroll to position [379, 0]
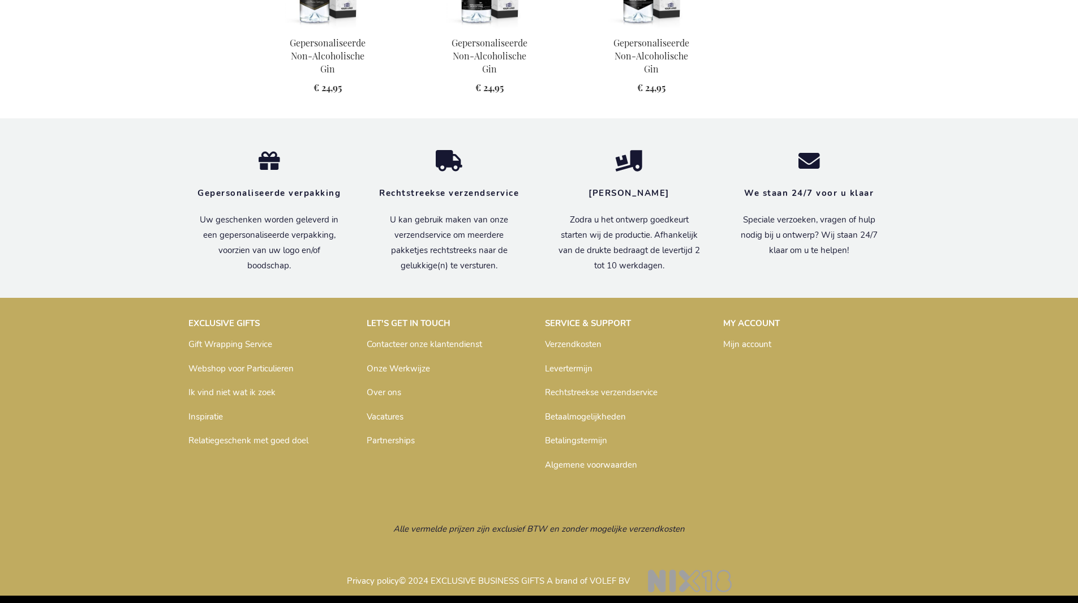
scroll to position [1094, 0]
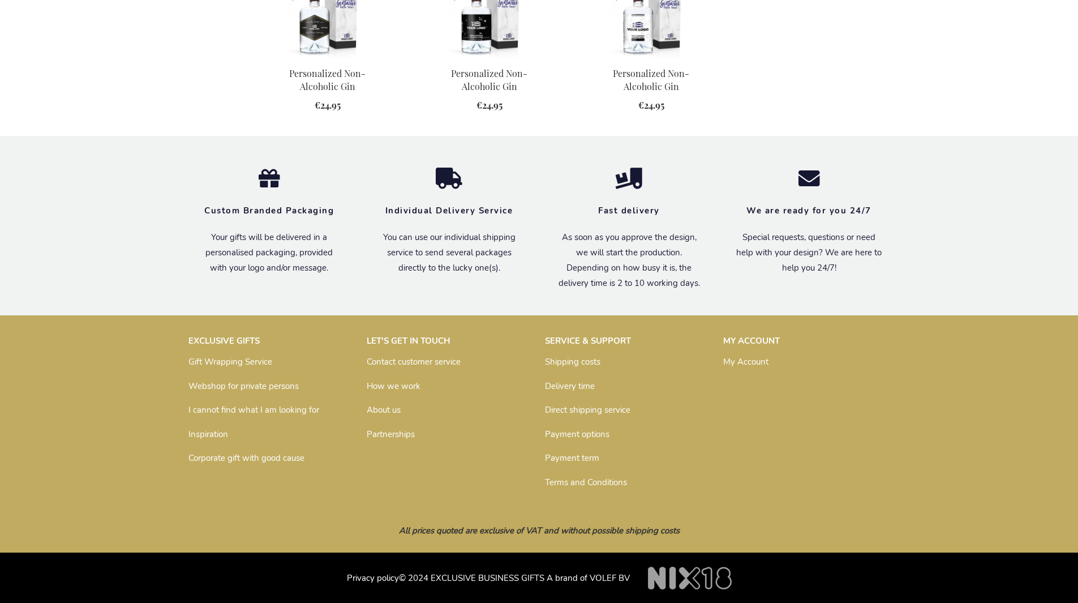
scroll to position [1060, 0]
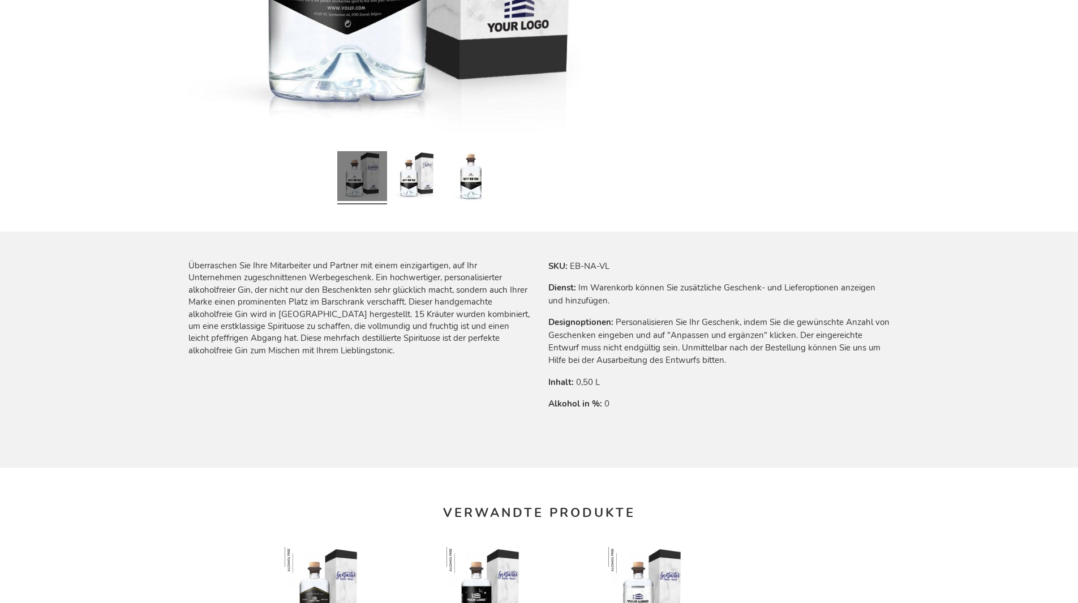
scroll to position [1088, 0]
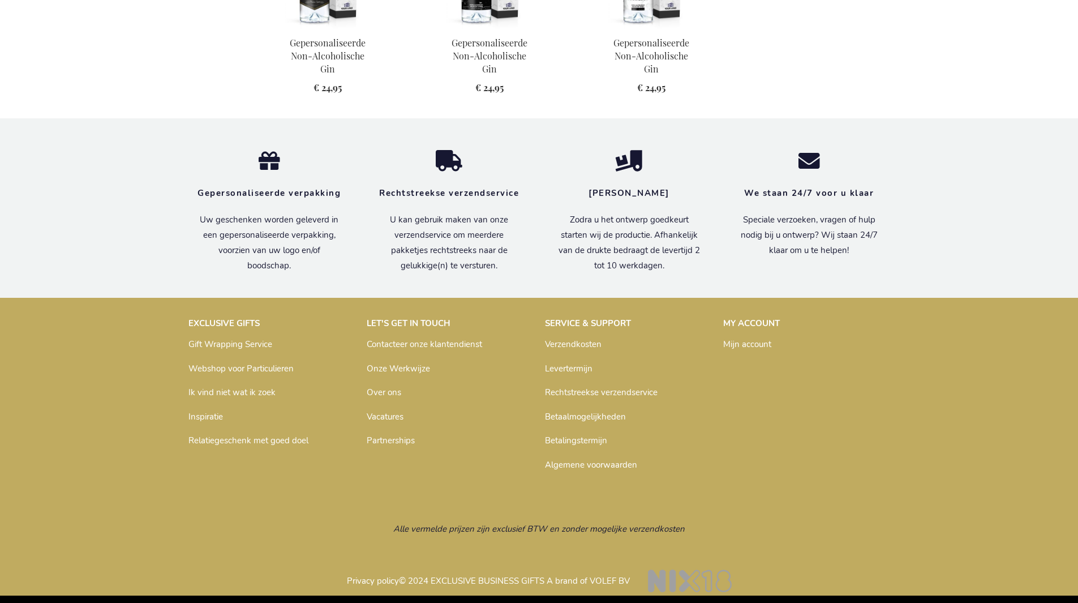
scroll to position [1094, 0]
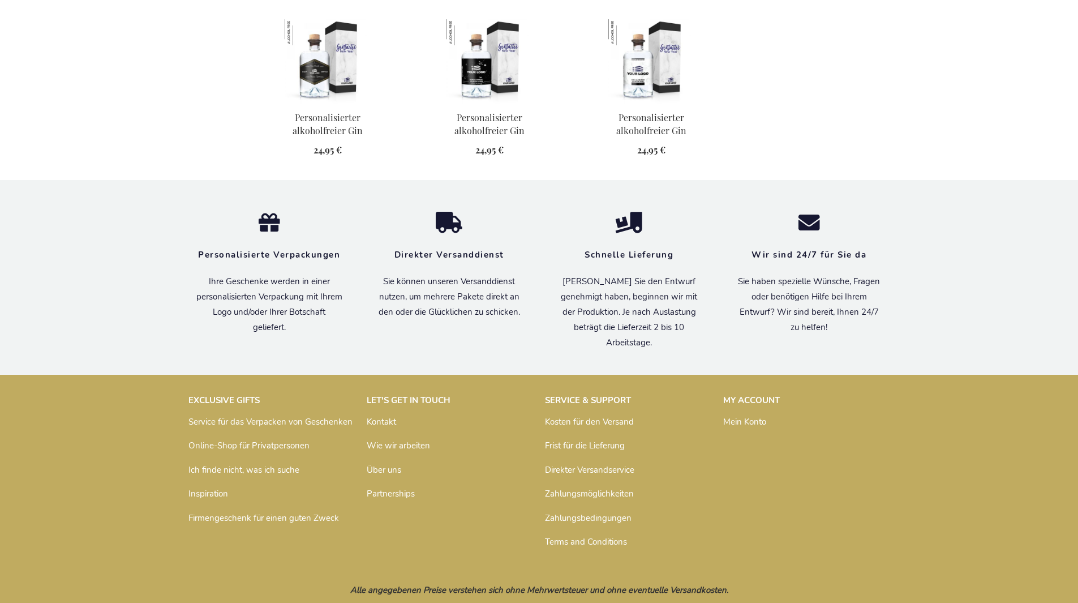
scroll to position [1088, 0]
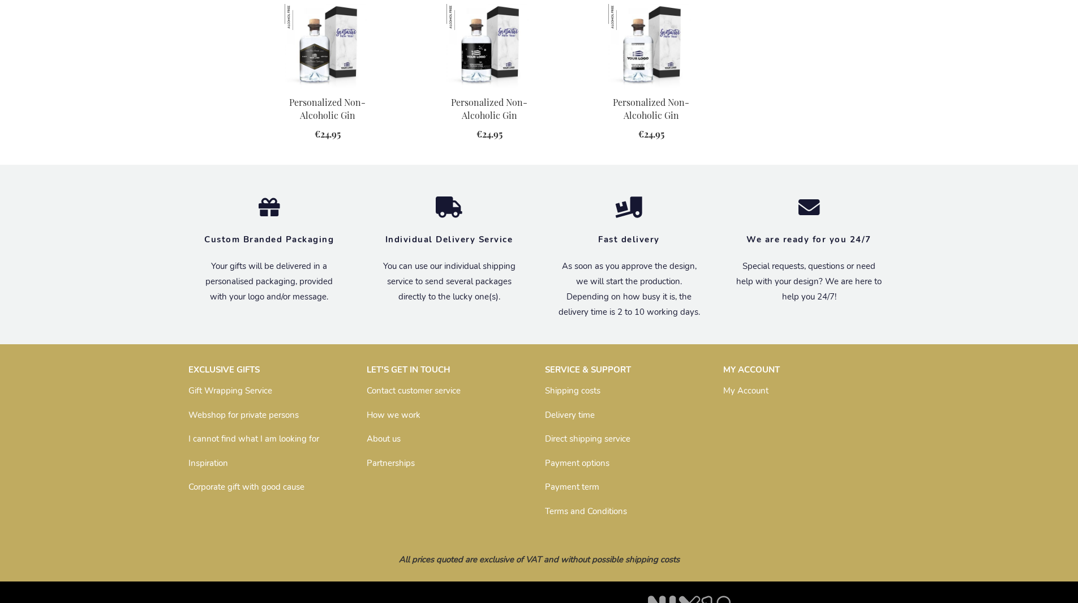
scroll to position [1060, 0]
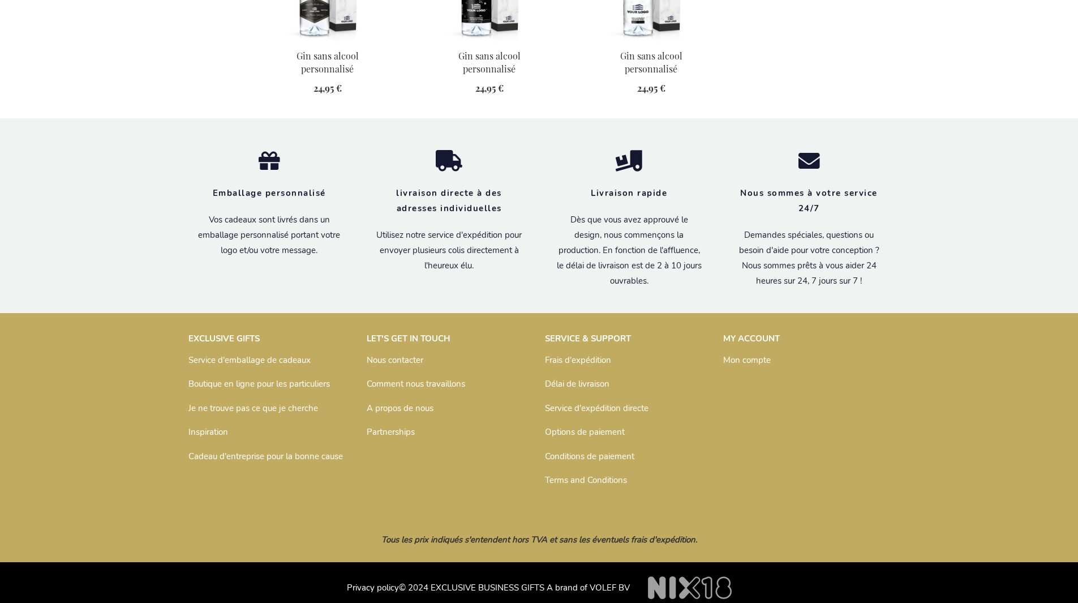
scroll to position [1099, 0]
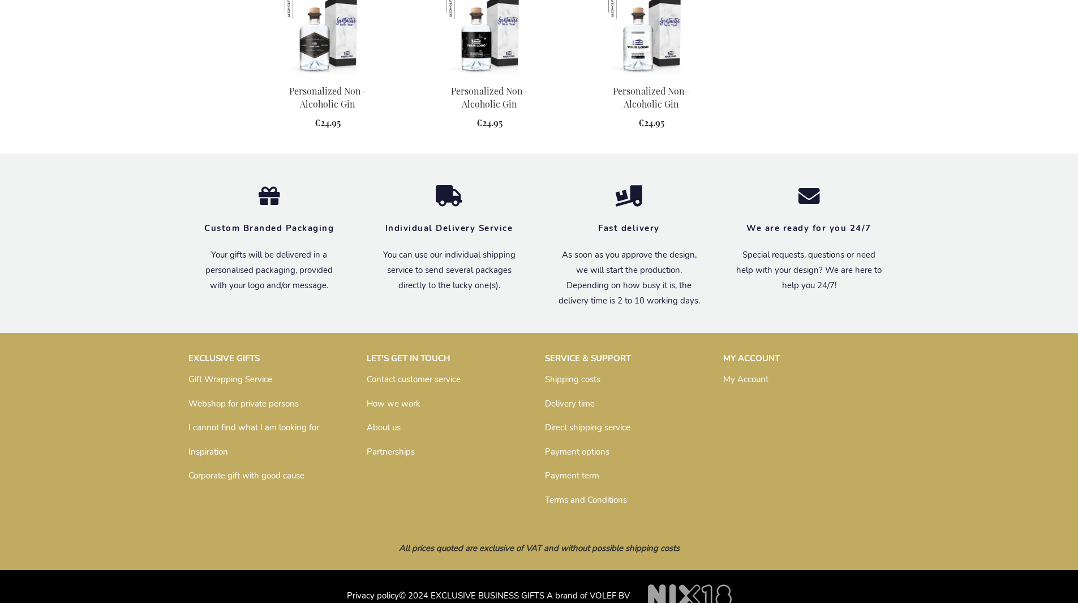
scroll to position [1060, 0]
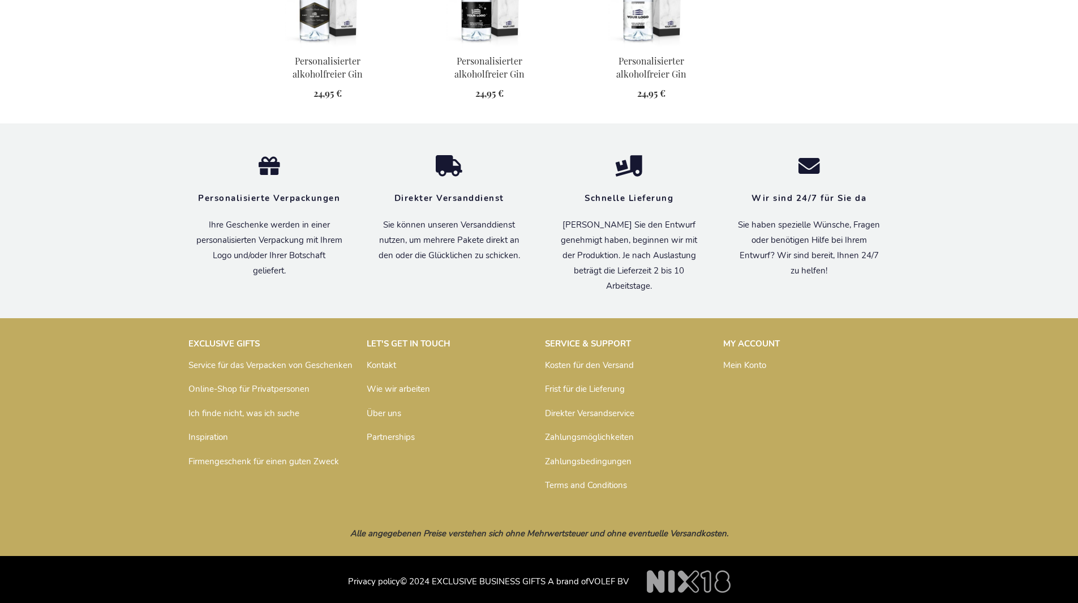
scroll to position [1088, 0]
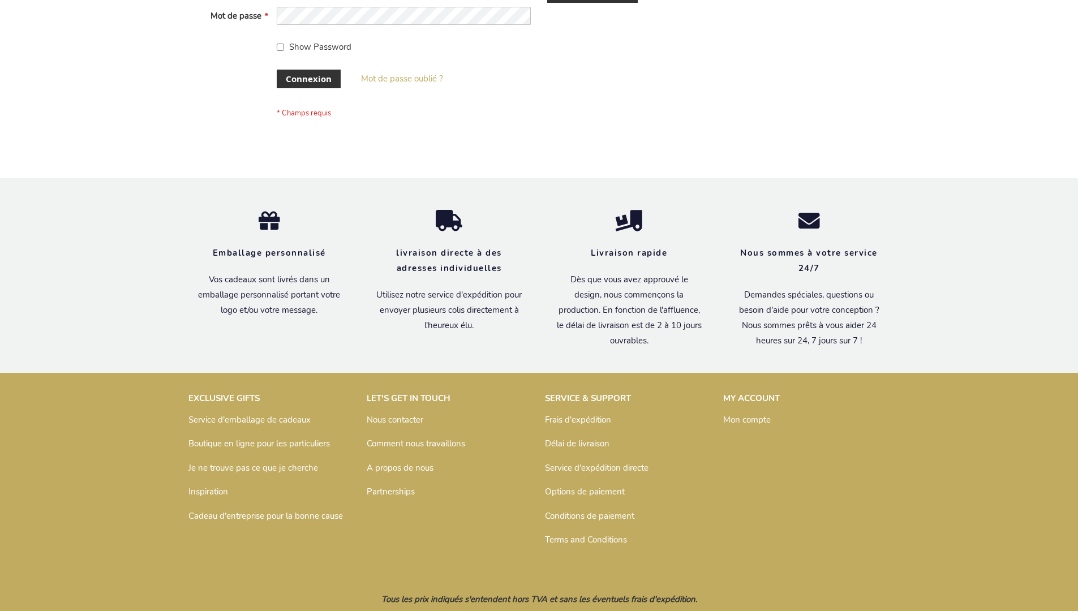
scroll to position [391, 0]
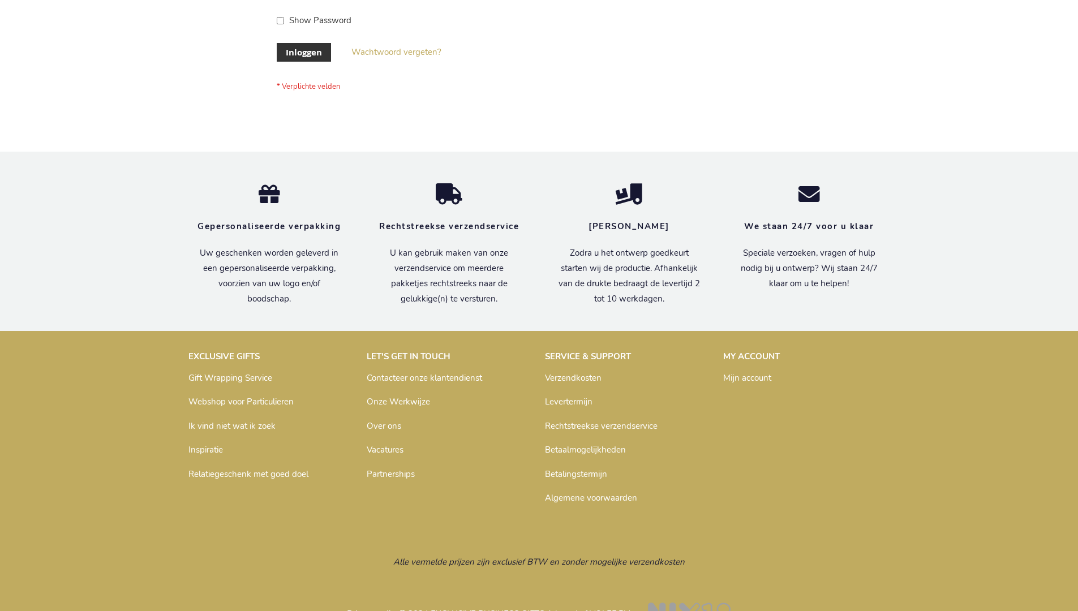
scroll to position [384, 0]
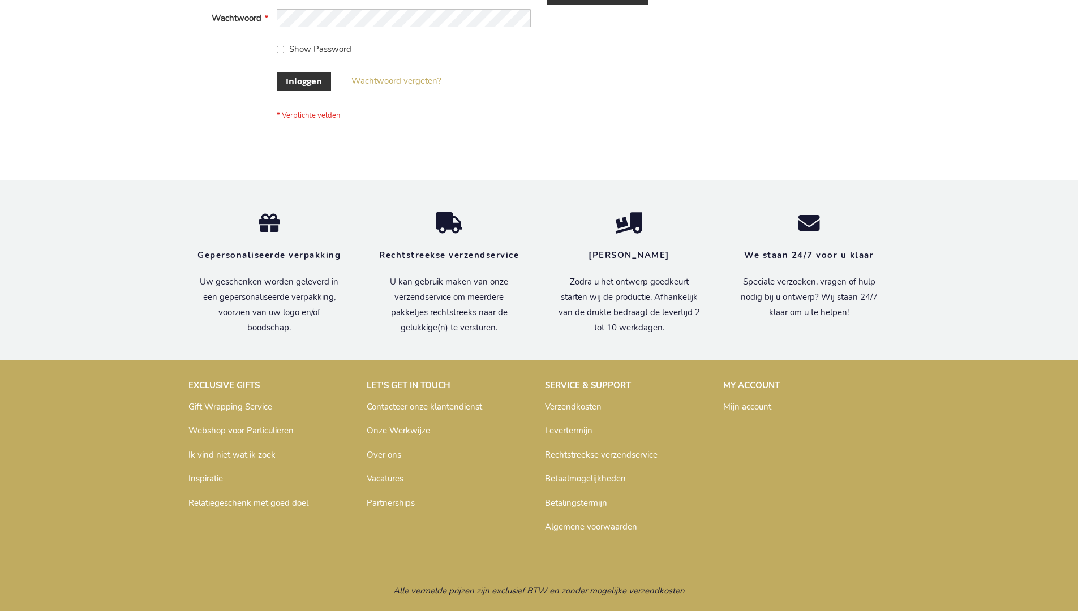
scroll to position [384, 0]
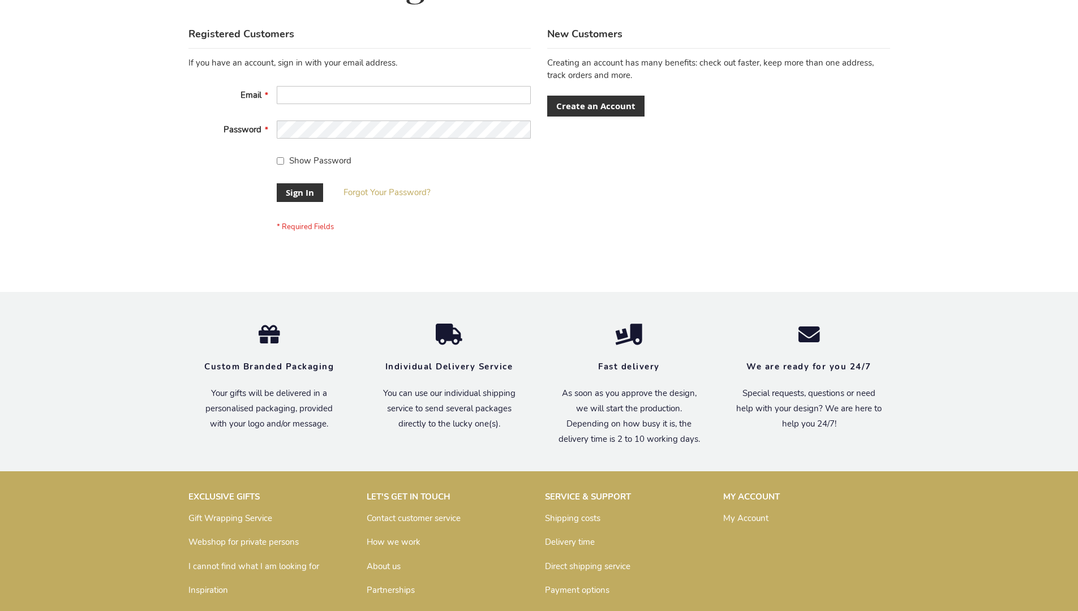
scroll to position [364, 0]
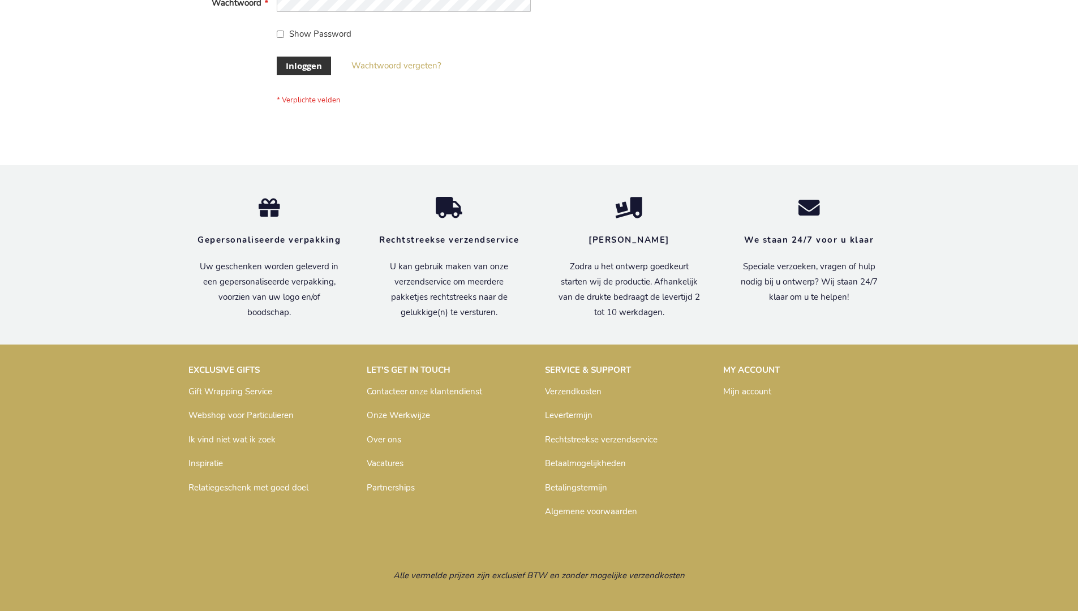
scroll to position [384, 0]
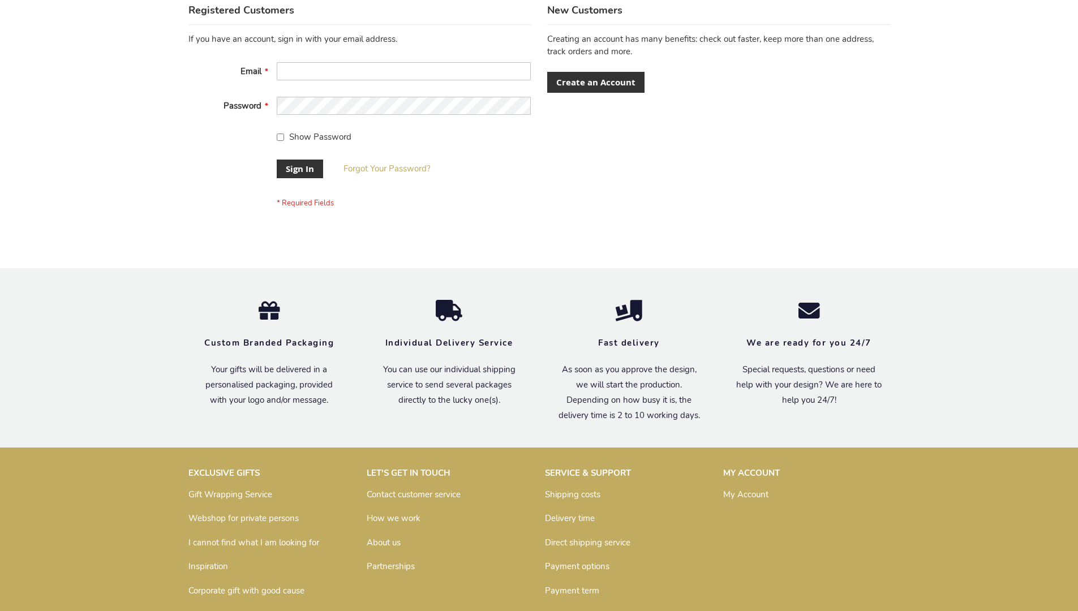
scroll to position [364, 0]
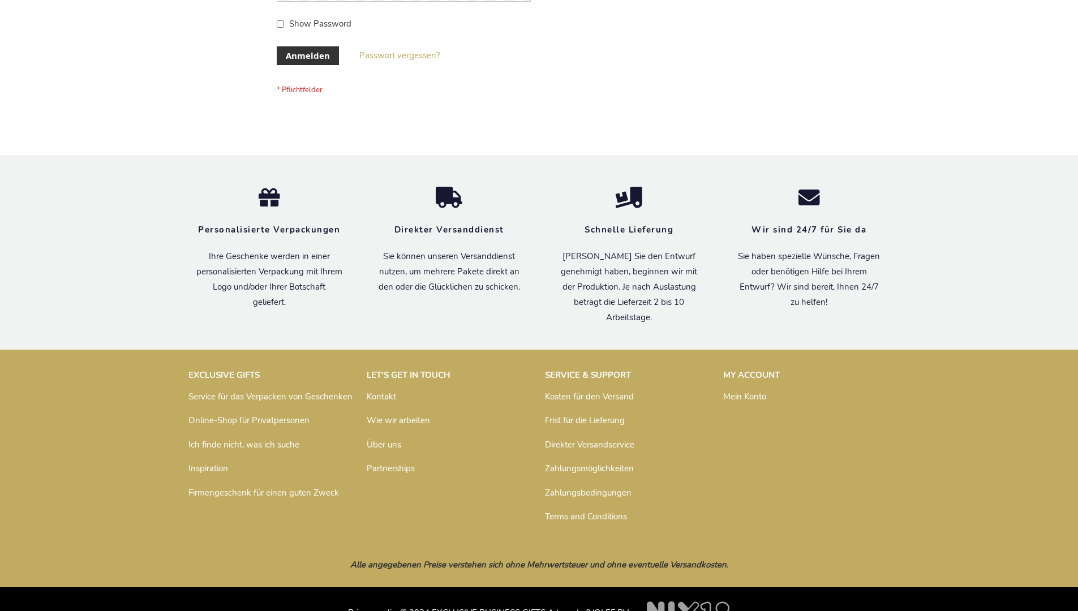
scroll to position [379, 0]
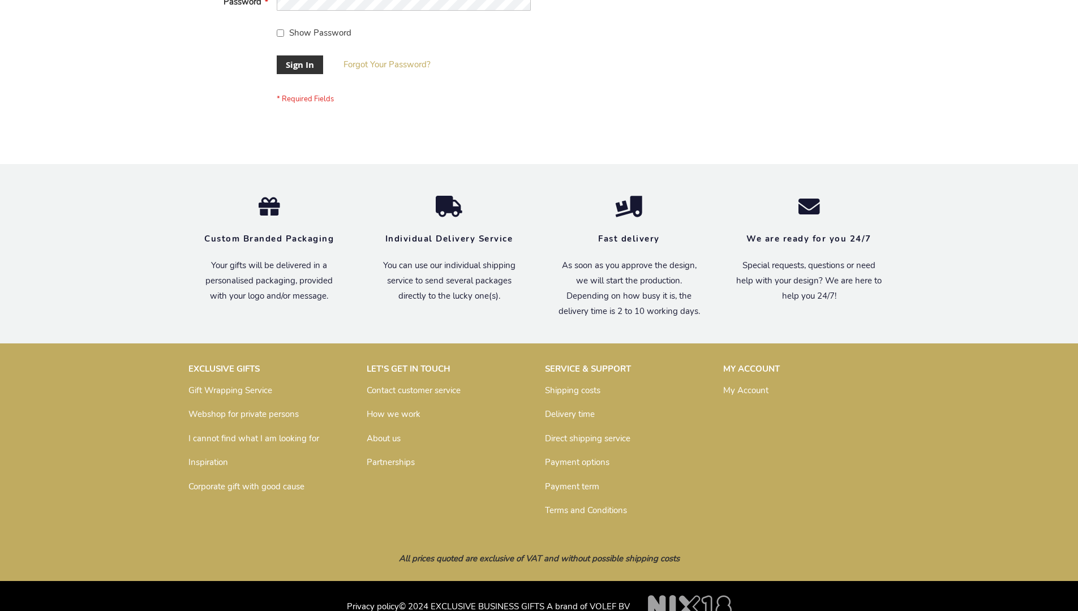
scroll to position [364, 0]
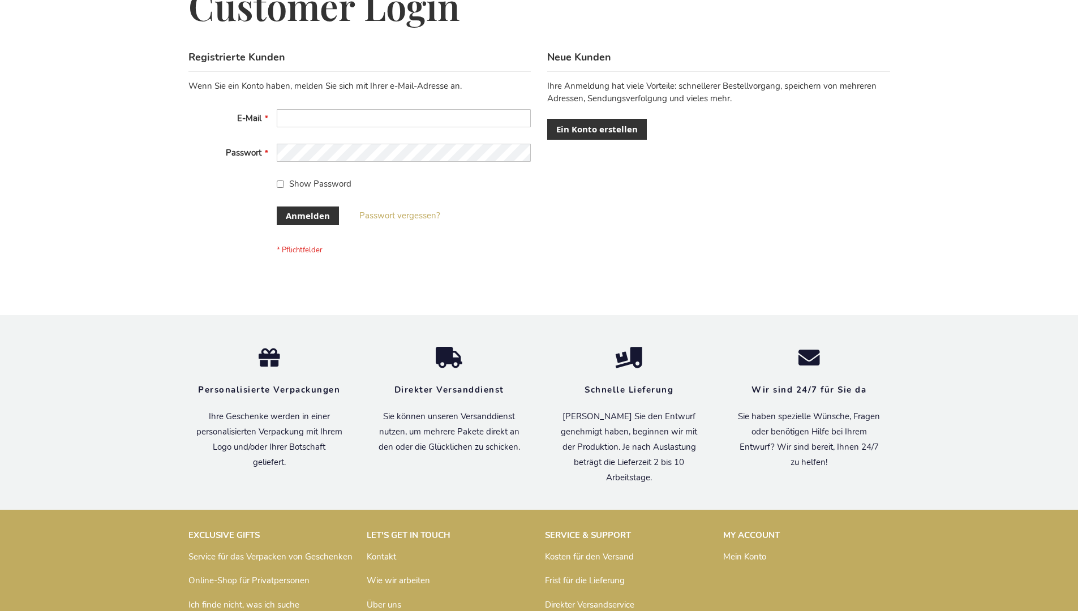
scroll to position [379, 0]
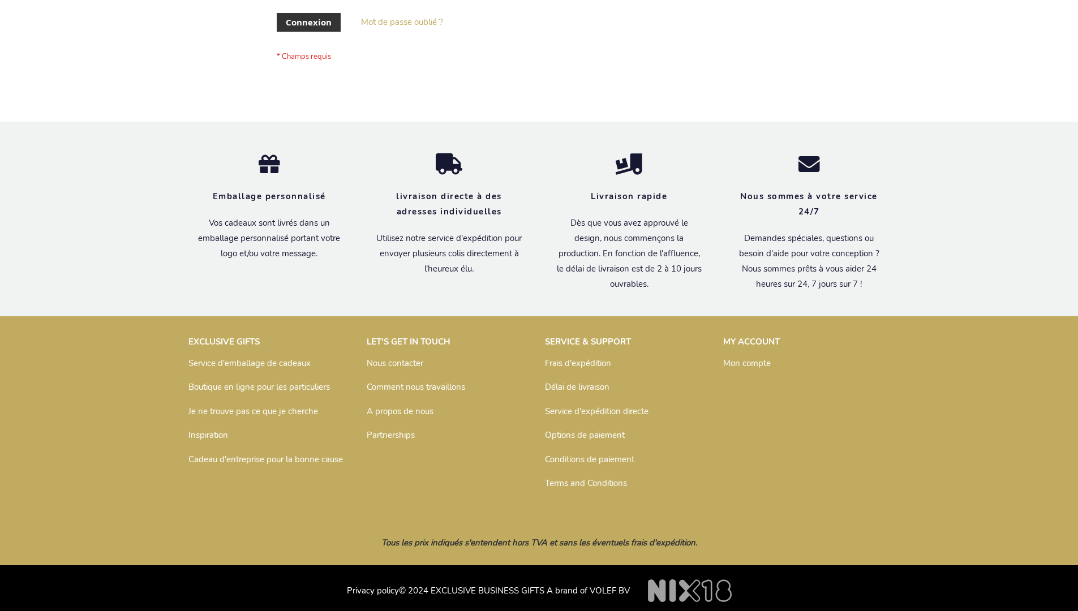
scroll to position [391, 0]
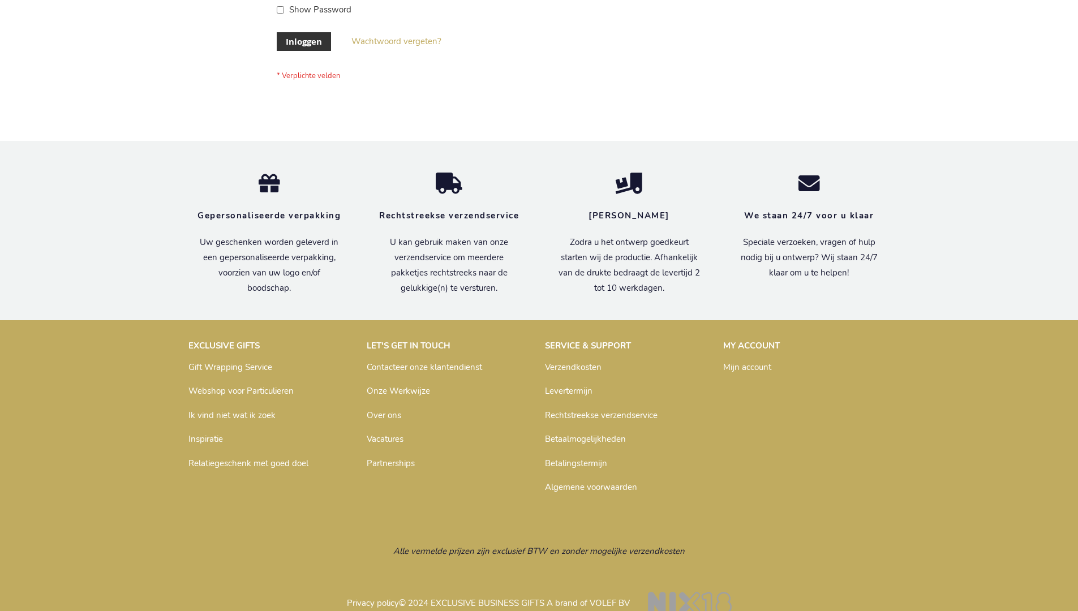
scroll to position [384, 0]
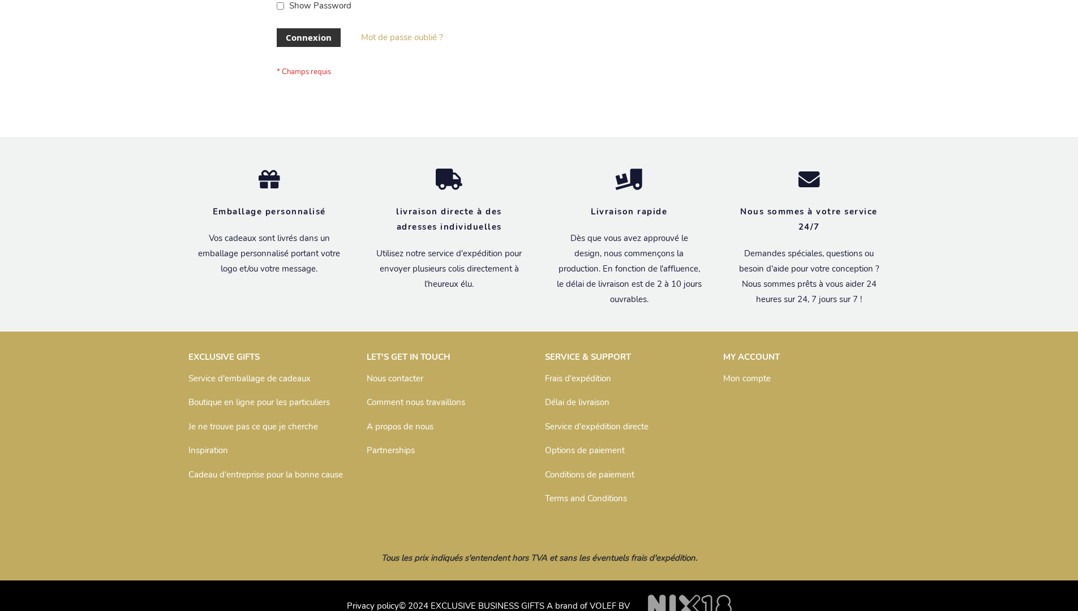
scroll to position [391, 0]
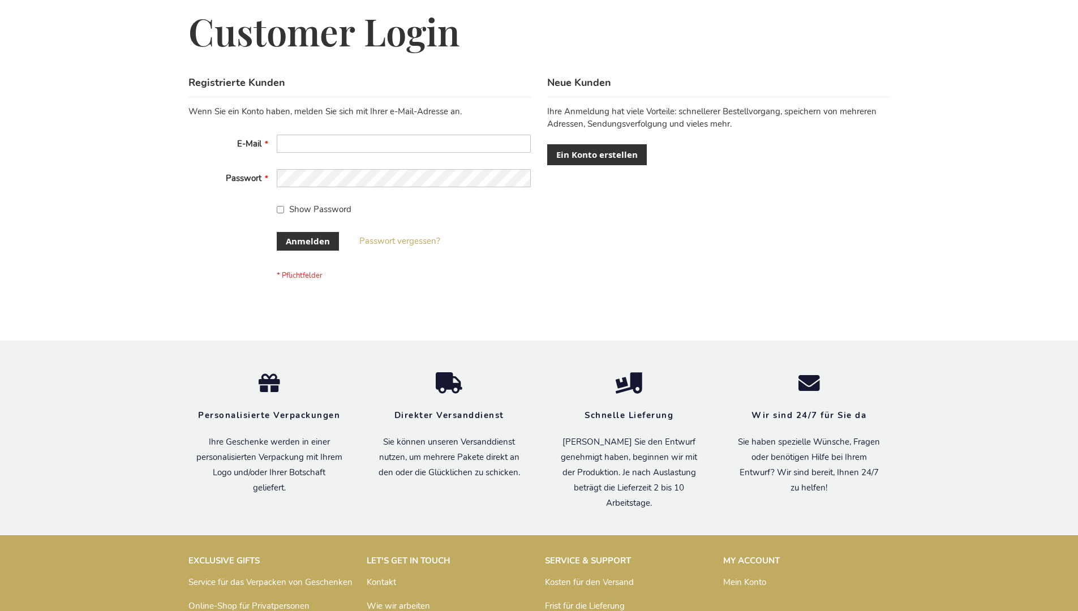
scroll to position [379, 0]
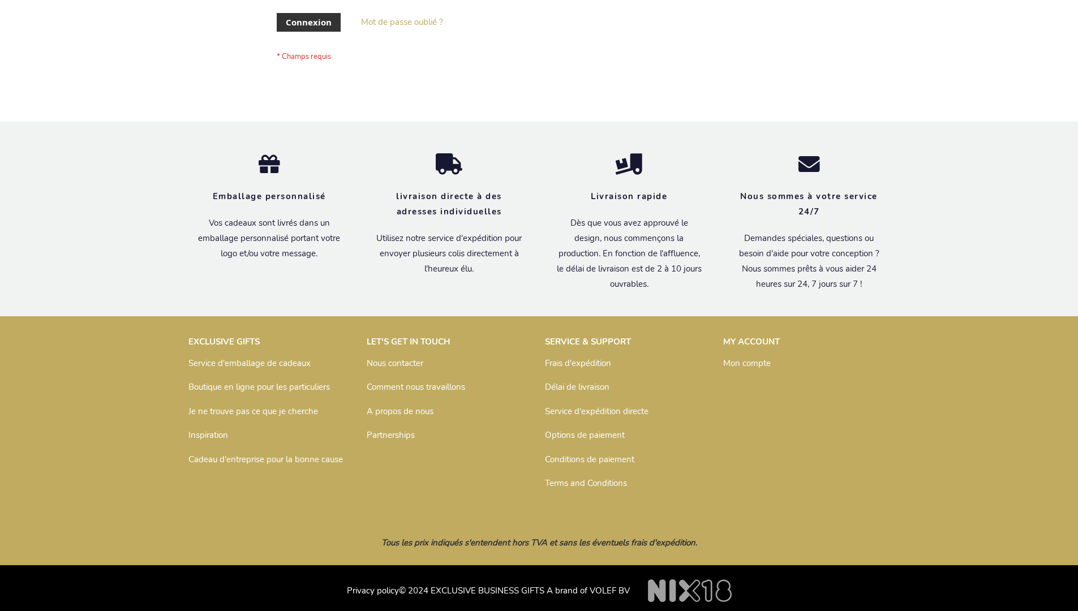
scroll to position [391, 0]
